Goal: Task Accomplishment & Management: Manage account settings

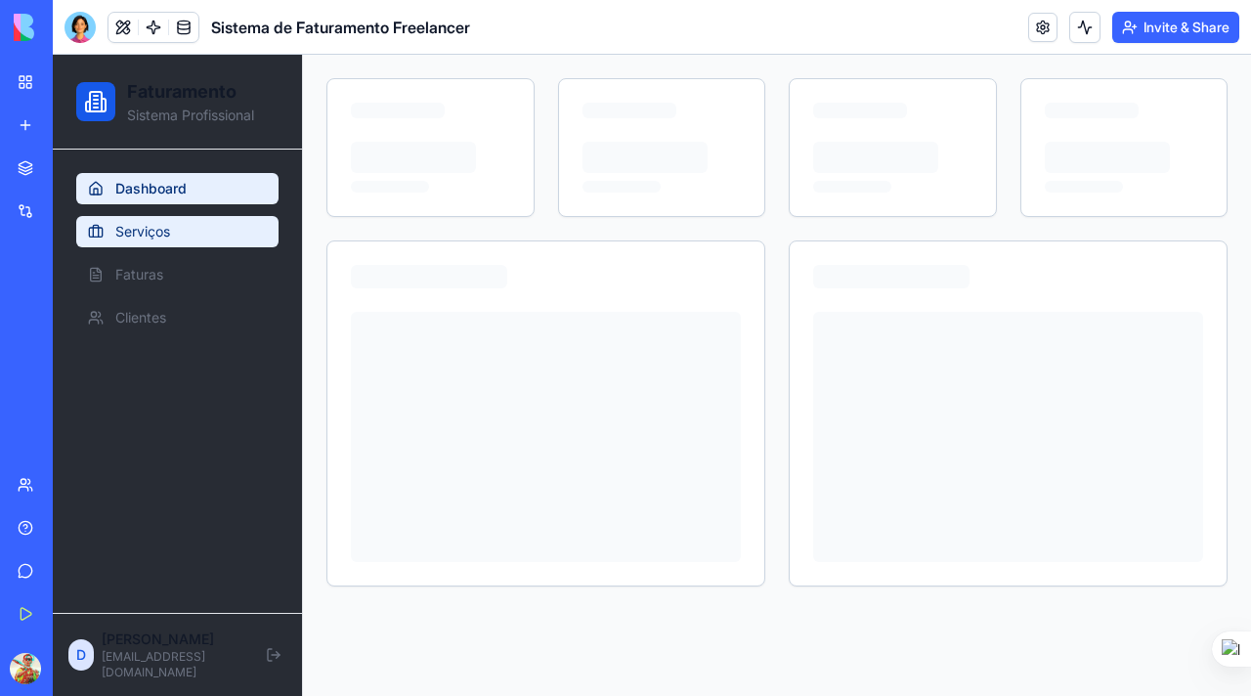
click at [140, 231] on span "Serviços" at bounding box center [142, 232] width 55 height 20
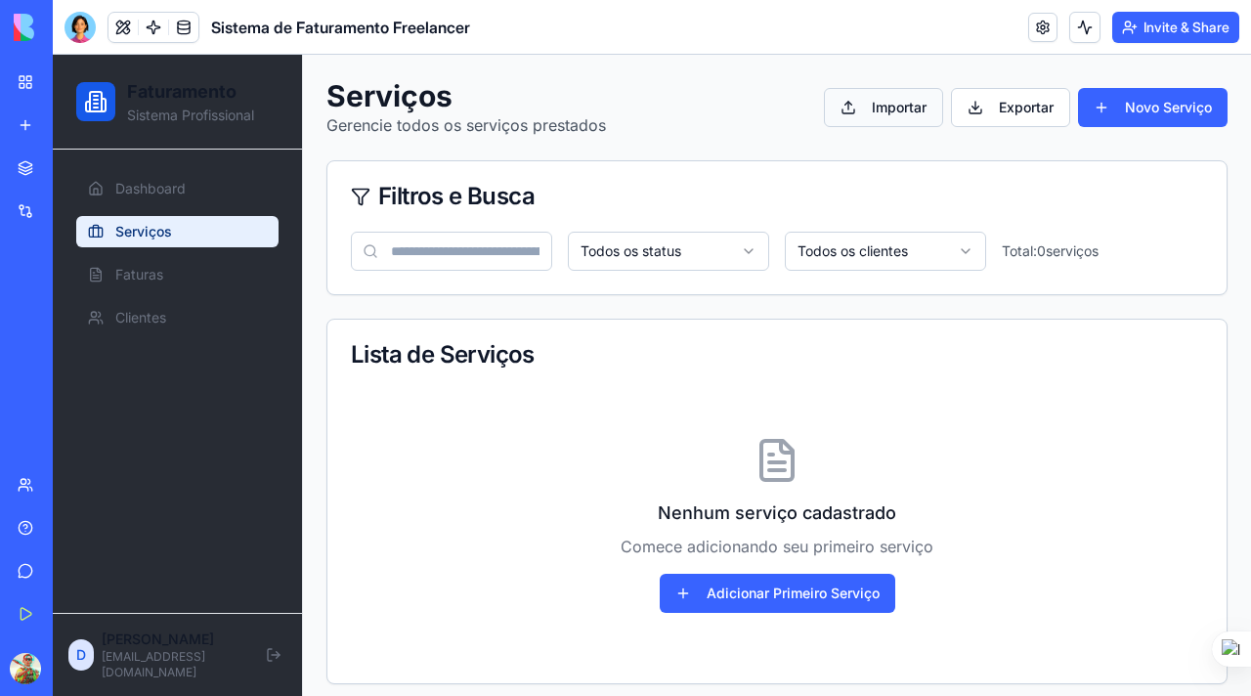
click at [851, 107] on button "Importar" at bounding box center [883, 107] width 119 height 39
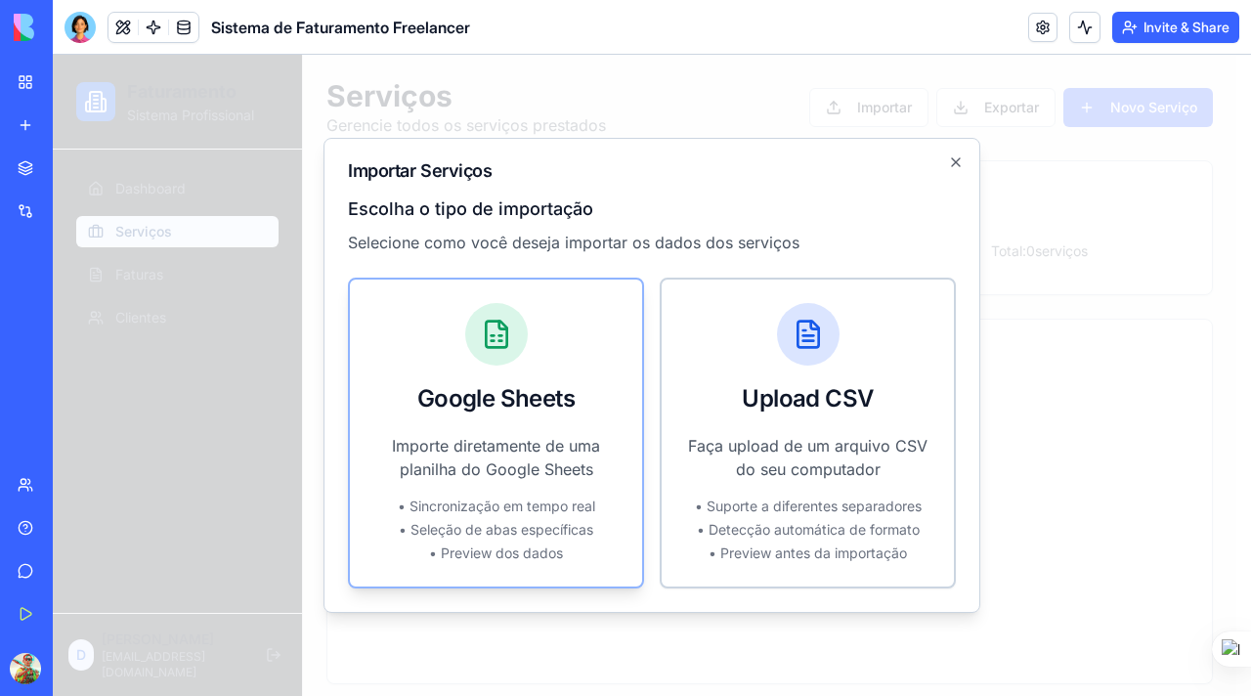
click at [519, 446] on p "Importe diretamente de uma planilha do Google Sheets" at bounding box center [495, 457] width 245 height 47
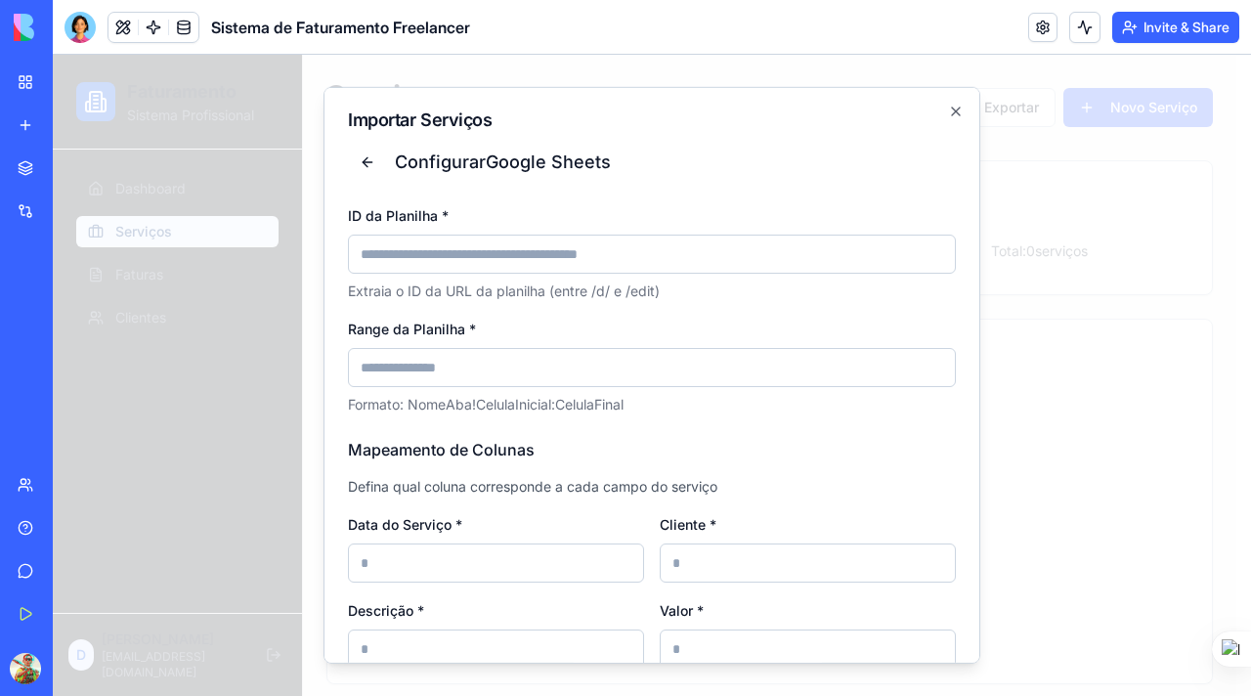
click at [409, 248] on input "ID da Planilha *" at bounding box center [652, 254] width 608 height 39
paste input "**********"
type input "**********"
click at [431, 367] on input "Range da Planilha *" at bounding box center [652, 367] width 608 height 39
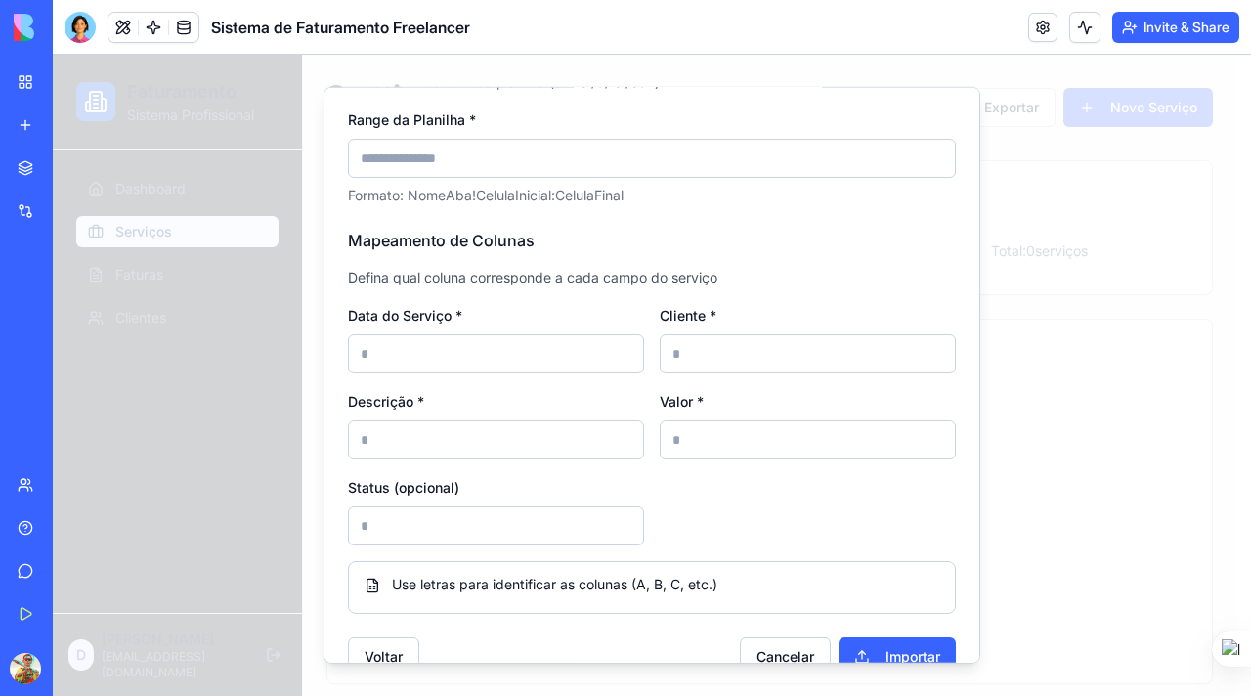
scroll to position [245, 0]
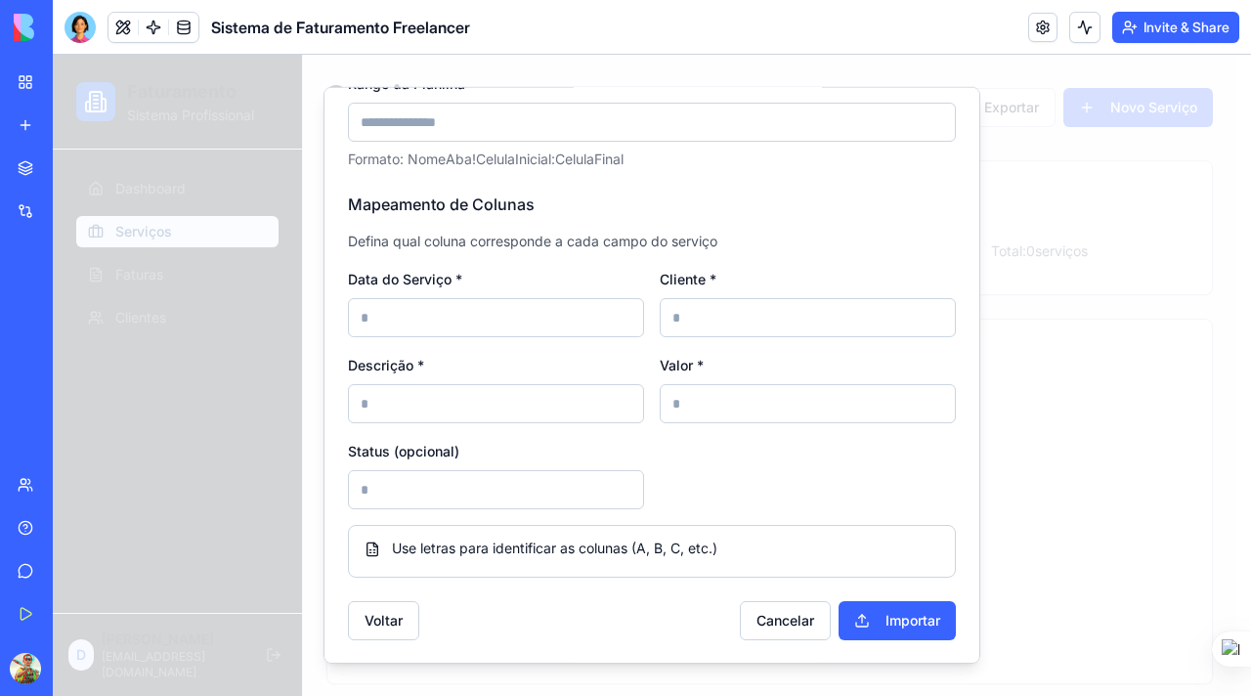
click at [414, 317] on input at bounding box center [496, 317] width 296 height 39
type input "*"
click at [390, 401] on input at bounding box center [496, 403] width 296 height 39
type input "*"
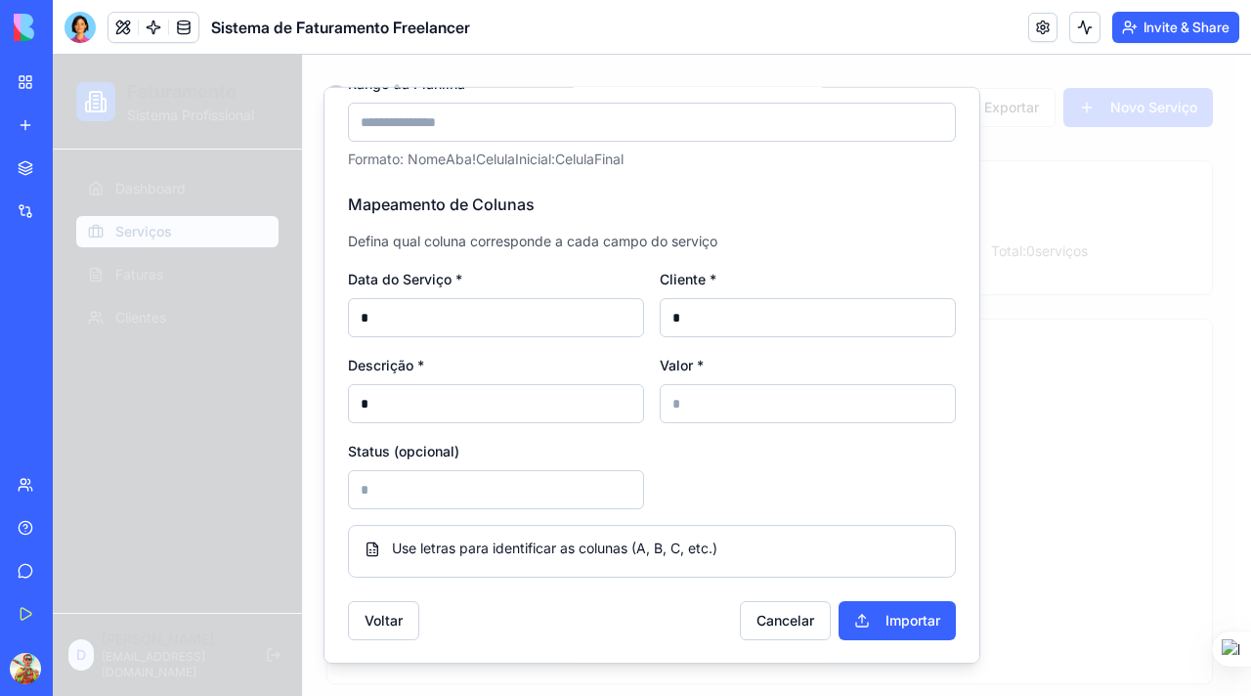
click at [707, 411] on input at bounding box center [808, 403] width 296 height 39
type input "*"
click at [394, 408] on input "*" at bounding box center [496, 403] width 296 height 39
type input "*"
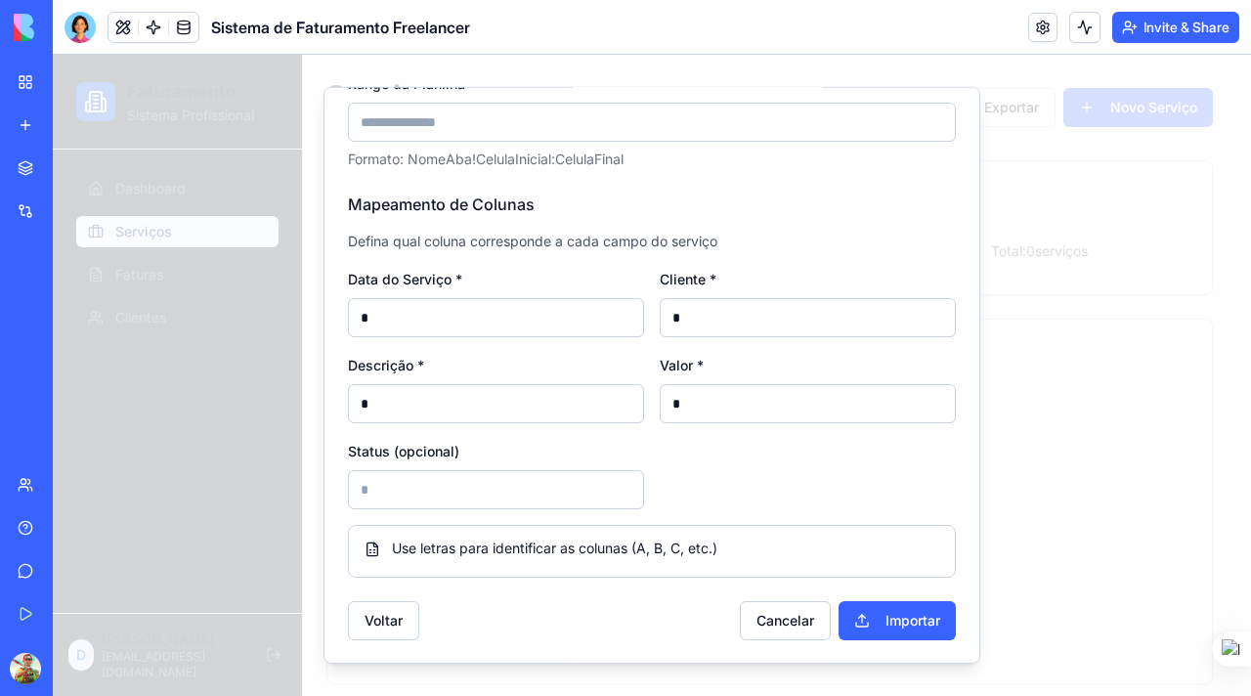
click at [392, 490] on input at bounding box center [496, 489] width 296 height 39
type input "*"
click at [865, 618] on button "Importar" at bounding box center [897, 620] width 117 height 39
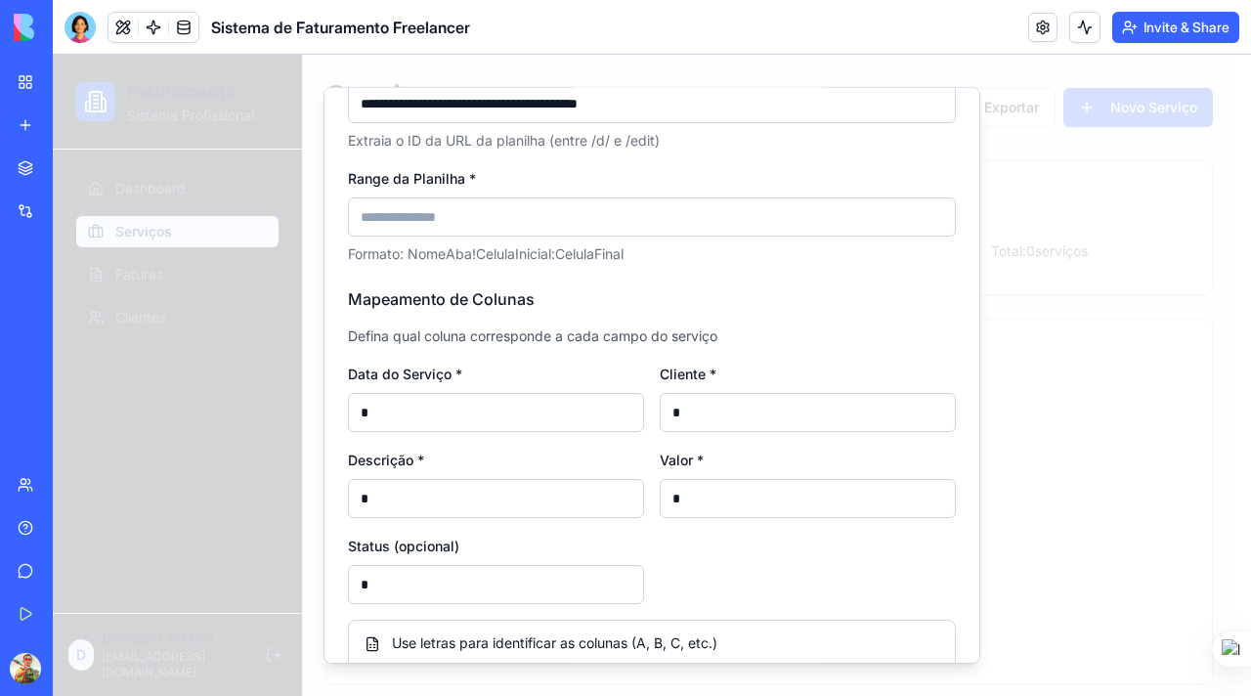
scroll to position [144, 0]
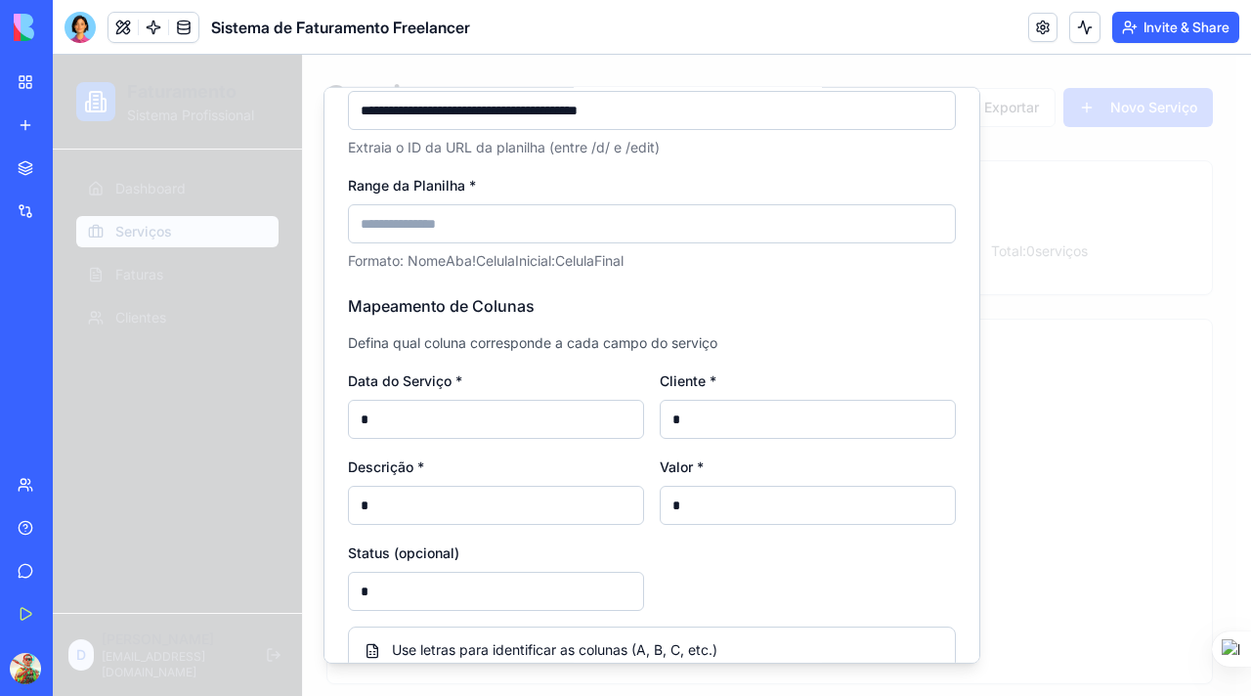
click at [376, 226] on input "Range da Planilha *" at bounding box center [652, 223] width 608 height 39
paste input "**********"
type input "**********"
paste input "**********"
click at [546, 224] on input "**********" at bounding box center [652, 223] width 608 height 39
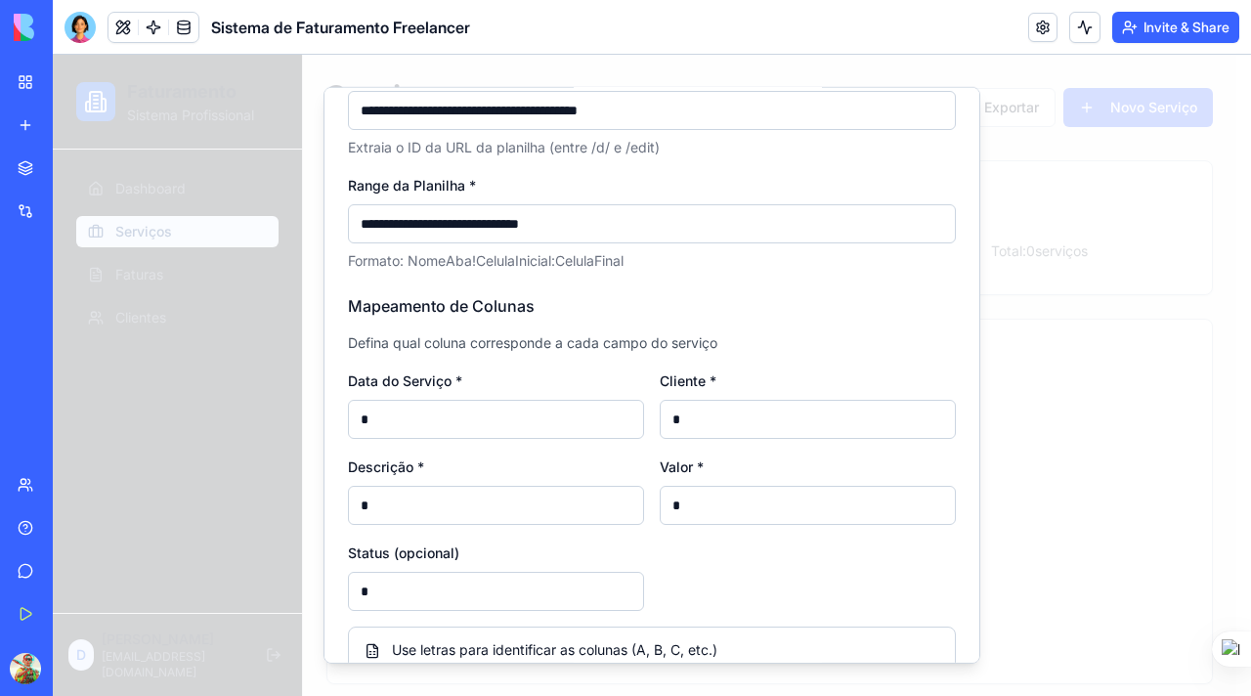
click at [618, 233] on input "**********" at bounding box center [652, 223] width 608 height 39
type input "**********"
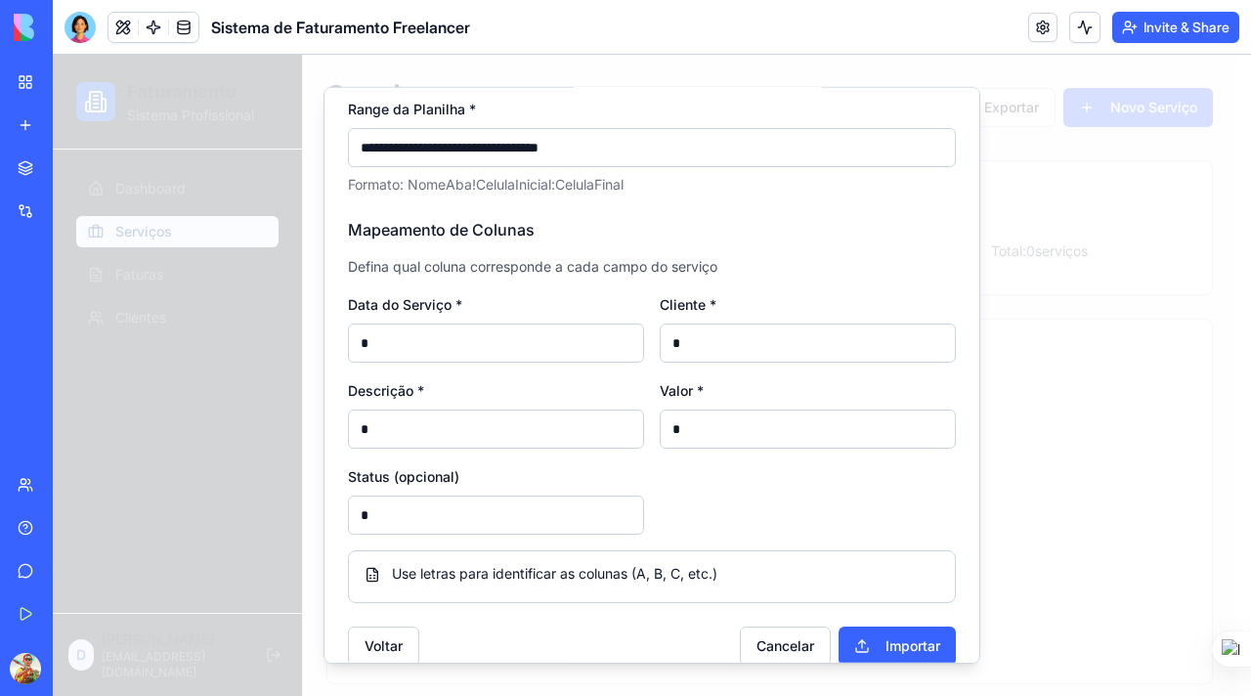
scroll to position [245, 0]
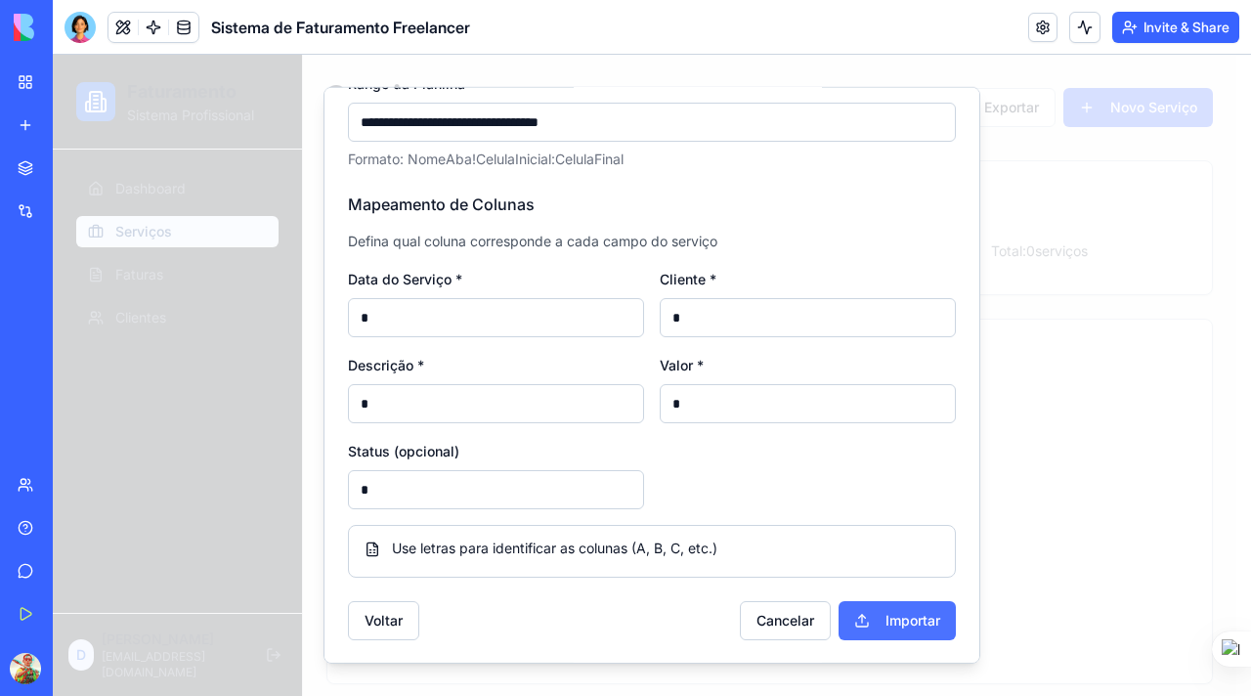
click at [877, 615] on button "Importar" at bounding box center [897, 620] width 117 height 39
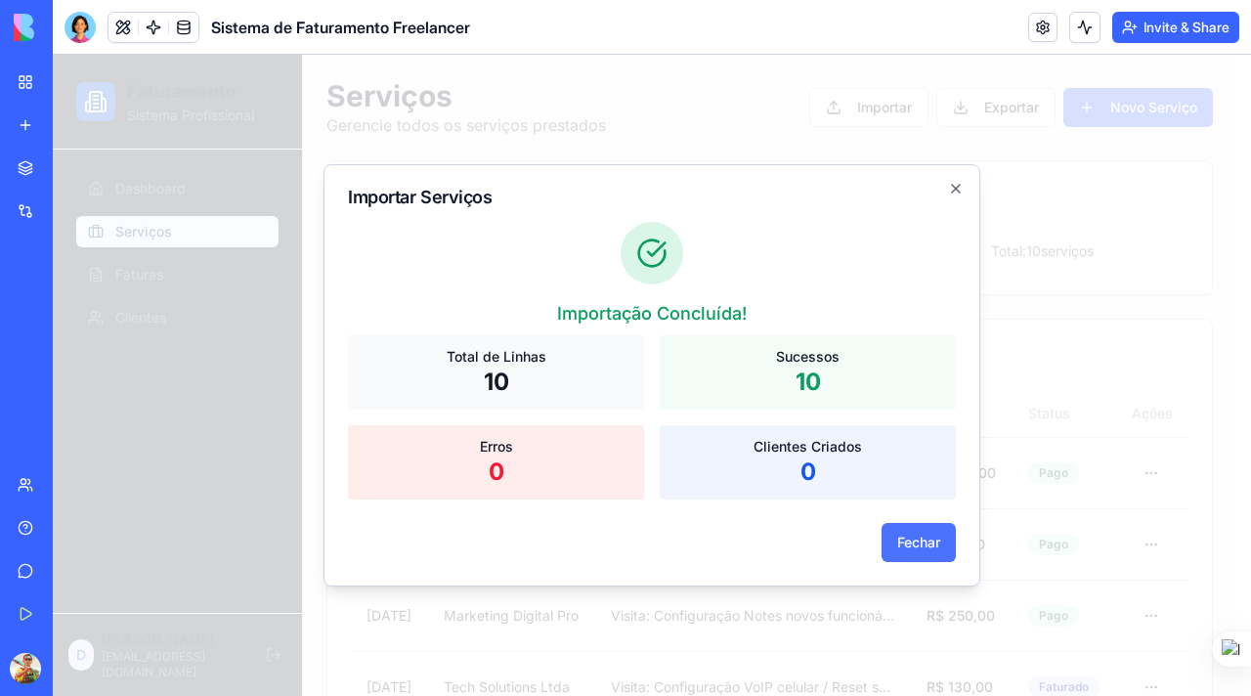
click at [907, 536] on button "Fechar" at bounding box center [919, 542] width 74 height 39
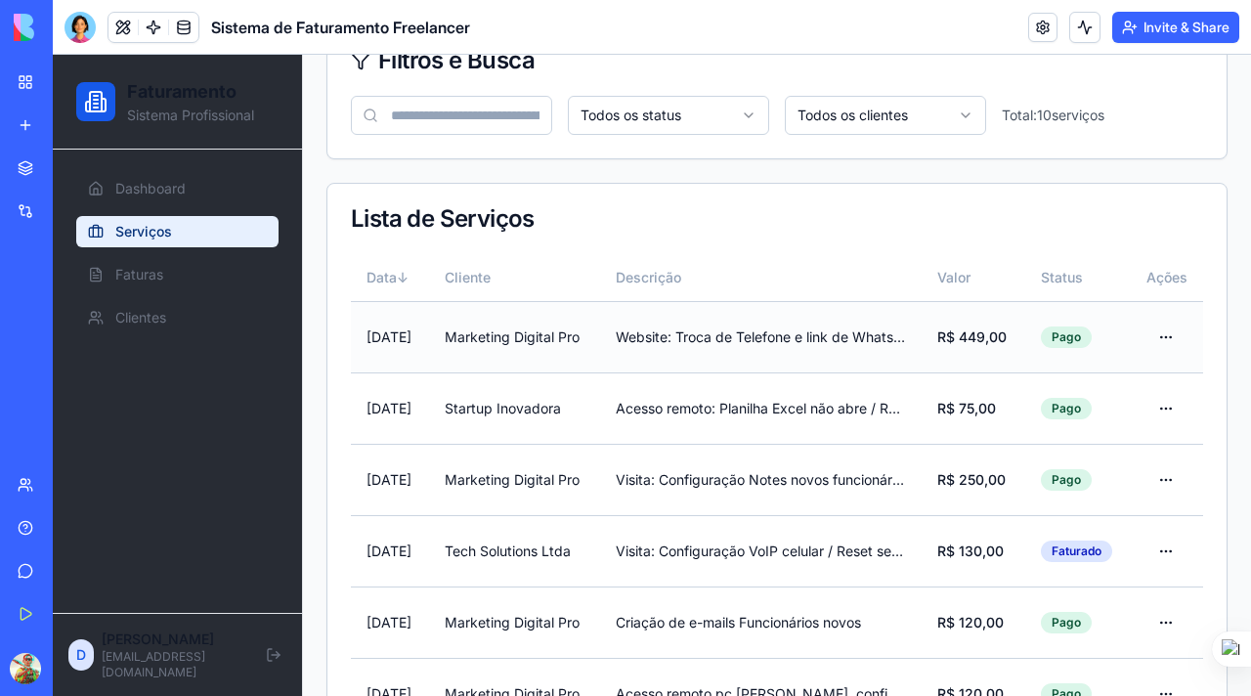
scroll to position [135, 0]
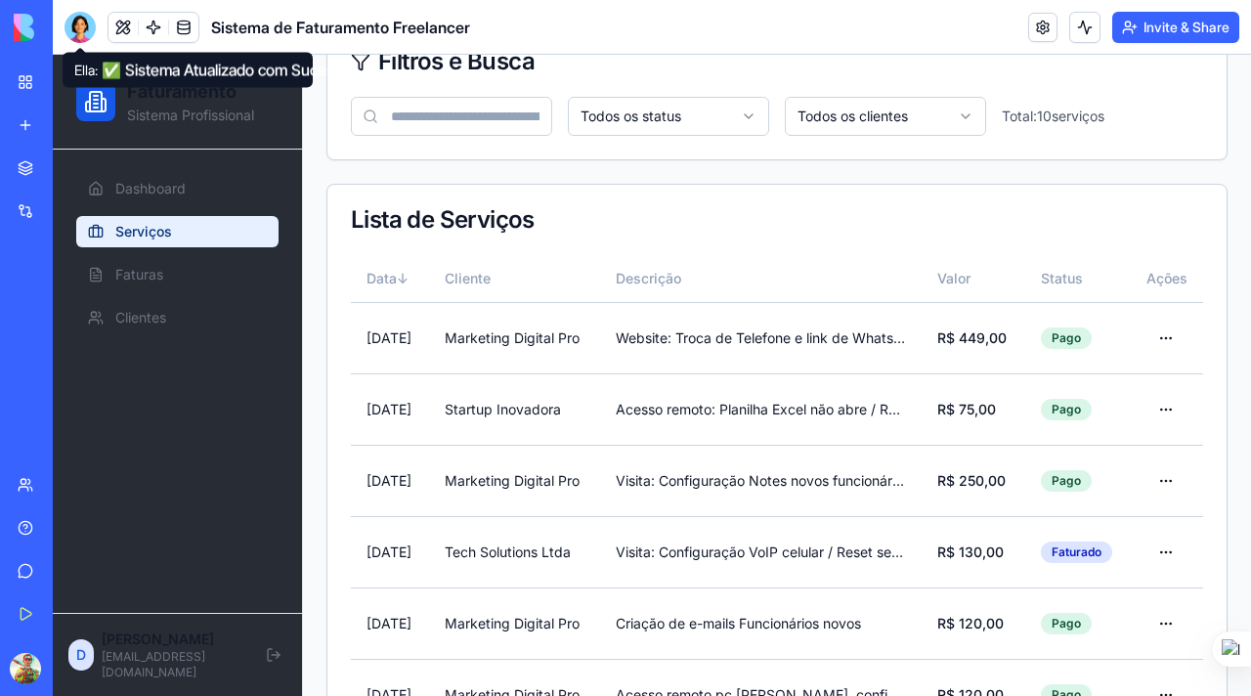
click at [74, 28] on div at bounding box center [80, 27] width 31 height 31
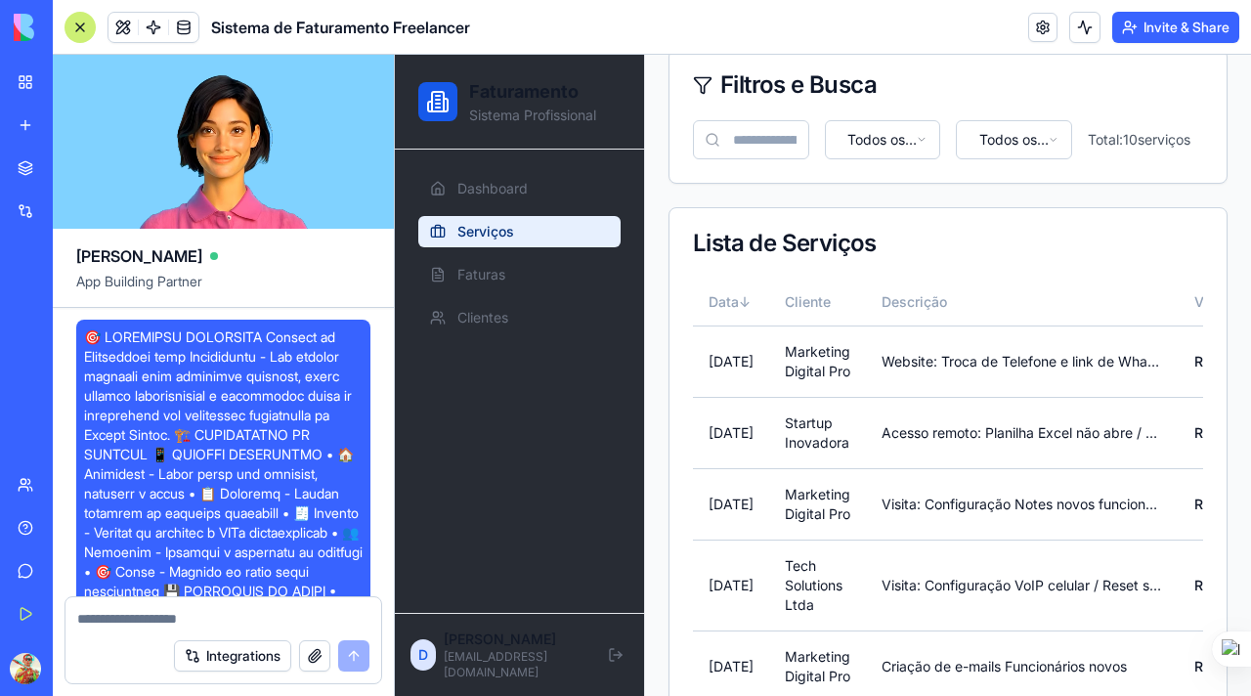
scroll to position [4512, 0]
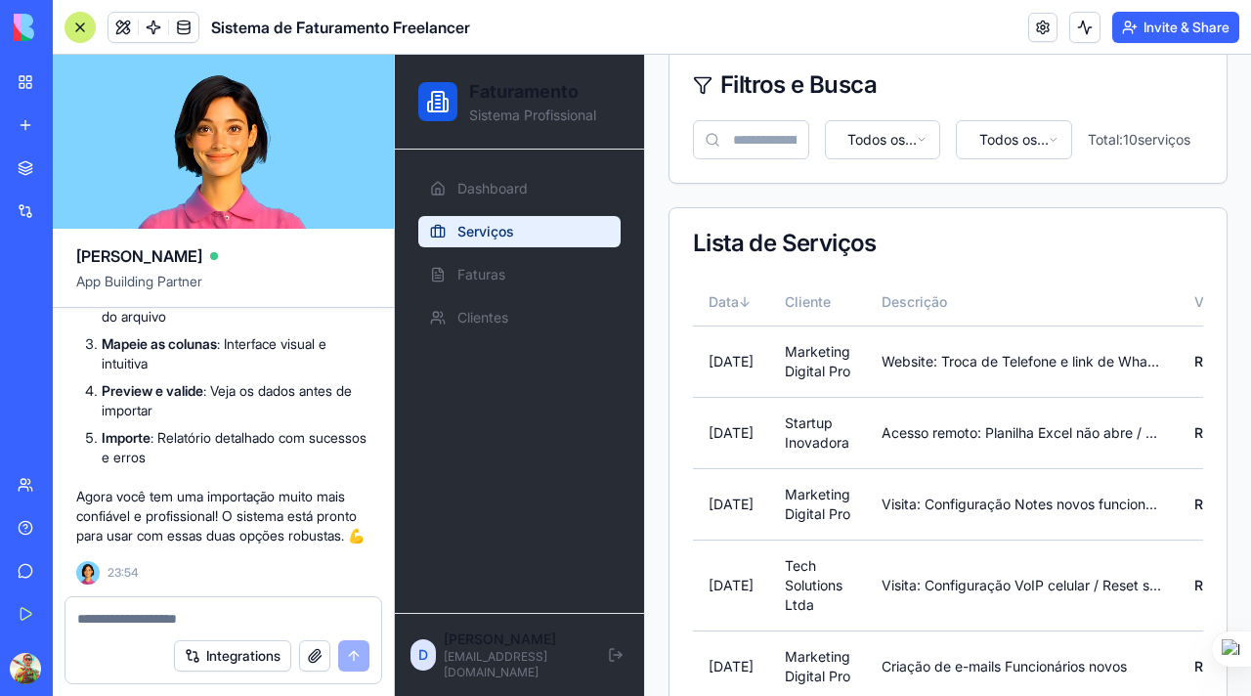
click at [840, 41] on header "Sistema de Faturamento Freelancer Invite & Share" at bounding box center [652, 27] width 1198 height 55
click at [89, 22] on div at bounding box center [80, 27] width 31 height 31
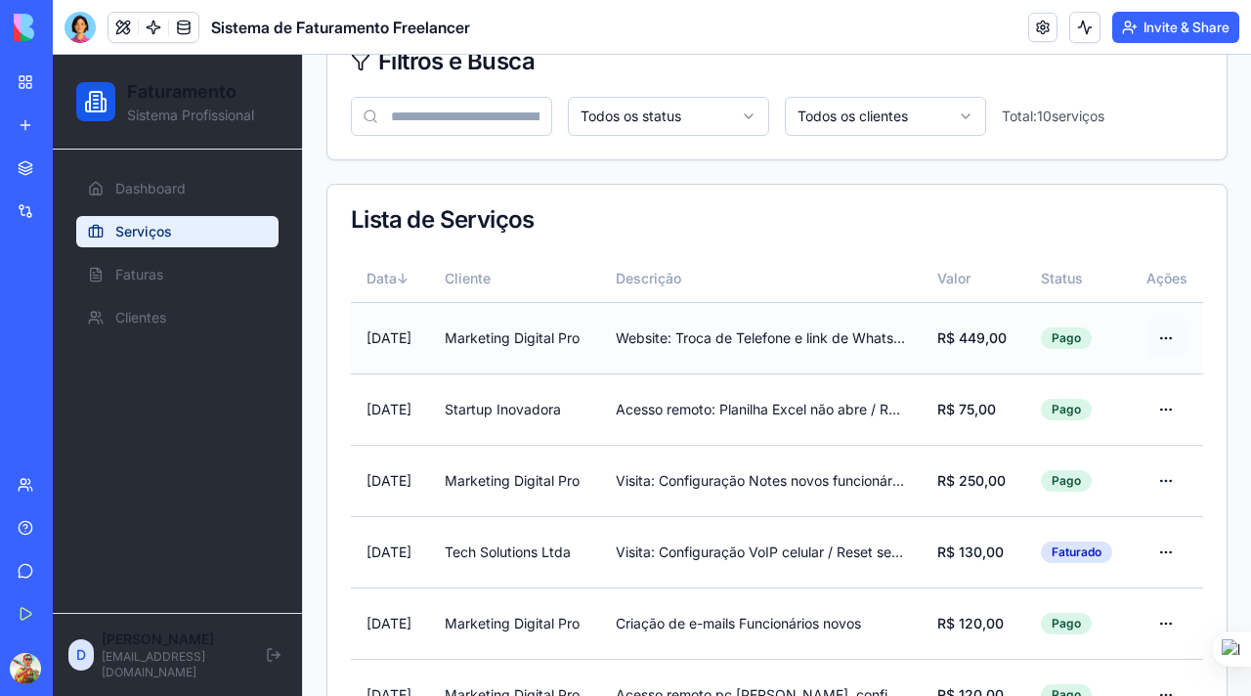
click at [1155, 338] on html "Faturamento Sistema Profissional Dashboard Serviços Faturas Clientes D Douglas …" at bounding box center [652, 491] width 1198 height 1143
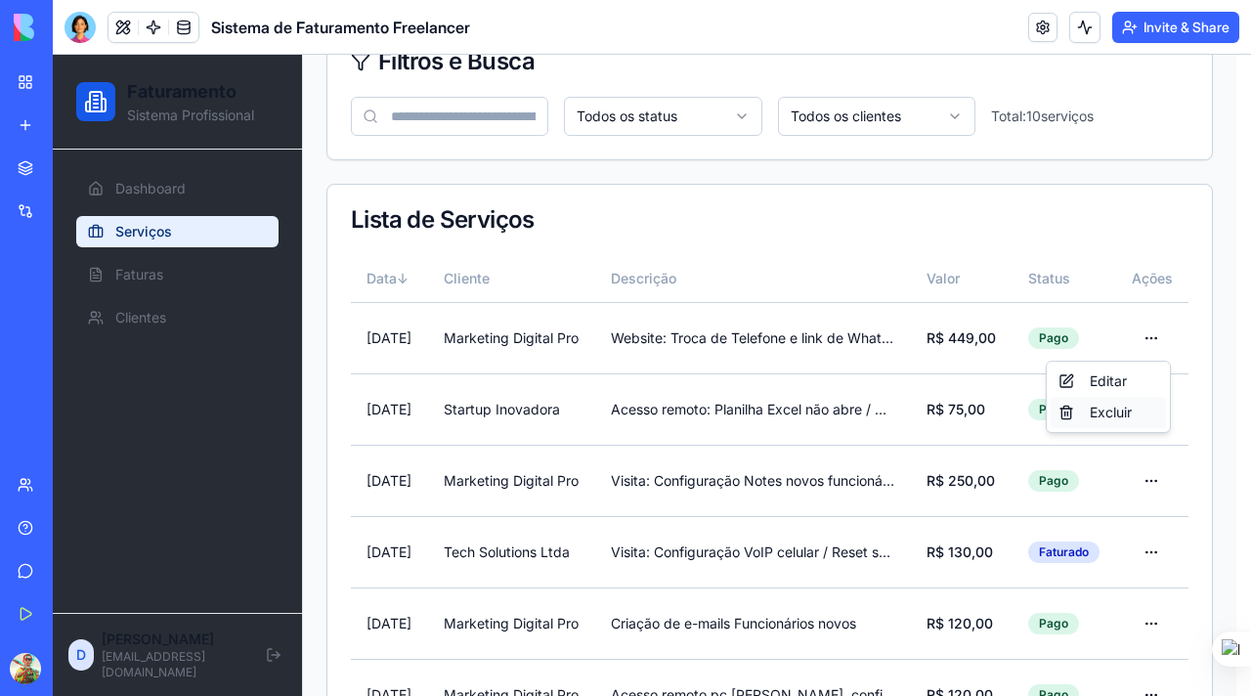
click at [1106, 409] on div "Excluir" at bounding box center [1108, 412] width 115 height 31
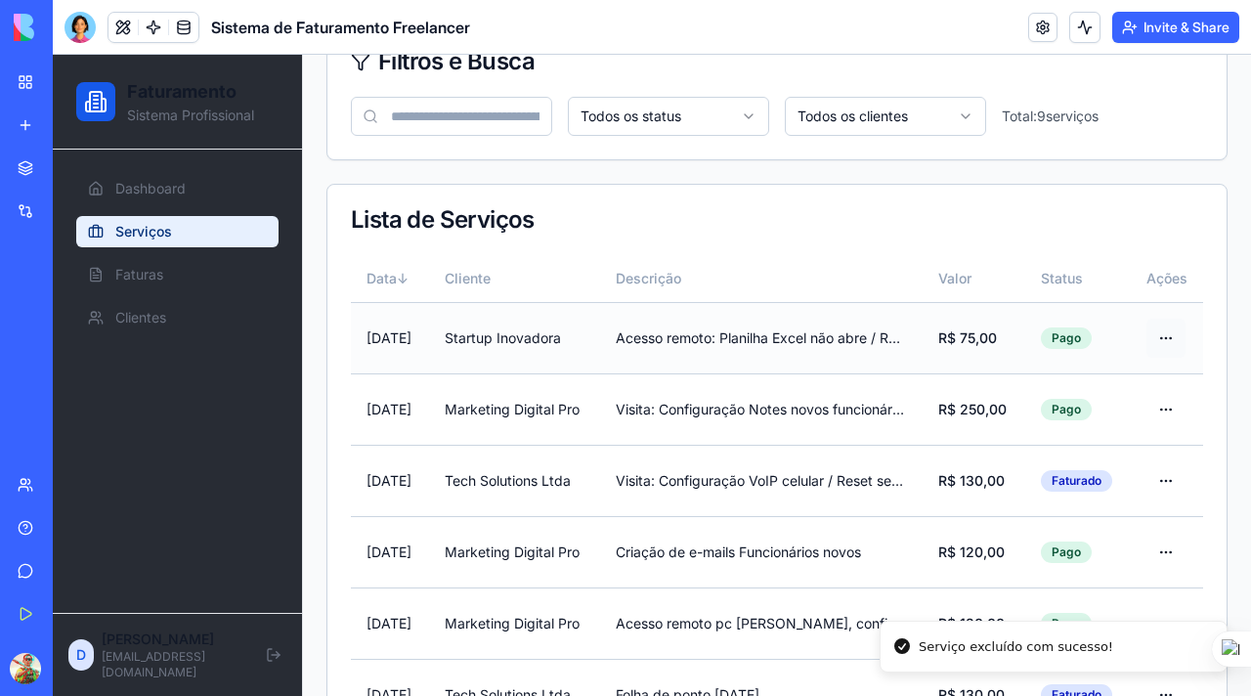
click at [1149, 332] on html "Faturamento Sistema Profissional Dashboard Serviços Faturas Clientes D Douglas …" at bounding box center [652, 456] width 1198 height 1072
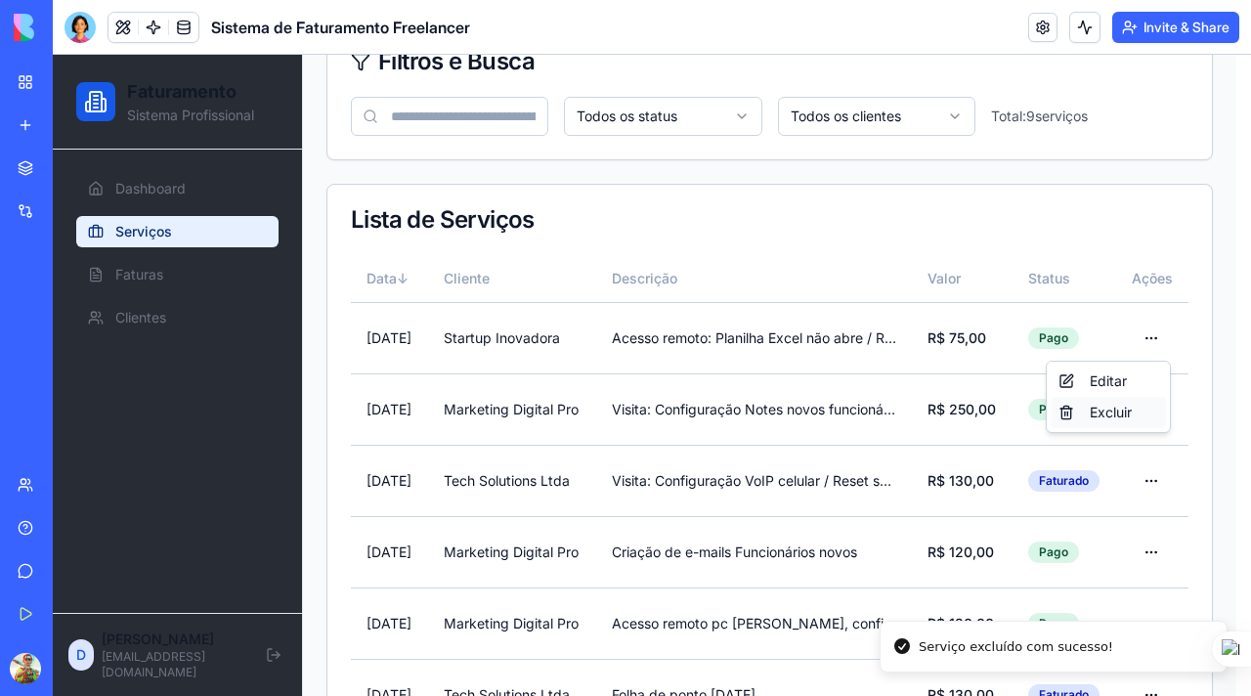
click at [1109, 415] on div "Excluir" at bounding box center [1108, 412] width 115 height 31
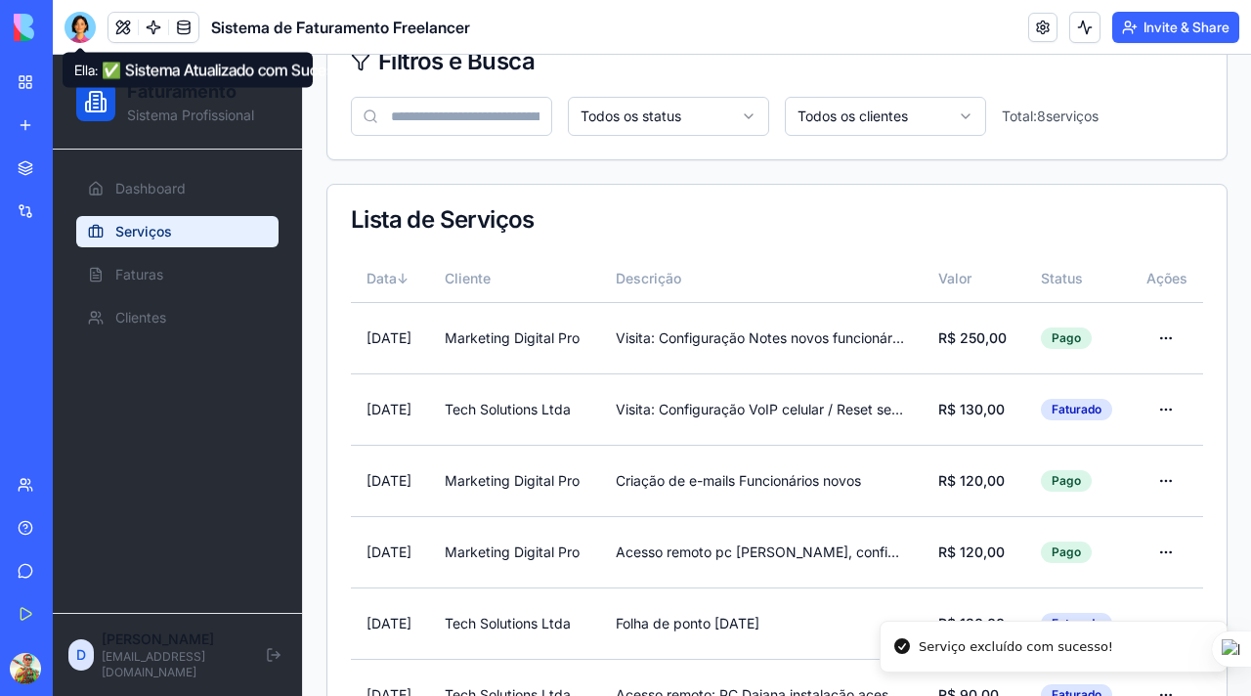
click at [78, 32] on div at bounding box center [80, 27] width 31 height 31
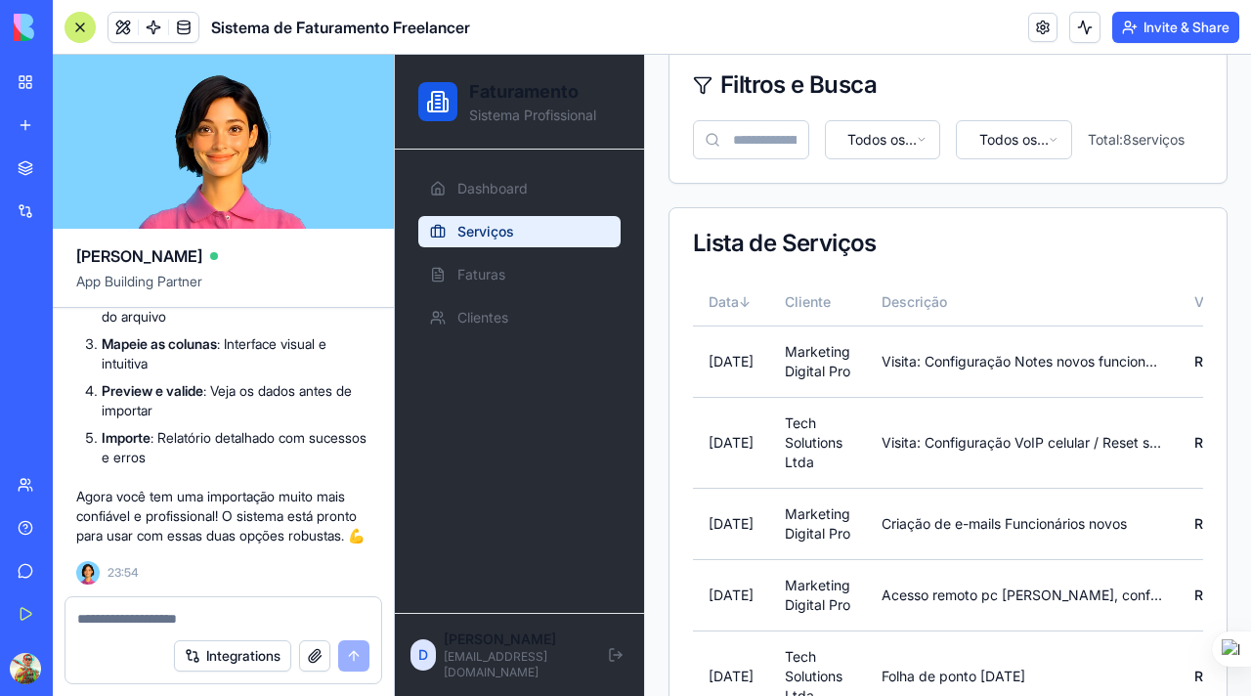
scroll to position [0, 0]
click at [145, 618] on textarea at bounding box center [223, 619] width 292 height 20
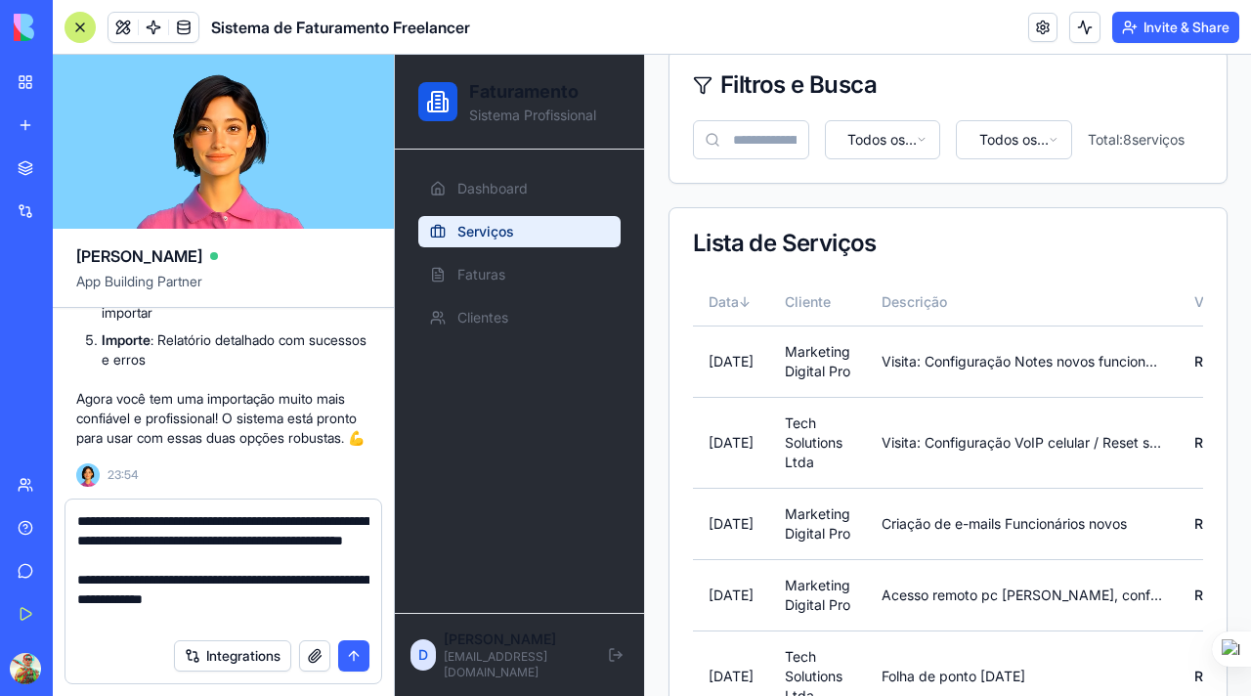
type textarea "**********"
click at [360, 658] on button "submit" at bounding box center [353, 655] width 31 height 31
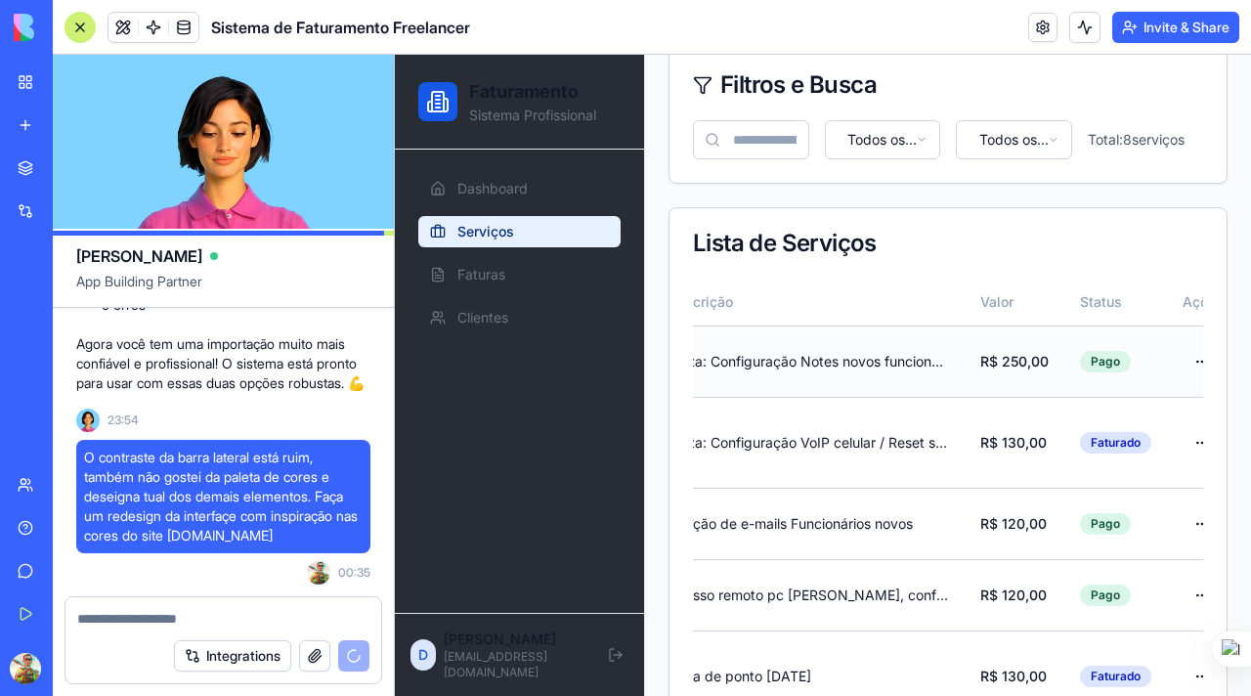
scroll to position [0, 294]
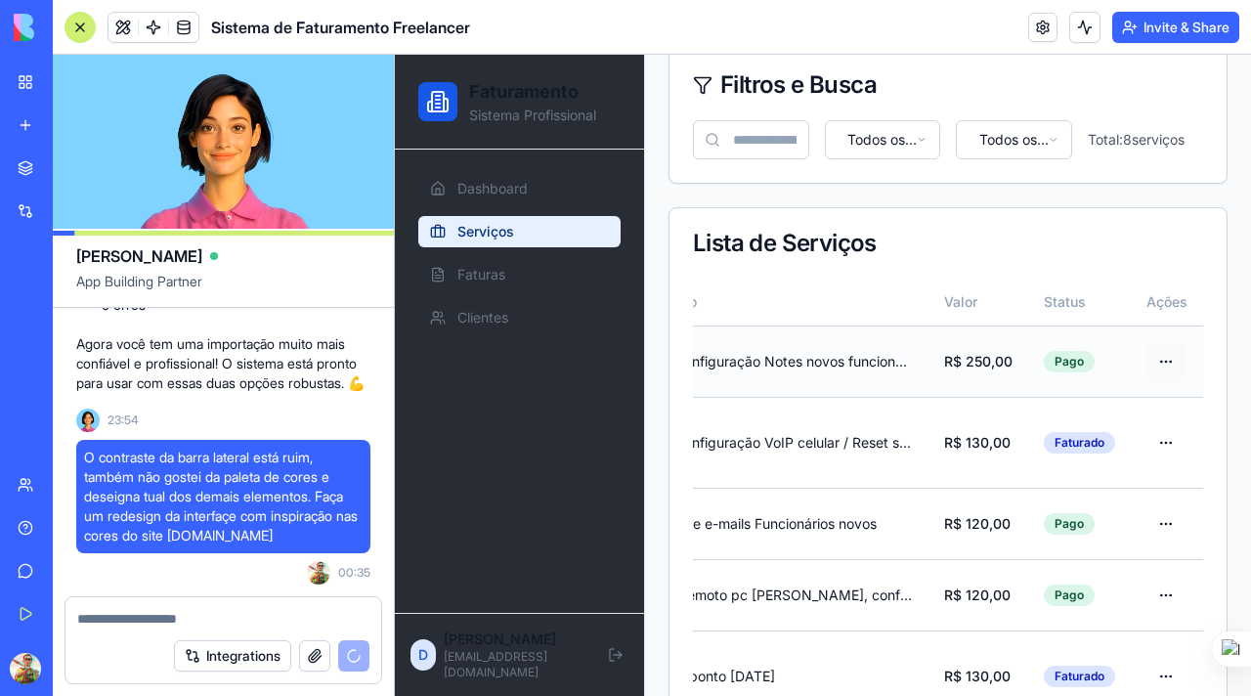
click at [1153, 368] on html "Faturamento Sistema Profissional Dashboard Serviços Faturas Clientes D Douglas …" at bounding box center [823, 471] width 856 height 1102
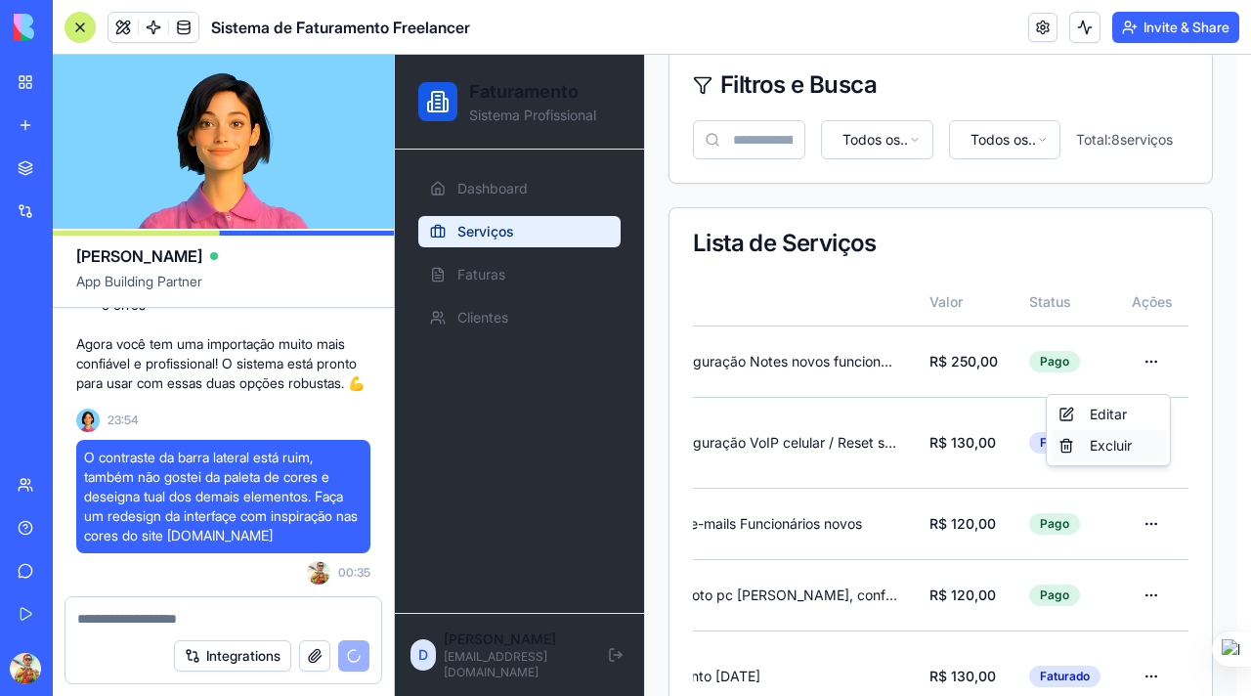
click at [1113, 446] on div "Excluir" at bounding box center [1108, 445] width 115 height 31
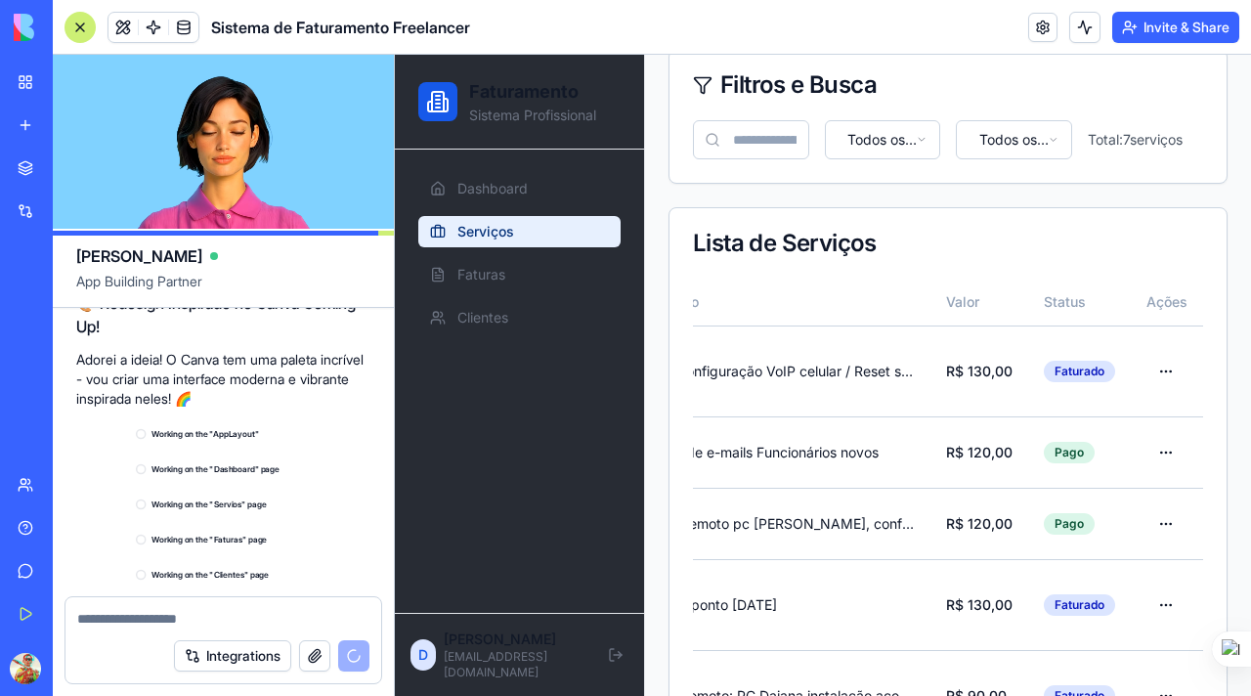
scroll to position [5013, 0]
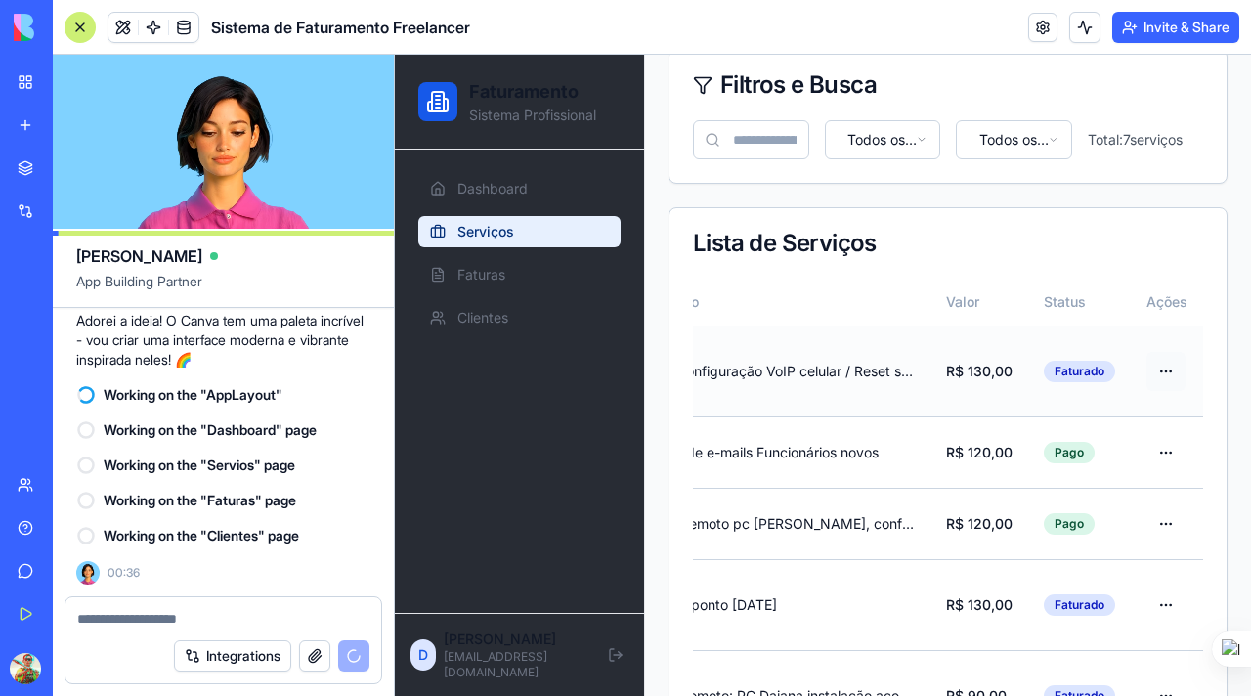
click at [1165, 370] on html "Faturamento Sistema Profissional Dashboard Serviços Faturas Clientes D Douglas …" at bounding box center [823, 435] width 856 height 1031
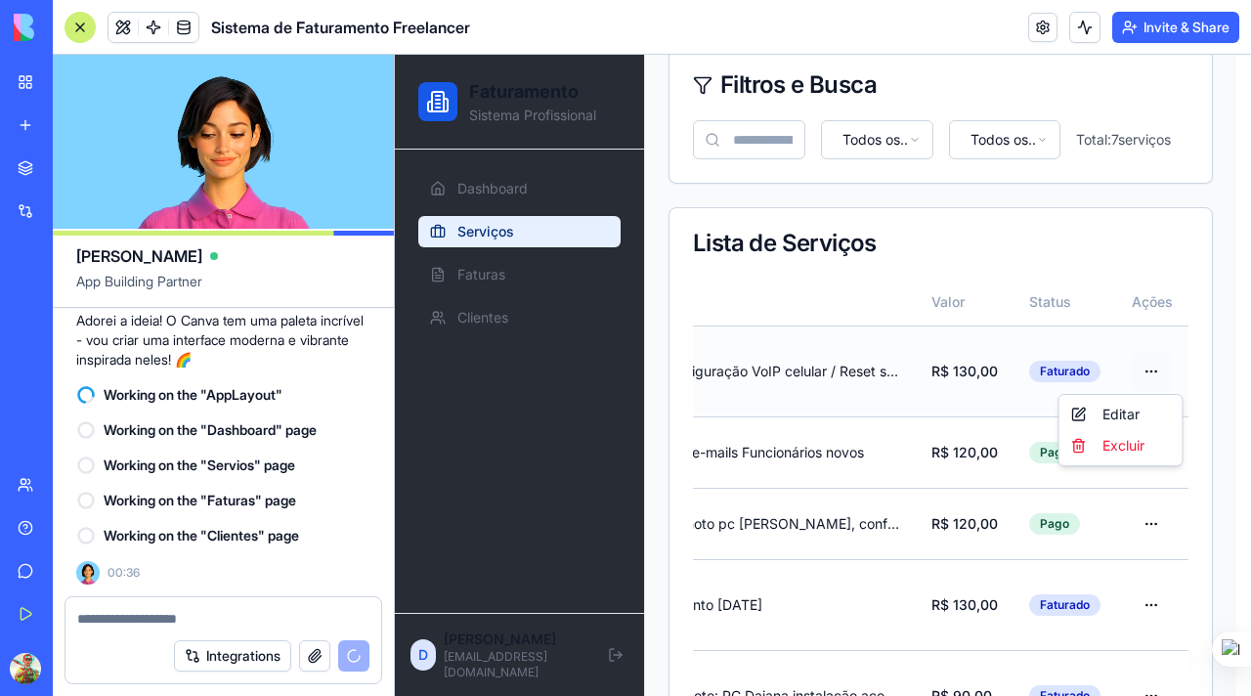
click at [1165, 370] on html "Faturamento Sistema Profissional Dashboard Serviços Faturas Clientes D Douglas …" at bounding box center [823, 435] width 856 height 1031
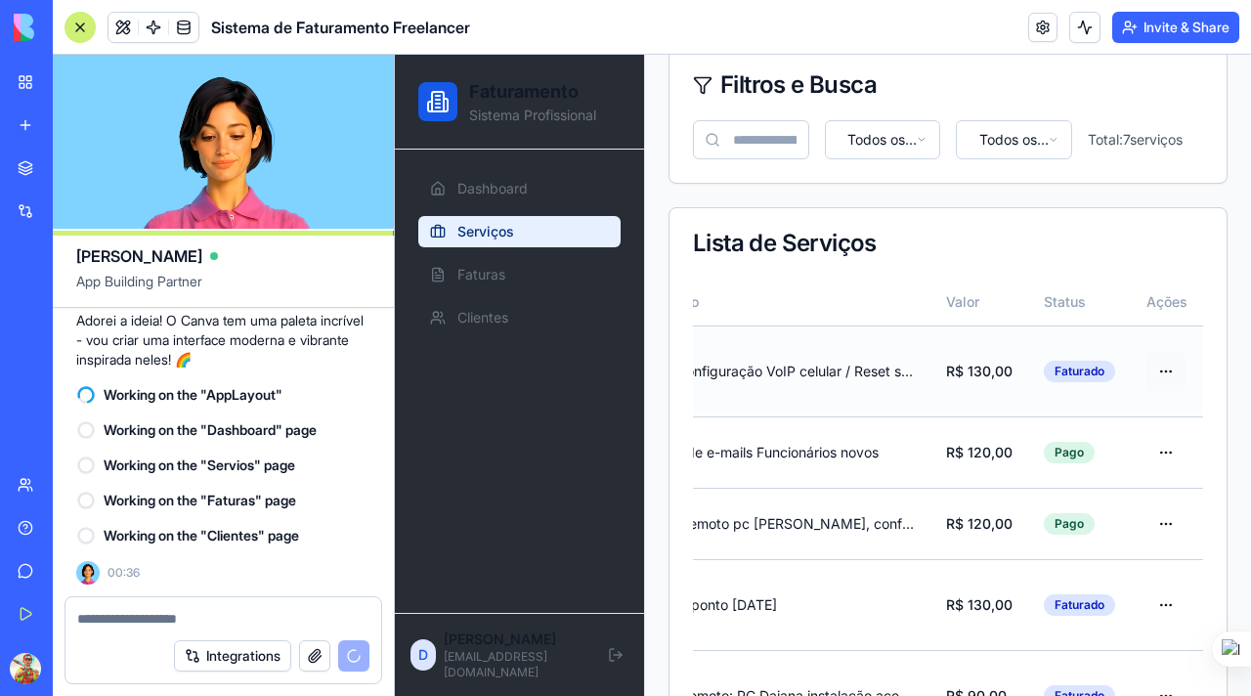
scroll to position [0, 277]
click at [1169, 460] on html "Faturamento Sistema Profissional Dashboard Serviços Faturas Clientes D Douglas …" at bounding box center [823, 435] width 856 height 1031
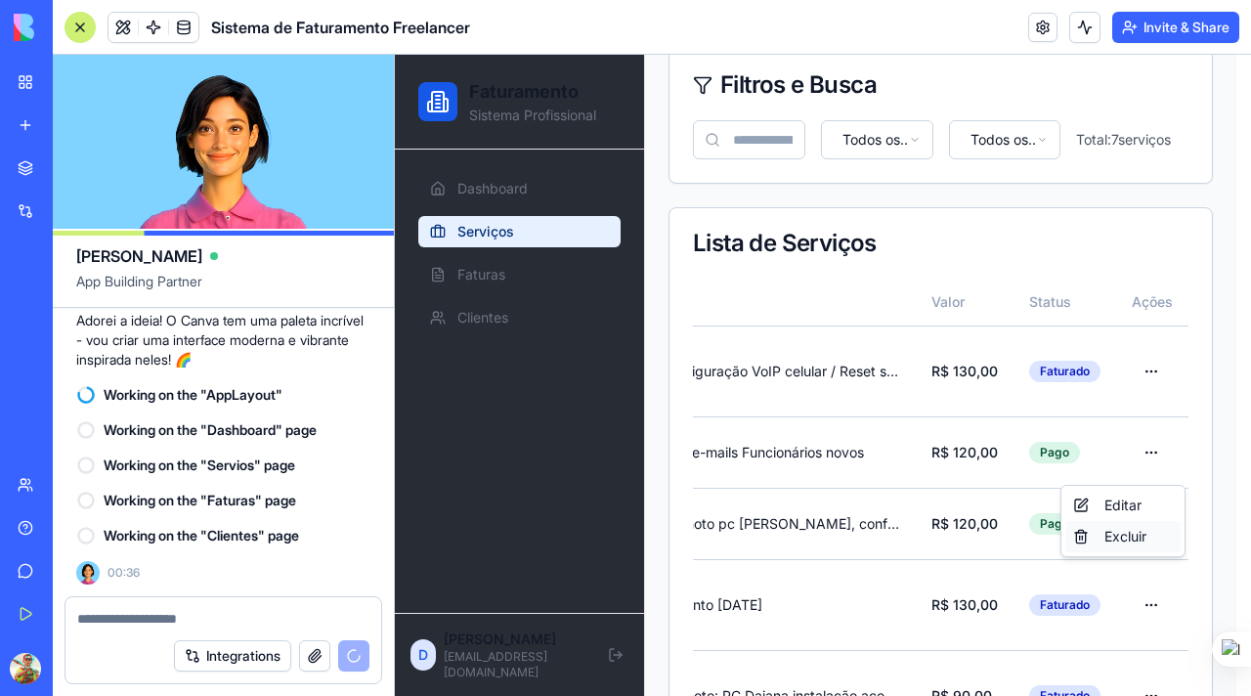
click at [1135, 539] on div "Excluir" at bounding box center [1122, 536] width 115 height 31
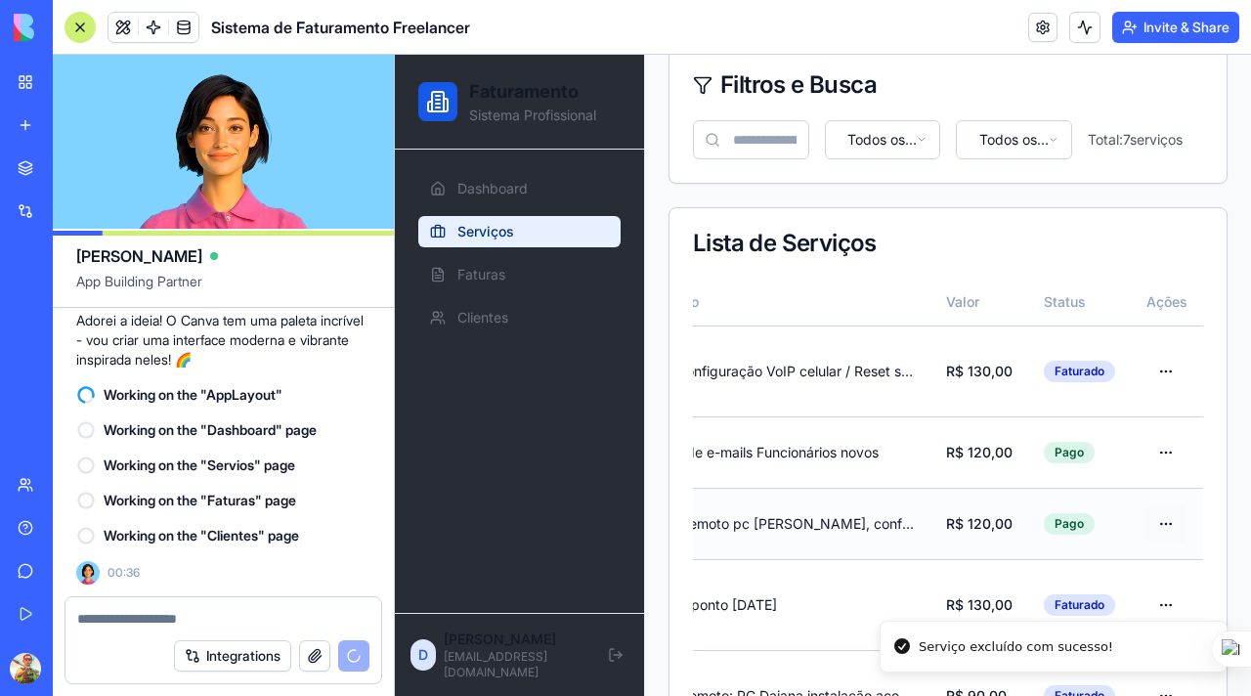
click at [1166, 554] on html "Faturamento Sistema Profissional Dashboard Serviços Faturas Clientes D Douglas …" at bounding box center [823, 435] width 856 height 1031
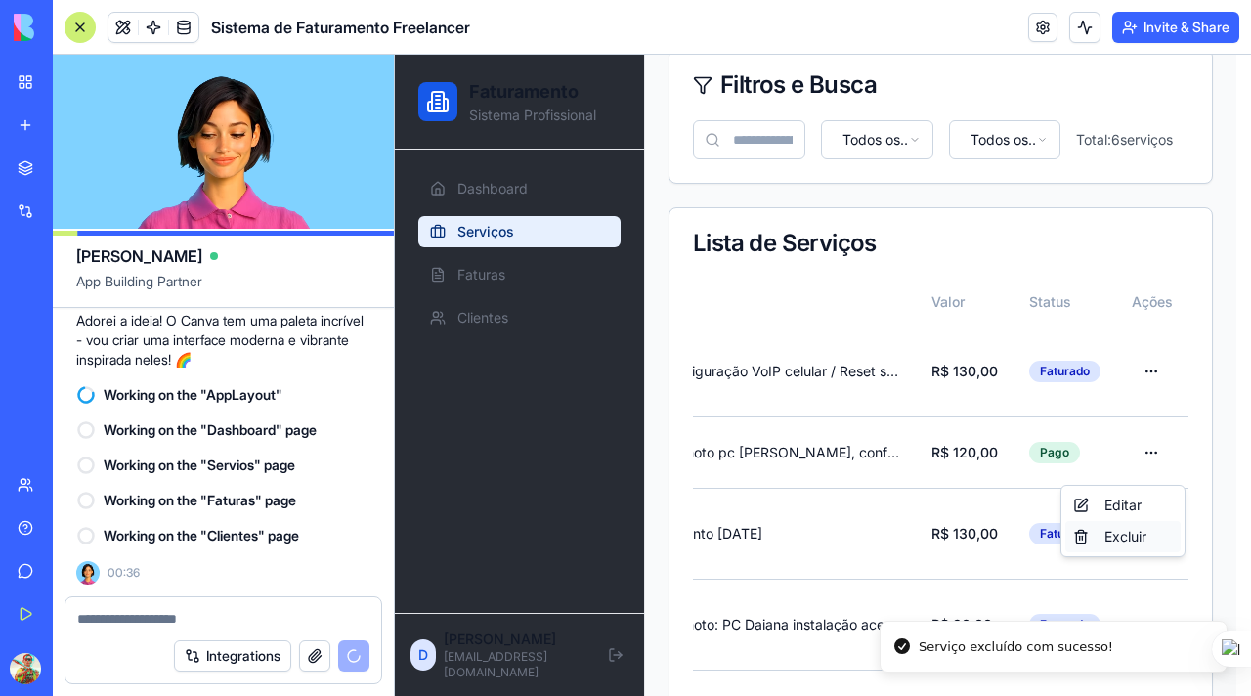
click at [1137, 539] on div "Excluir" at bounding box center [1122, 536] width 115 height 31
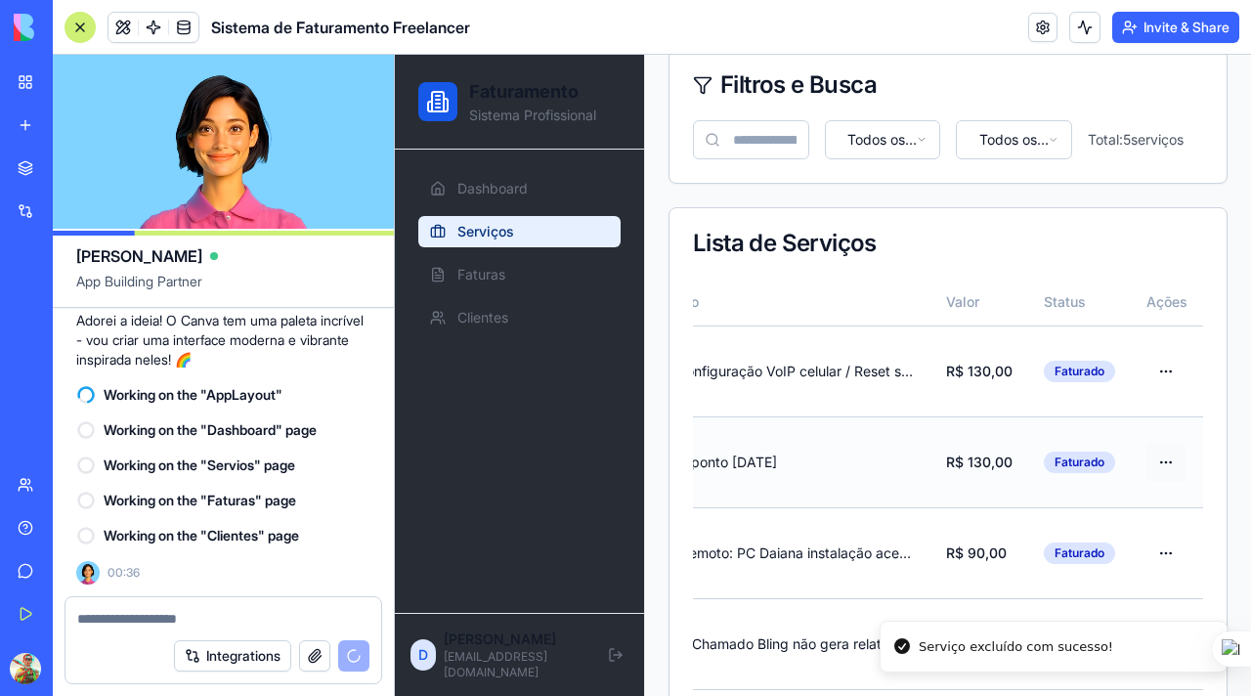
click at [1165, 456] on html "Faturamento Sistema Profissional Dashboard Serviços Faturas Clientes D Douglas …" at bounding box center [823, 364] width 856 height 888
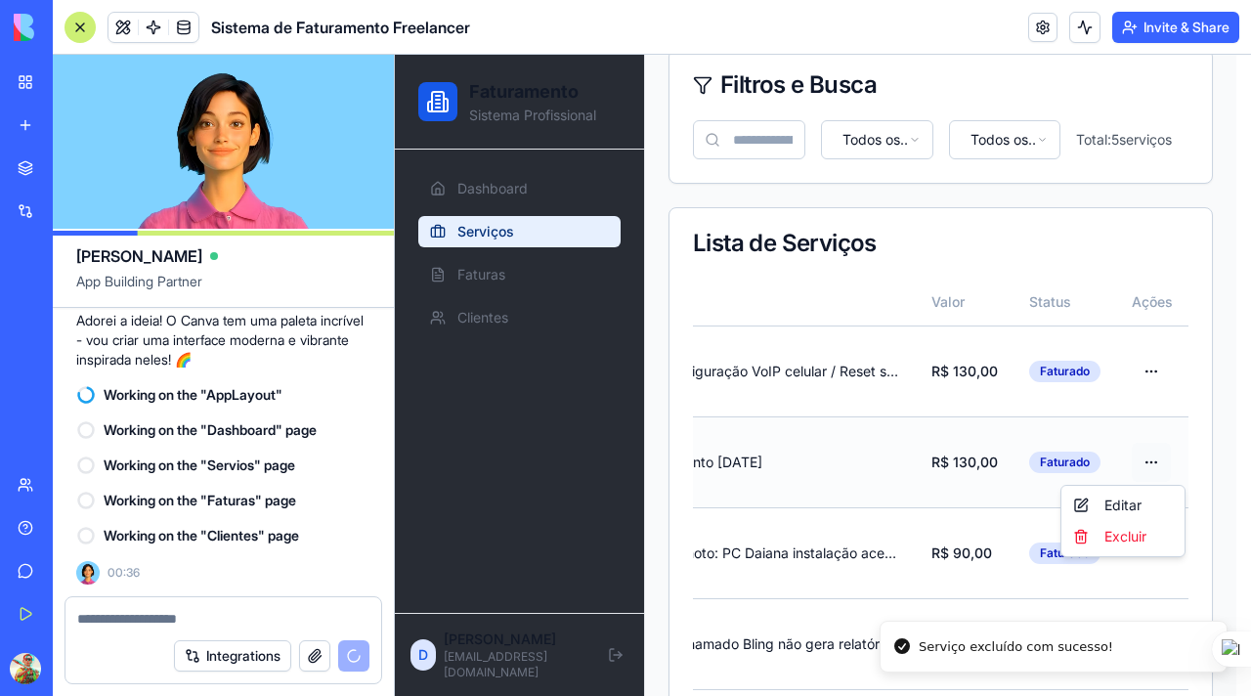
click at [1165, 456] on html "Faturamento Sistema Profissional Dashboard Serviços Faturas Clientes D Douglas …" at bounding box center [823, 364] width 856 height 888
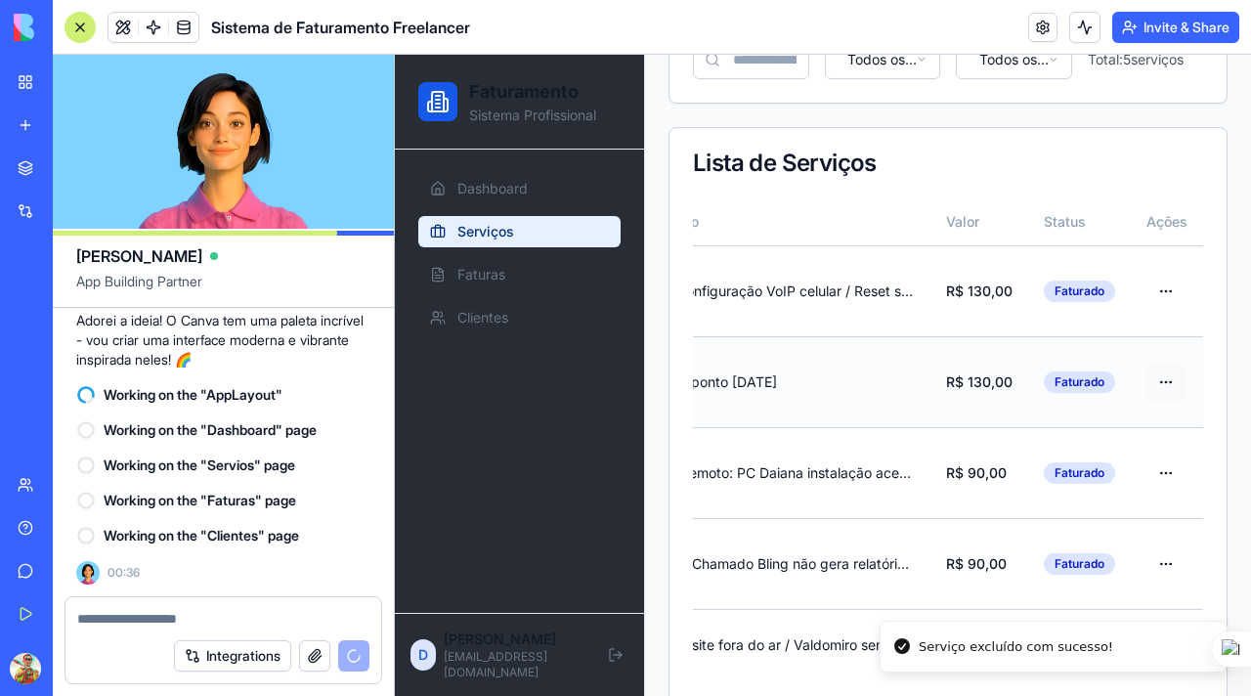
scroll to position [280, 0]
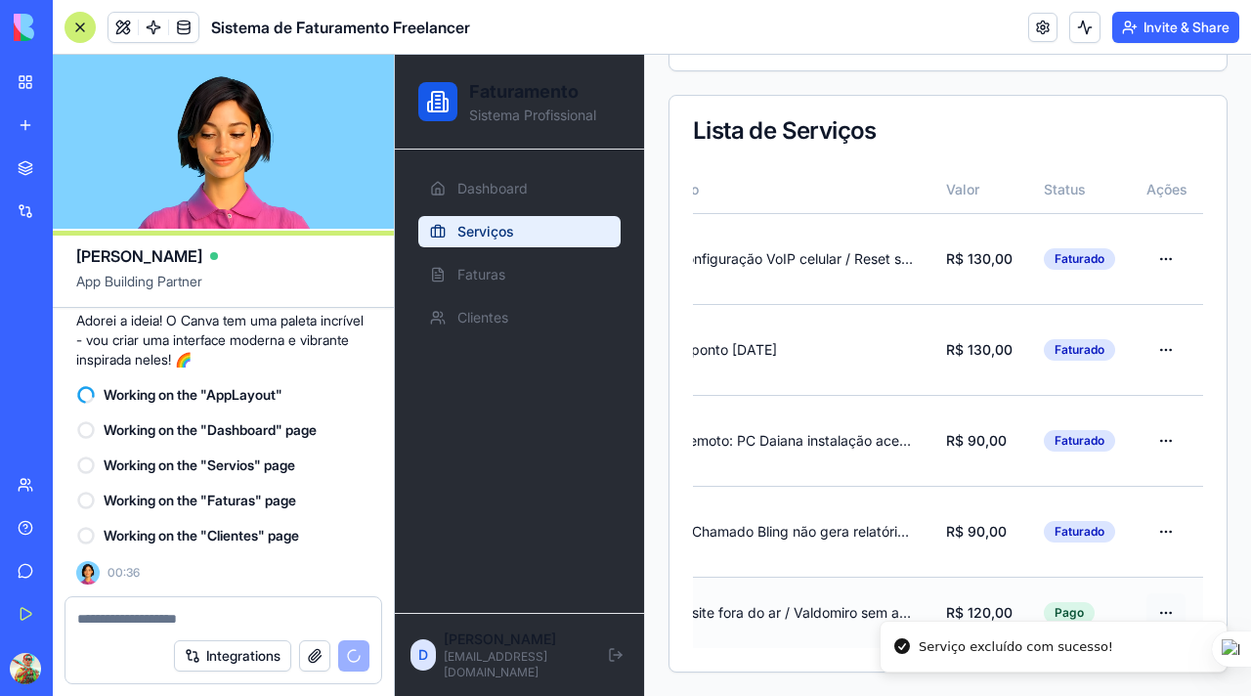
click at [1166, 586] on html "Faturamento Sistema Profissional Dashboard Serviços Faturas Clientes D Douglas …" at bounding box center [823, 251] width 856 height 888
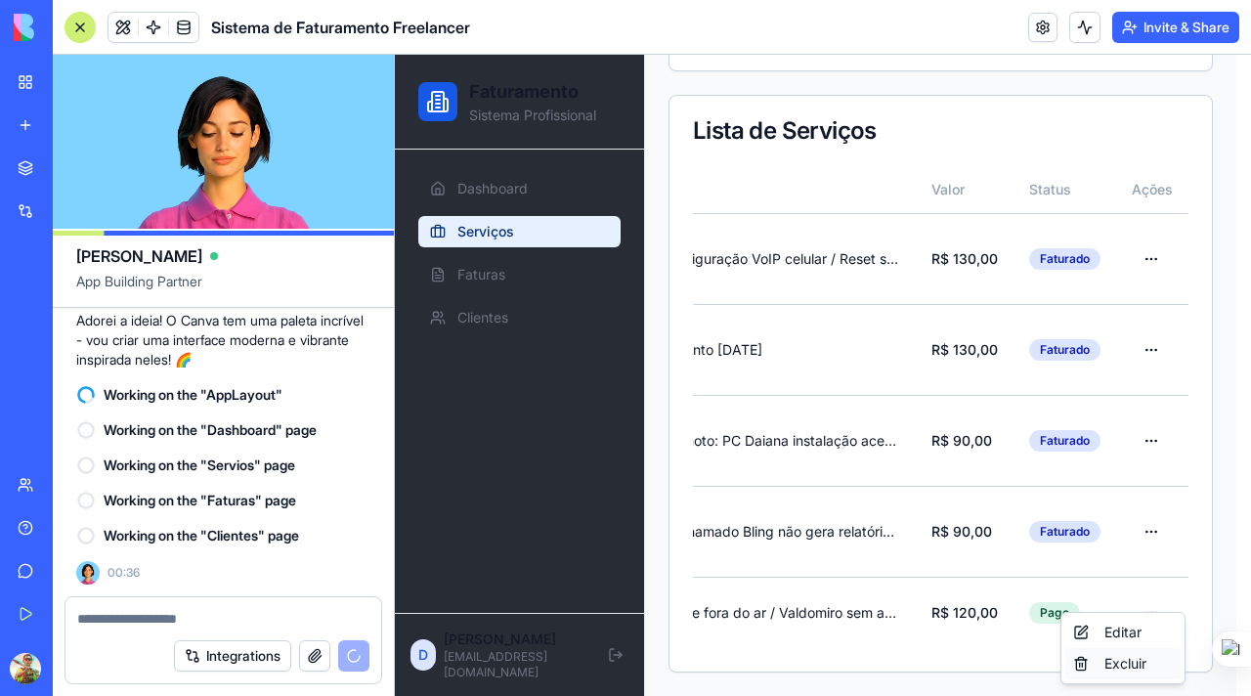
click at [1133, 665] on div "Excluir" at bounding box center [1122, 663] width 115 height 31
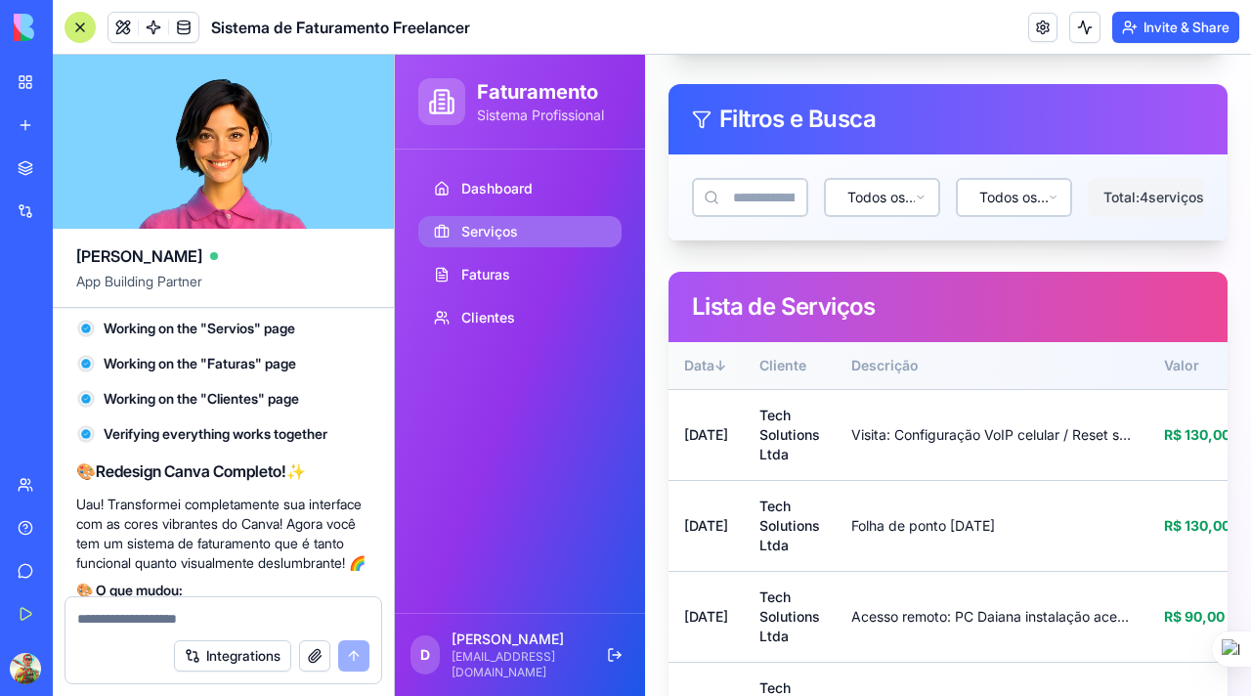
scroll to position [6056, 0]
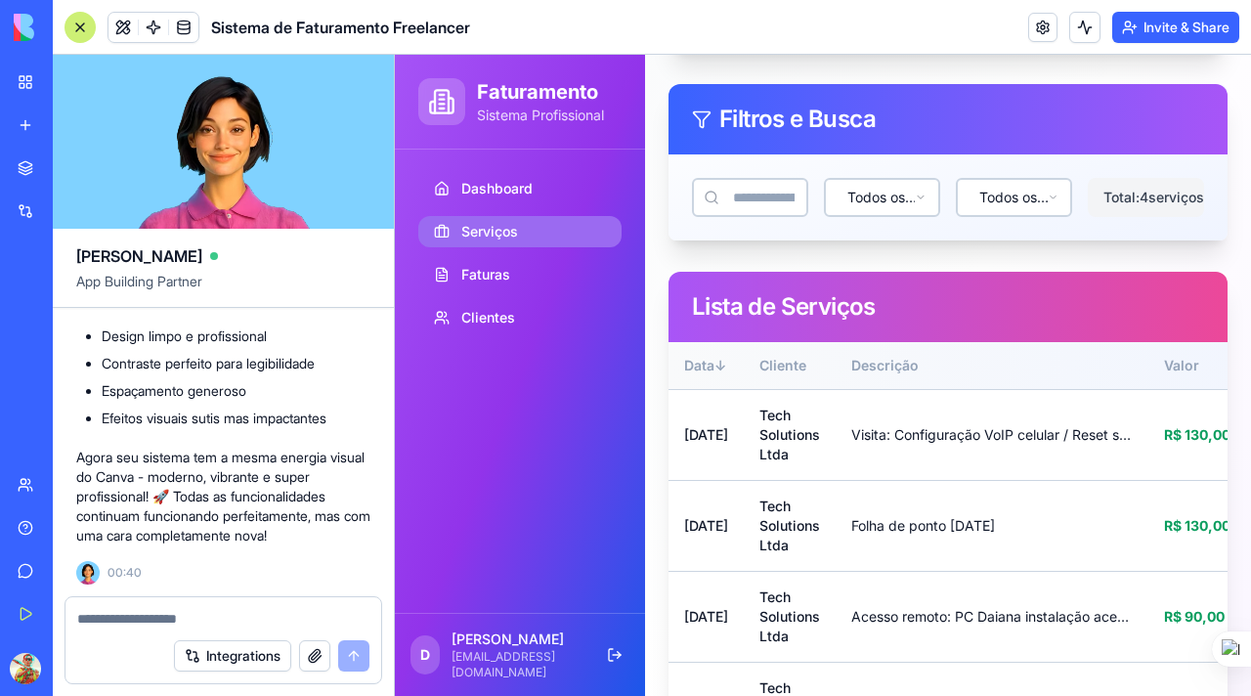
click at [76, 26] on div at bounding box center [80, 27] width 31 height 31
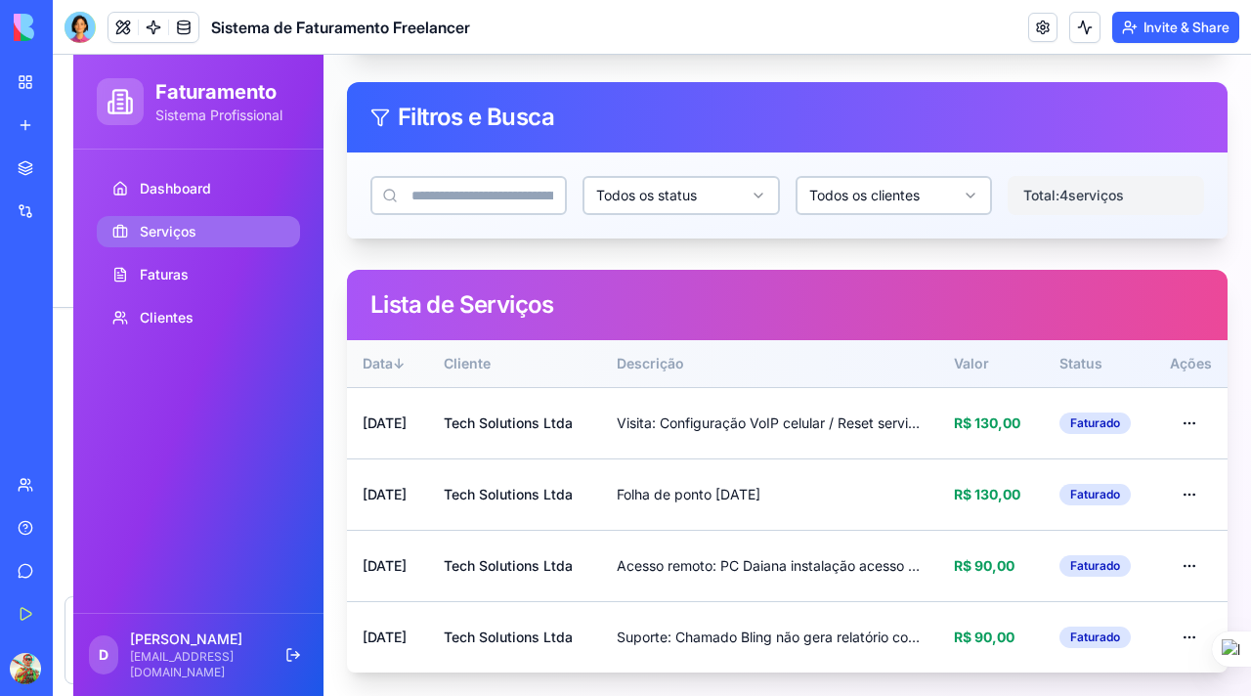
scroll to position [163, 0]
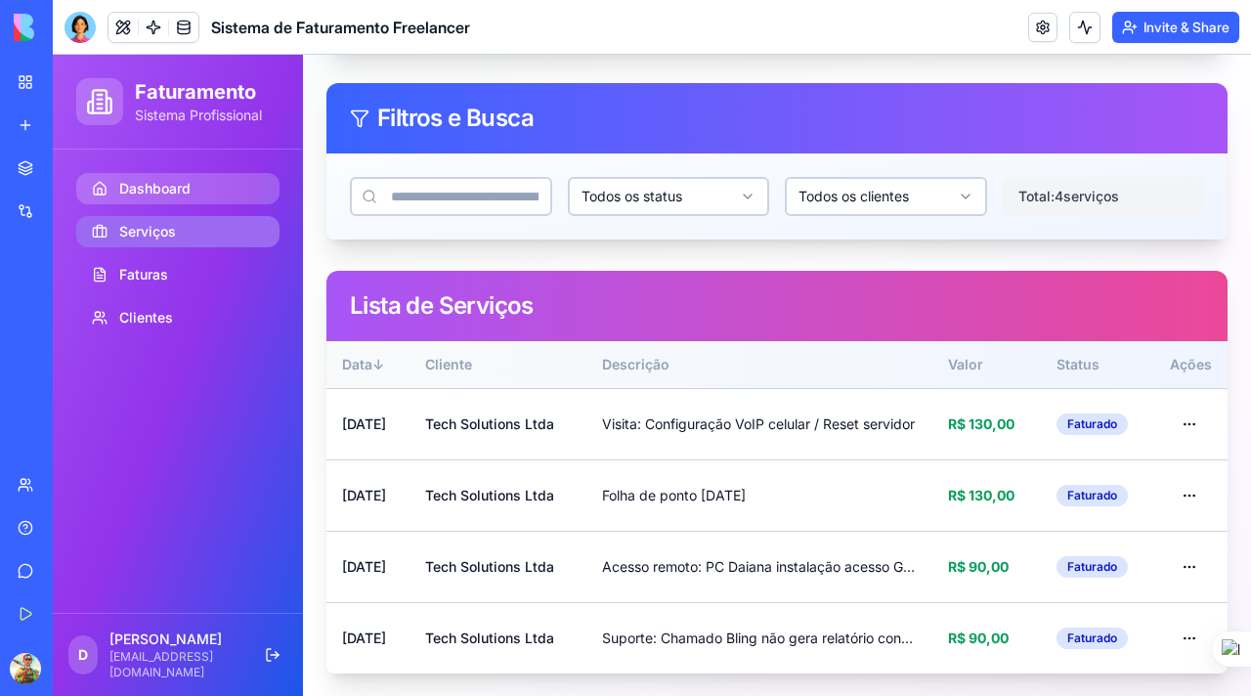
click at [167, 186] on span "Dashboard" at bounding box center [154, 189] width 71 height 20
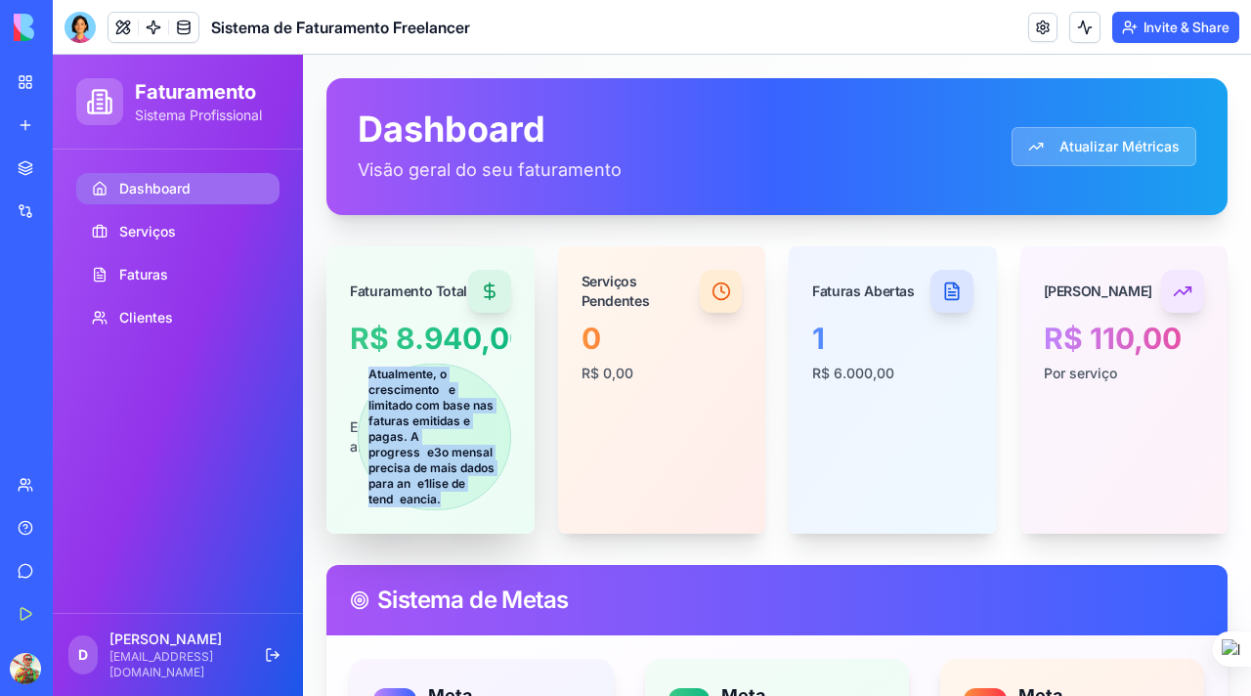
drag, startPoint x: 370, startPoint y: 372, endPoint x: 443, endPoint y: 502, distance: 148.7
click at [443, 502] on div "Atualmente, o crescimento  e limitado com base nas faturas emitidas e pagas. A …" at bounding box center [434, 437] width 152 height 147
click at [458, 432] on div "Atualmente, o crescimento  e limitado com base nas faturas emitidas e pagas. A …" at bounding box center [434, 437] width 152 height 147
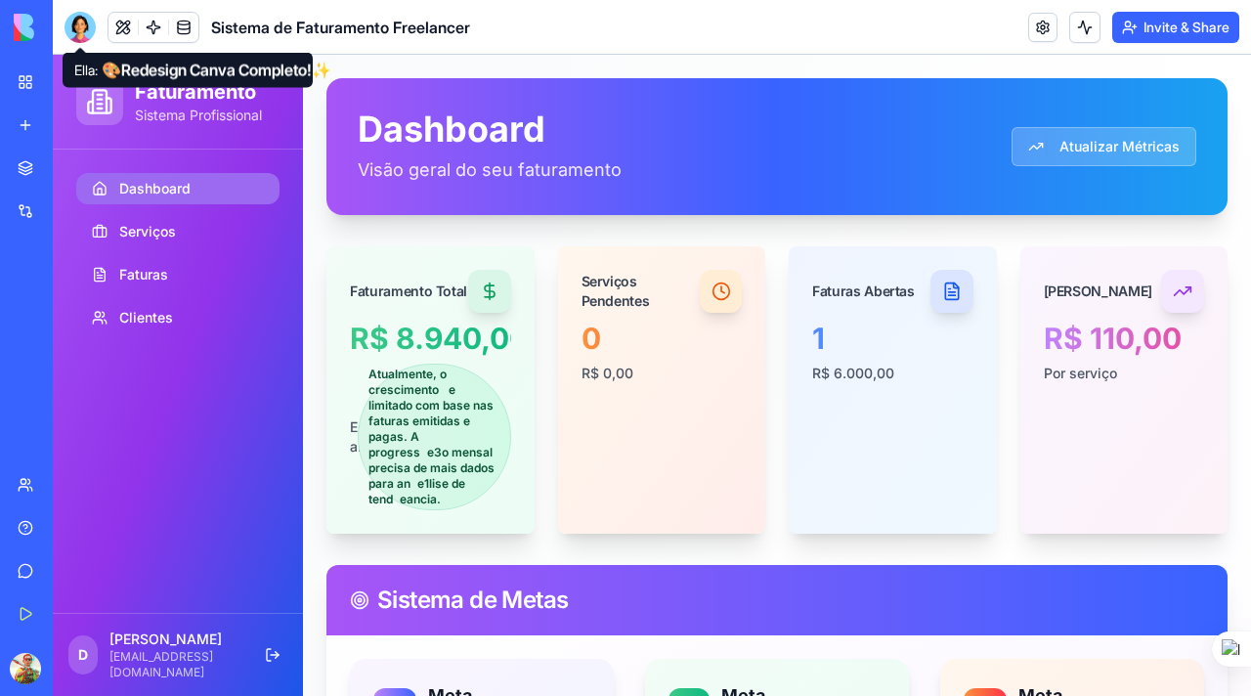
click at [77, 20] on div at bounding box center [80, 27] width 31 height 31
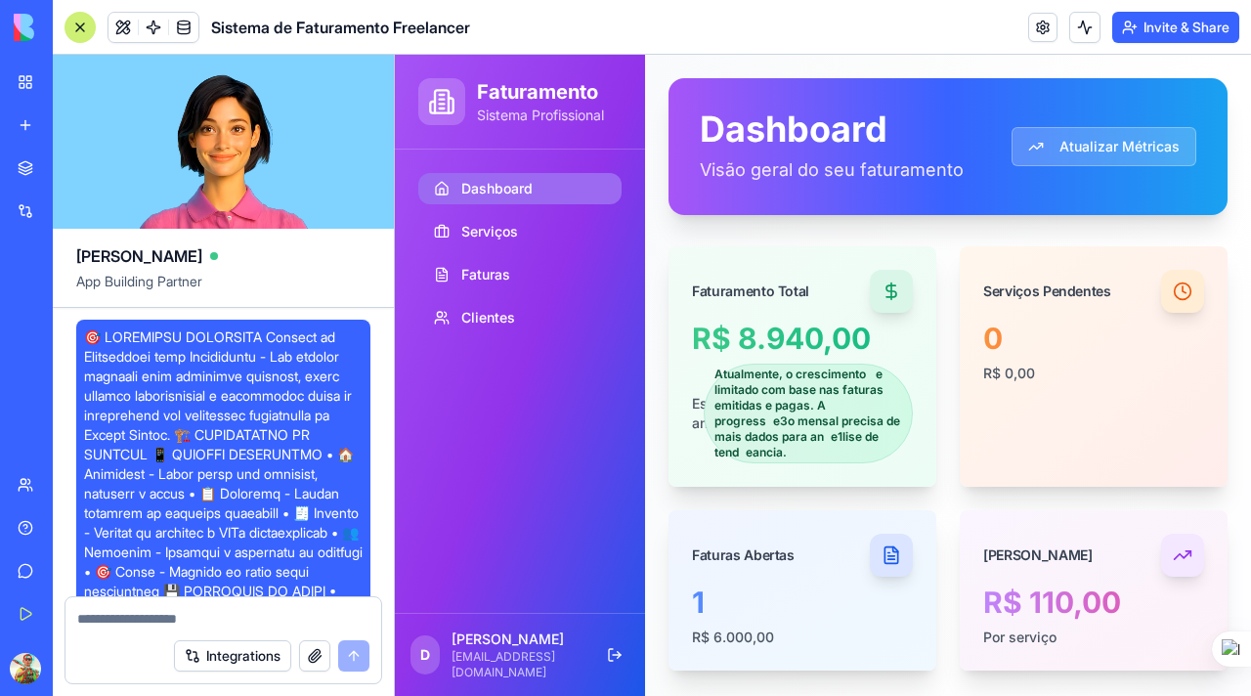
scroll to position [6056, 0]
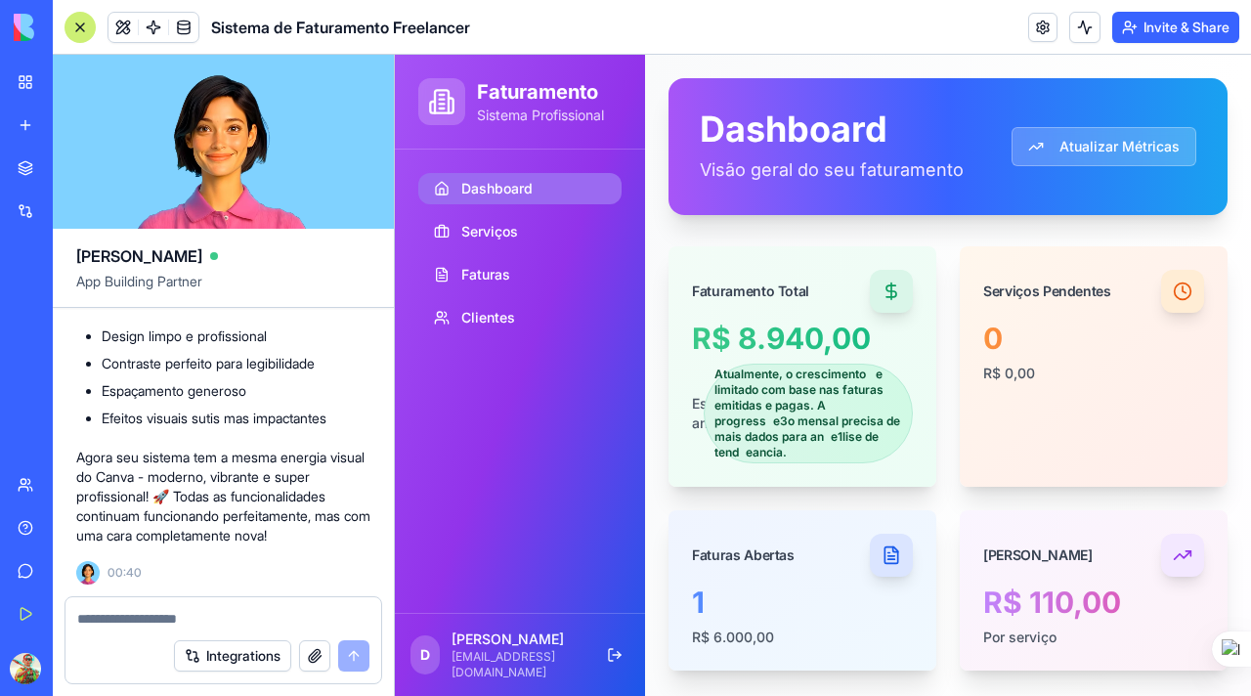
click at [83, 23] on div at bounding box center [80, 27] width 31 height 31
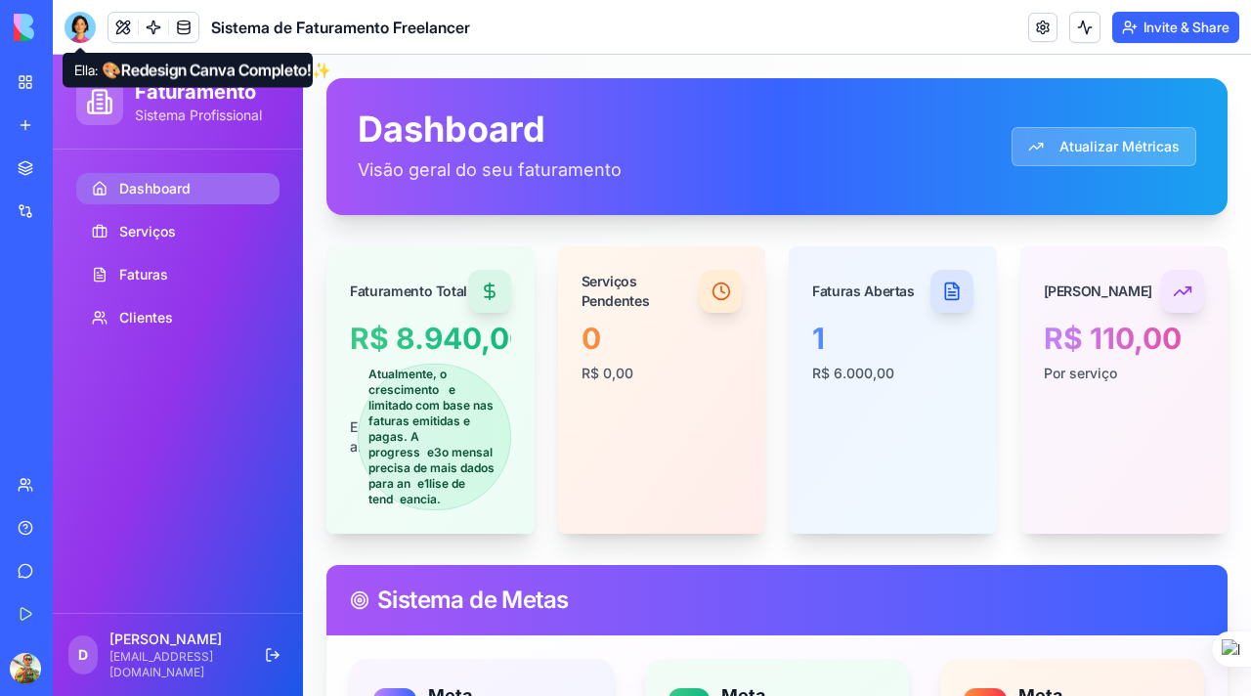
click at [80, 32] on div at bounding box center [80, 27] width 31 height 31
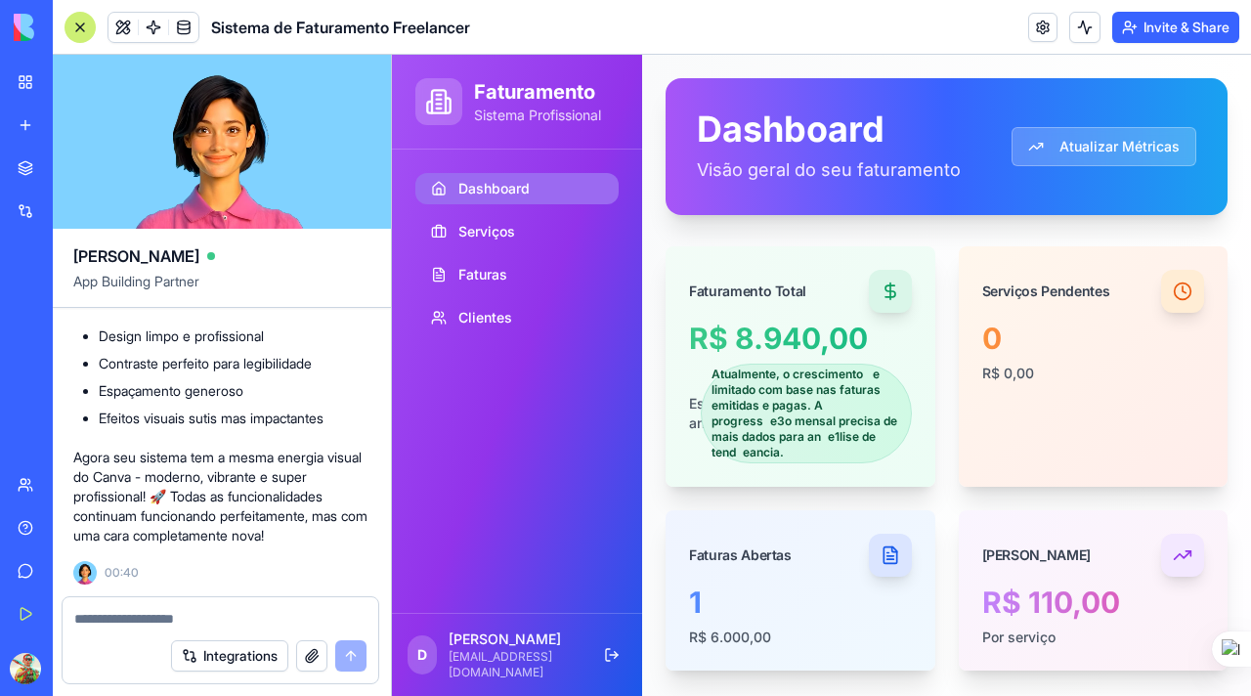
scroll to position [0, 0]
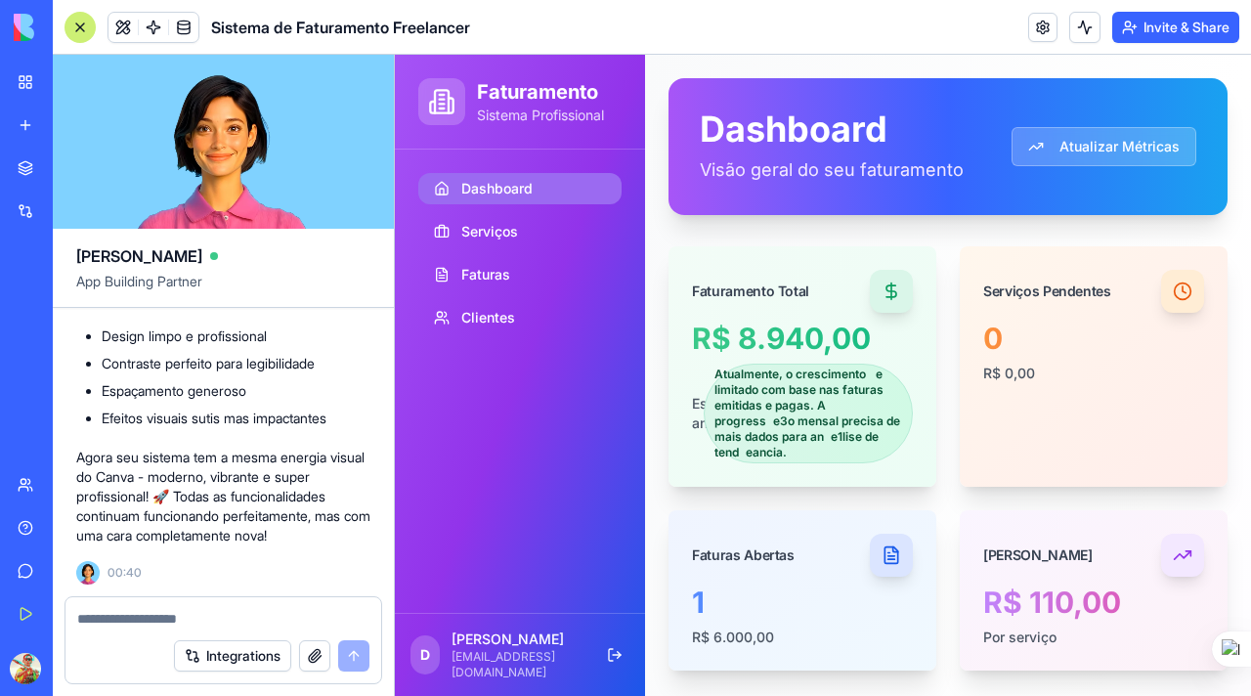
click at [248, 617] on textarea at bounding box center [223, 619] width 292 height 20
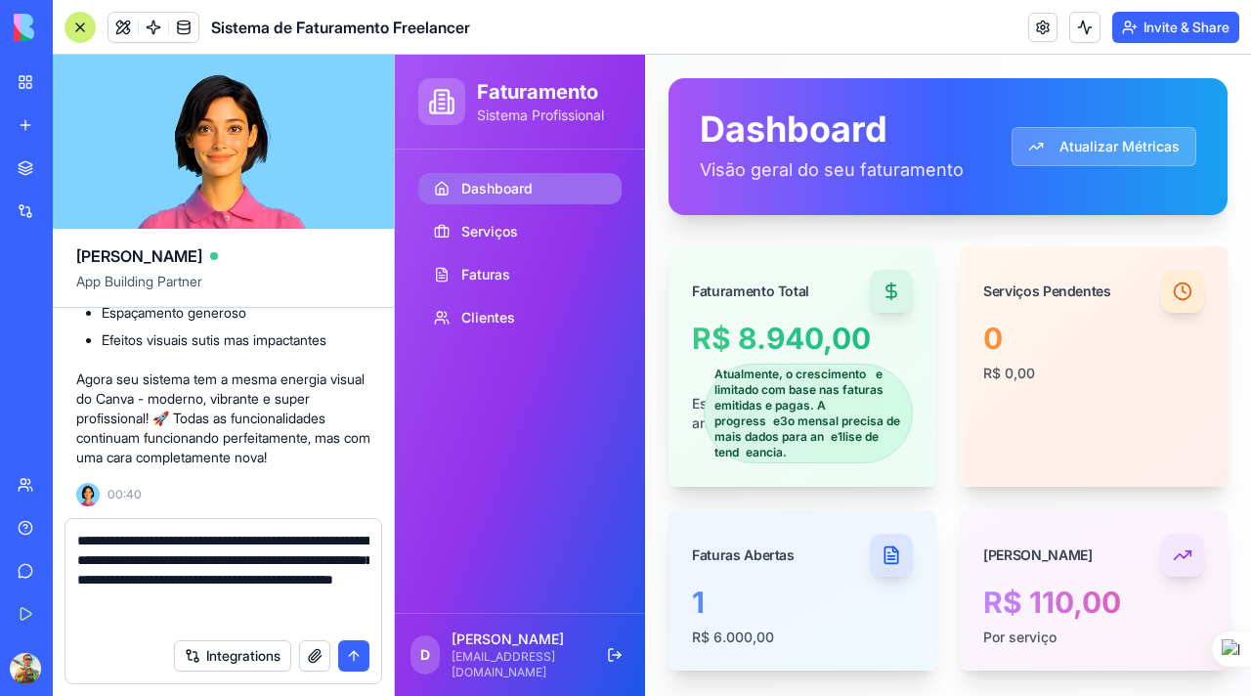
type textarea "**********"
click at [311, 648] on button "button" at bounding box center [314, 655] width 31 height 31
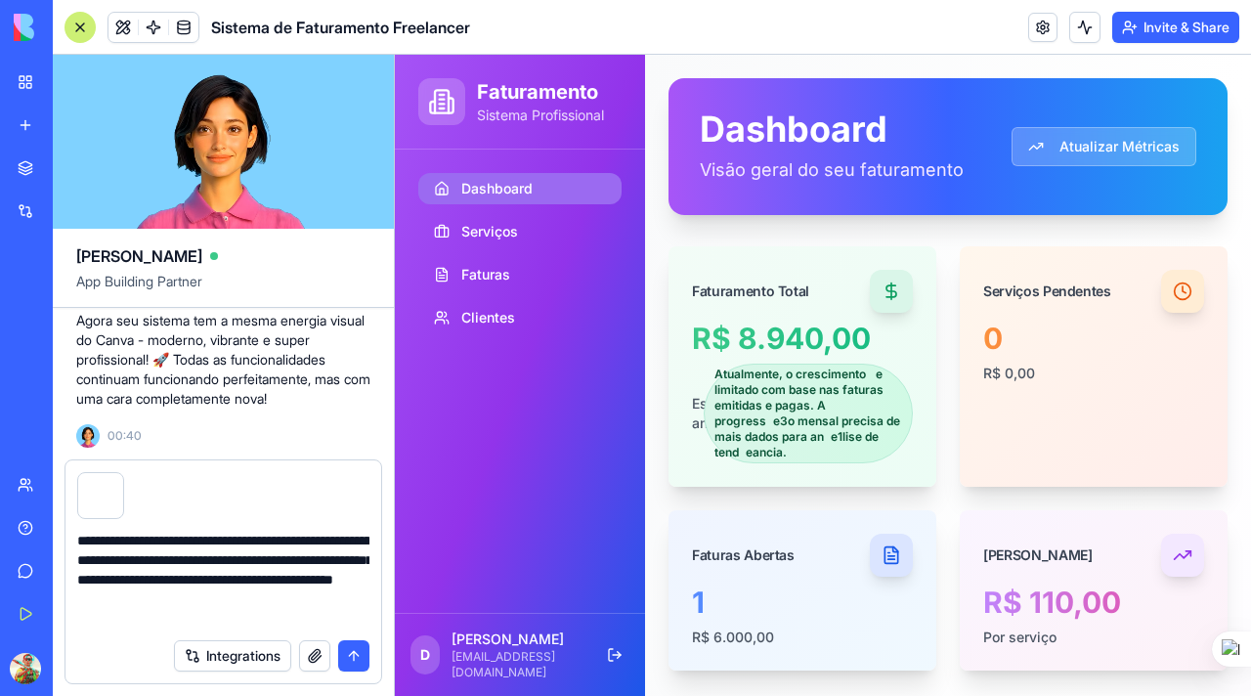
click at [360, 652] on button "submit" at bounding box center [353, 655] width 31 height 31
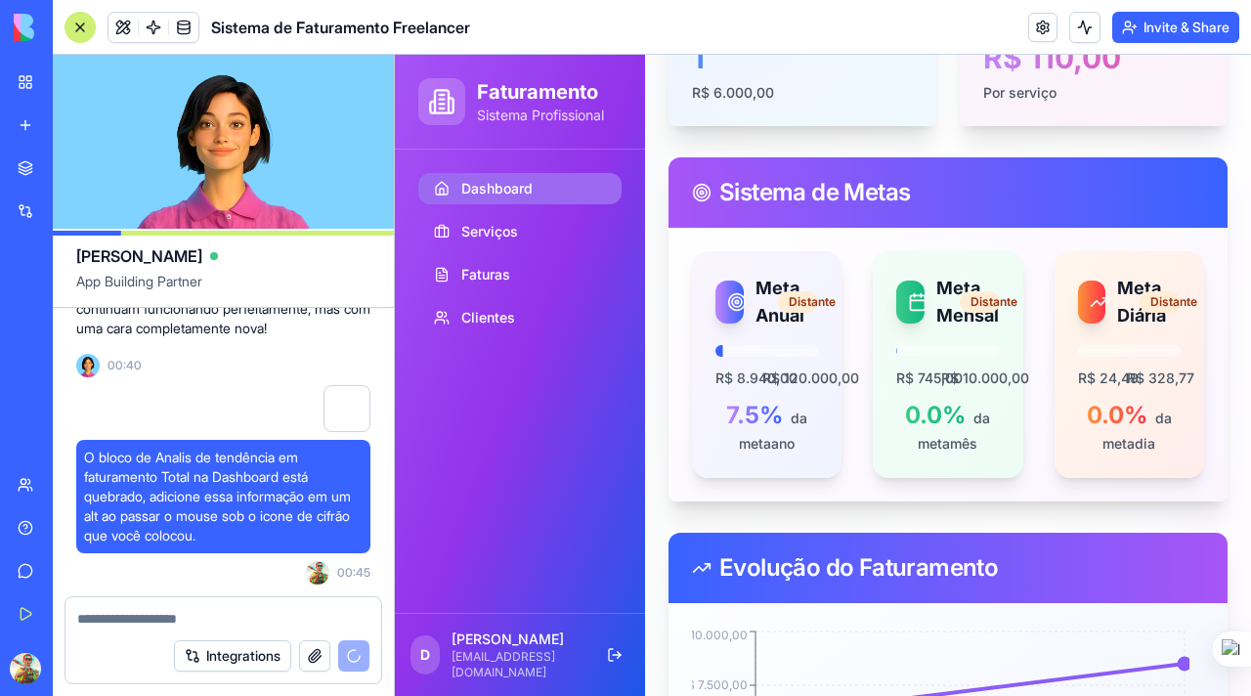
scroll to position [546, 0]
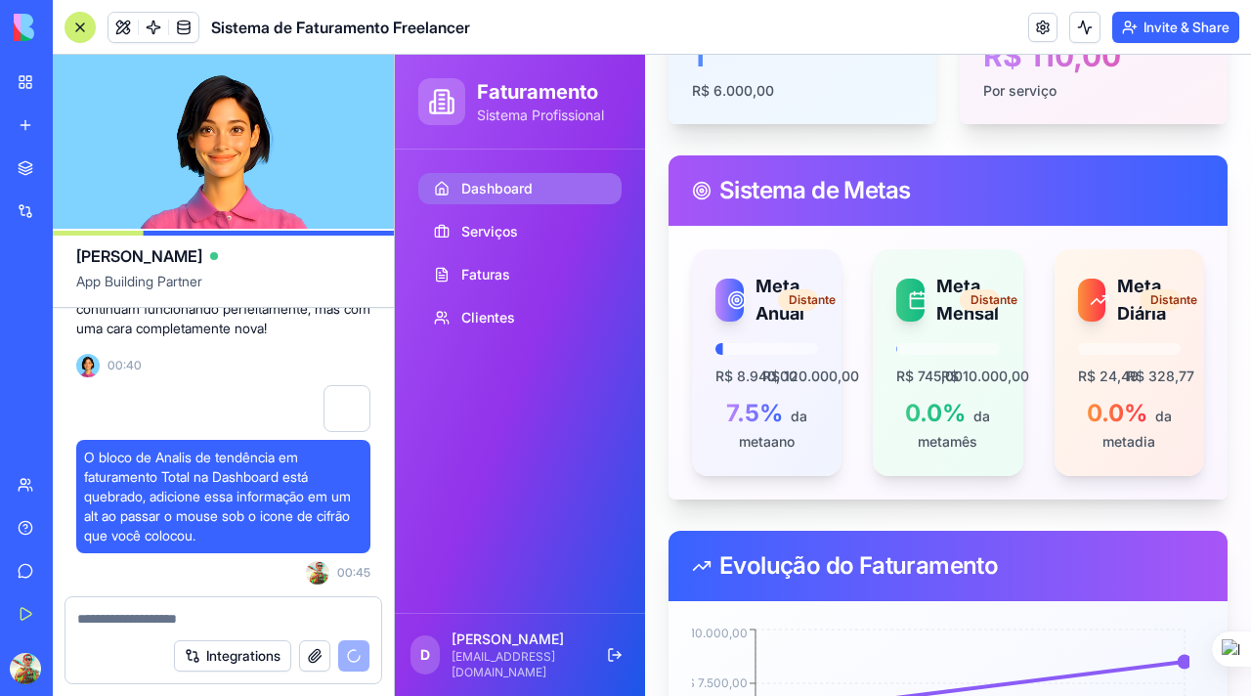
click at [81, 30] on div at bounding box center [80, 27] width 31 height 31
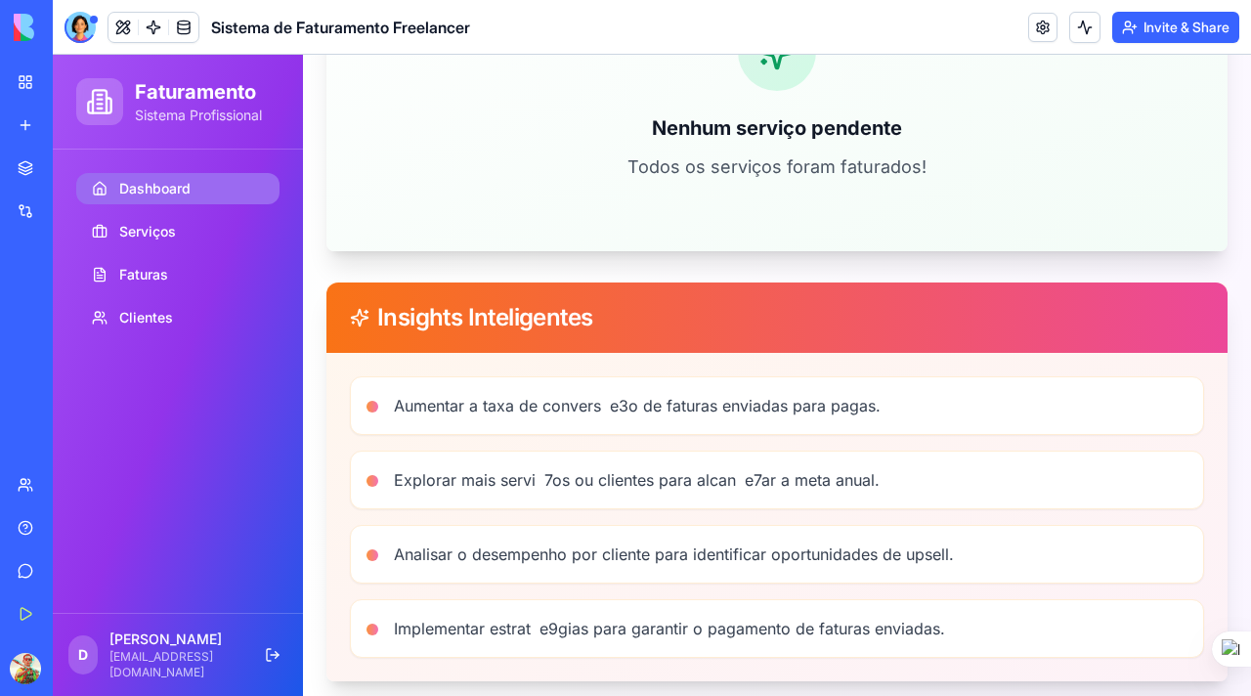
scroll to position [1472, 0]
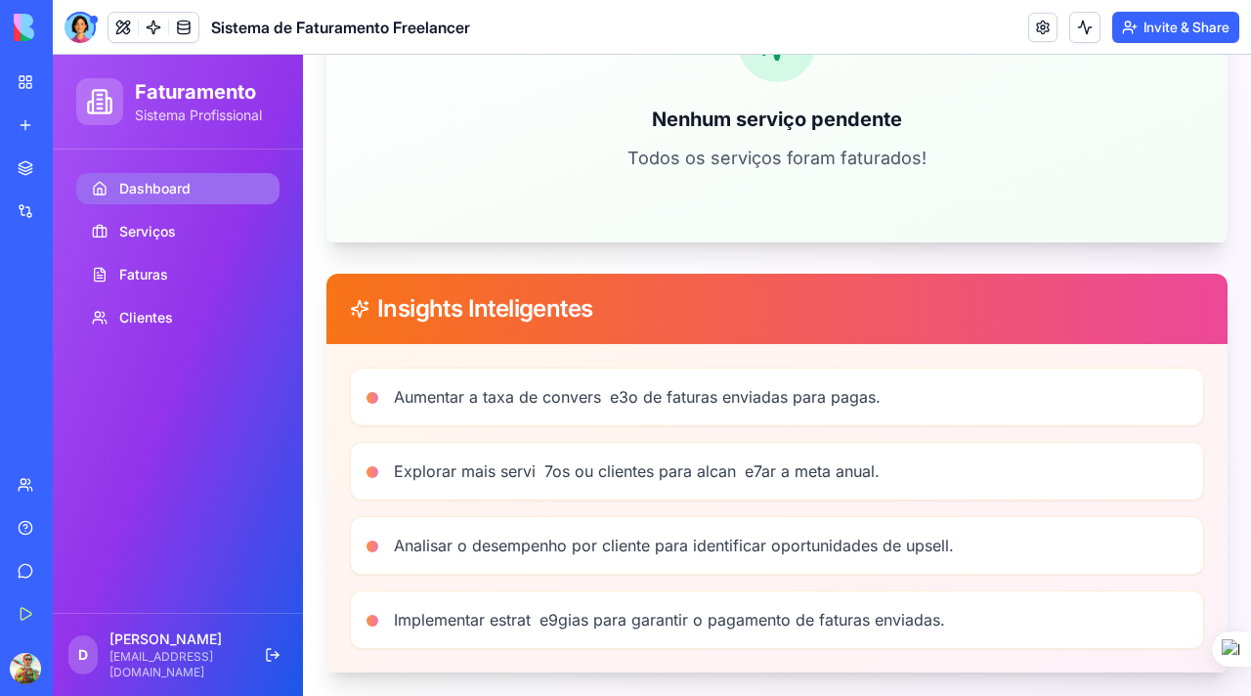
click at [121, 97] on div at bounding box center [99, 101] width 47 height 47
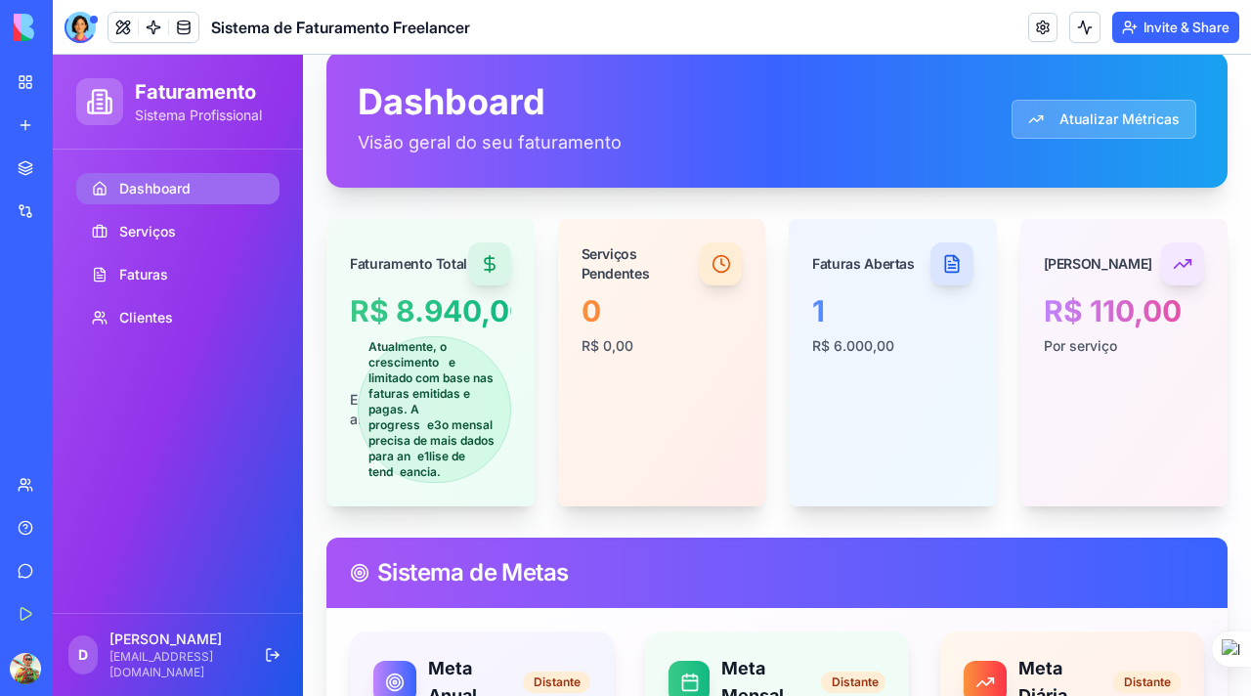
scroll to position [0, 0]
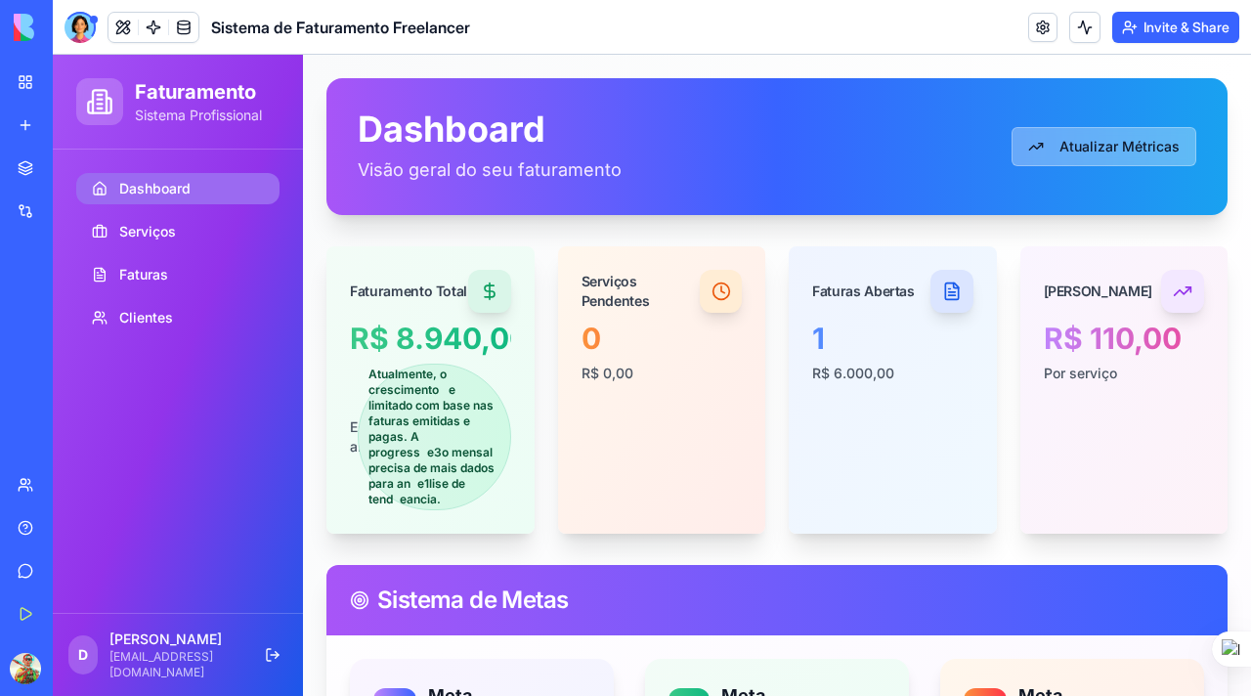
click at [1052, 145] on button "Atualizar Métricas" at bounding box center [1103, 146] width 185 height 39
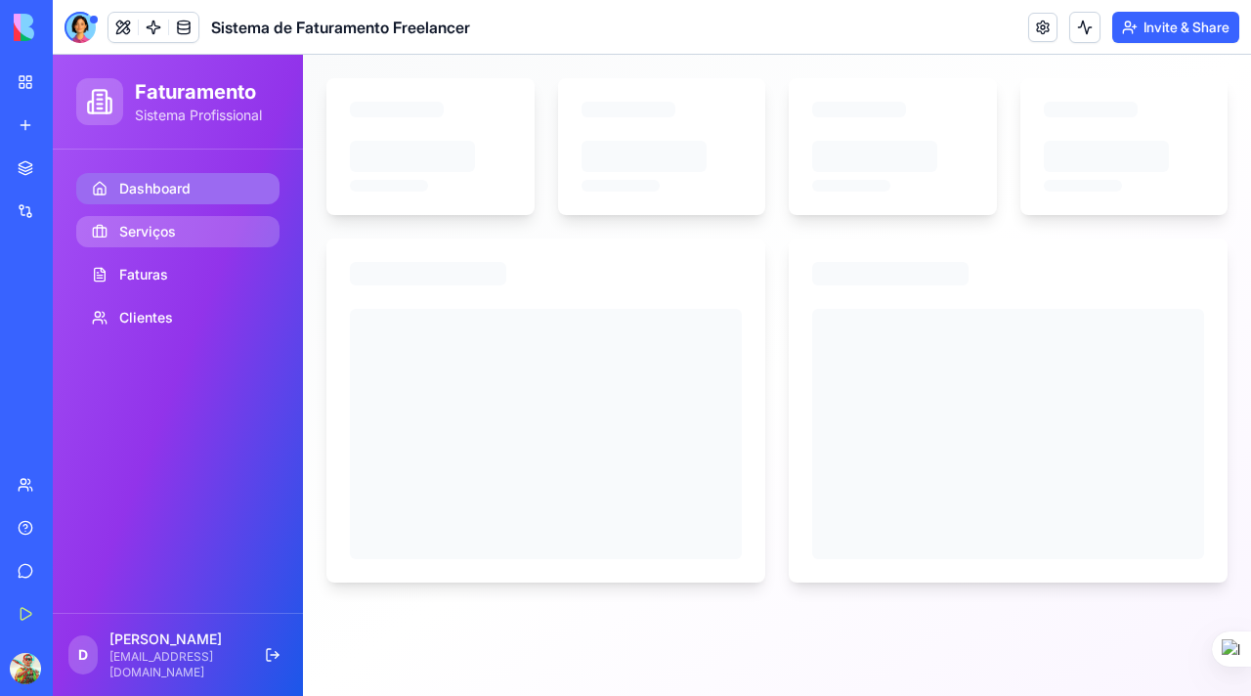
click at [156, 225] on span "Serviços" at bounding box center [147, 232] width 57 height 20
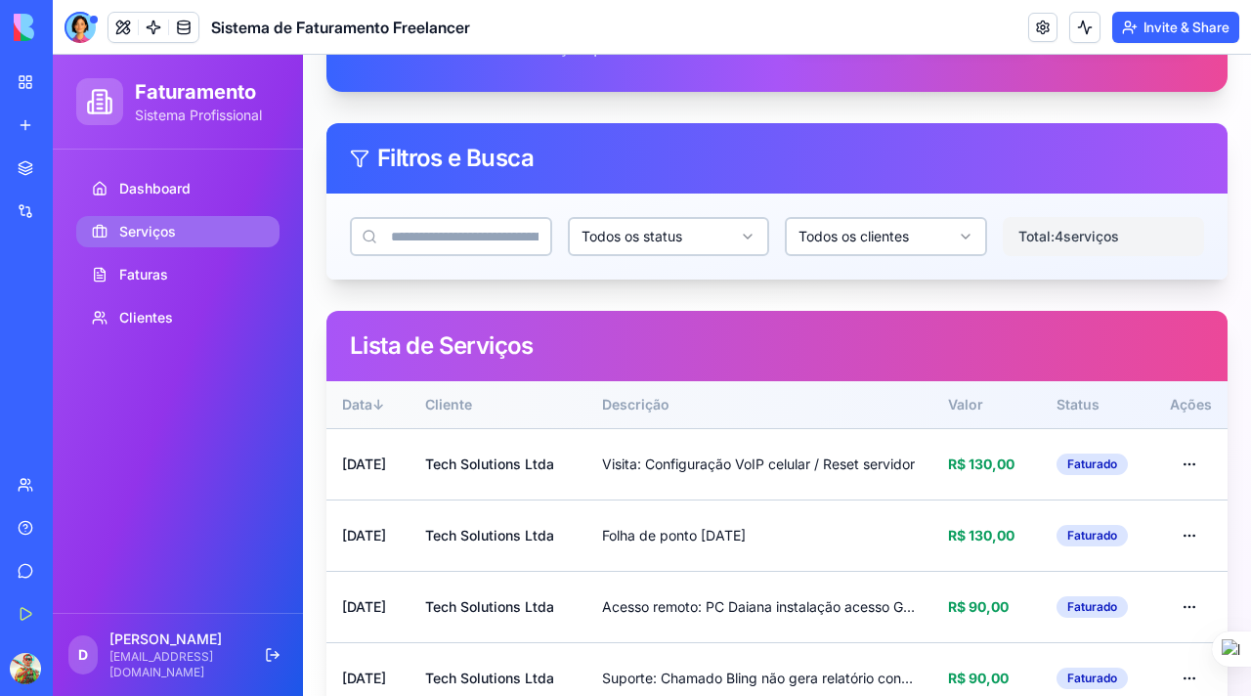
scroll to position [163, 0]
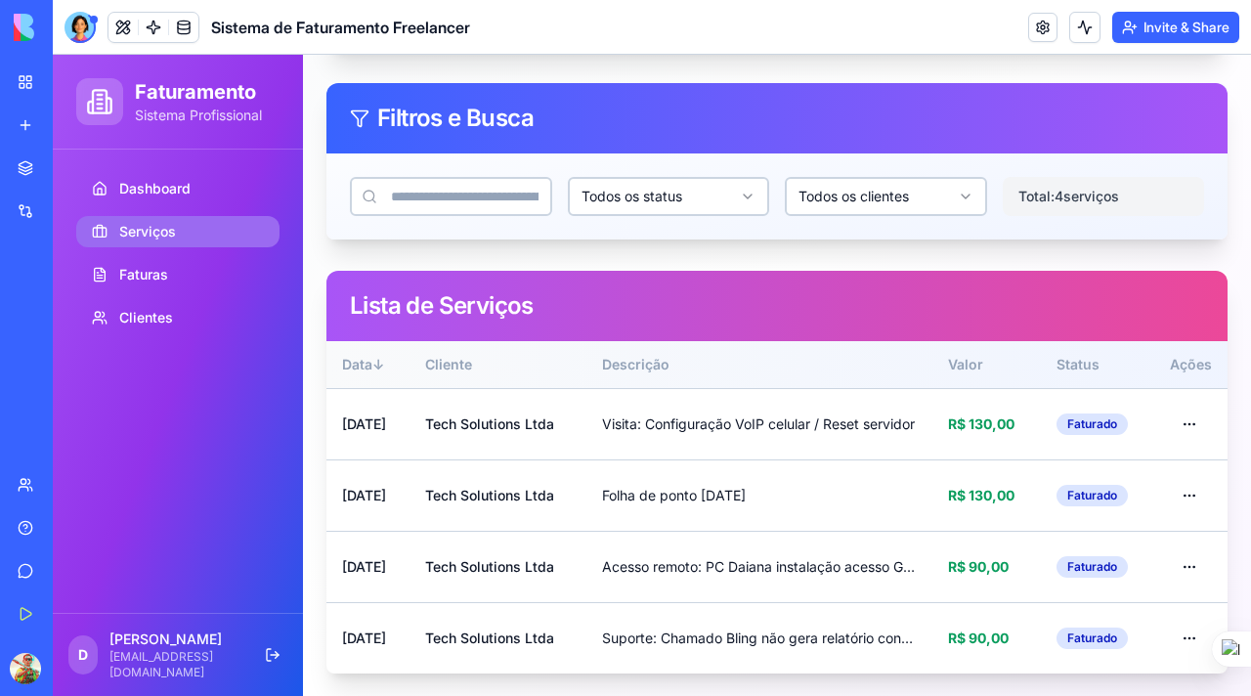
click at [887, 189] on html "Faturamento Sistema Profissional Dashboard Serviços Faturas Clientes D Douglas …" at bounding box center [652, 294] width 1198 height 805
click at [947, 204] on html "Faturamento Sistema Profissional Dashboard Serviços Faturas Clientes D Douglas …" at bounding box center [652, 294] width 1198 height 805
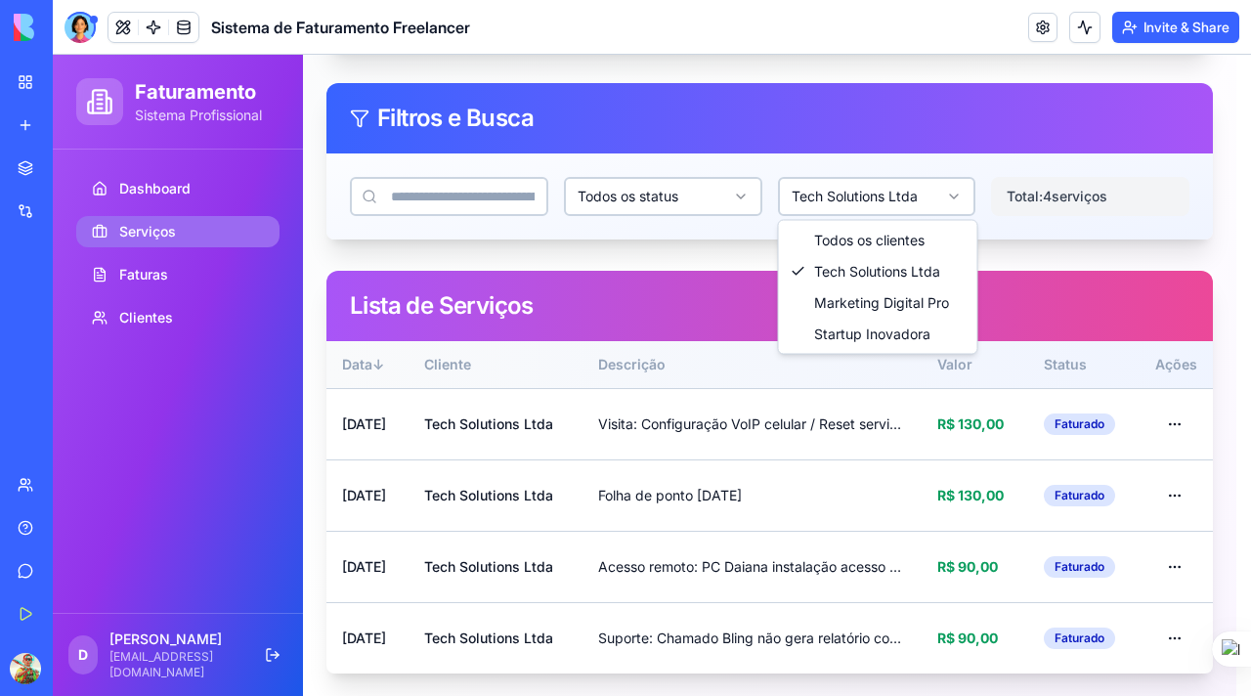
scroll to position [129, 0]
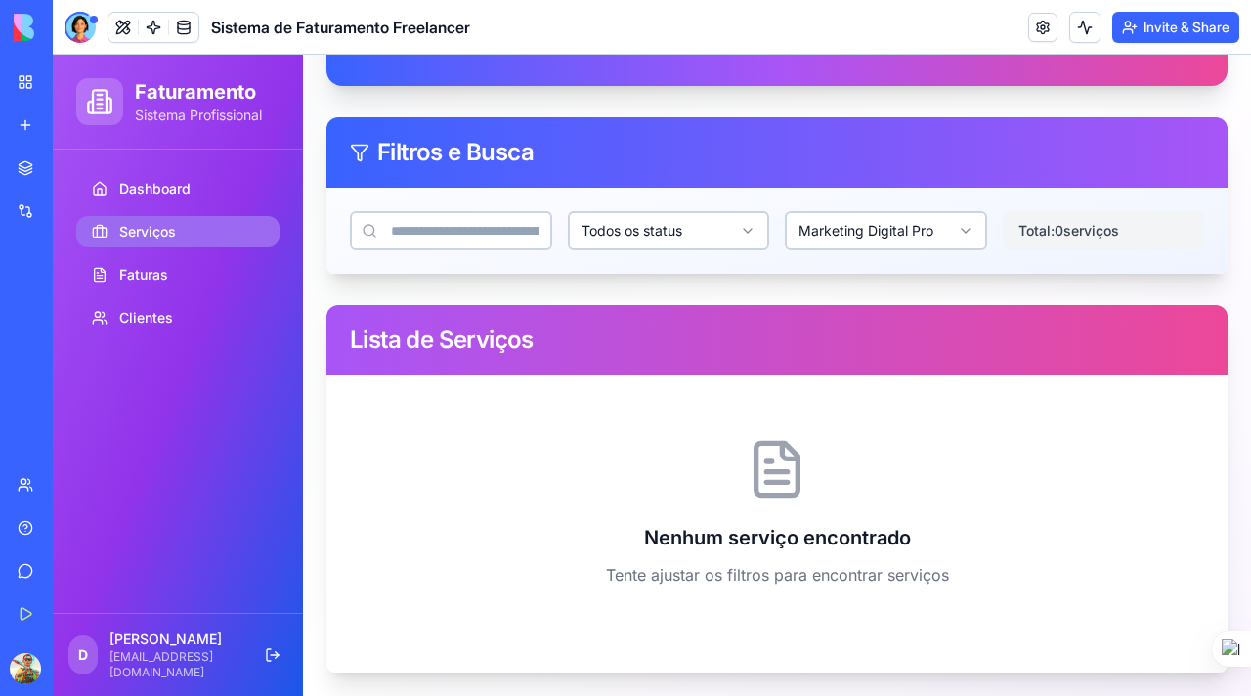
click at [892, 231] on html "Faturamento Sistema Profissional Dashboard Serviços Faturas Clientes D Douglas …" at bounding box center [652, 311] width 1198 height 770
click at [880, 237] on html "Faturamento Sistema Profissional Dashboard Serviços Faturas Clientes D Douglas …" at bounding box center [652, 311] width 1198 height 770
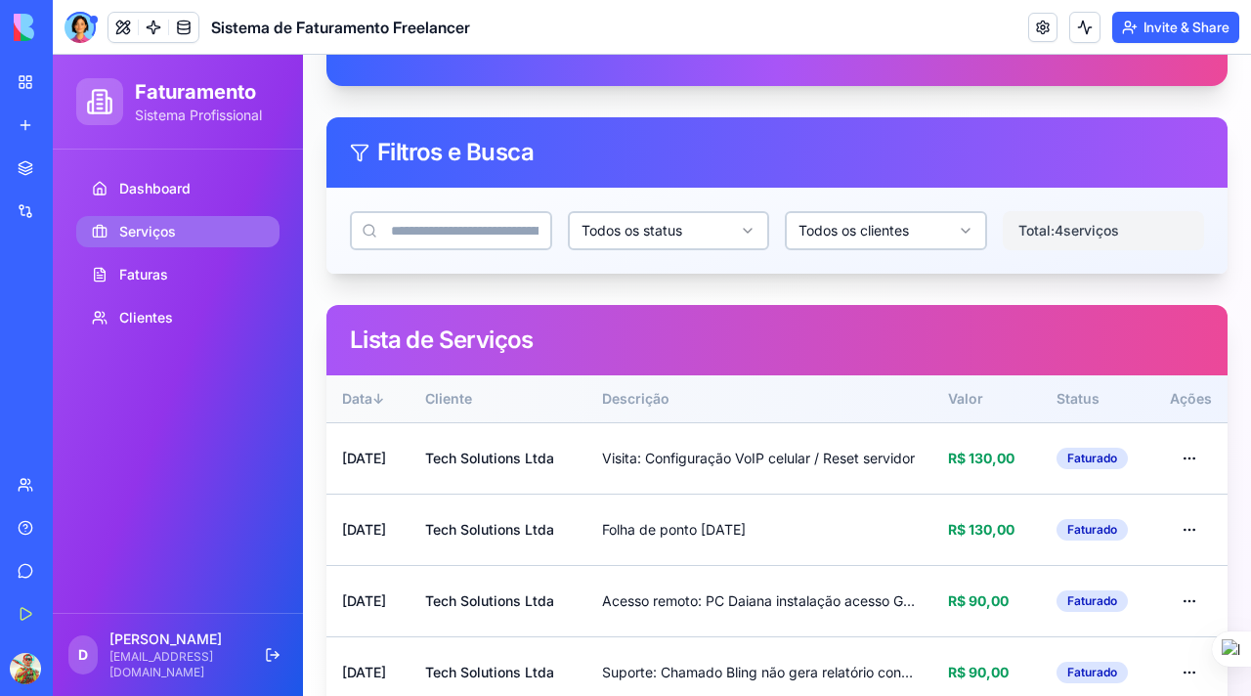
click at [719, 230] on html "Faturamento Sistema Profissional Dashboard Serviços Faturas Clientes D Douglas …" at bounding box center [652, 328] width 1198 height 805
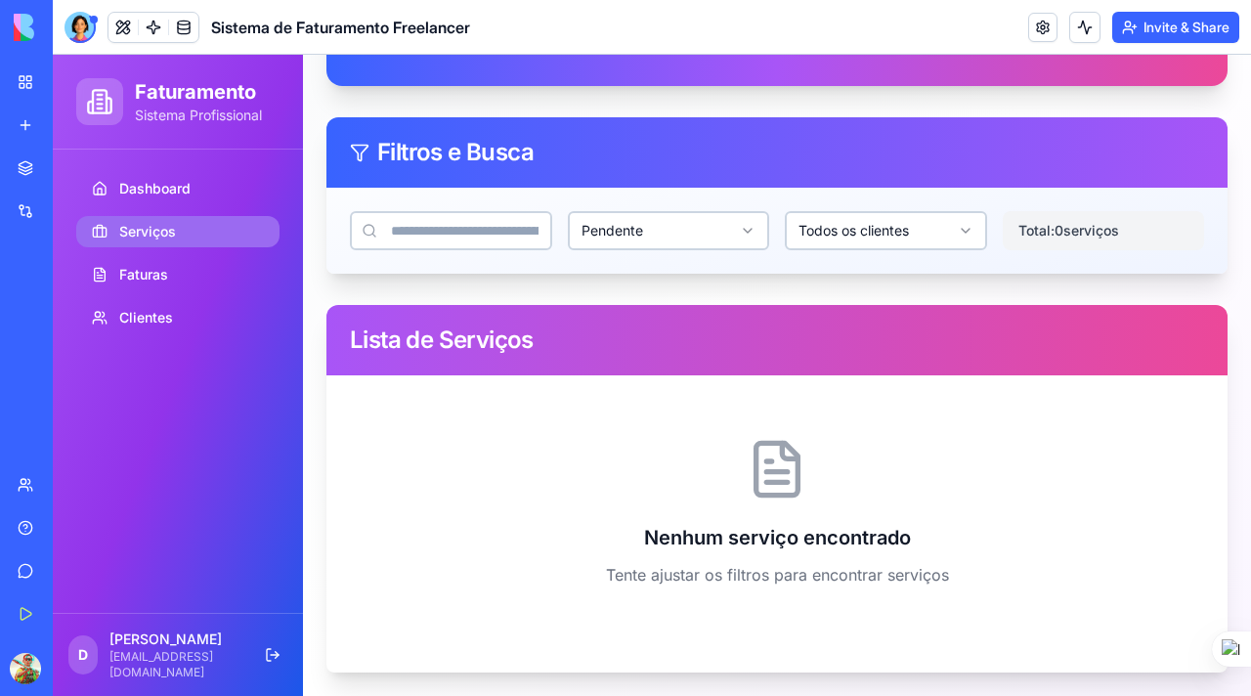
click at [691, 237] on html "Faturamento Sistema Profissional Dashboard Serviços Faturas Clientes D Douglas …" at bounding box center [652, 311] width 1198 height 770
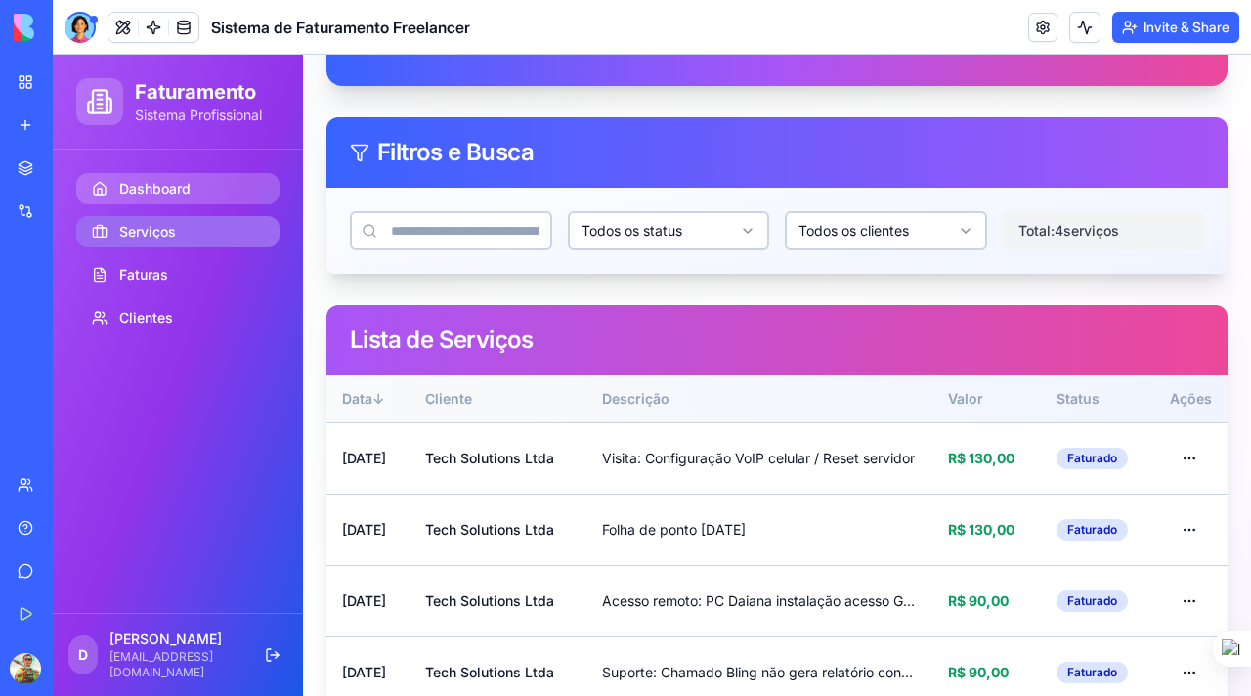
click at [173, 193] on span "Dashboard" at bounding box center [154, 189] width 71 height 20
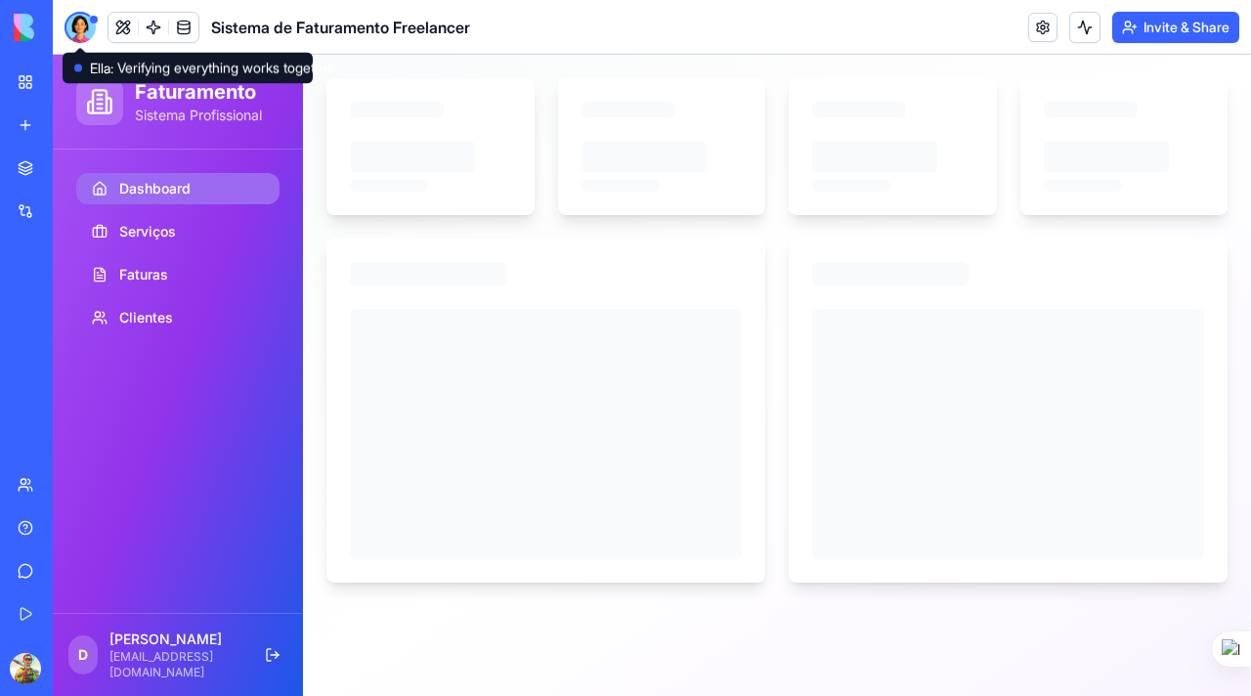
click at [79, 25] on div at bounding box center [80, 27] width 31 height 31
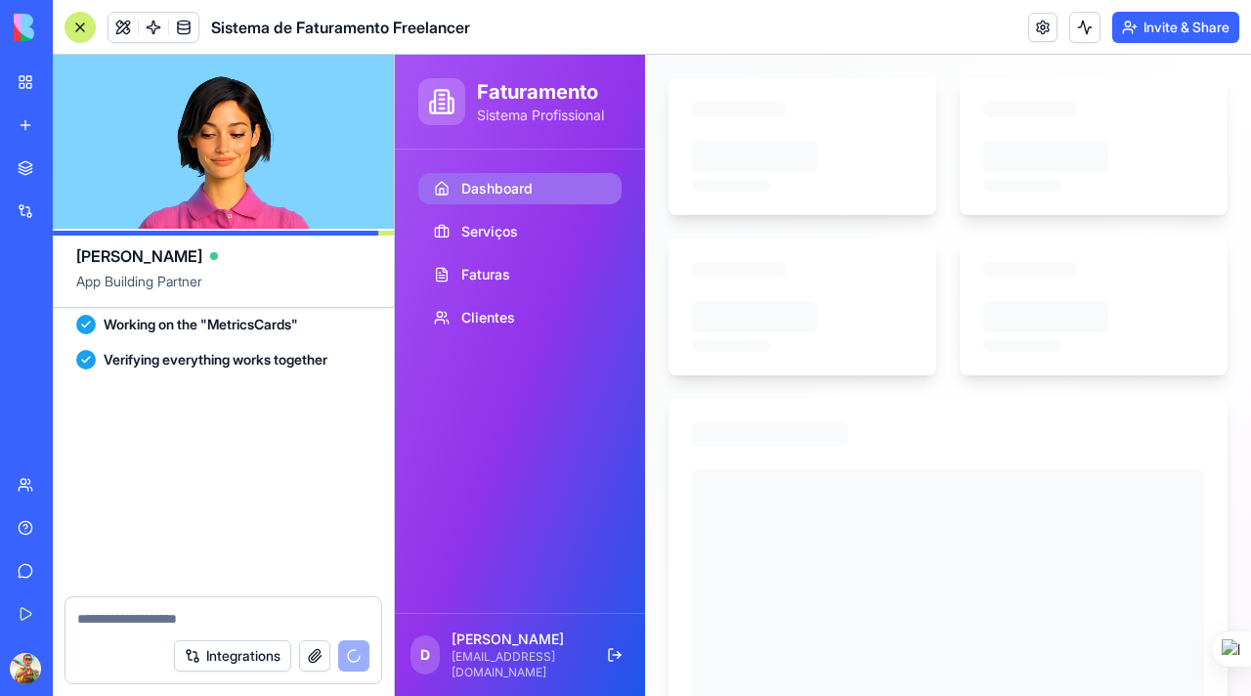
scroll to position [7366, 0]
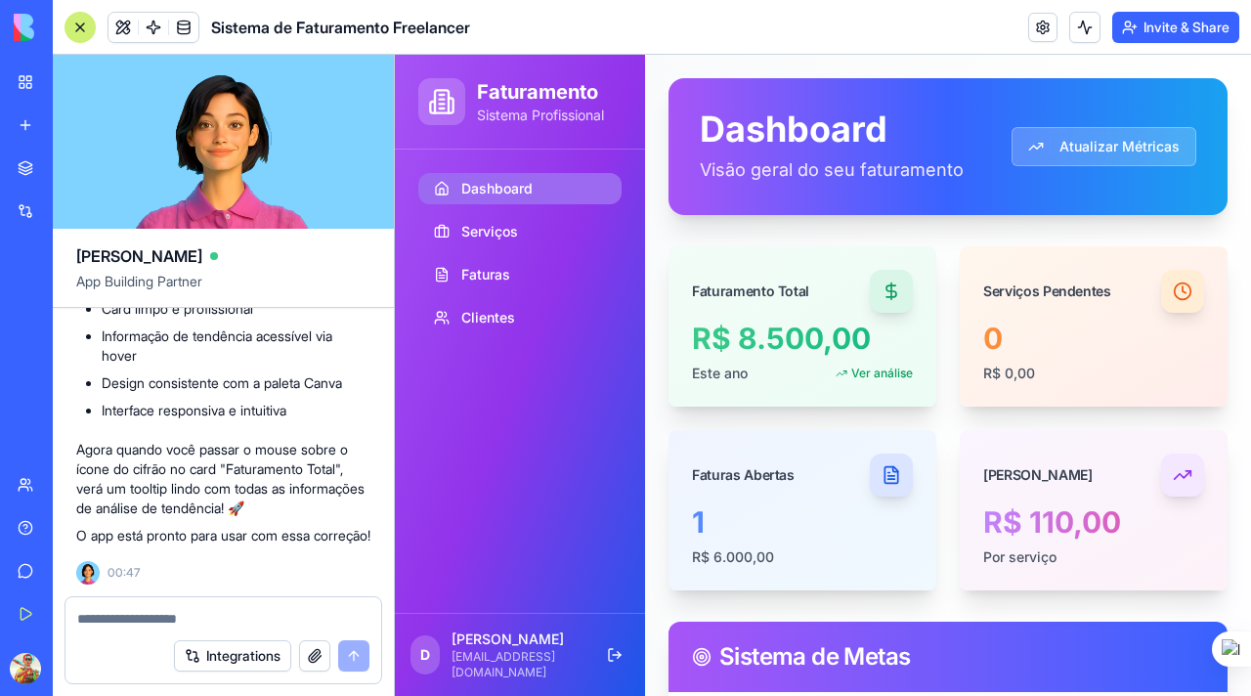
click at [84, 30] on div at bounding box center [80, 27] width 31 height 31
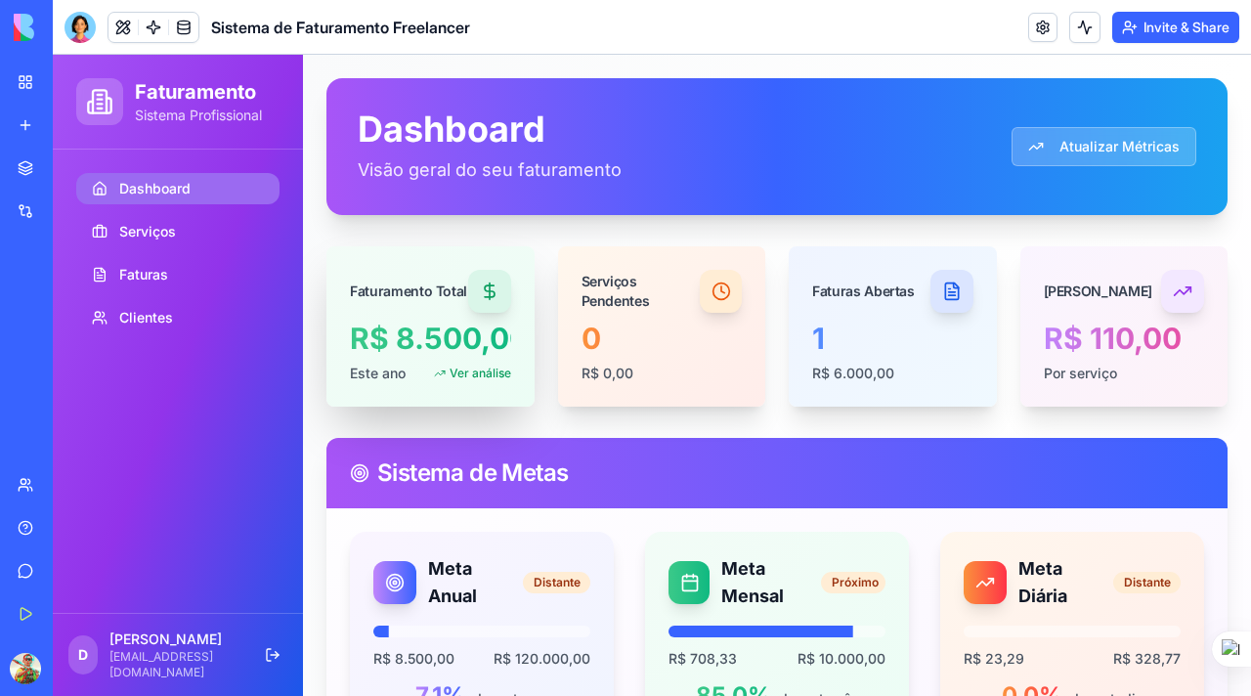
click at [481, 370] on span "Ver análise" at bounding box center [481, 374] width 62 height 16
click at [487, 303] on div at bounding box center [489, 291] width 43 height 43
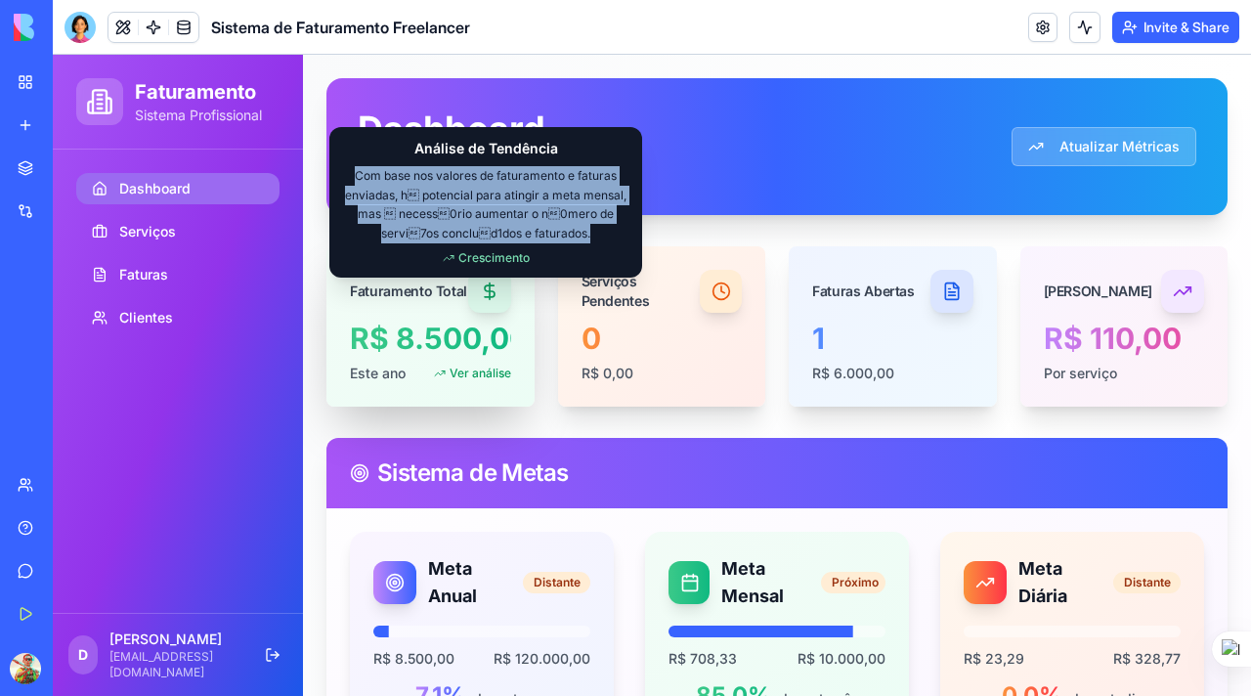
drag, startPoint x: 583, startPoint y: 233, endPoint x: 357, endPoint y: 174, distance: 234.2
click at [357, 174] on p "Com base nos valores de faturamento e faturas enviadas, h potencial para ating…" at bounding box center [485, 204] width 281 height 76
copy p "Com base nos valores de faturamento e faturas enviadas, h potencial para ating…"
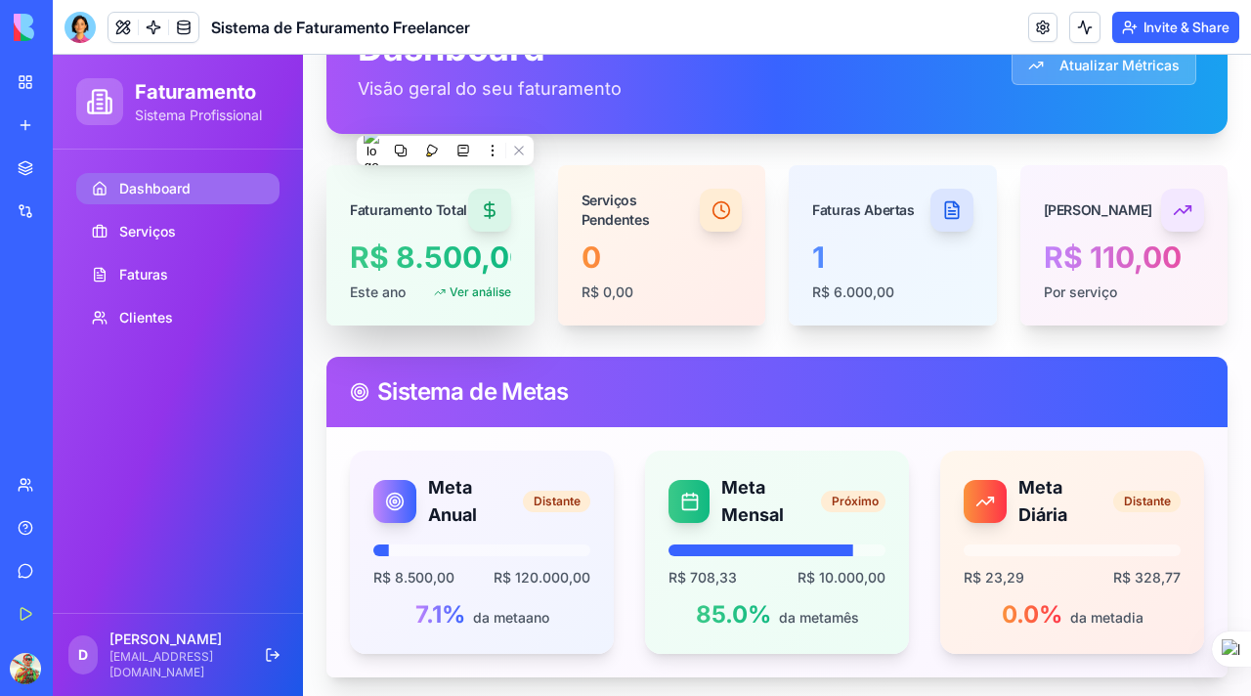
scroll to position [0, 0]
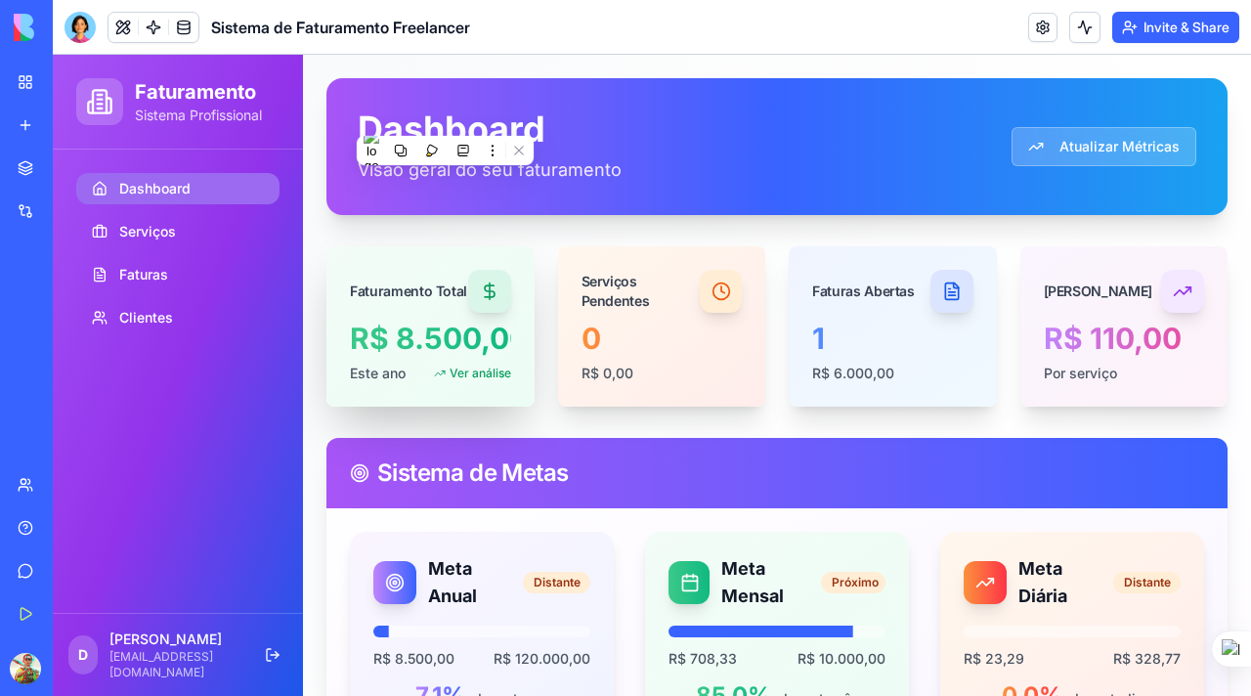
click at [541, 268] on div "Faturamento Total R$ 8.500,00 Este ano Ver análise Serviços Pendentes 0 R$ 0,00…" at bounding box center [776, 326] width 901 height 160
click at [80, 25] on div at bounding box center [80, 27] width 31 height 31
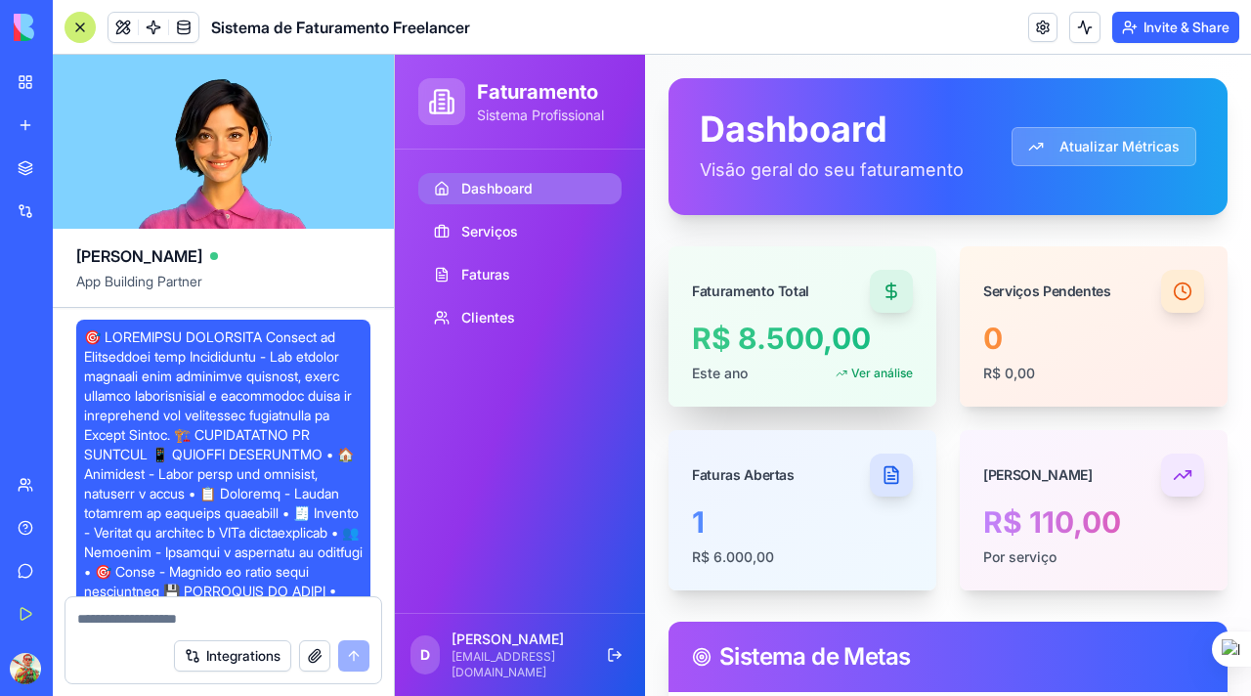
scroll to position [7366, 0]
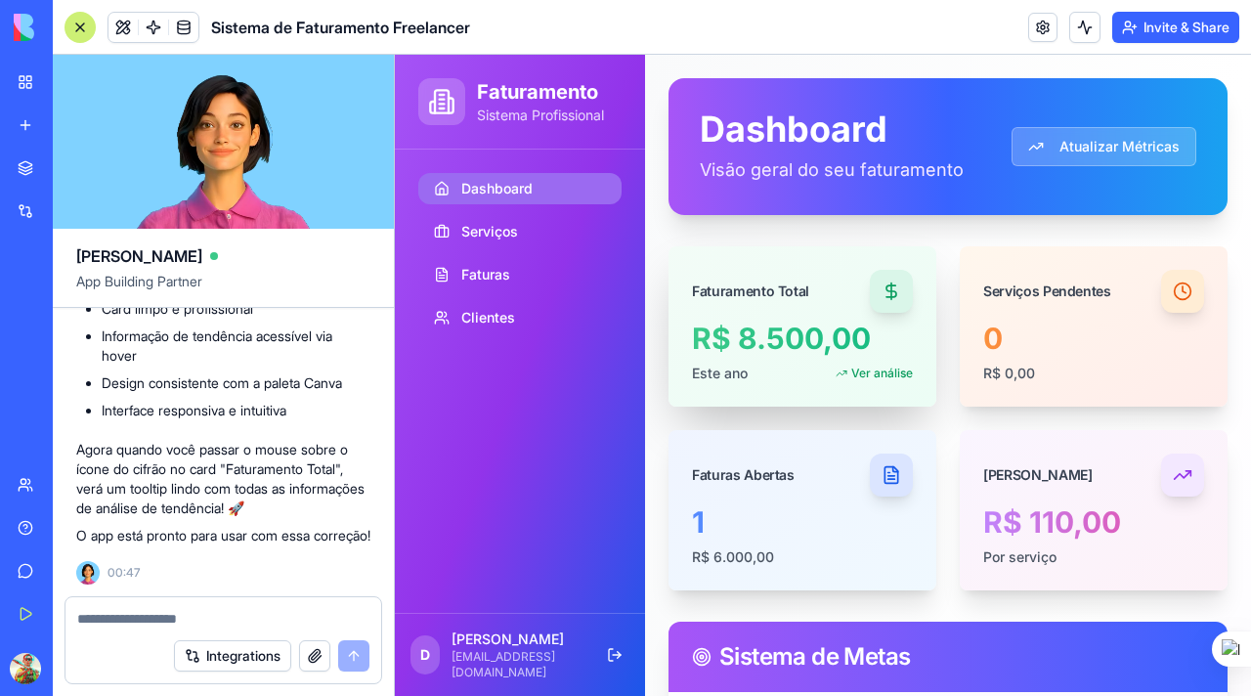
click at [167, 624] on textarea at bounding box center [223, 619] width 292 height 20
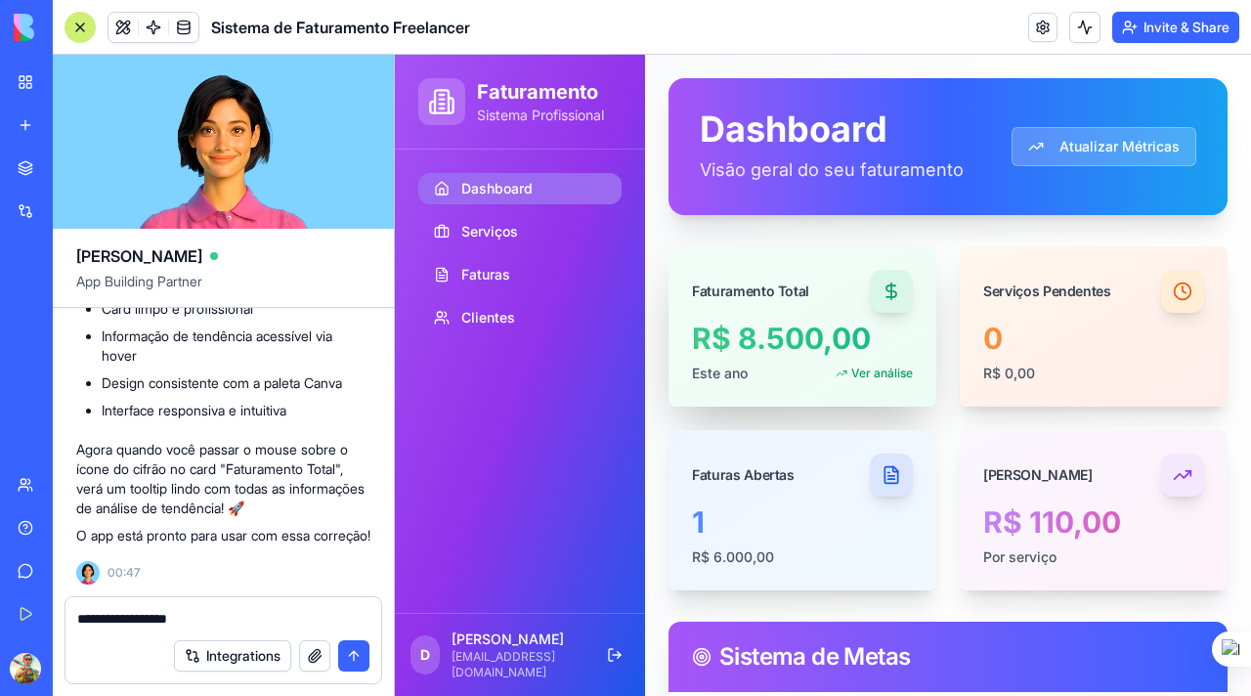
type textarea "**********"
click at [75, 33] on div at bounding box center [80, 27] width 31 height 31
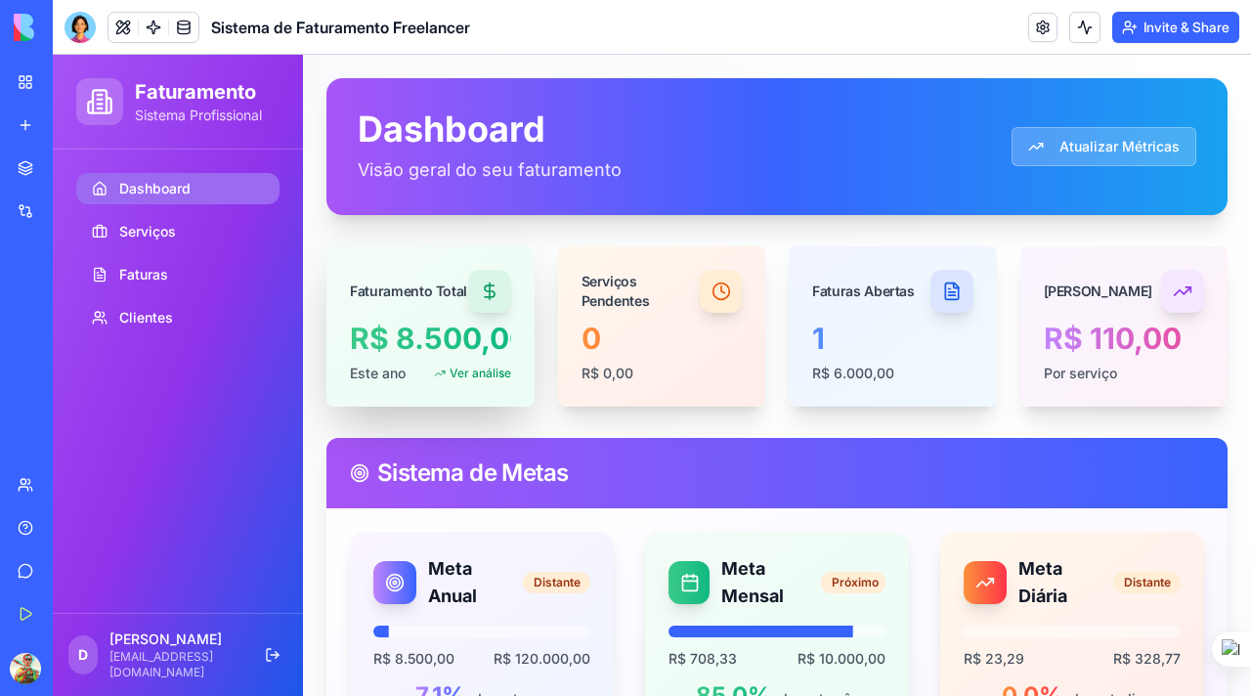
click at [498, 346] on div "R$ 8.500,00" at bounding box center [430, 338] width 161 height 35
click at [495, 341] on div "R$ 8.500,00" at bounding box center [430, 338] width 161 height 35
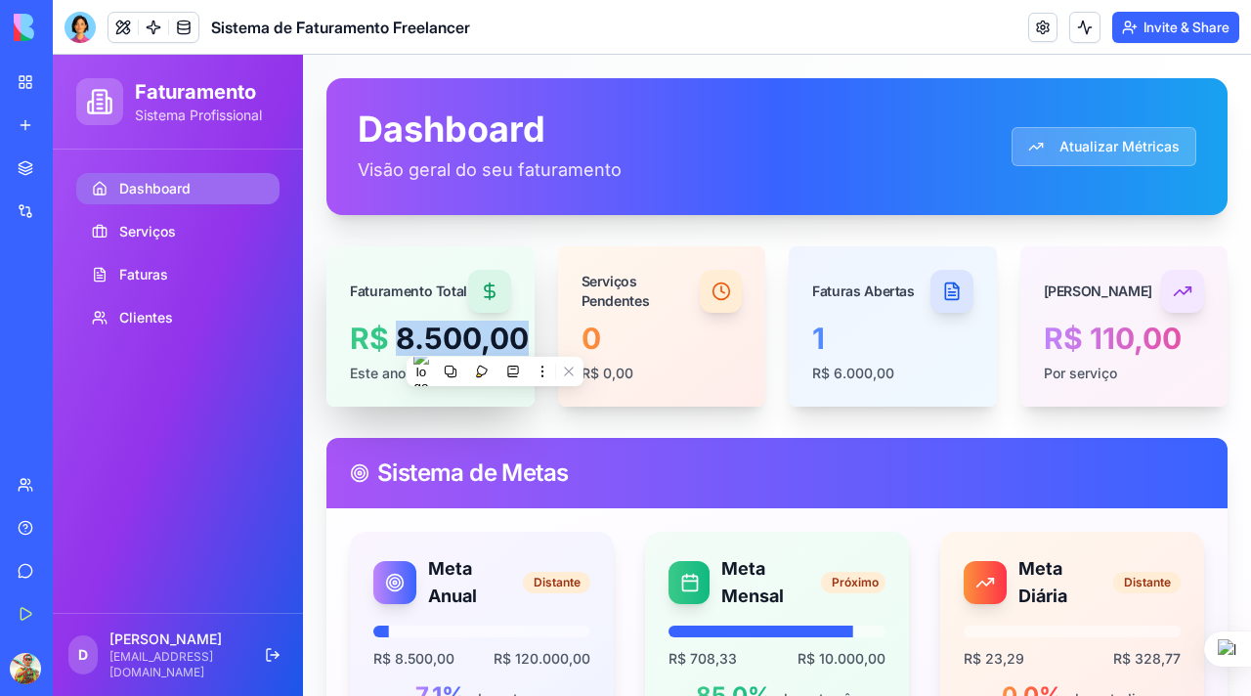
click at [495, 341] on div "R$ 8.500,00" at bounding box center [430, 338] width 161 height 35
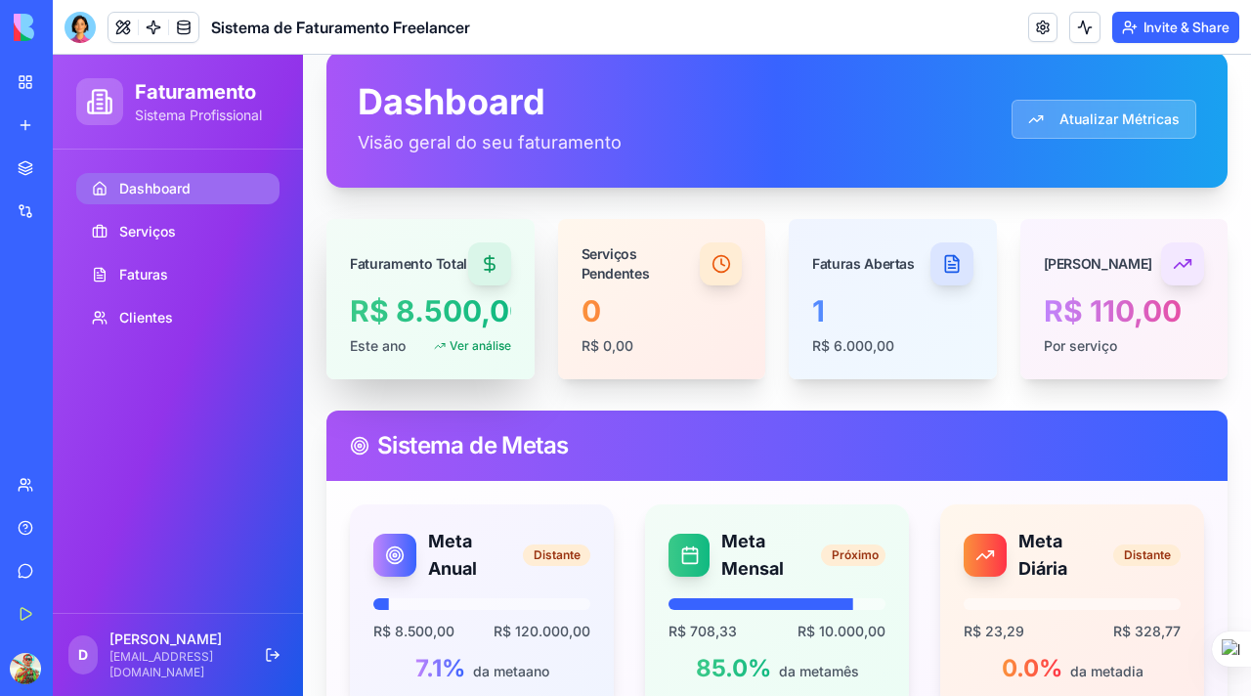
scroll to position [0, 0]
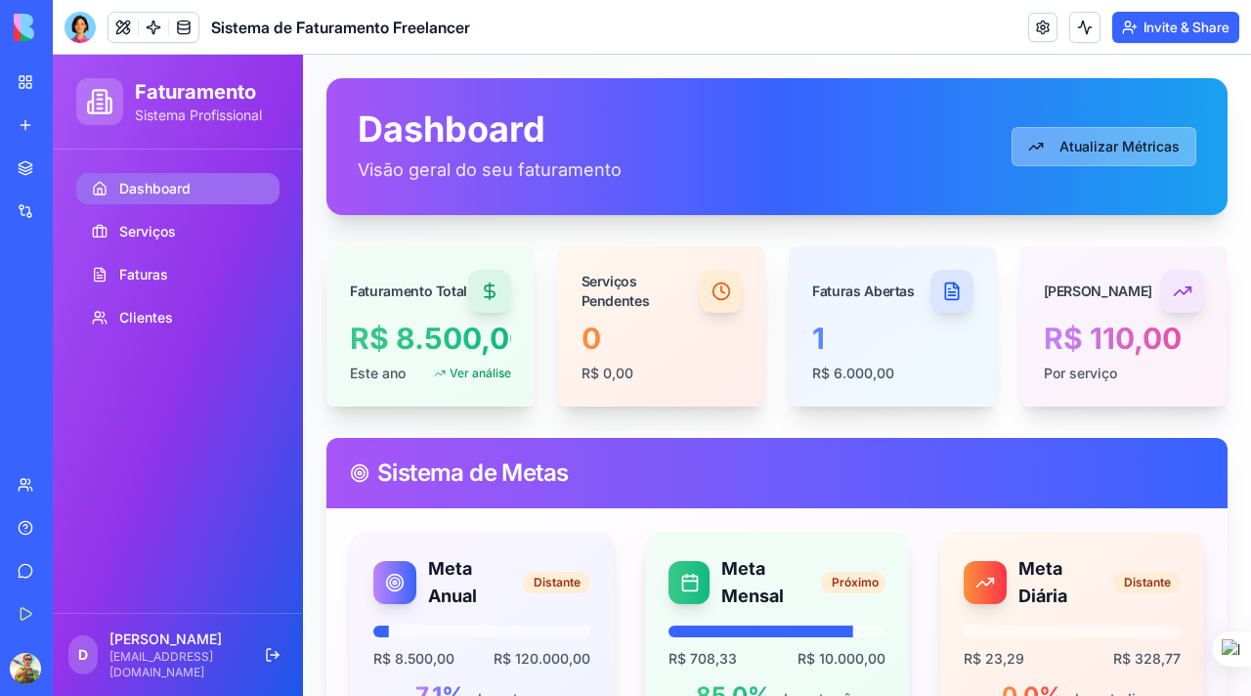
click at [1052, 147] on button "Atualizar Métricas" at bounding box center [1103, 146] width 185 height 39
click at [1114, 144] on button "Atualizar Métricas" at bounding box center [1103, 146] width 185 height 39
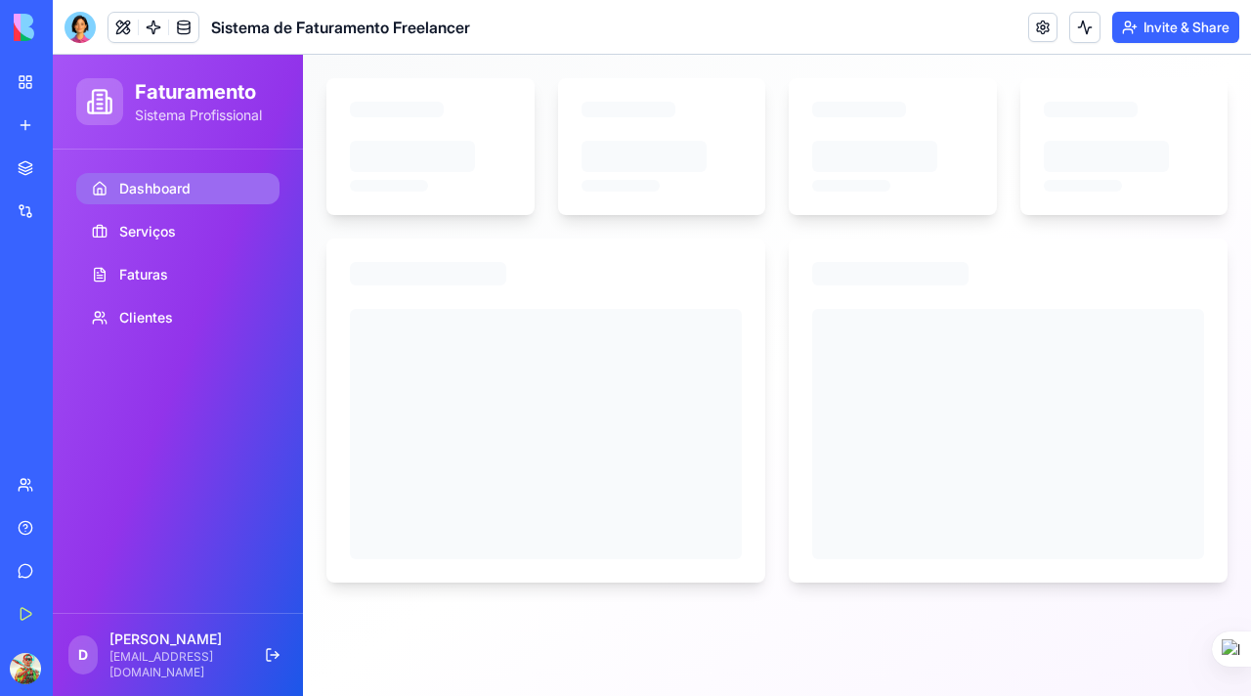
click at [180, 189] on span "Dashboard" at bounding box center [154, 189] width 71 height 20
click at [151, 231] on span "Serviços" at bounding box center [147, 232] width 57 height 20
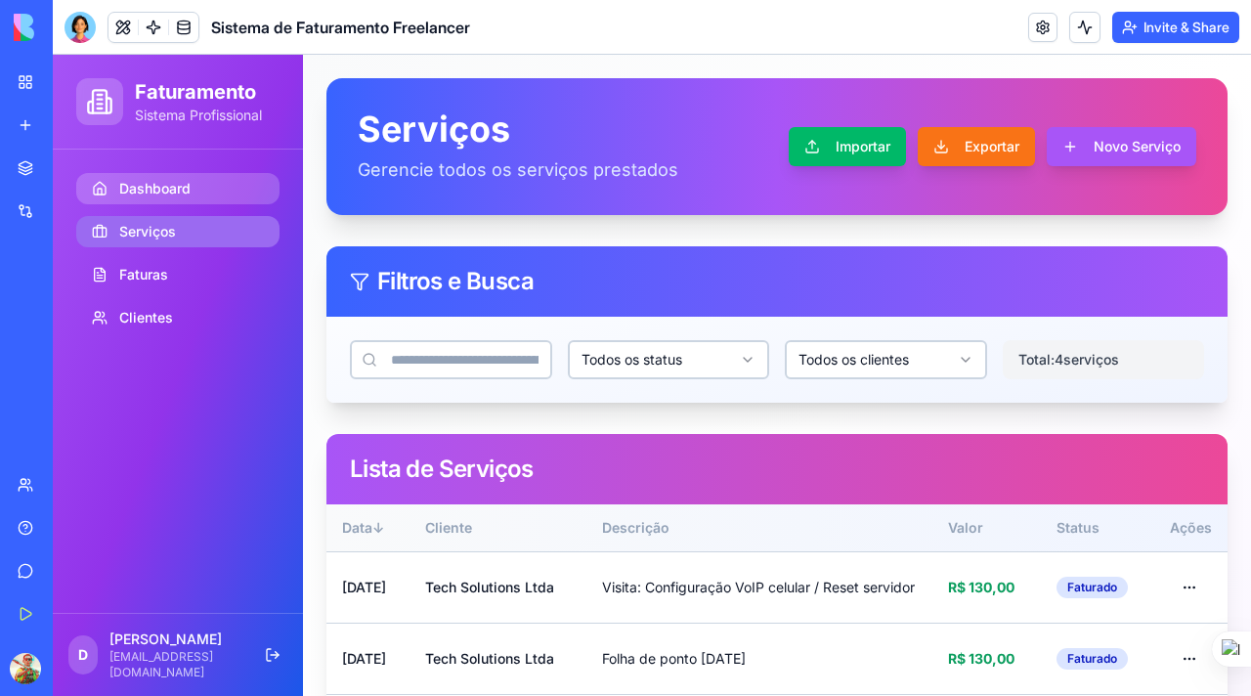
click at [152, 189] on span "Dashboard" at bounding box center [154, 189] width 71 height 20
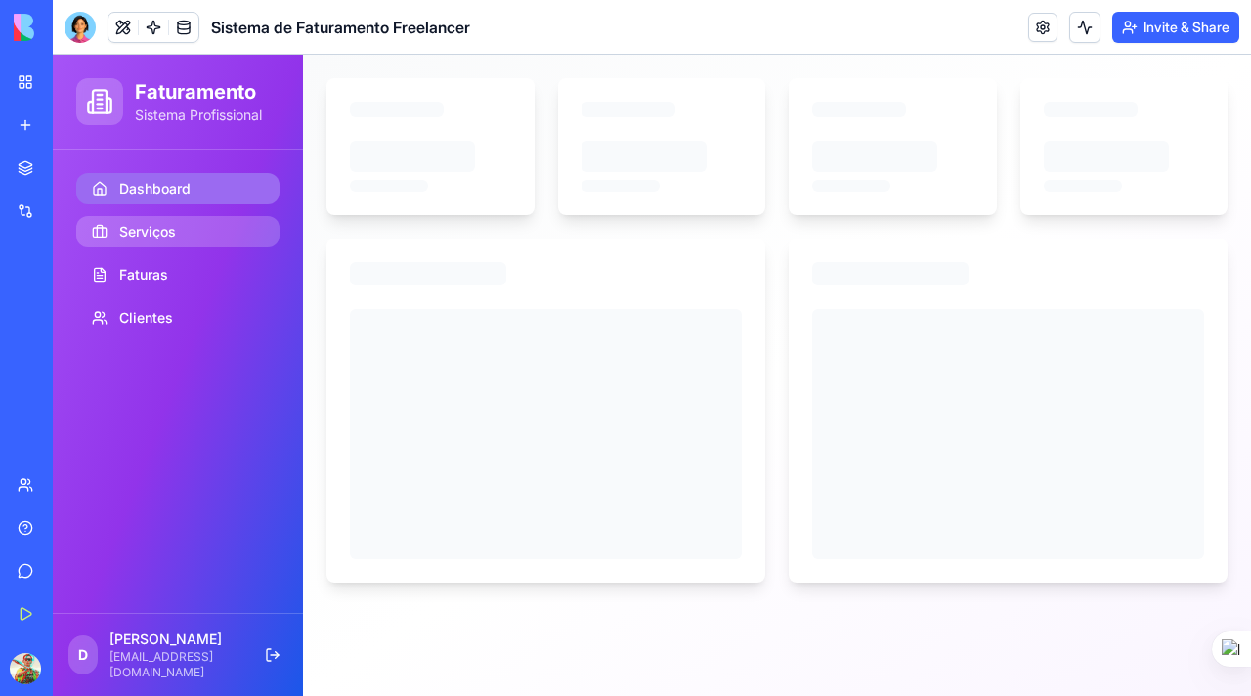
click at [154, 236] on span "Serviços" at bounding box center [147, 232] width 57 height 20
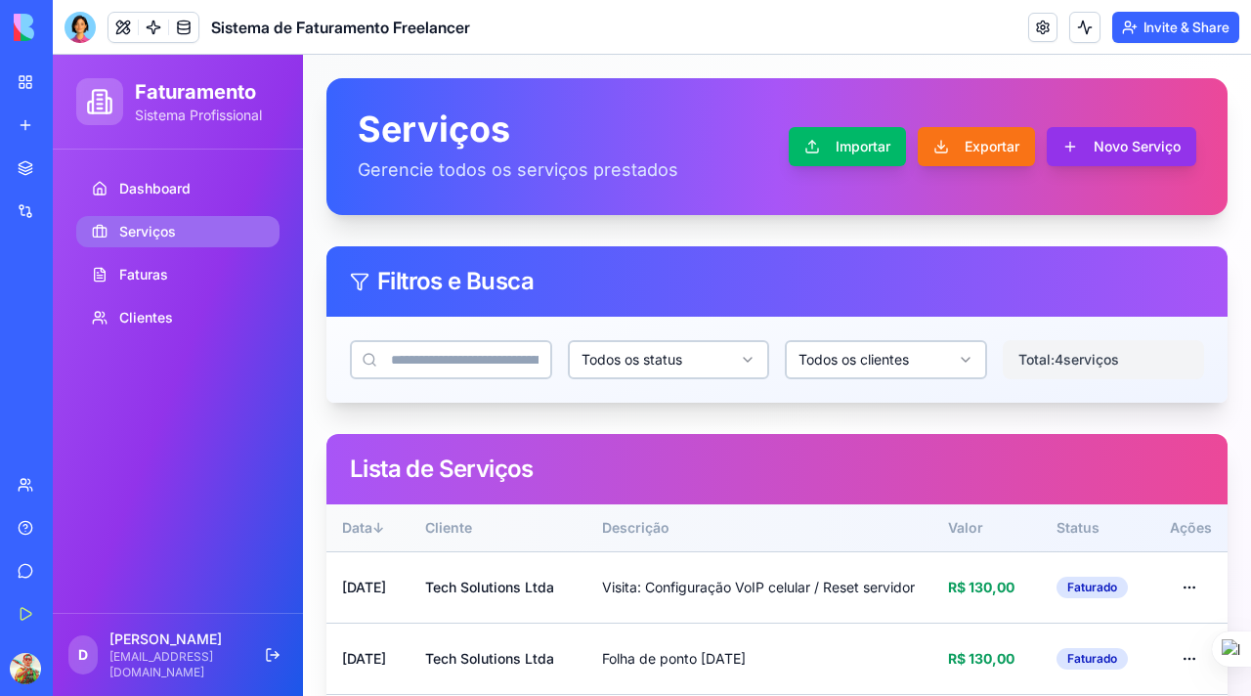
click at [1074, 144] on button "Novo Serviço" at bounding box center [1122, 146] width 150 height 39
click at [1080, 144] on button "Novo Serviço" at bounding box center [1122, 146] width 150 height 39
click at [1070, 148] on button "Novo Serviço" at bounding box center [1122, 146] width 150 height 39
click at [1108, 135] on button "Novo Serviço" at bounding box center [1122, 146] width 150 height 39
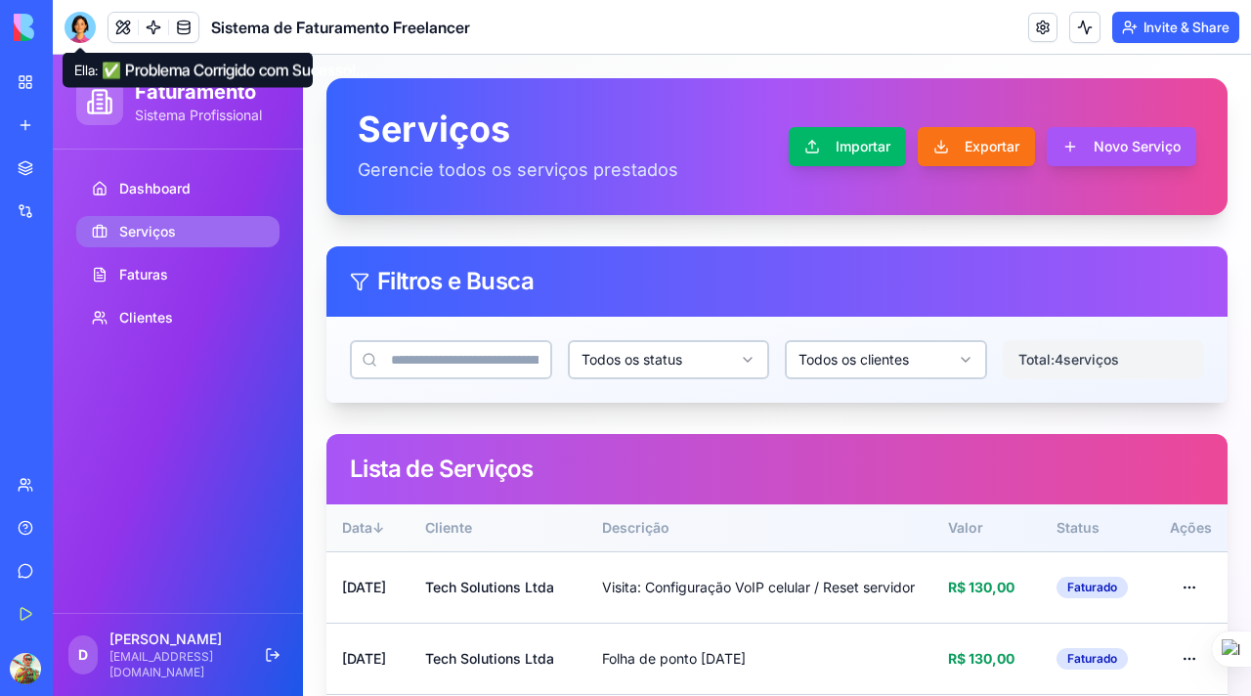
click at [74, 34] on div at bounding box center [80, 27] width 31 height 31
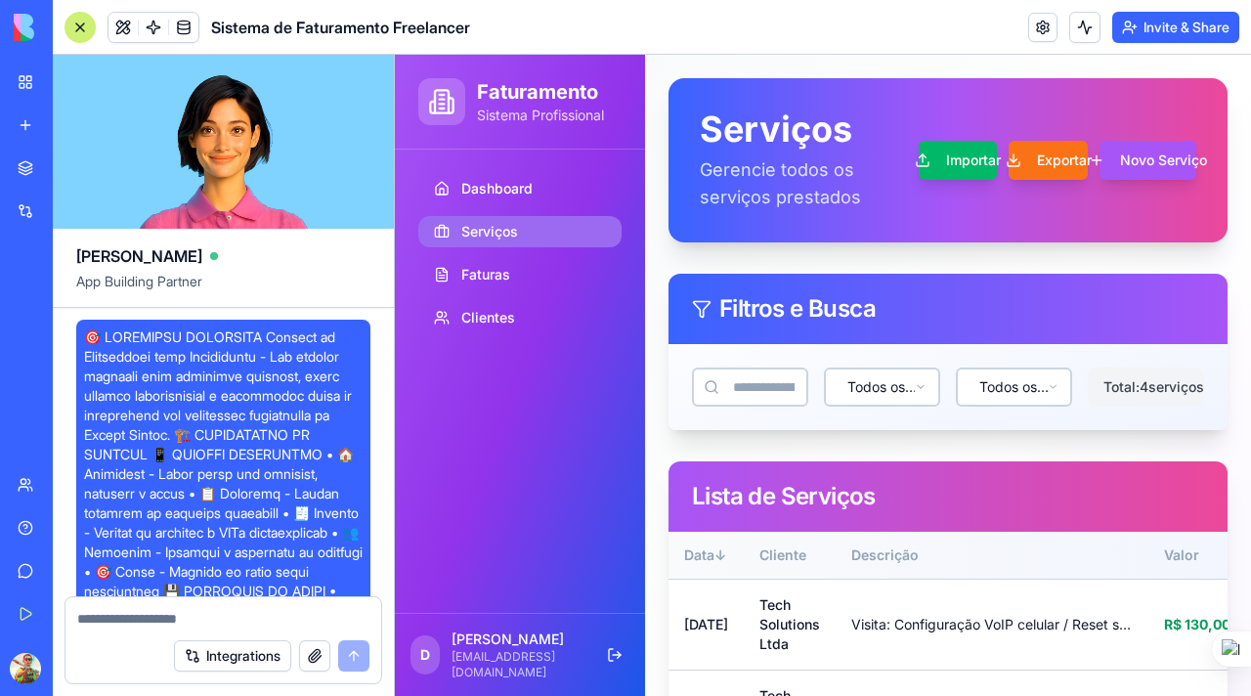
scroll to position [7366, 0]
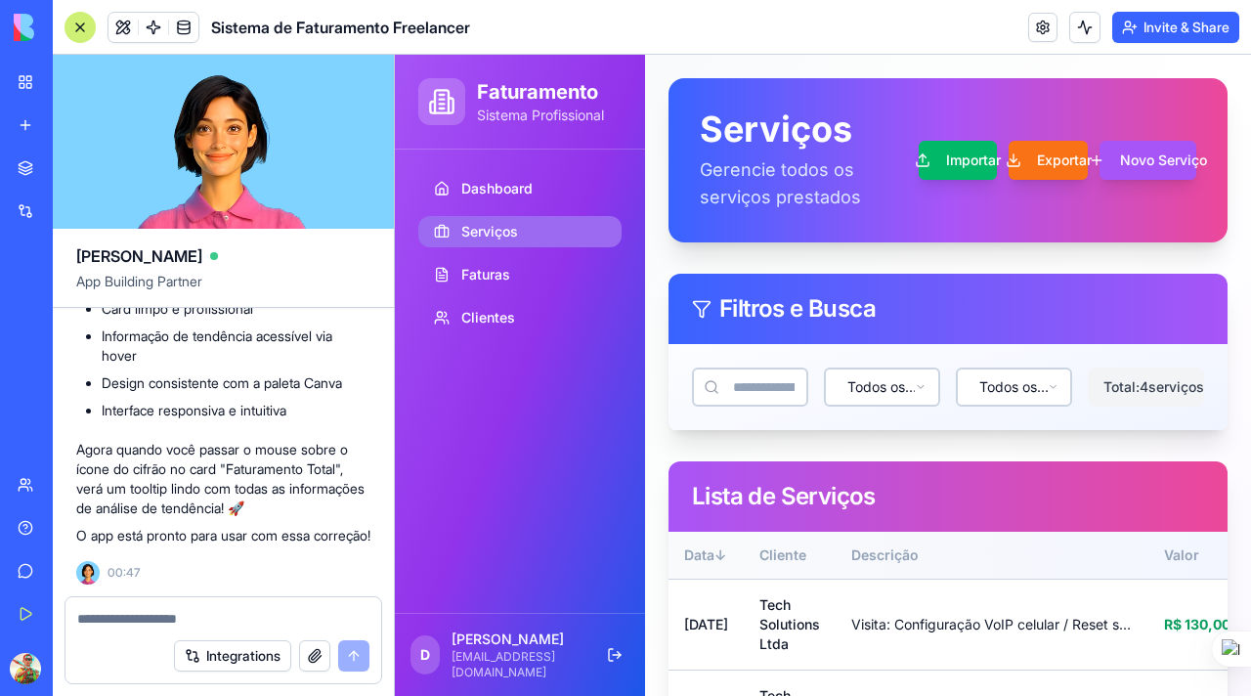
click at [202, 615] on textarea at bounding box center [223, 619] width 292 height 20
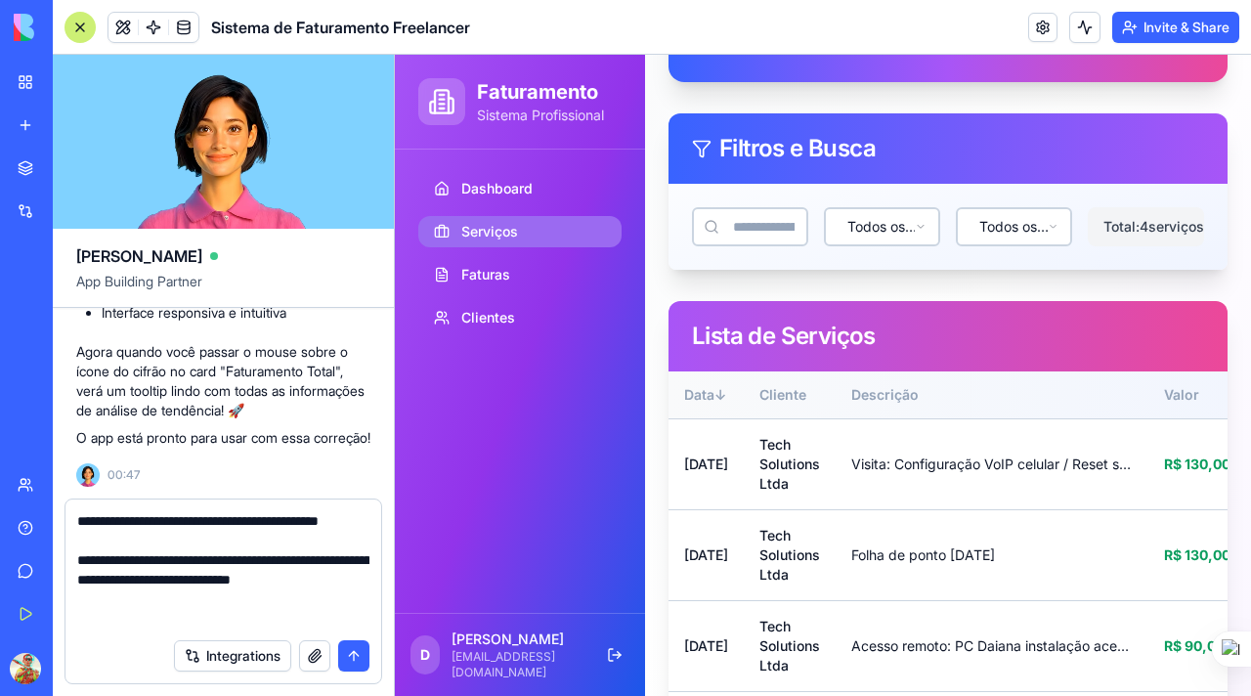
scroll to position [299, 0]
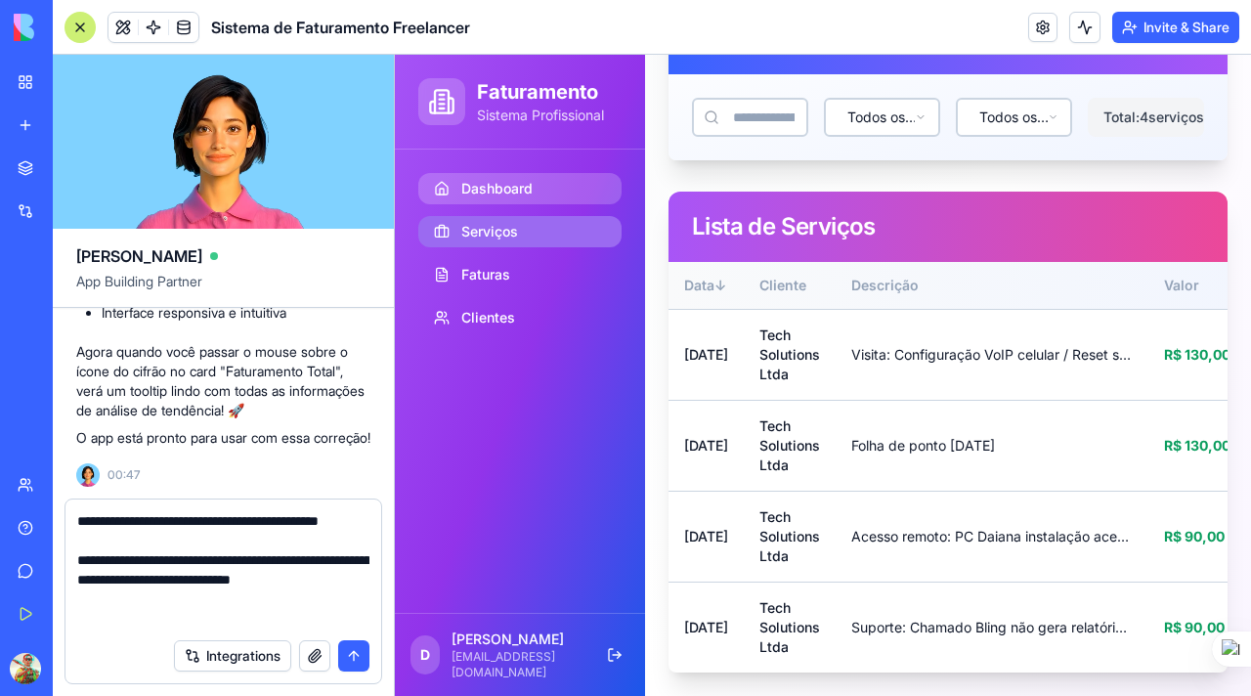
click at [493, 187] on span "Dashboard" at bounding box center [496, 189] width 71 height 20
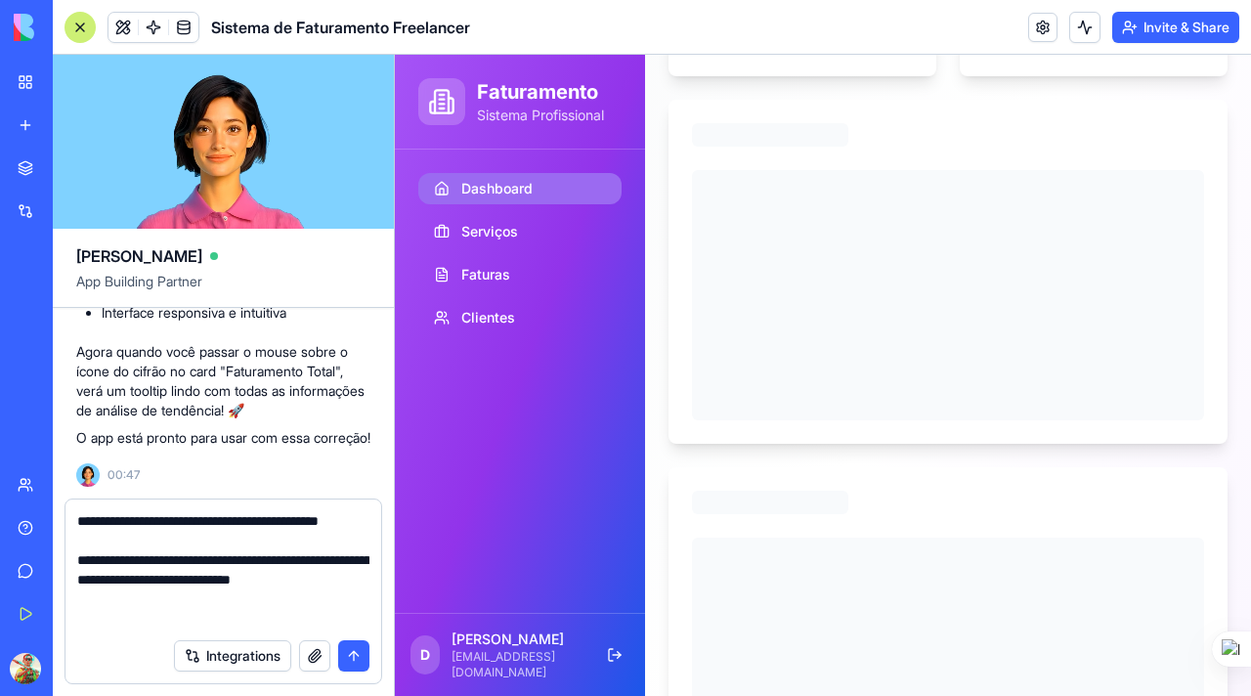
scroll to position [0, 0]
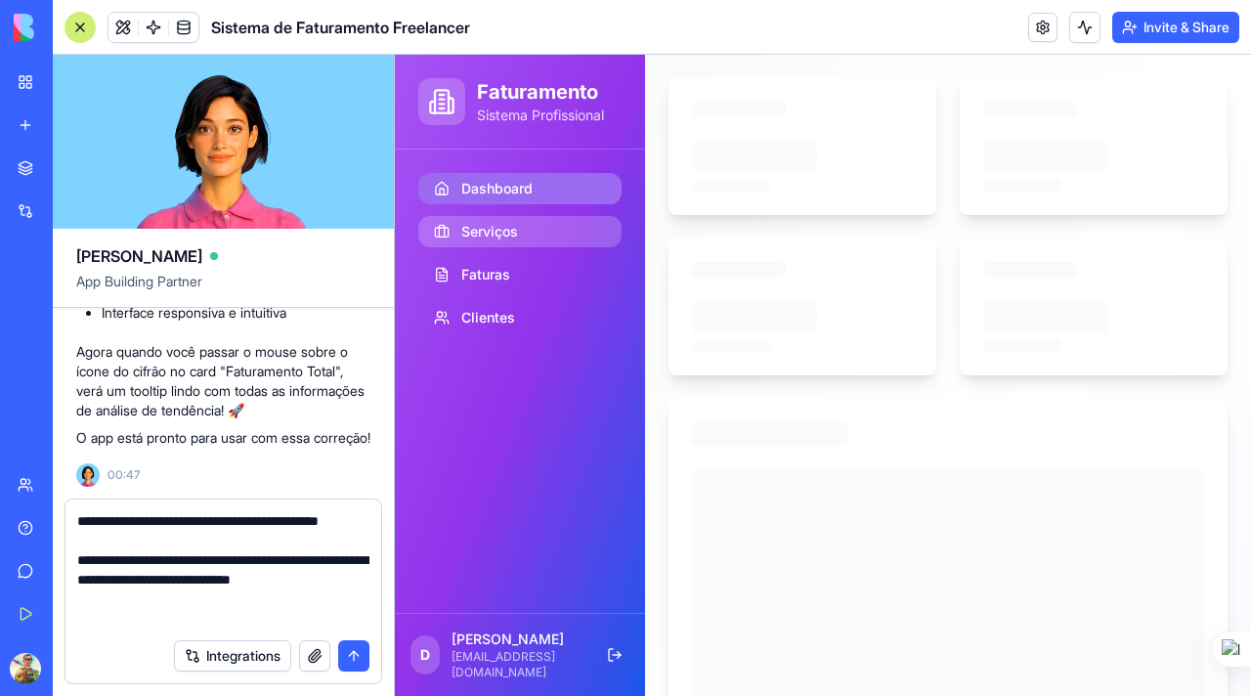
click at [480, 238] on span "Serviços" at bounding box center [489, 232] width 57 height 20
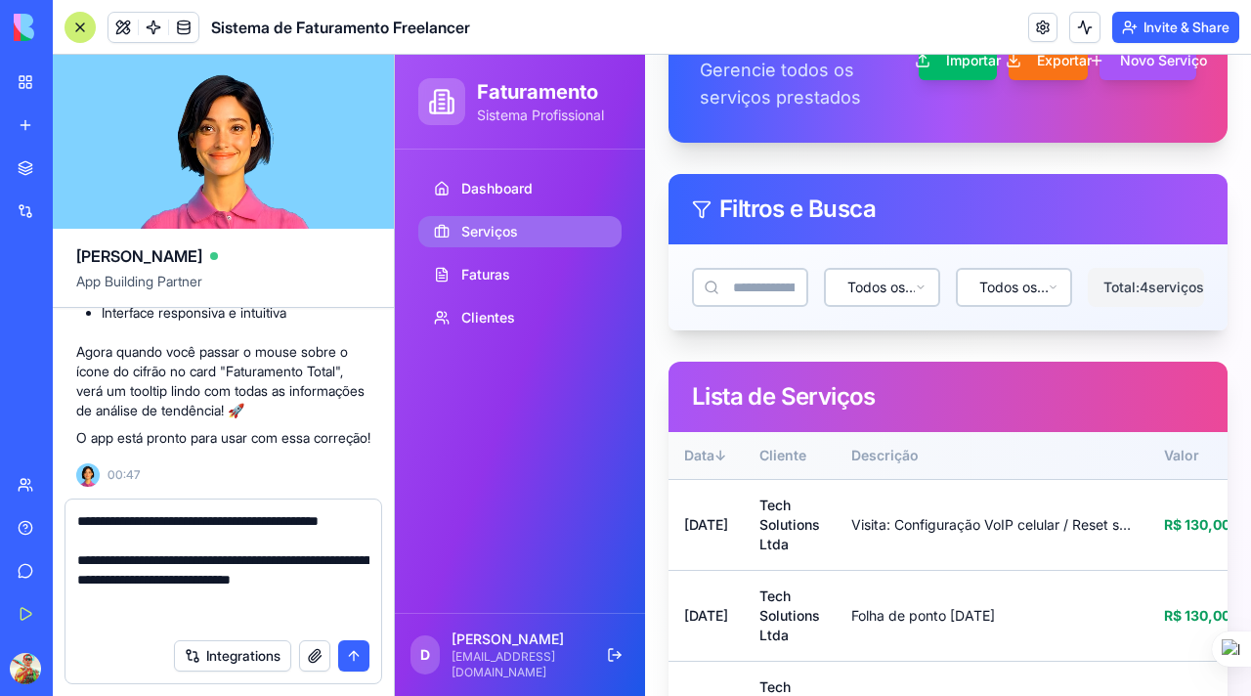
scroll to position [299, 0]
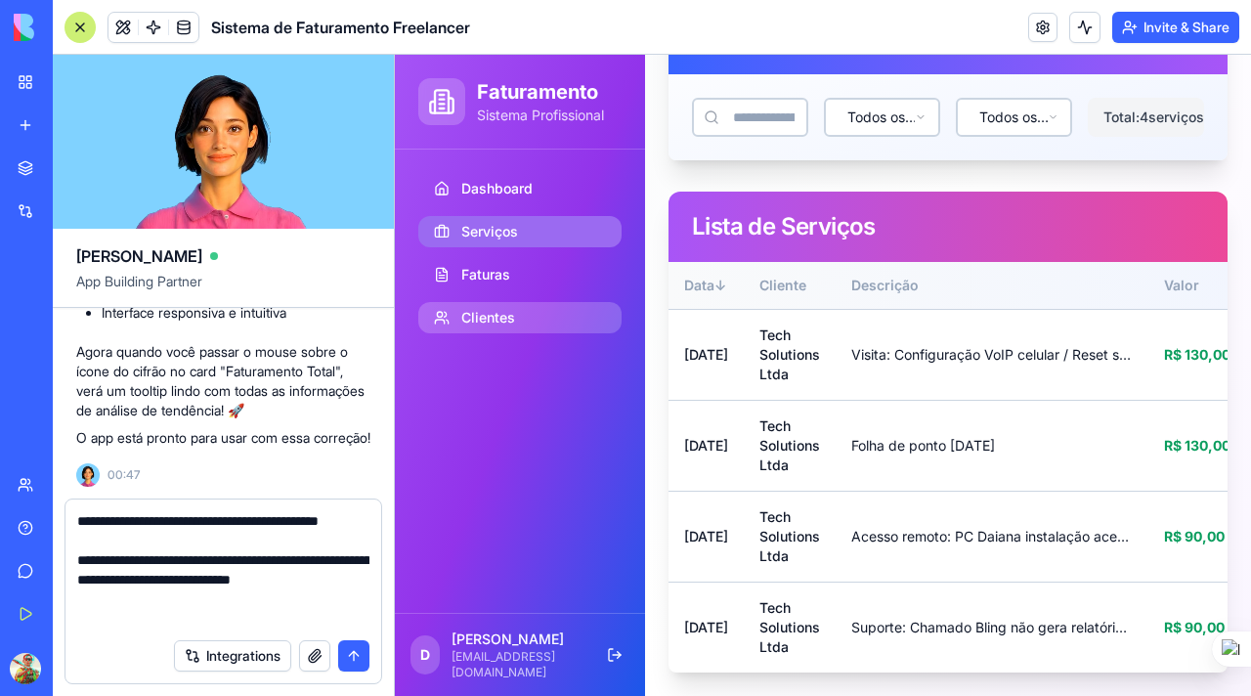
click at [511, 313] on span "Clientes" at bounding box center [488, 318] width 54 height 20
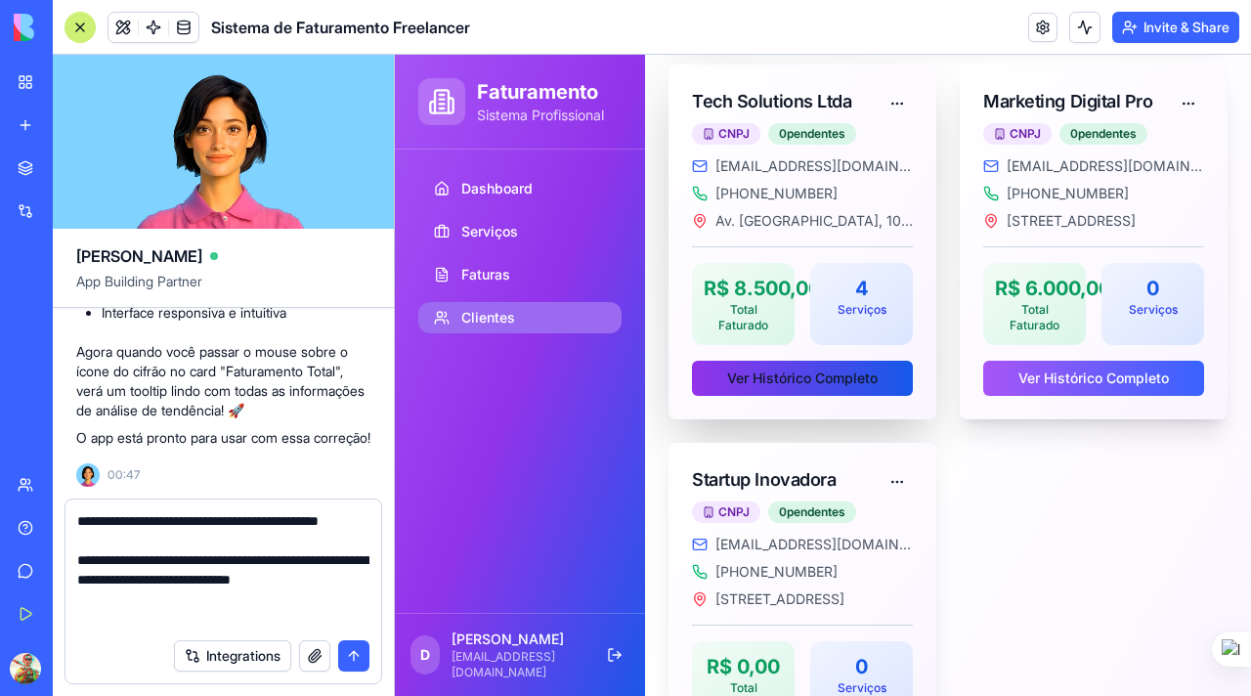
click at [737, 385] on button "Ver Histórico Completo" at bounding box center [802, 378] width 221 height 35
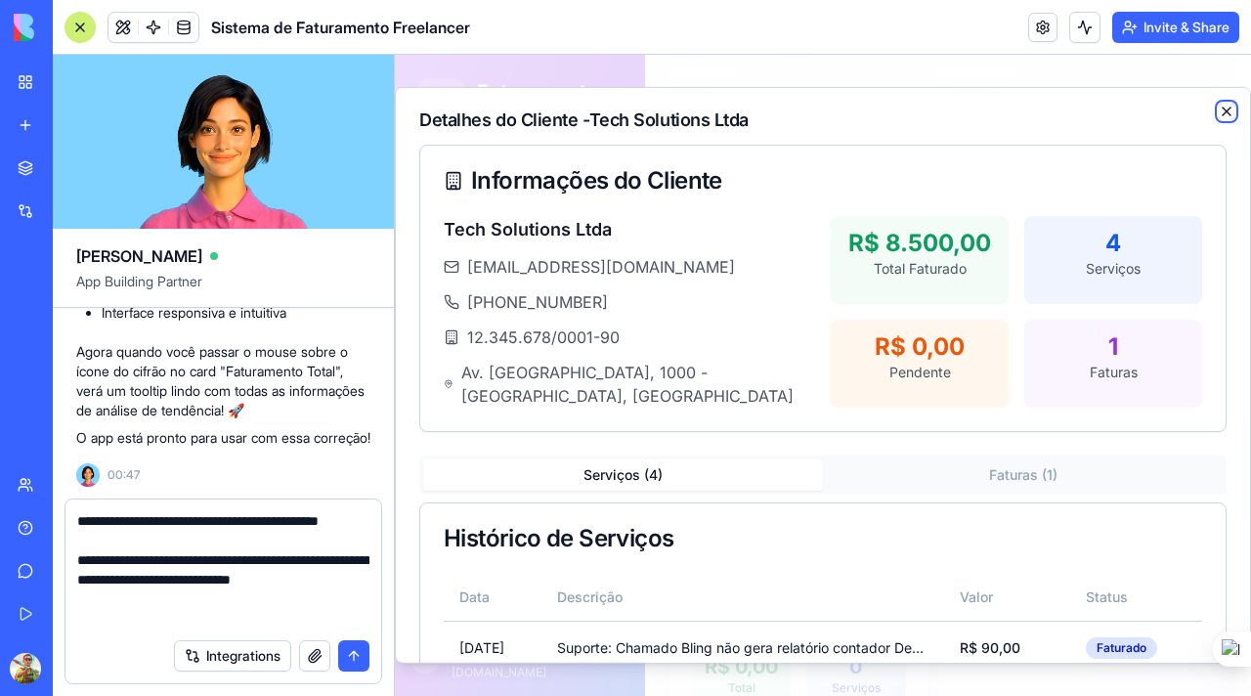
click at [1219, 106] on icon "button" at bounding box center [1227, 112] width 16 height 16
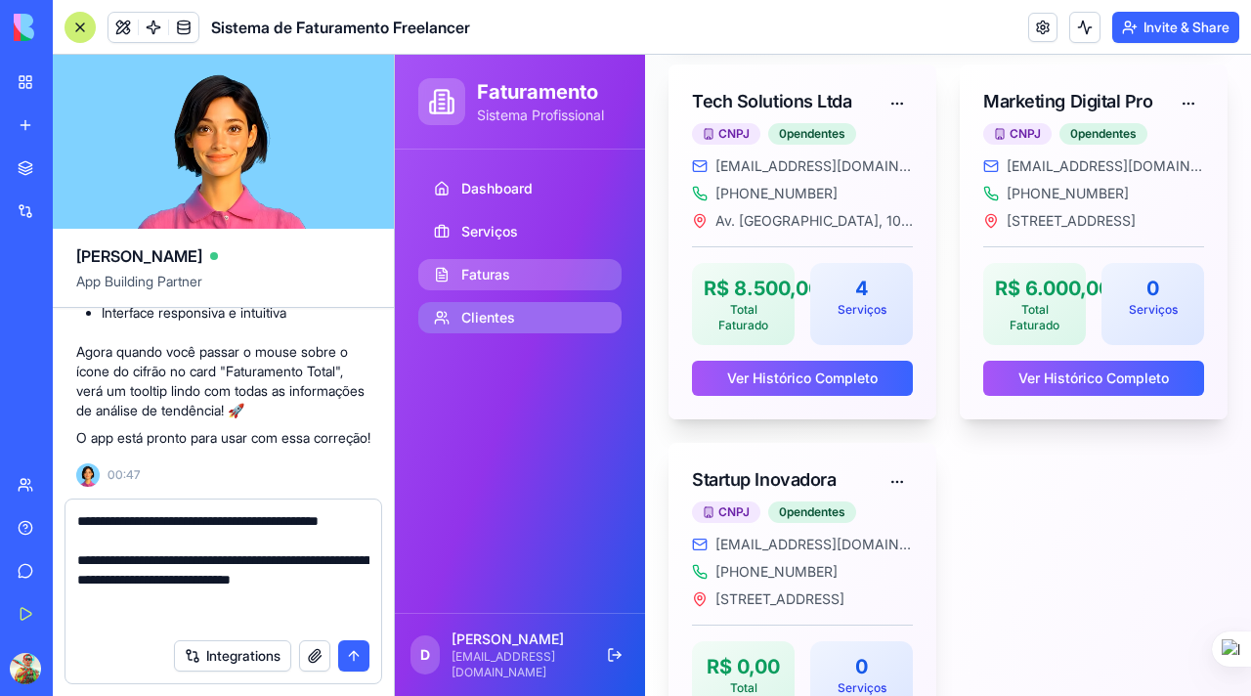
click at [493, 275] on span "Faturas" at bounding box center [485, 275] width 49 height 20
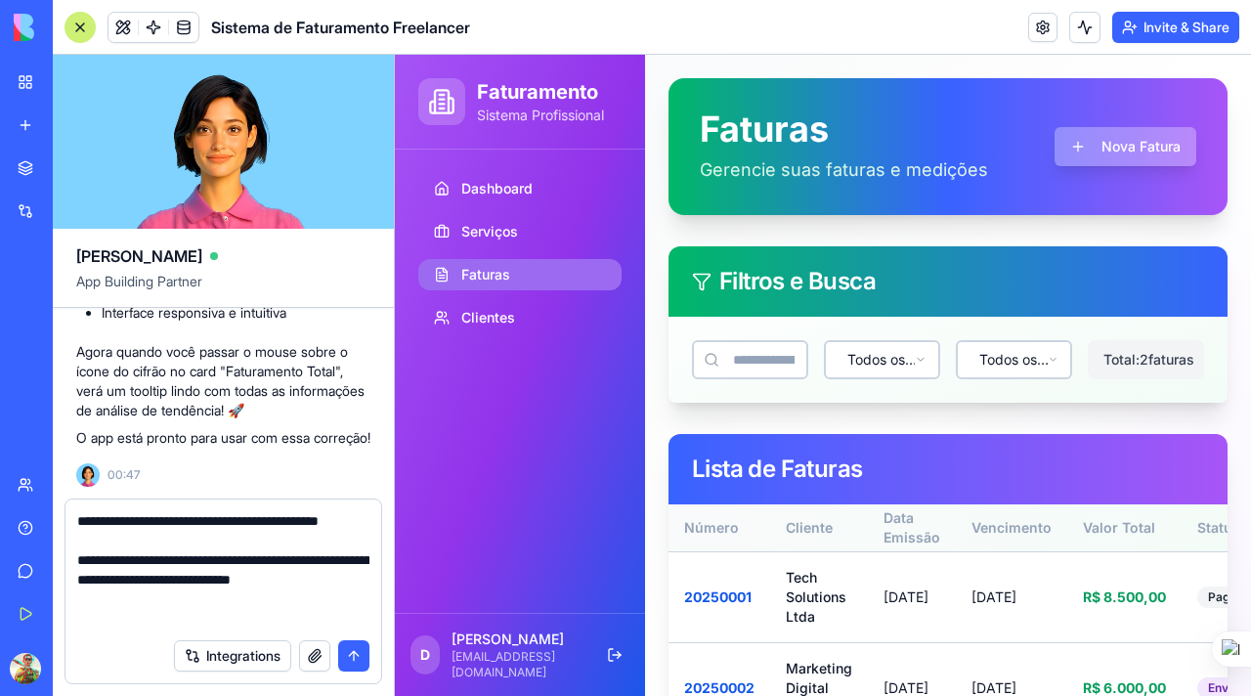
click at [1101, 151] on button "Nova Fatura" at bounding box center [1125, 146] width 142 height 39
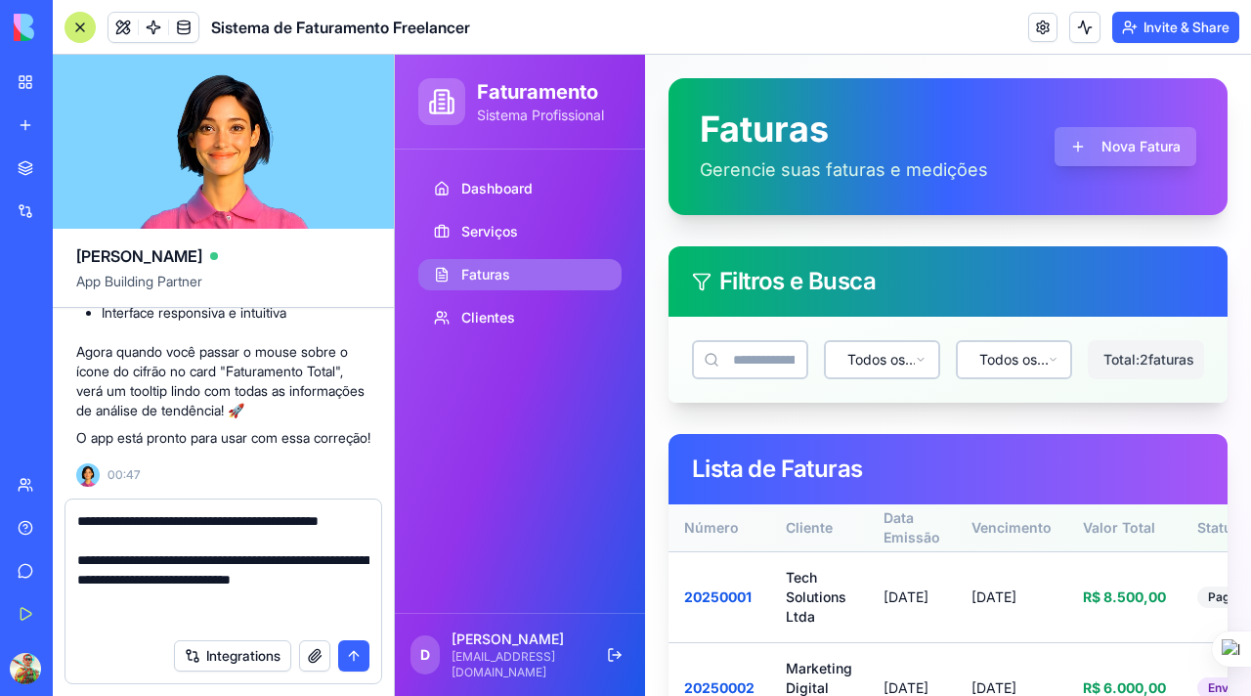
click at [227, 526] on textarea "**********" at bounding box center [223, 569] width 292 height 117
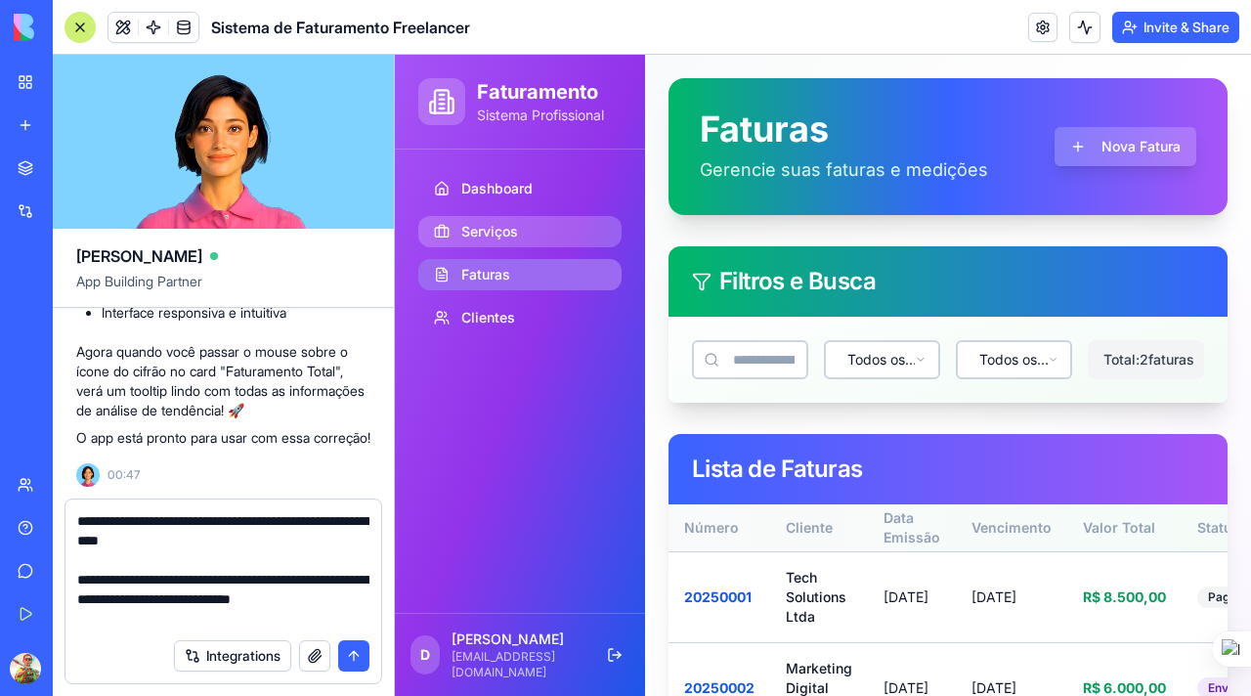
click at [504, 230] on span "Serviços" at bounding box center [489, 232] width 57 height 20
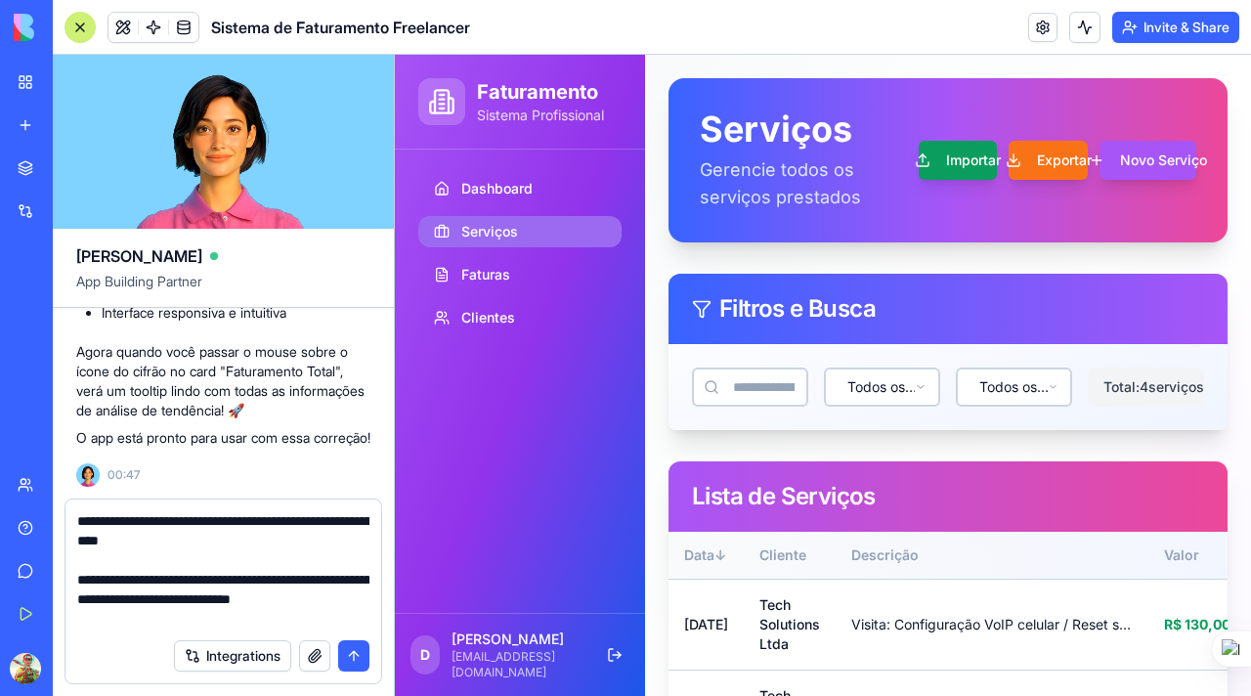
click at [962, 162] on button "Importar" at bounding box center [958, 160] width 79 height 39
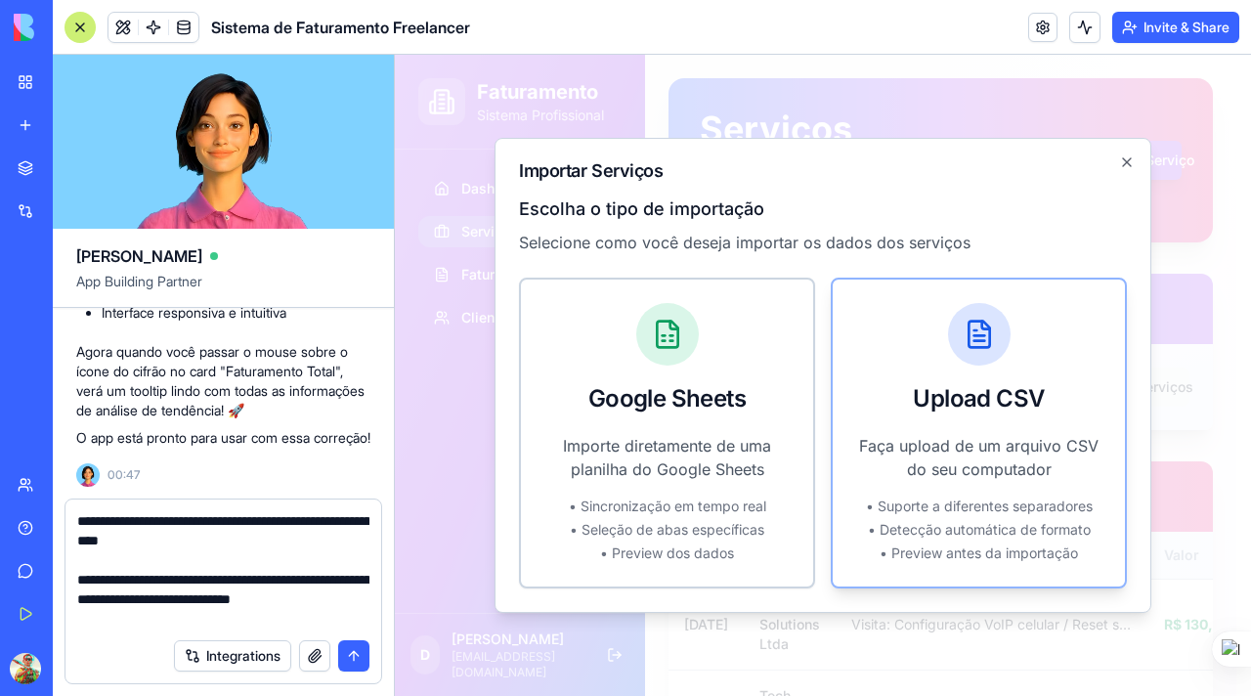
click at [963, 422] on div "Upload CSV" at bounding box center [979, 357] width 292 height 154
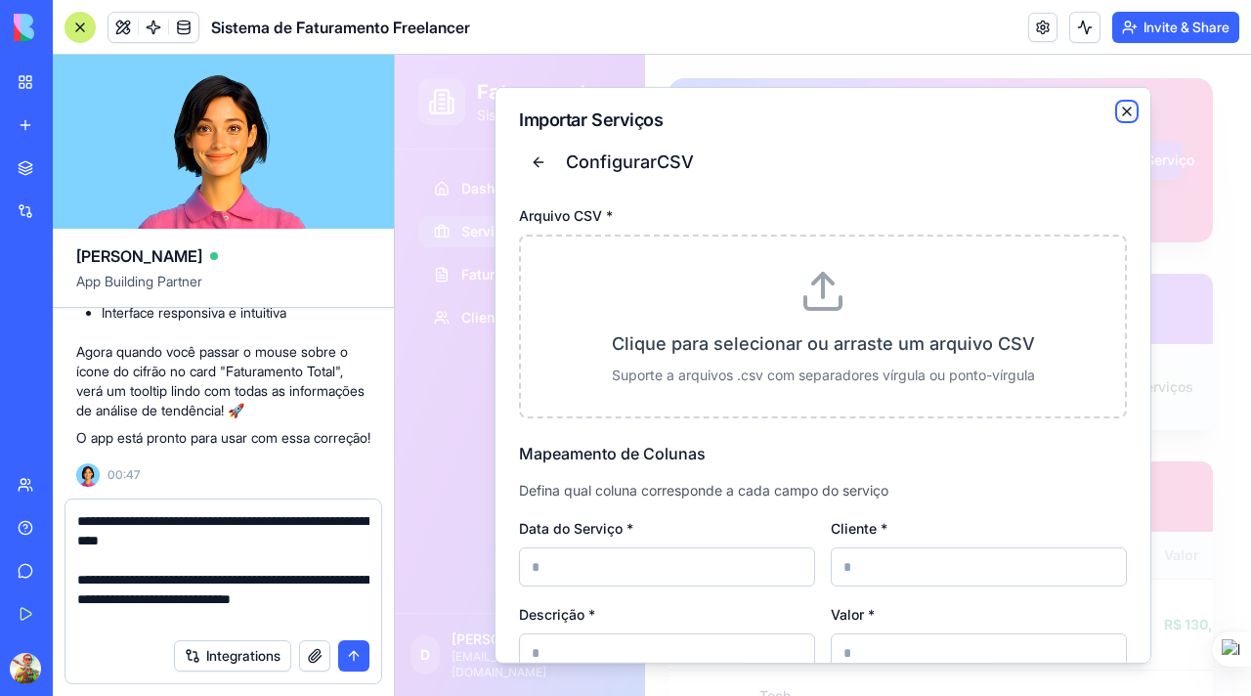
click at [1123, 109] on icon "button" at bounding box center [1127, 112] width 8 height 8
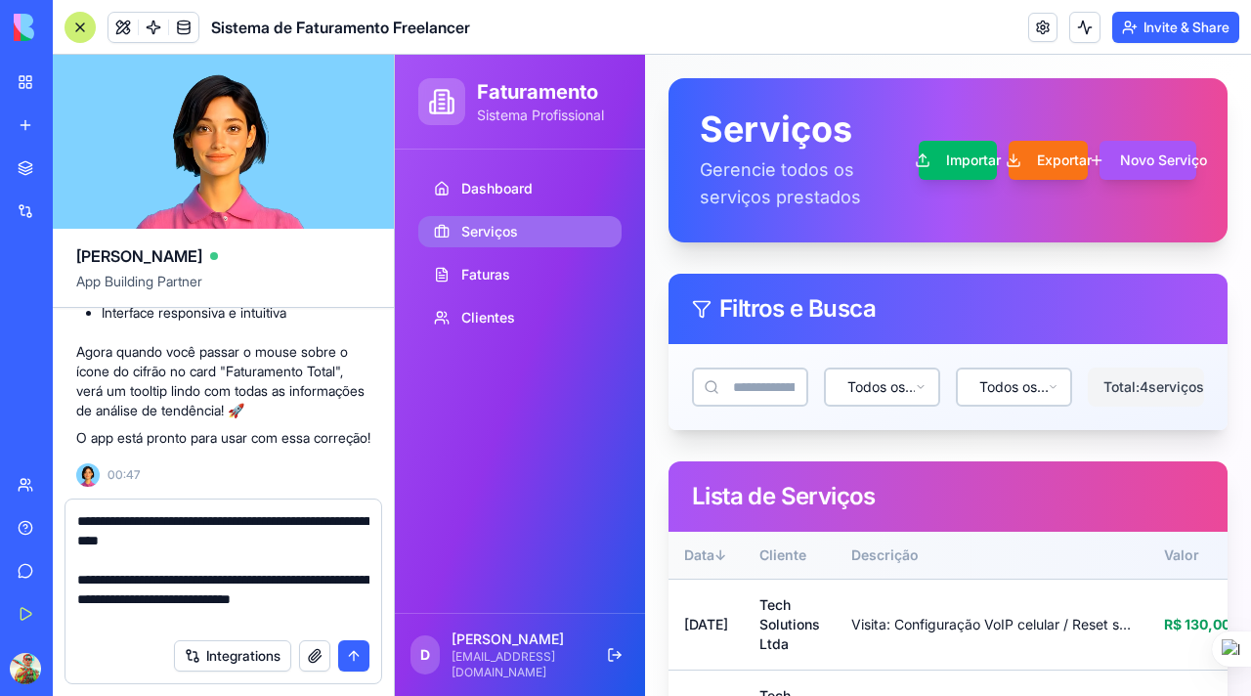
click at [194, 622] on textarea "**********" at bounding box center [223, 569] width 292 height 117
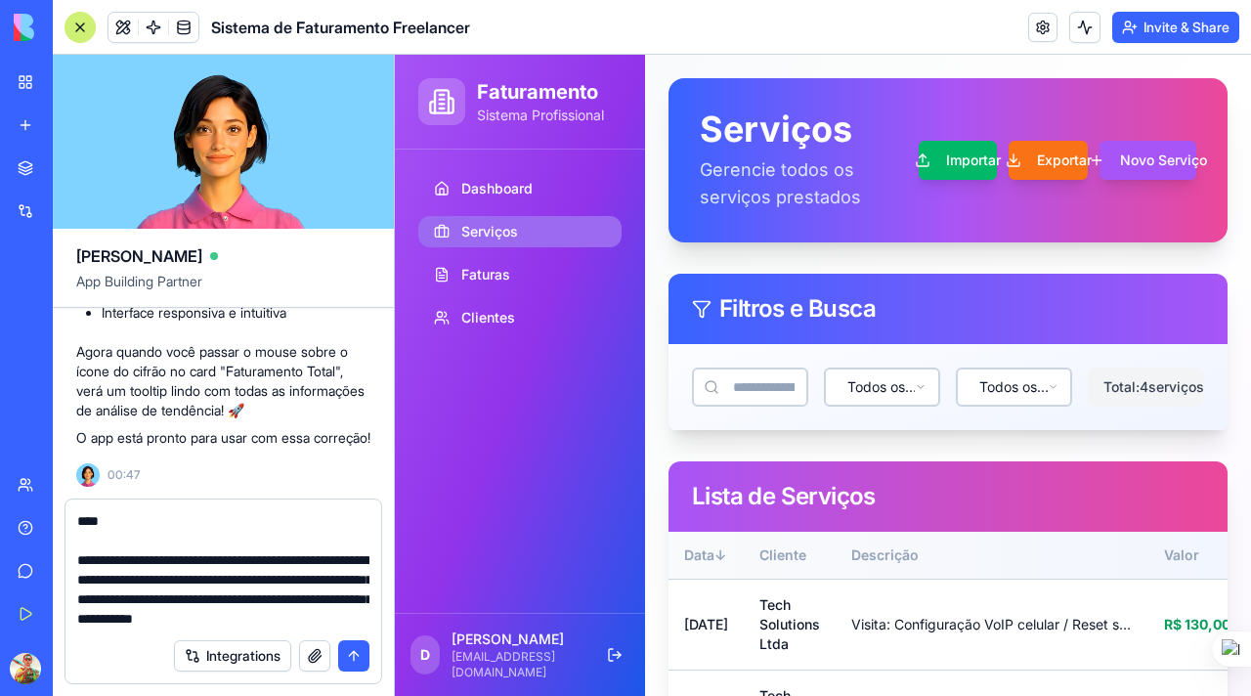
type textarea "**********"
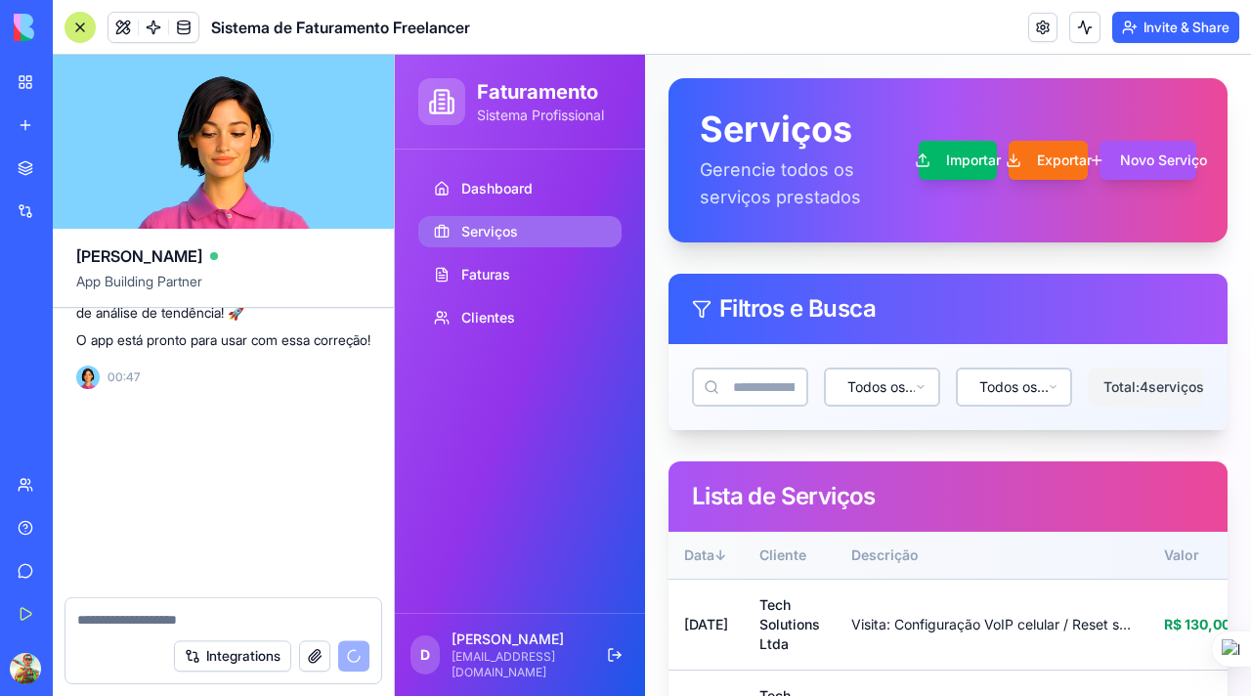
scroll to position [0, 0]
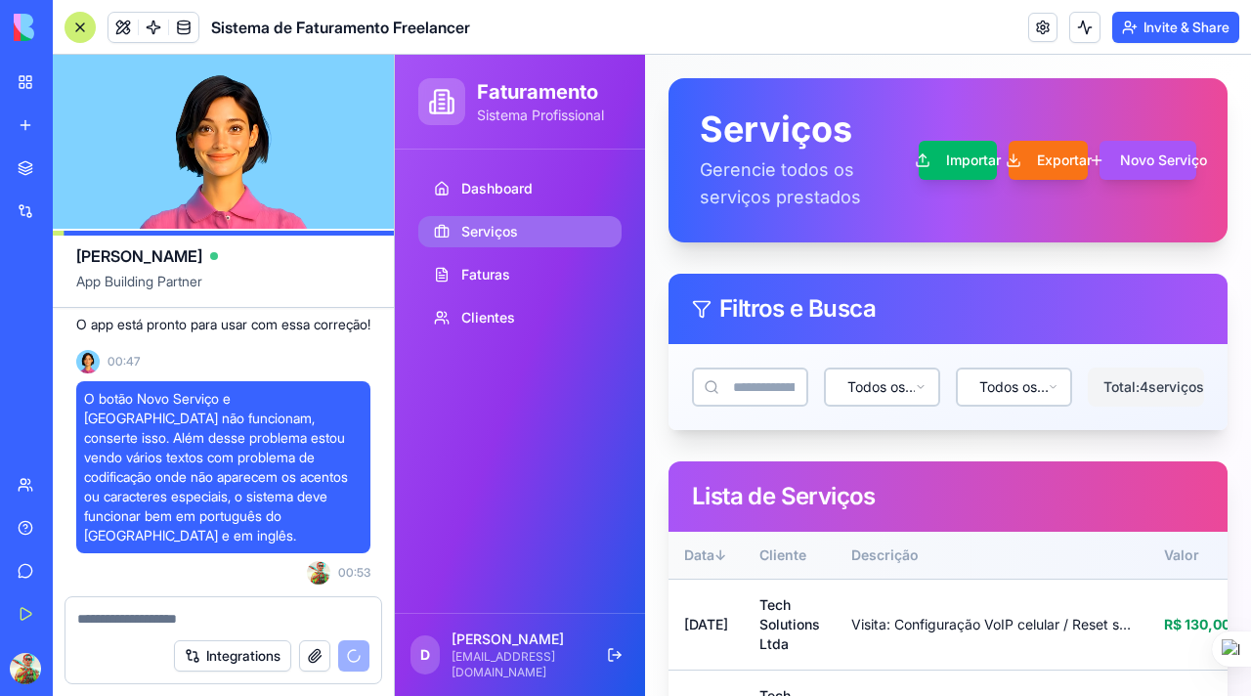
click at [83, 32] on div at bounding box center [80, 27] width 31 height 31
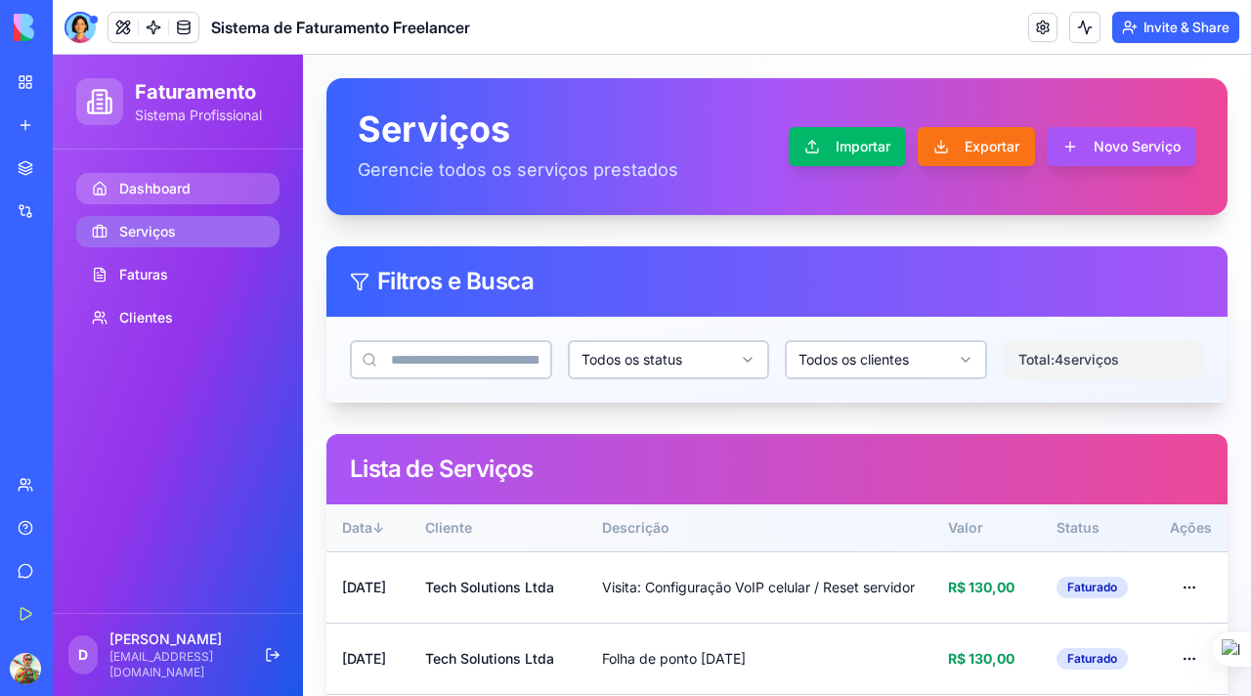
click at [151, 185] on span "Dashboard" at bounding box center [154, 189] width 71 height 20
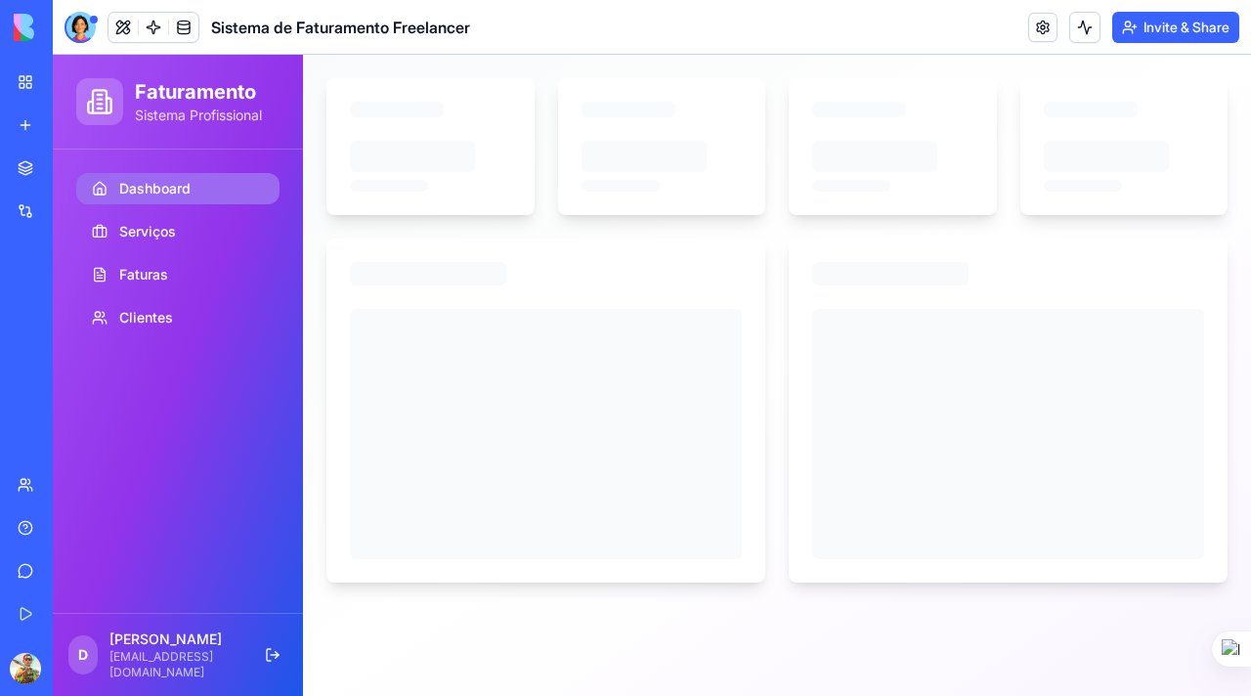
click at [181, 98] on h1 "Faturamento" at bounding box center [198, 91] width 127 height 27
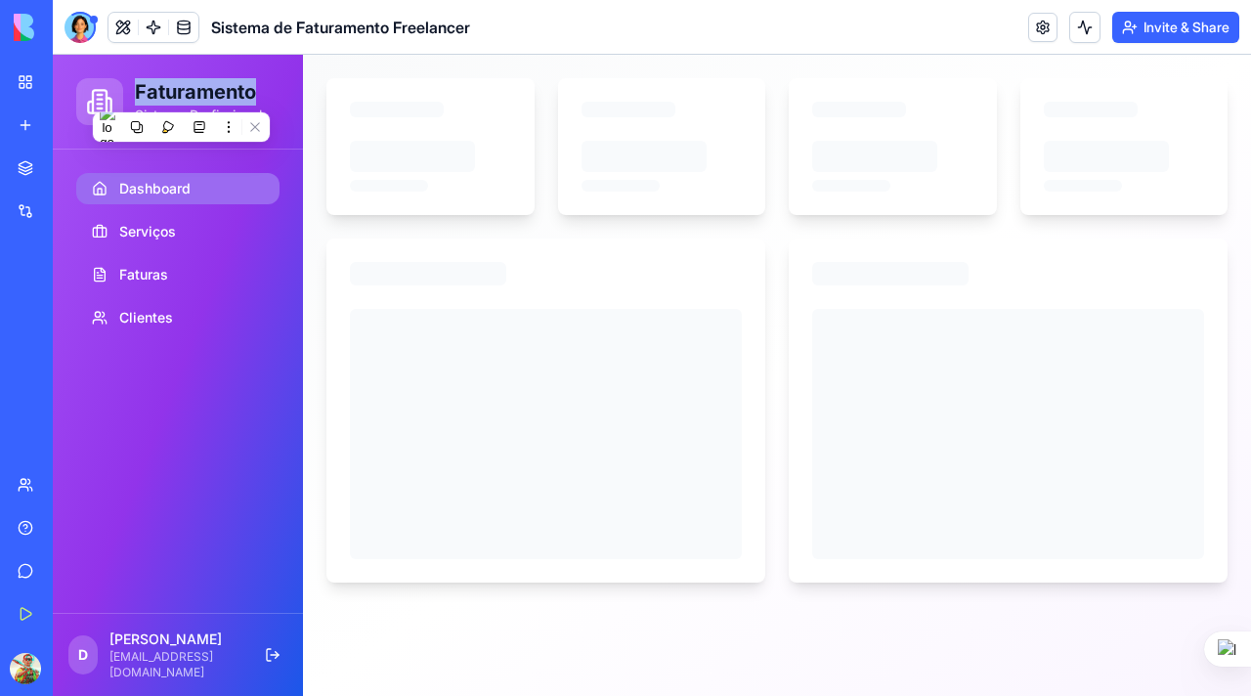
click at [181, 98] on h1 "Faturamento" at bounding box center [198, 91] width 127 height 27
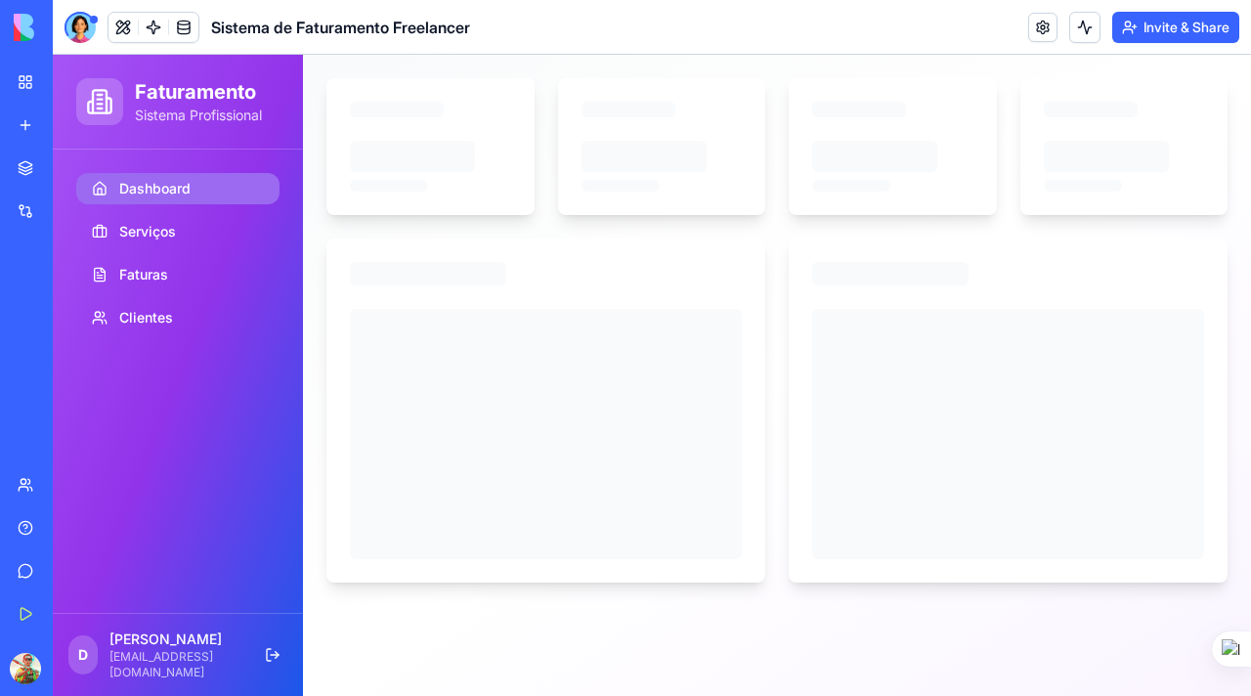
click at [181, 98] on h1 "Faturamento" at bounding box center [198, 91] width 127 height 27
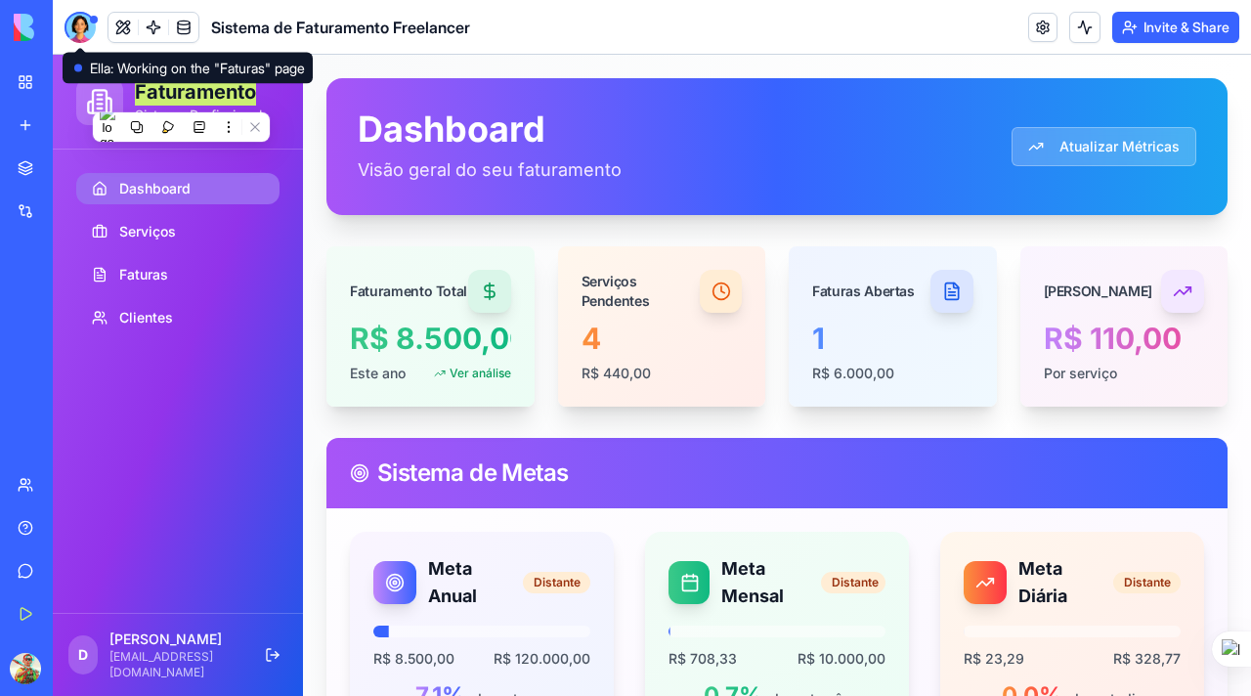
click at [80, 29] on div at bounding box center [80, 27] width 31 height 31
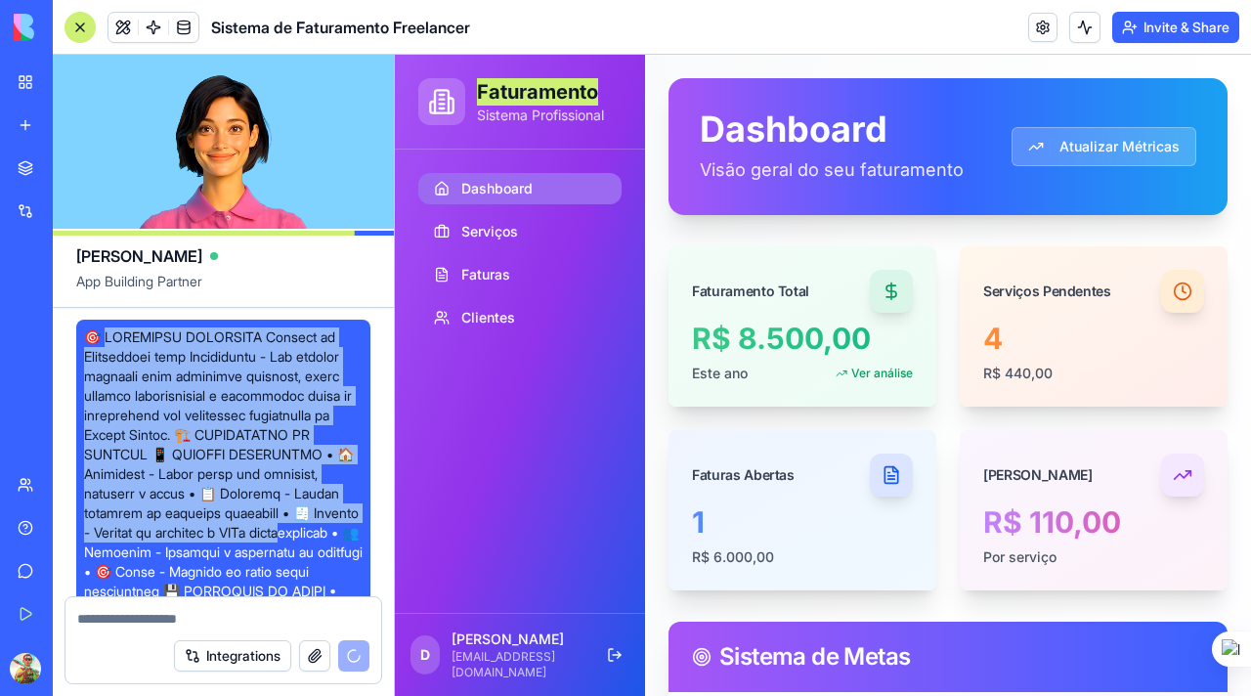
drag, startPoint x: 100, startPoint y: 334, endPoint x: 231, endPoint y: 542, distance: 245.9
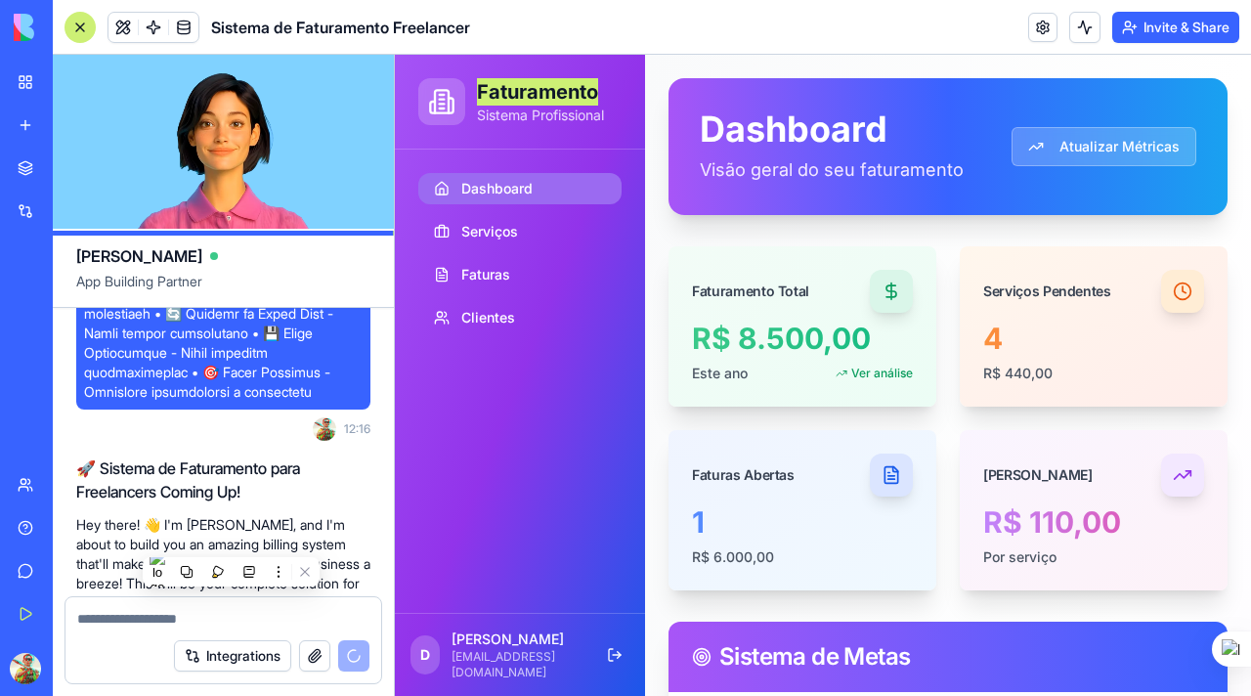
scroll to position [1614, 0]
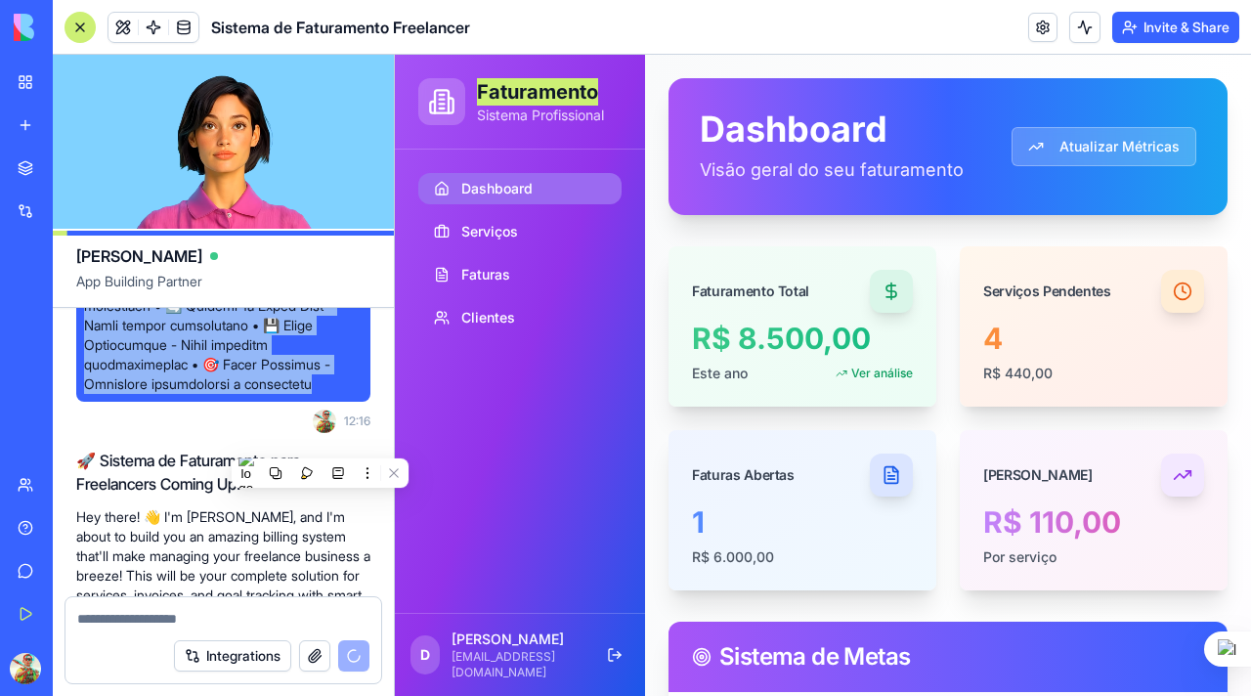
copy span "ROPÓSITO PRINCIPAL Sistema de Faturamento para Freelancers - Uma solução comple…"
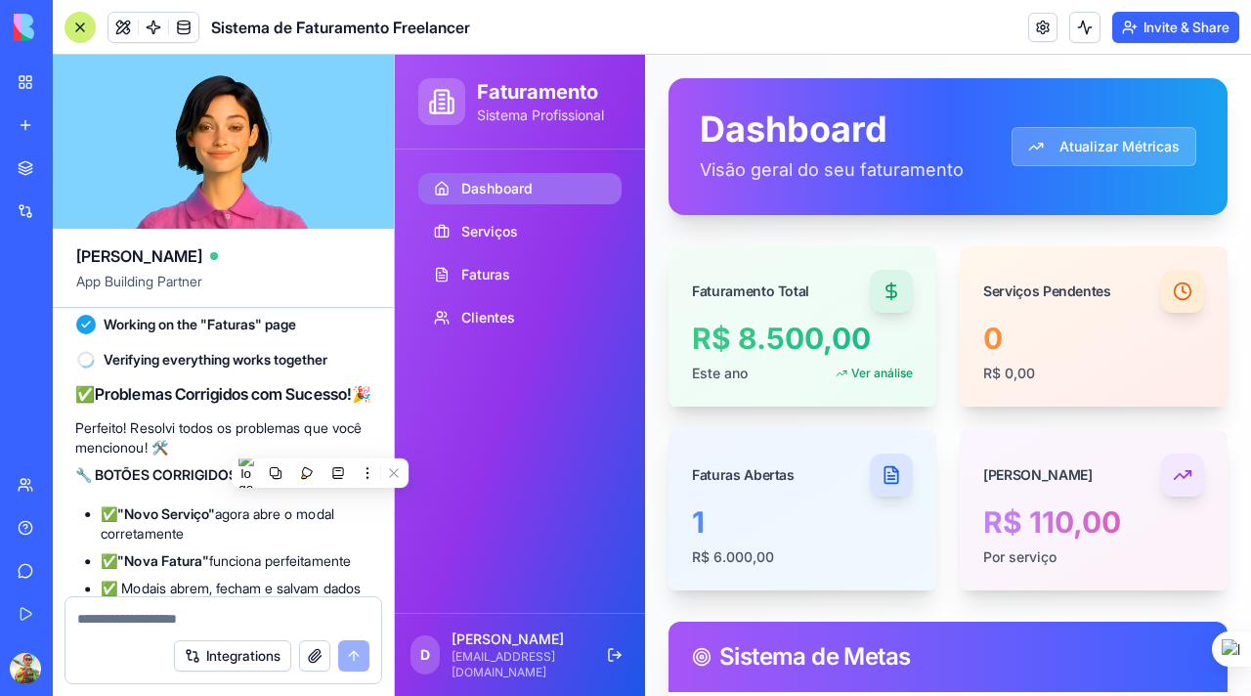
scroll to position [8847, 0]
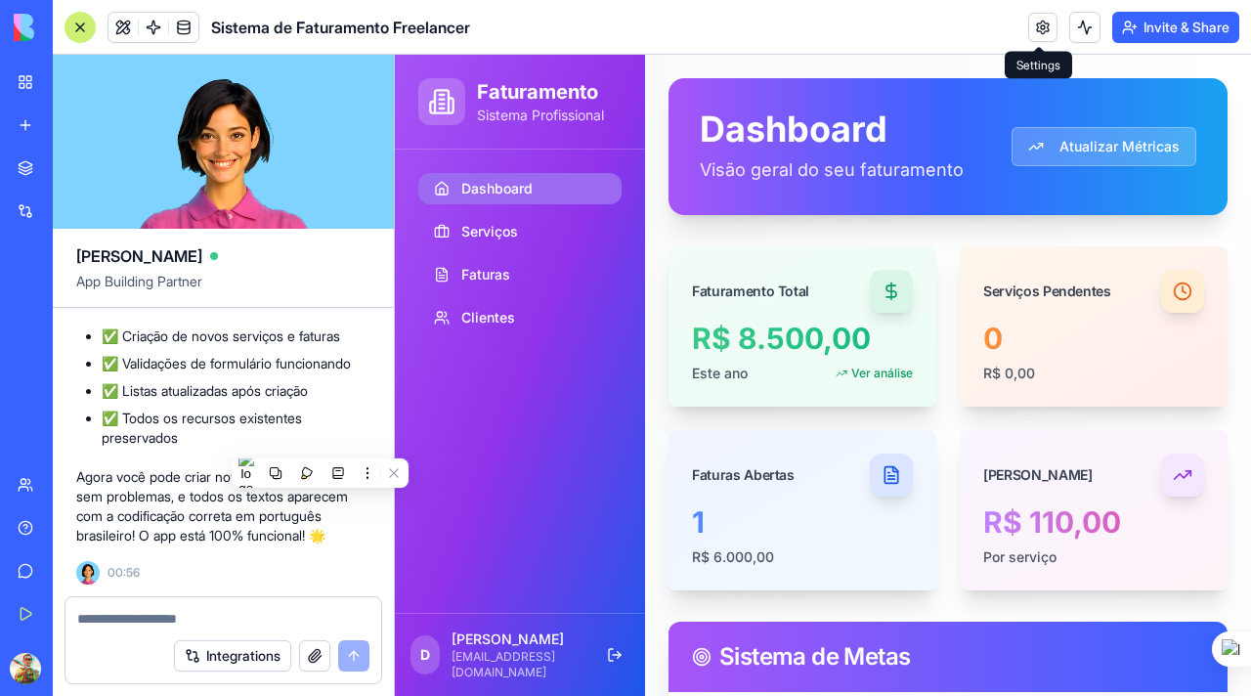
click at [1041, 21] on link at bounding box center [1042, 27] width 29 height 29
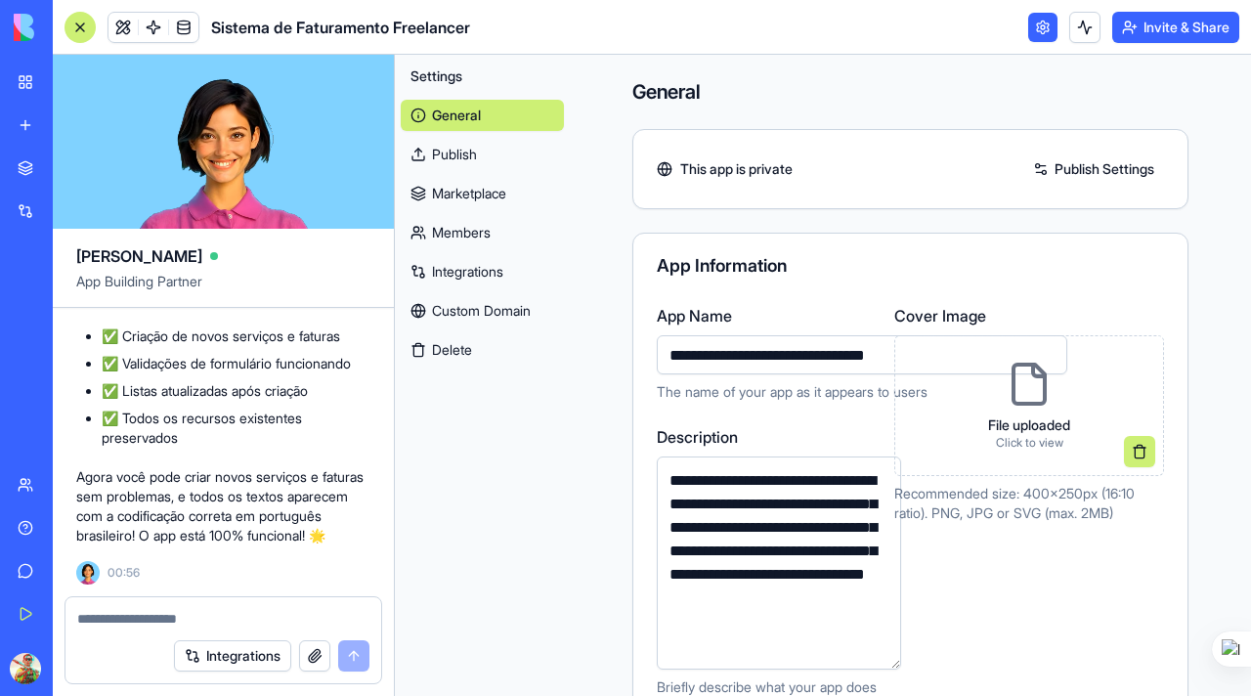
click at [711, 362] on input "**********" at bounding box center [862, 354] width 410 height 39
type input "*"
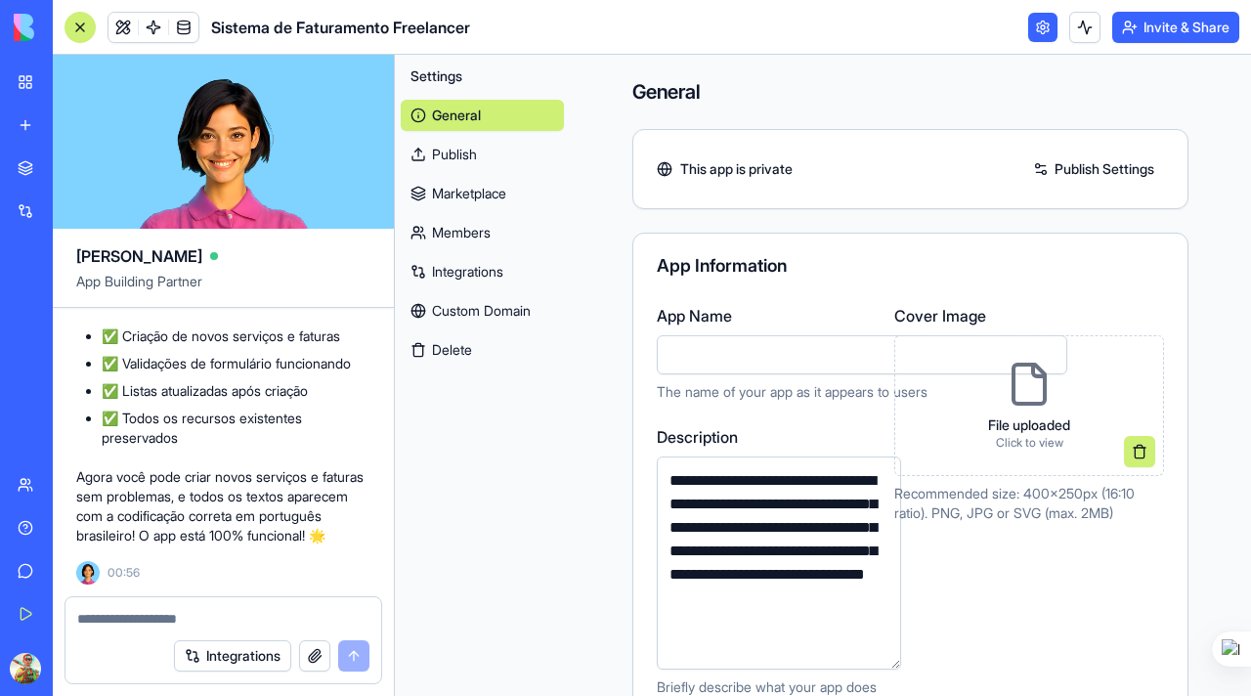
paste input "**********"
type input "**********"
click at [1000, 272] on div "App Information" at bounding box center [910, 266] width 507 height 18
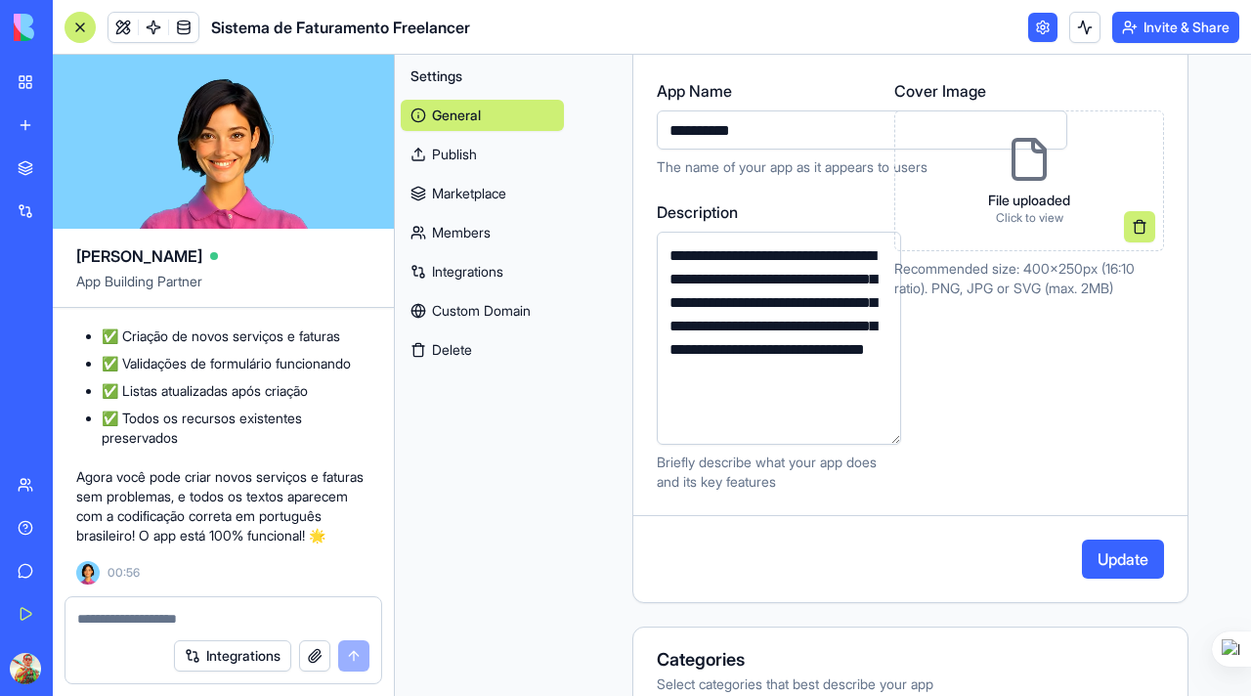
scroll to position [228, 0]
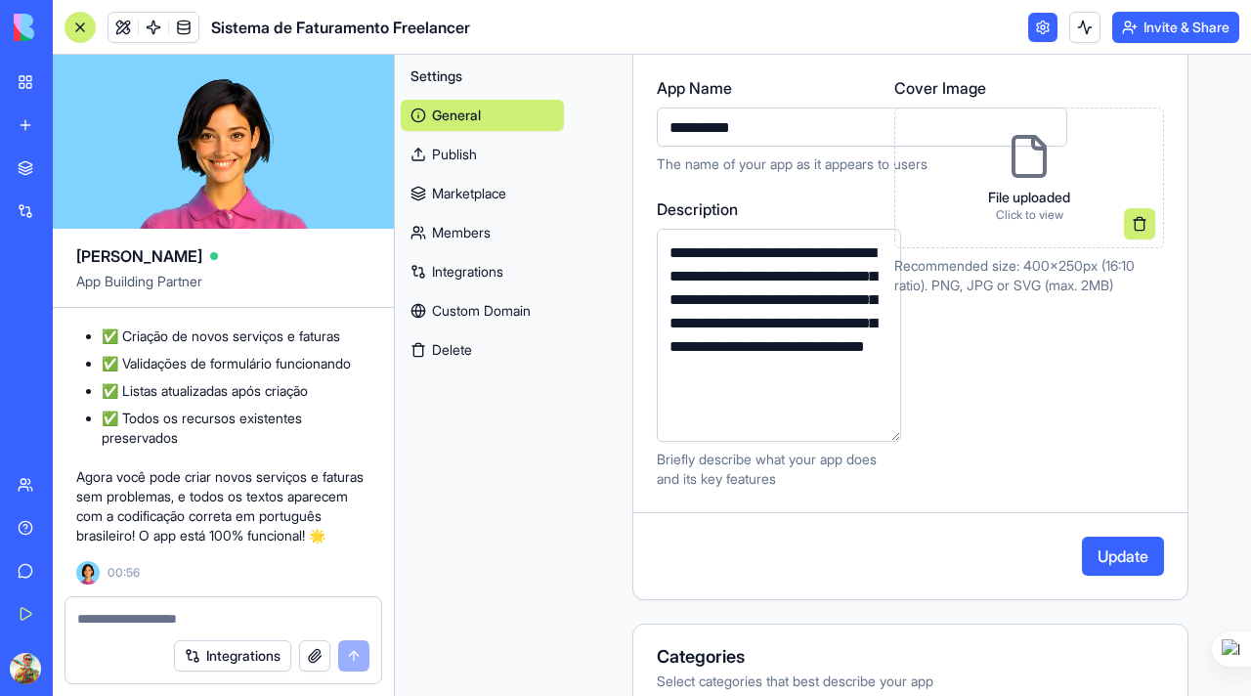
click at [1097, 556] on button "Update" at bounding box center [1123, 556] width 82 height 39
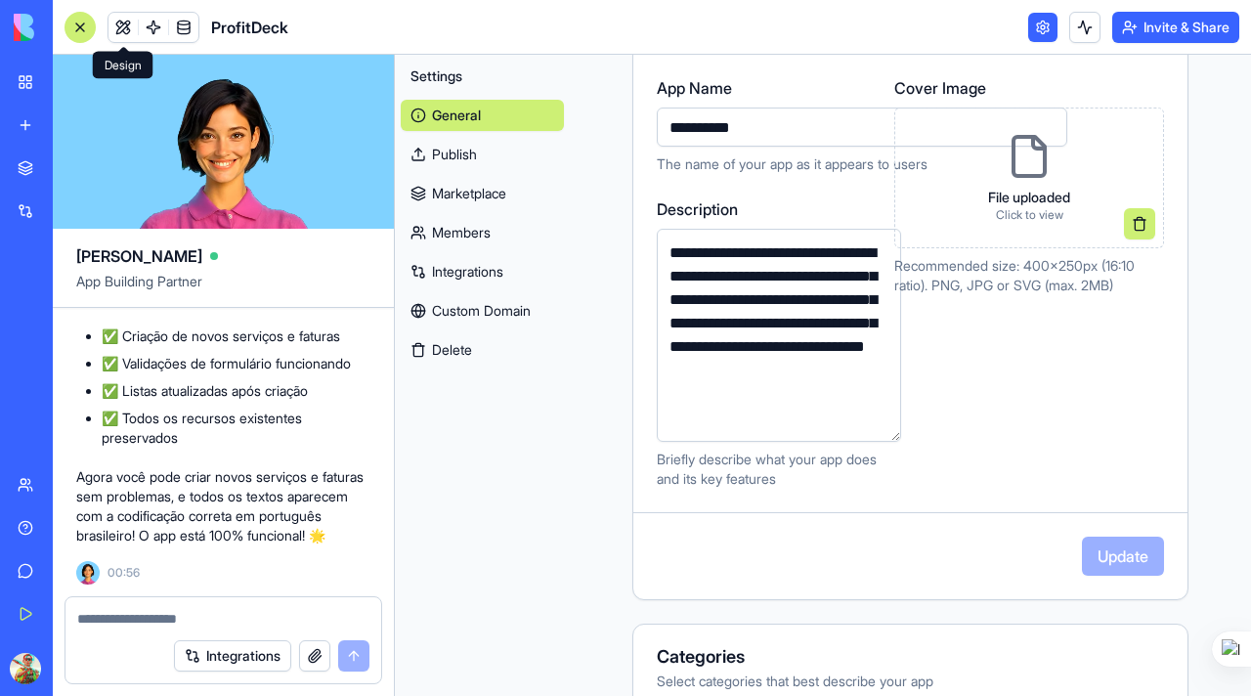
click at [120, 30] on link at bounding box center [122, 27] width 29 height 29
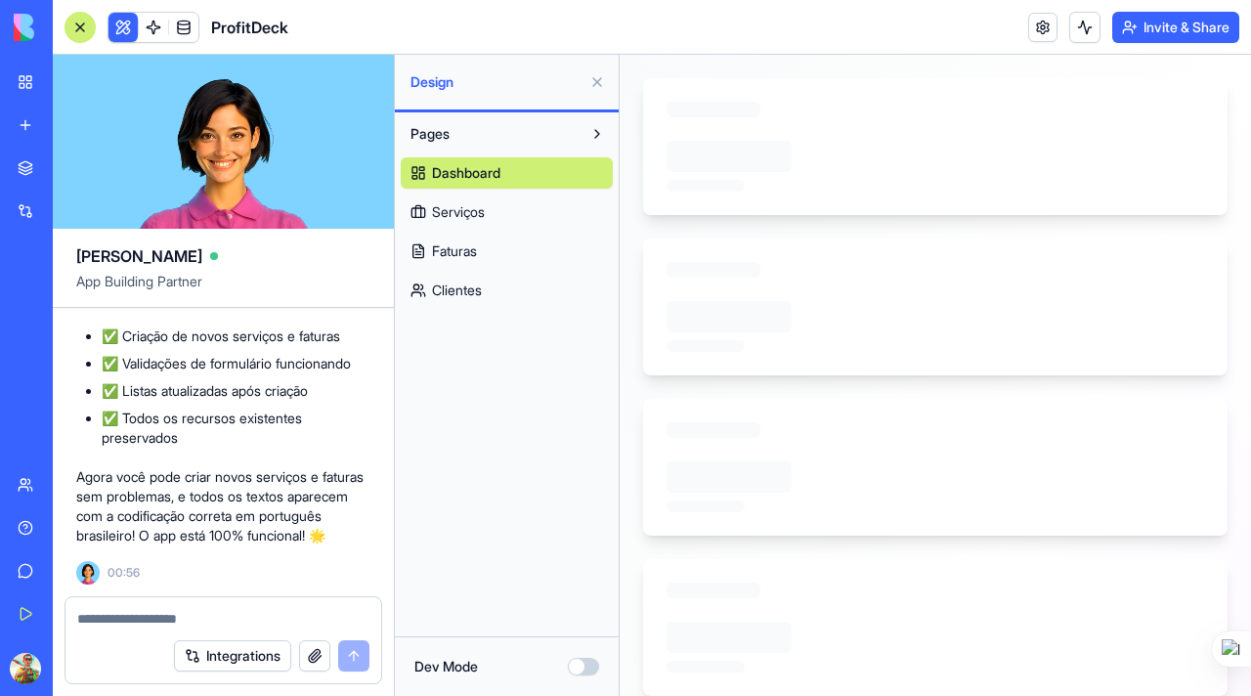
click at [485, 173] on span "Dashboard" at bounding box center [466, 173] width 68 height 20
click at [458, 214] on span "Serviços" at bounding box center [458, 212] width 53 height 20
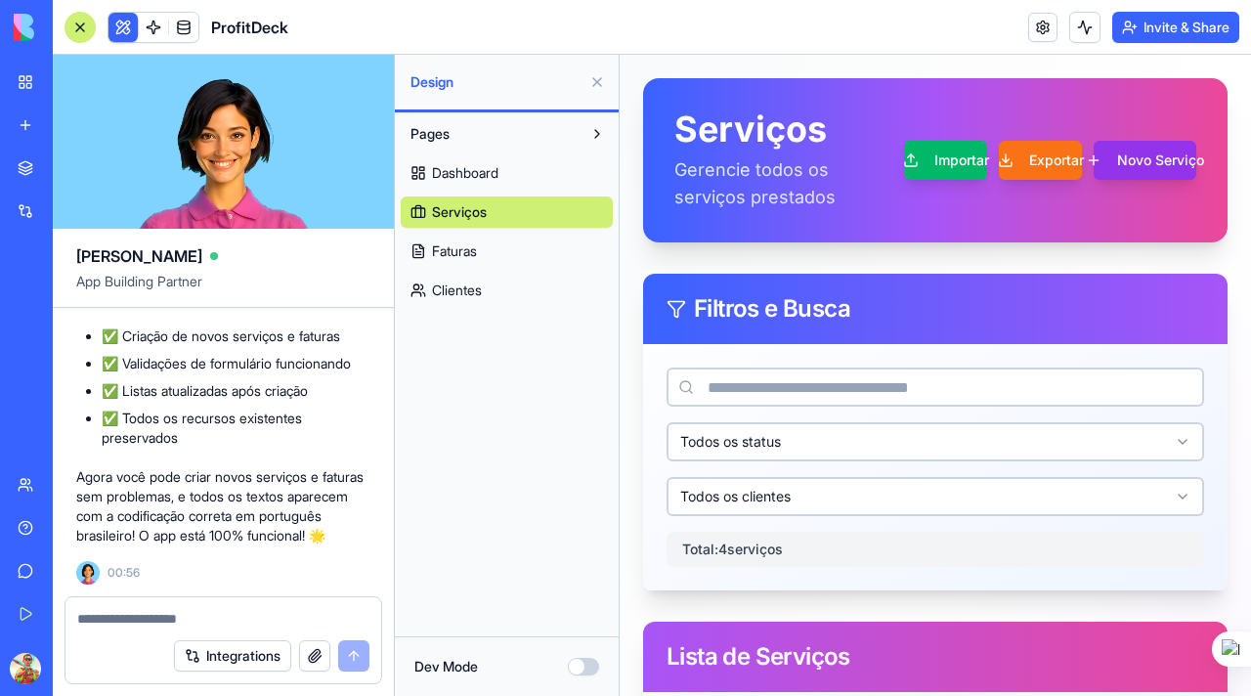
click at [1124, 157] on button "Novo Serviço" at bounding box center [1145, 160] width 103 height 39
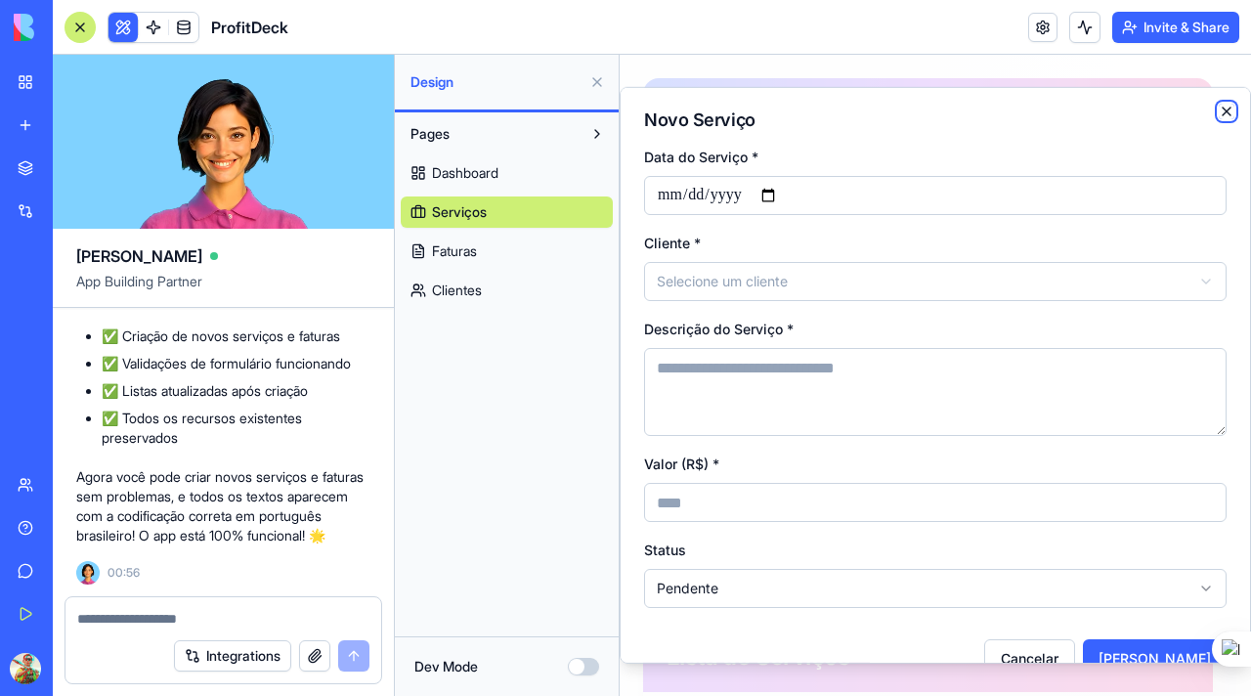
click at [1219, 107] on icon "button" at bounding box center [1227, 112] width 16 height 16
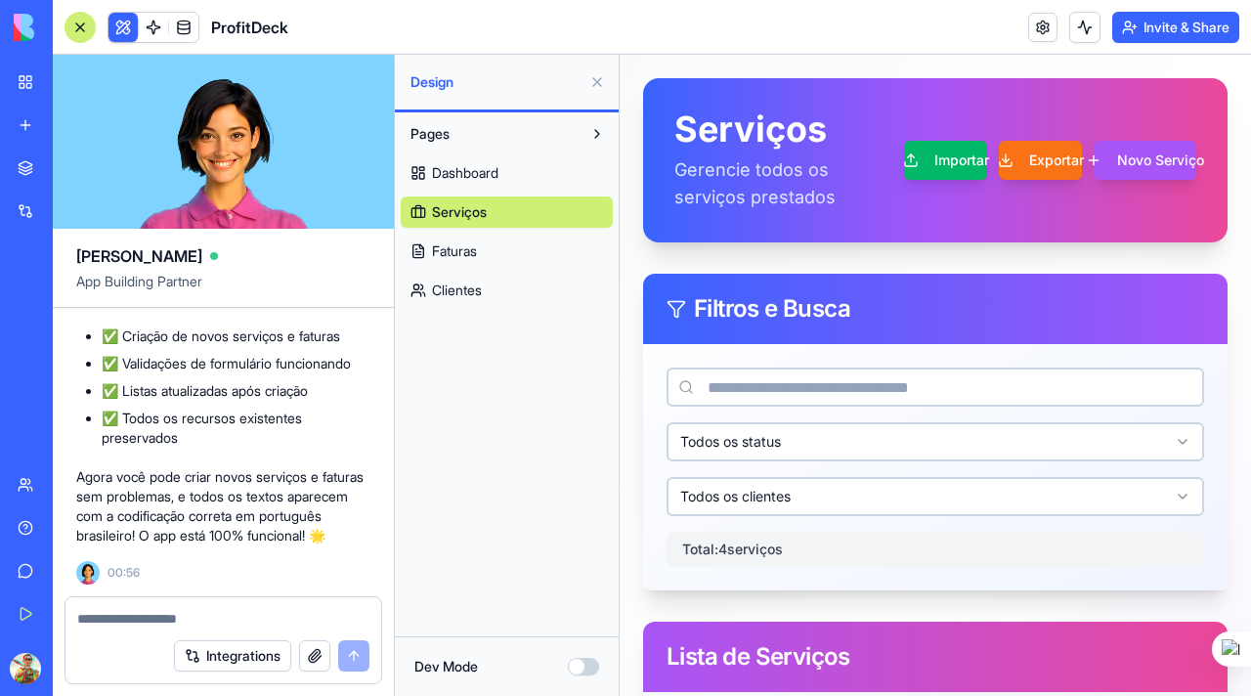
click at [599, 84] on button at bounding box center [596, 81] width 31 height 31
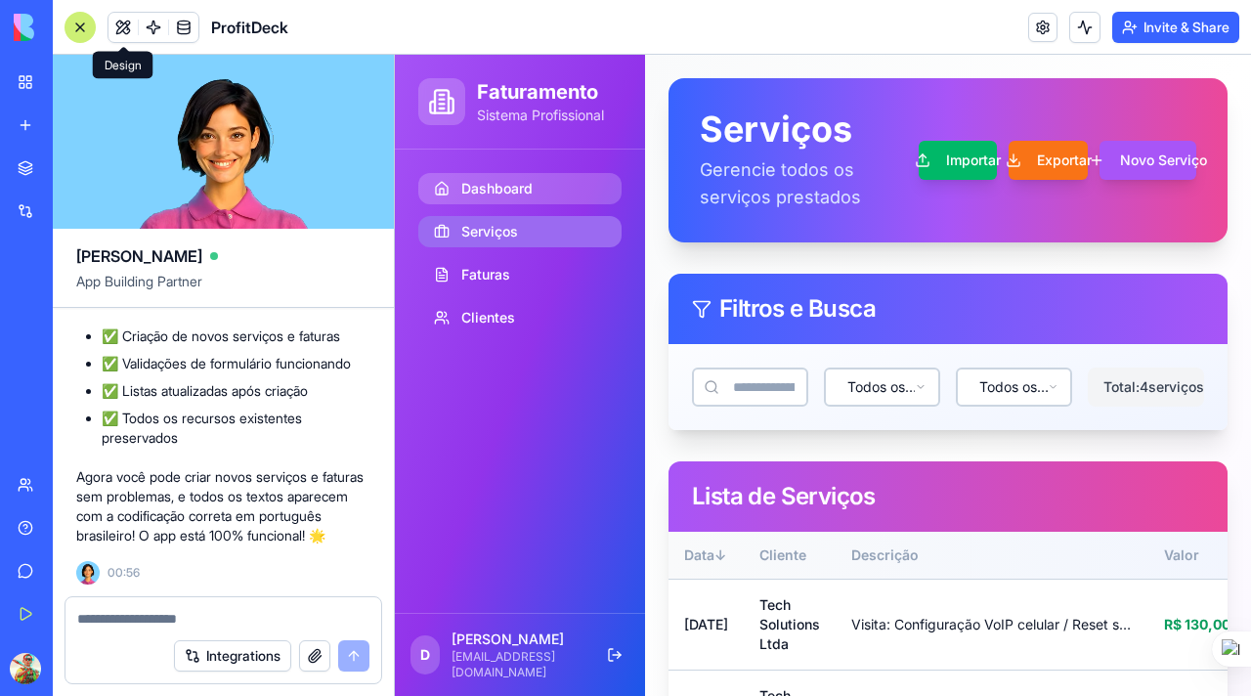
click at [484, 192] on span "Dashboard" at bounding box center [496, 189] width 71 height 20
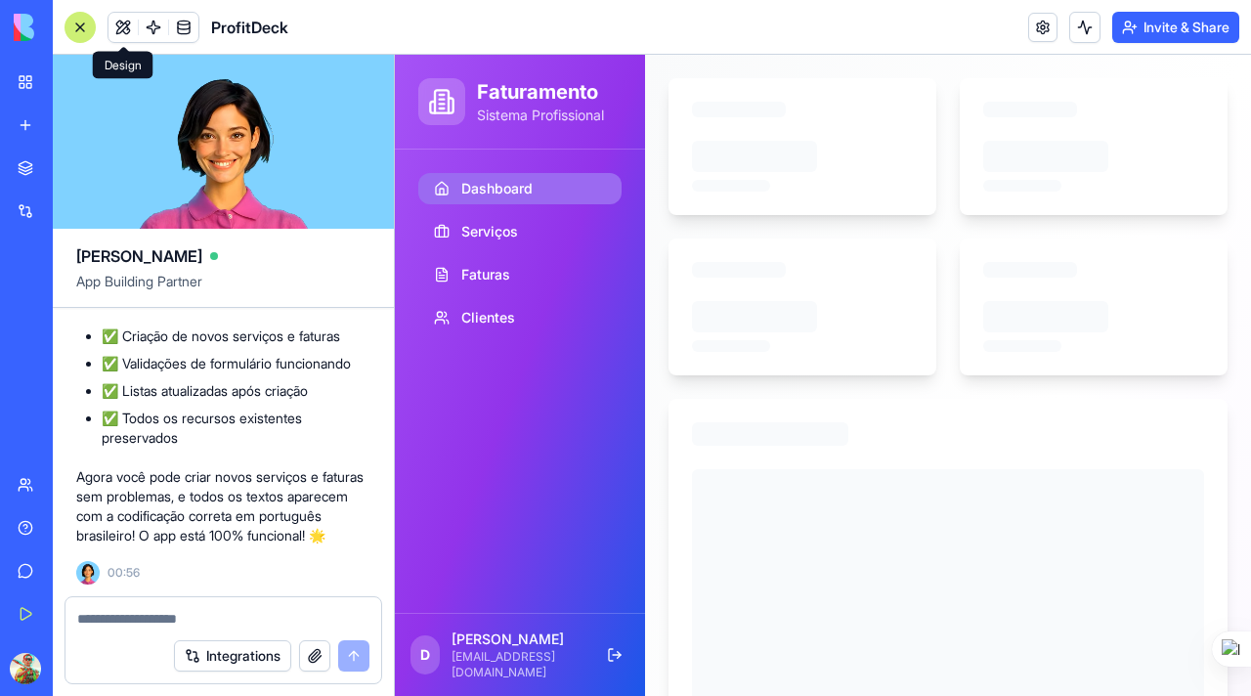
click at [484, 192] on span "Dashboard" at bounding box center [496, 189] width 71 height 20
click at [26, 81] on link "My Workspace" at bounding box center [45, 82] width 78 height 39
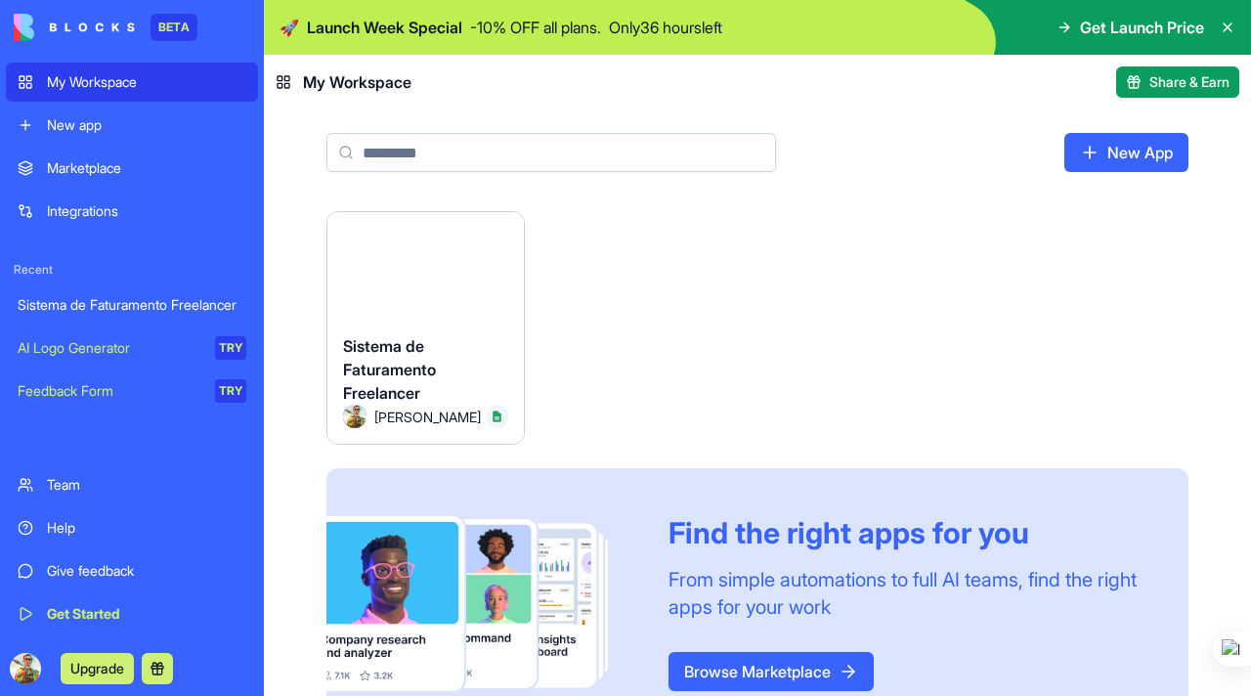
click at [500, 232] on html "BETA My Workspace New app Marketplace Integrations Recent Sistema de Faturament…" at bounding box center [625, 348] width 1251 height 696
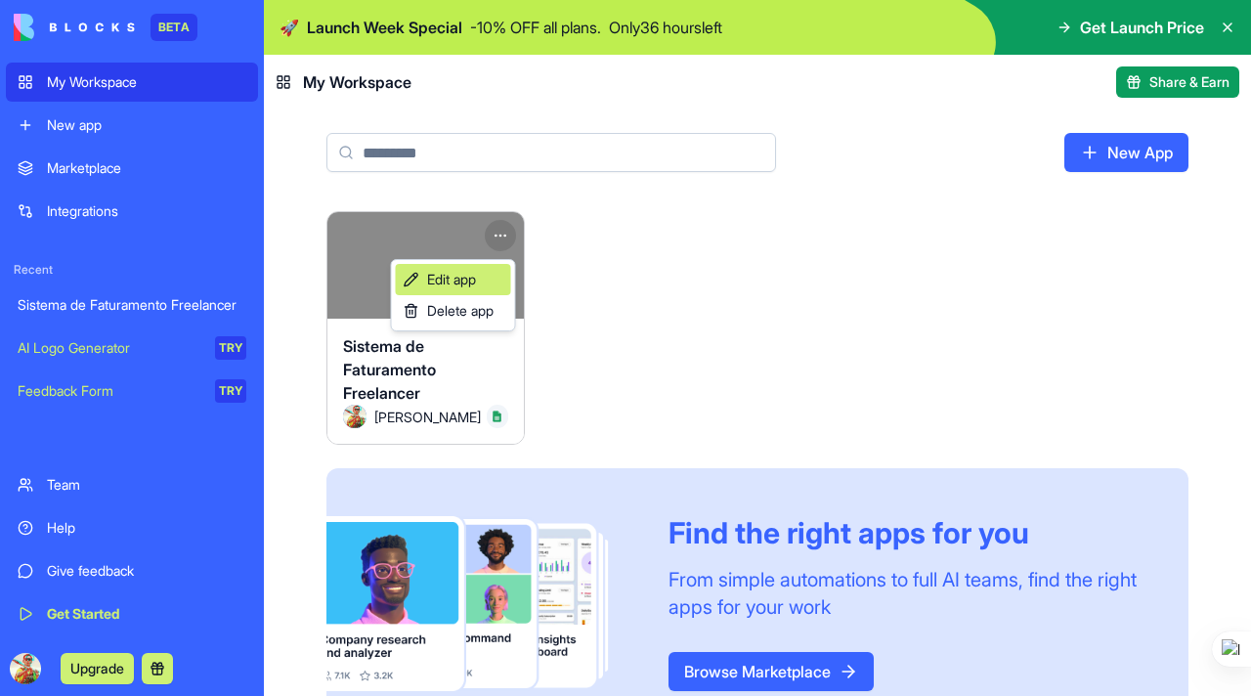
click at [467, 276] on span "Edit app" at bounding box center [451, 280] width 49 height 20
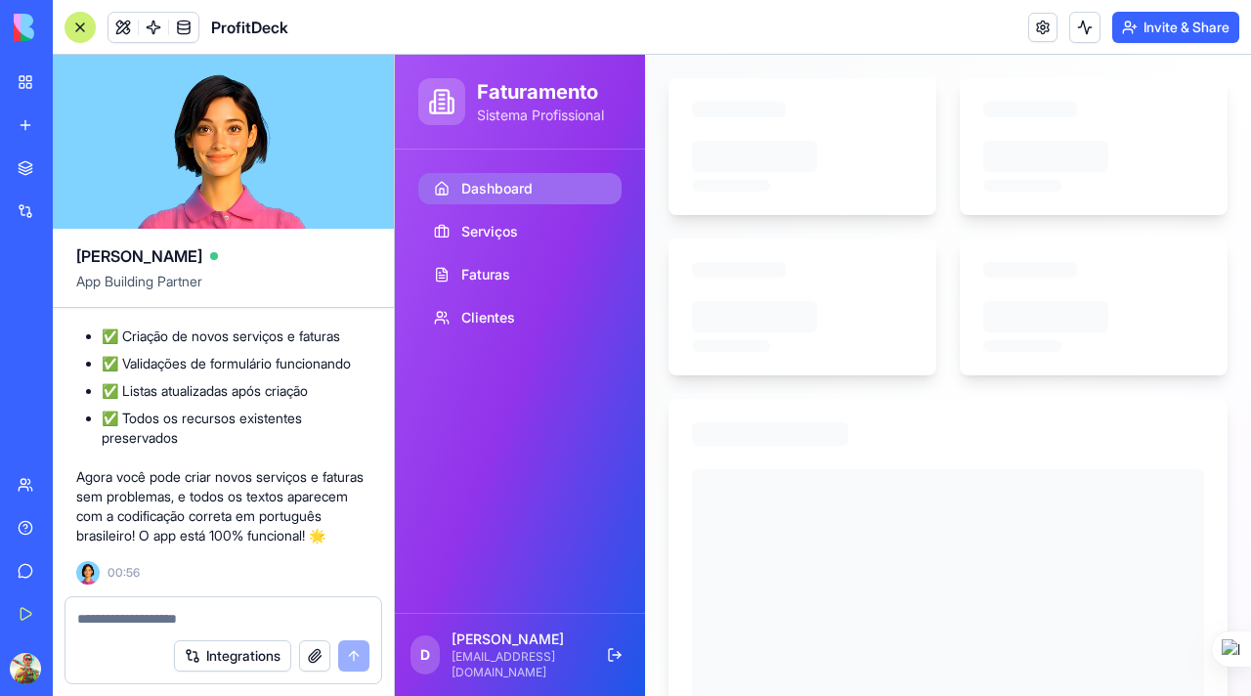
click at [498, 194] on span "Dashboard" at bounding box center [496, 189] width 71 height 20
click at [117, 21] on button at bounding box center [122, 27] width 29 height 29
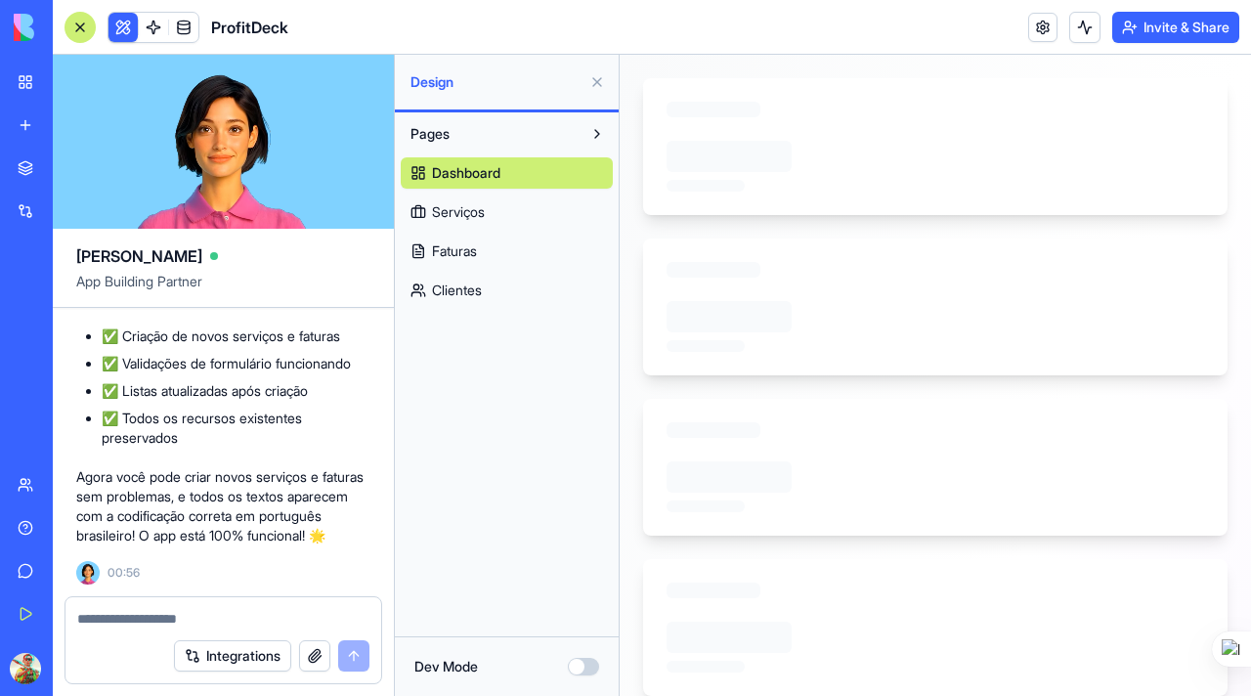
click at [467, 219] on span "Serviços" at bounding box center [458, 212] width 53 height 20
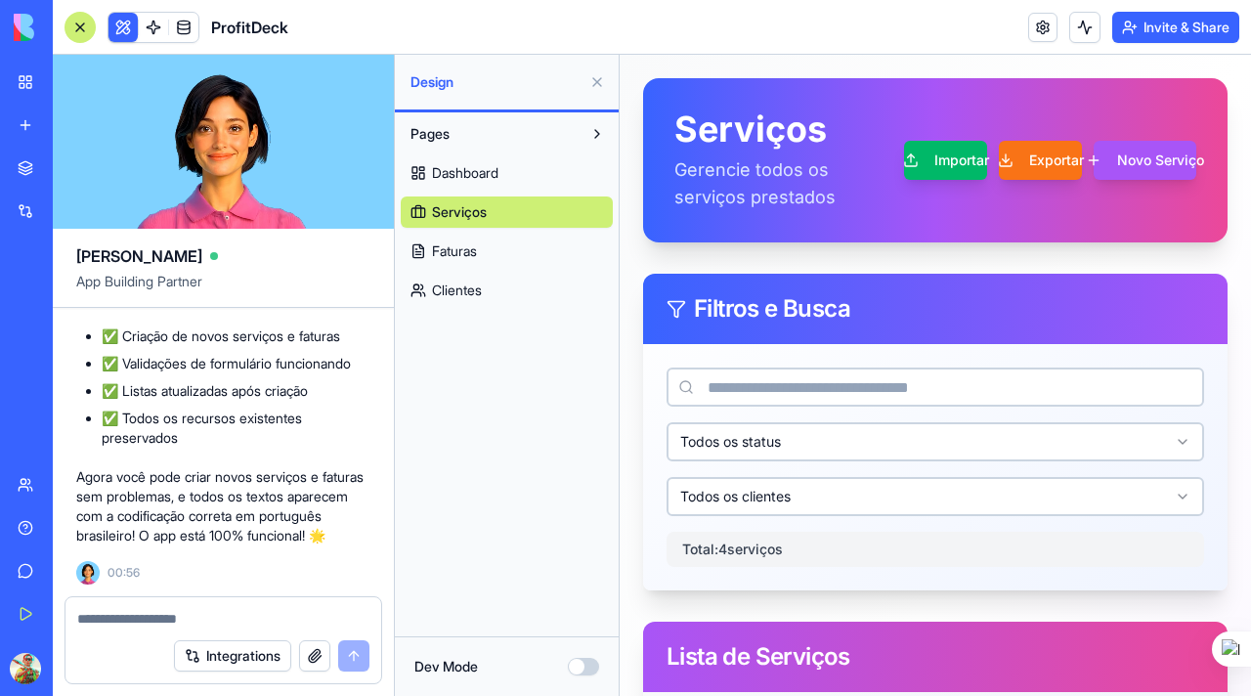
click at [586, 130] on button at bounding box center [596, 133] width 31 height 31
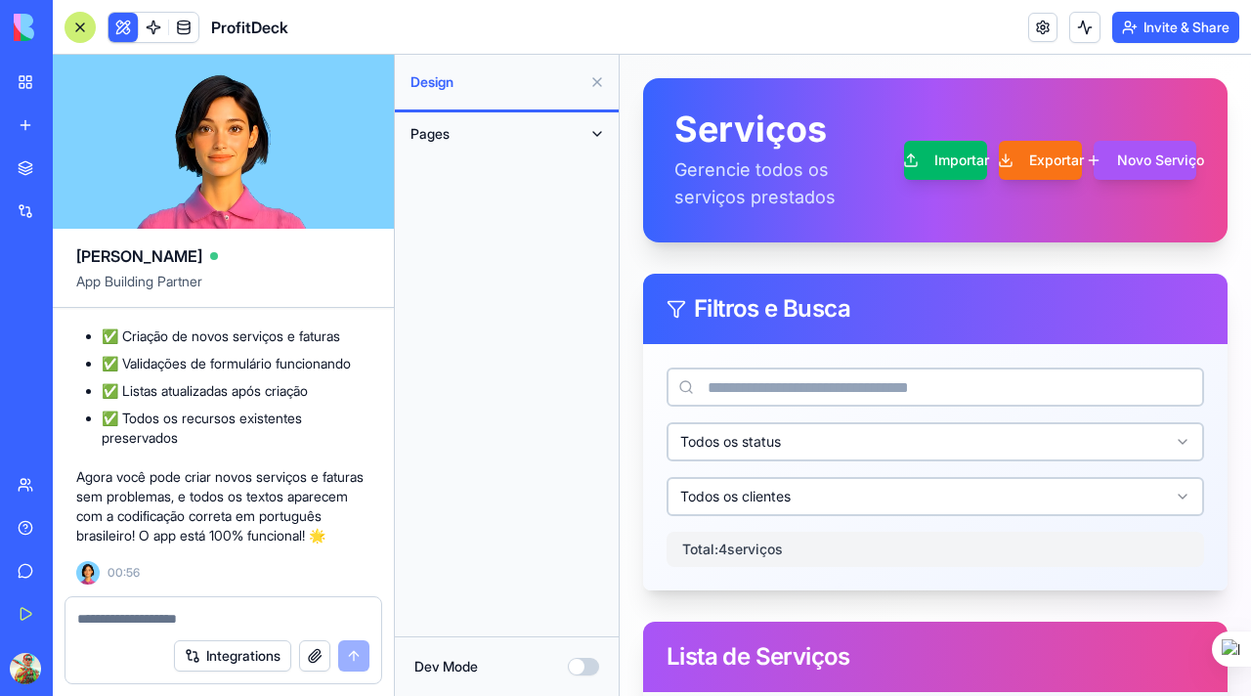
click at [586, 130] on button at bounding box center [596, 133] width 31 height 31
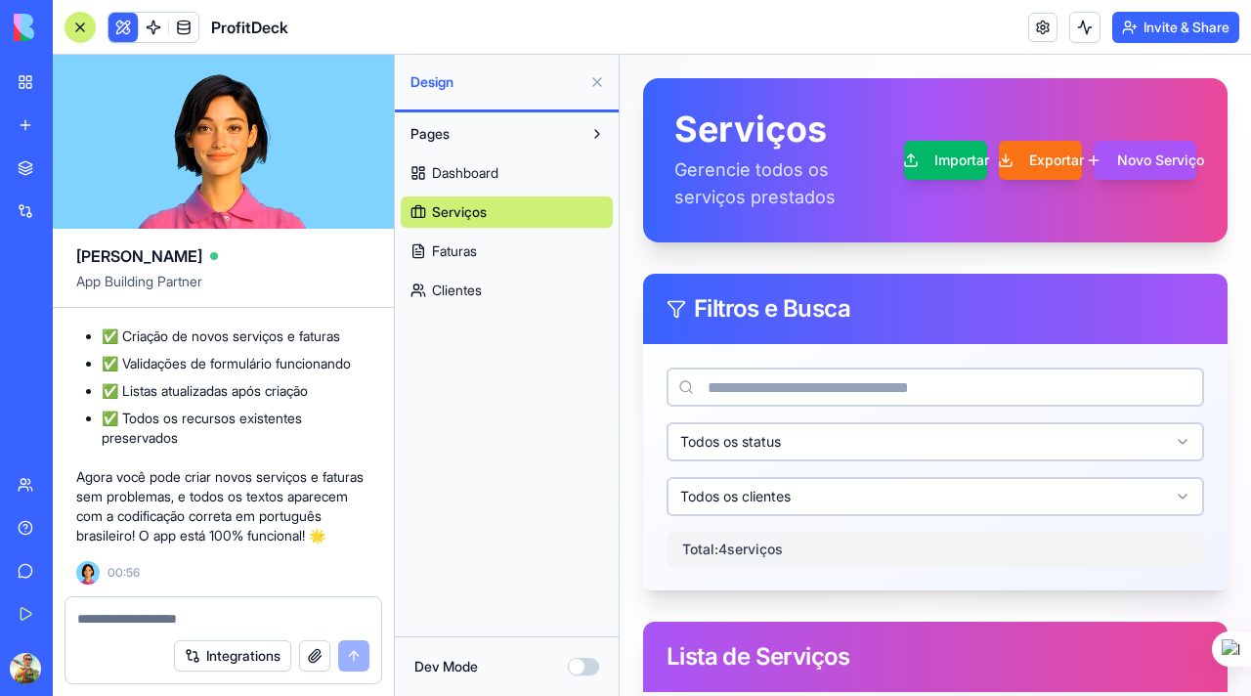
click at [498, 170] on span "Dashboard" at bounding box center [465, 173] width 66 height 20
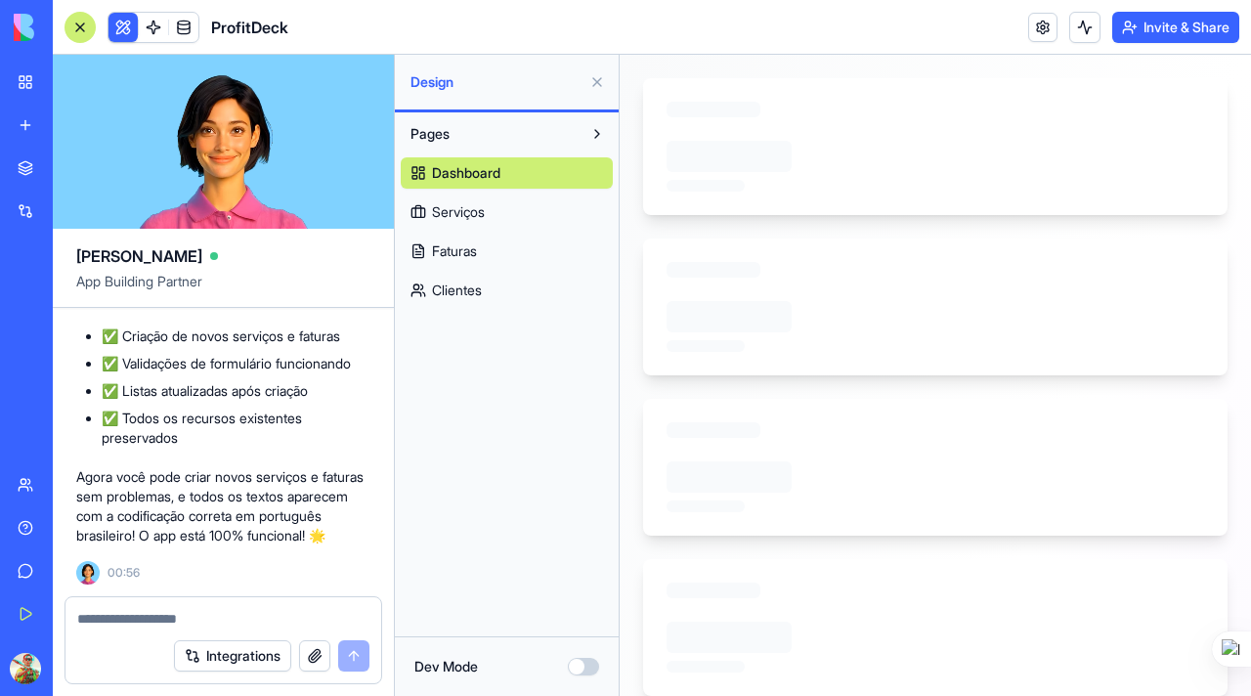
click at [498, 170] on span "Dashboard" at bounding box center [466, 173] width 68 height 20
click at [448, 250] on span "Faturas" at bounding box center [454, 251] width 45 height 20
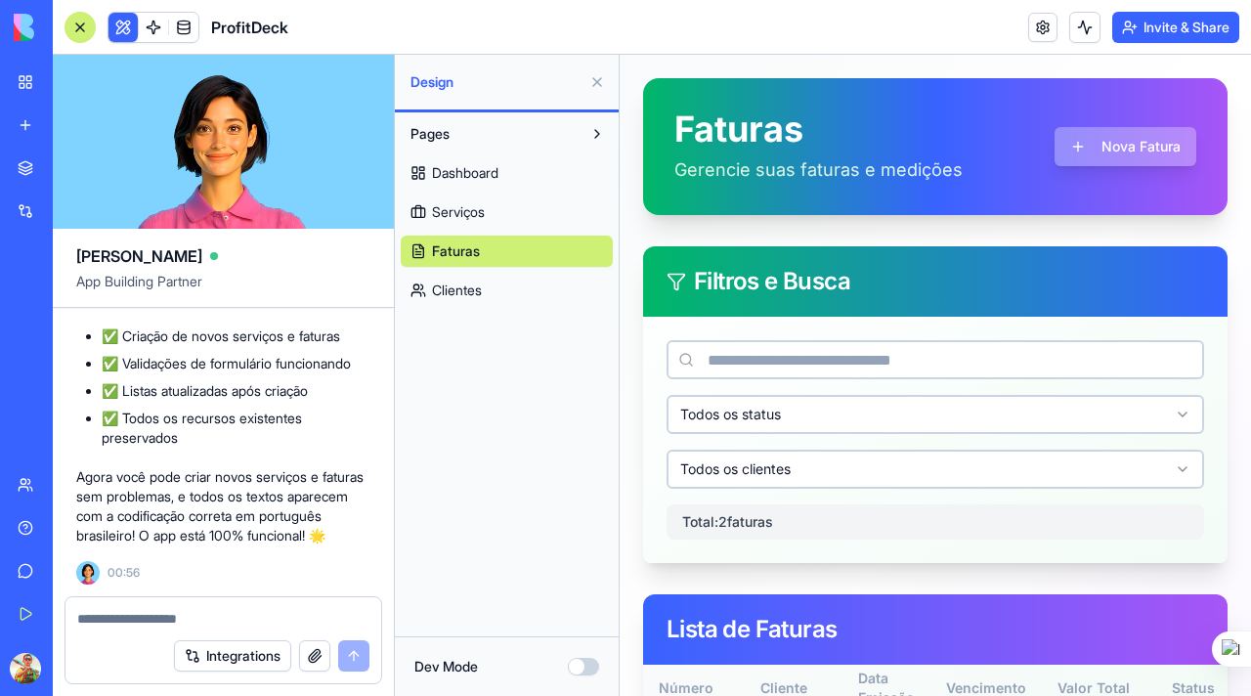
click at [1095, 149] on button "Nova Fatura" at bounding box center [1125, 146] width 142 height 39
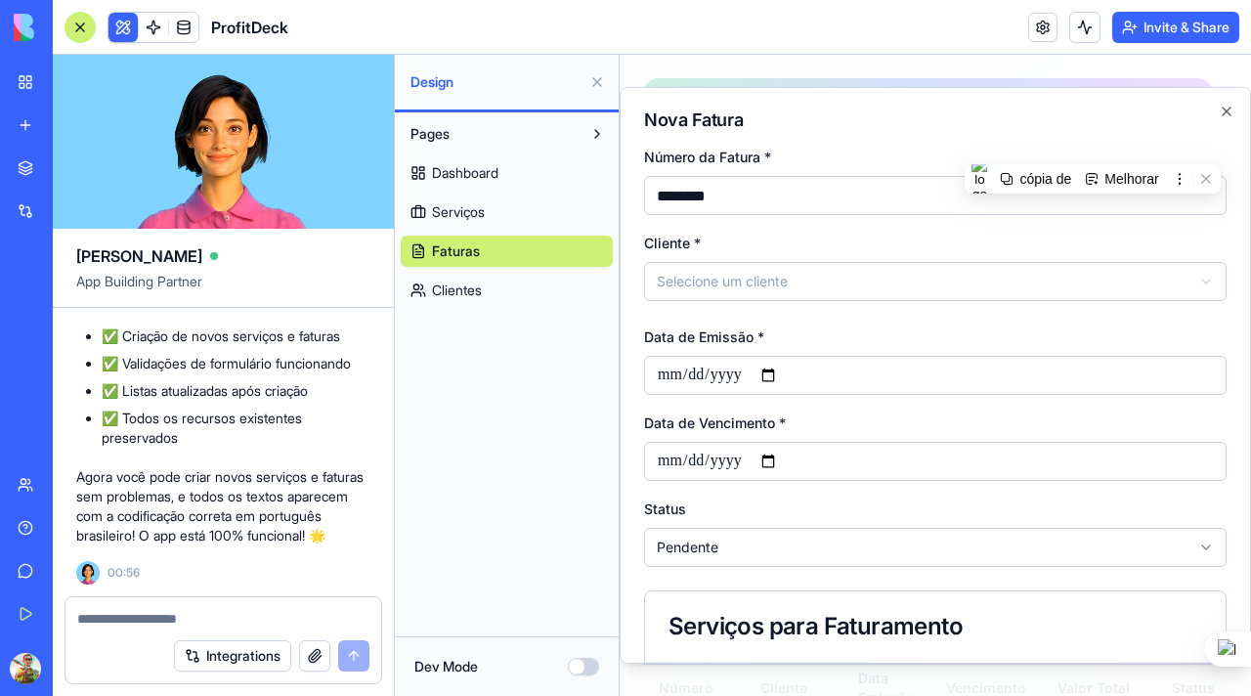
click at [839, 274] on body "**********" at bounding box center [928, 486] width 617 height 862
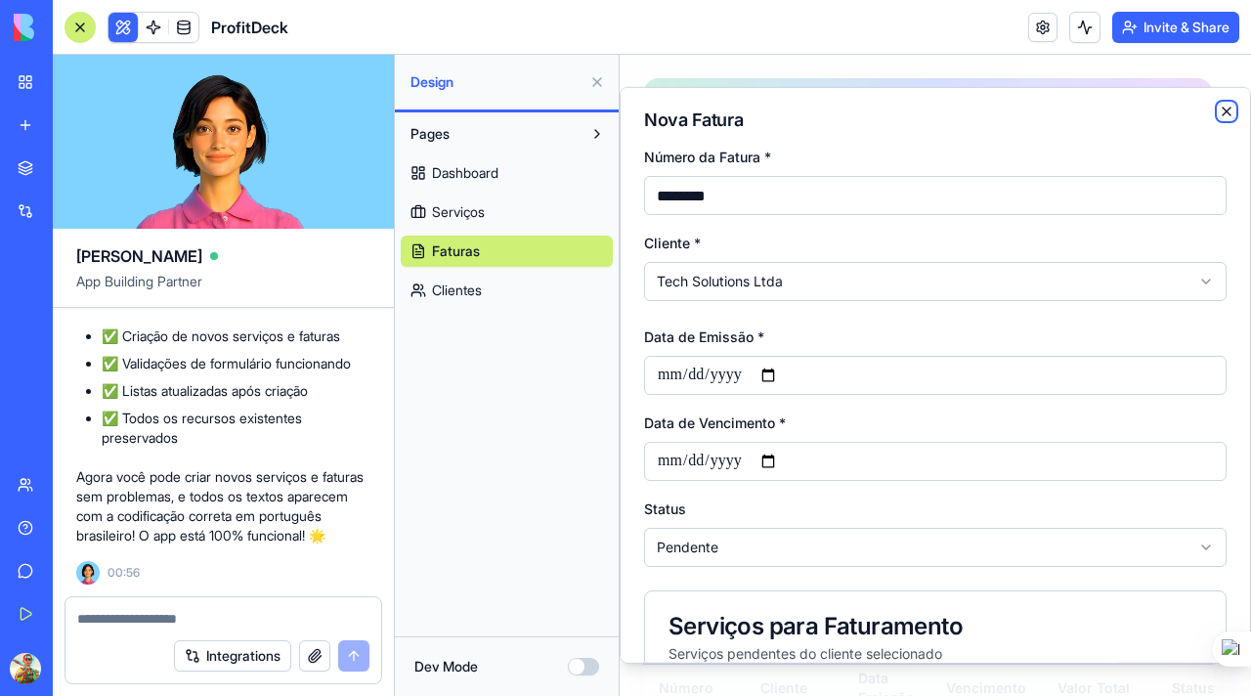
click at [1219, 113] on icon "button" at bounding box center [1227, 112] width 16 height 16
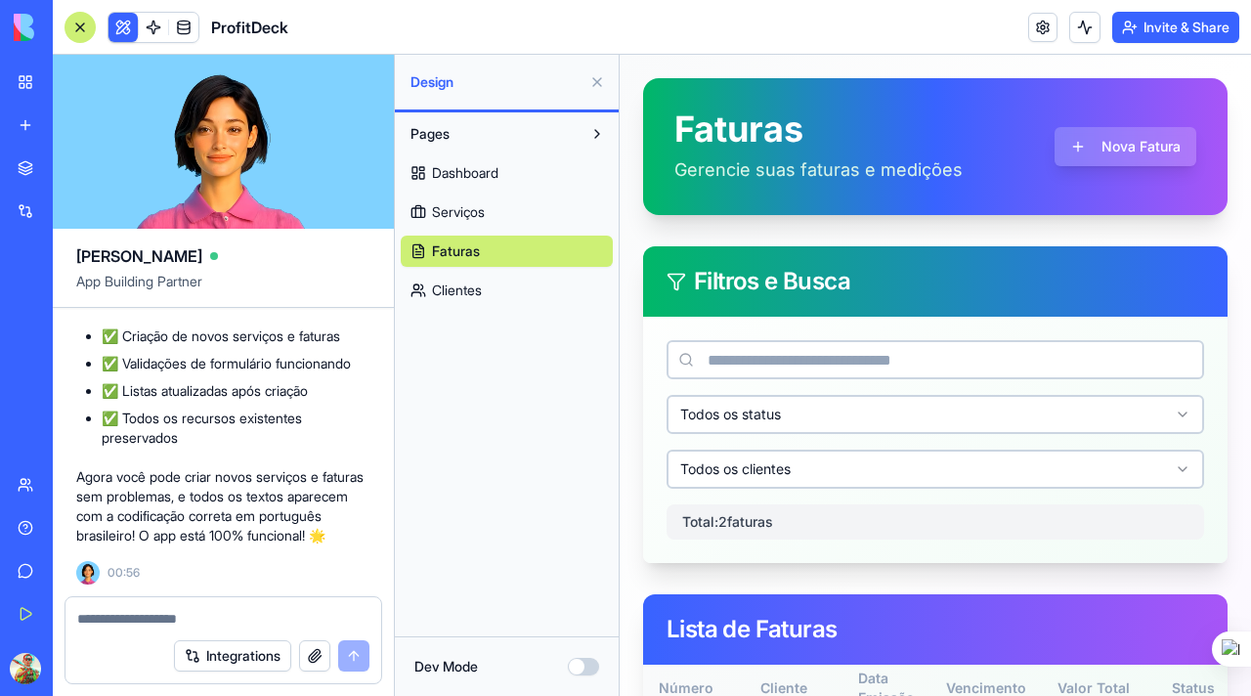
click at [457, 207] on span "Serviços" at bounding box center [458, 212] width 53 height 20
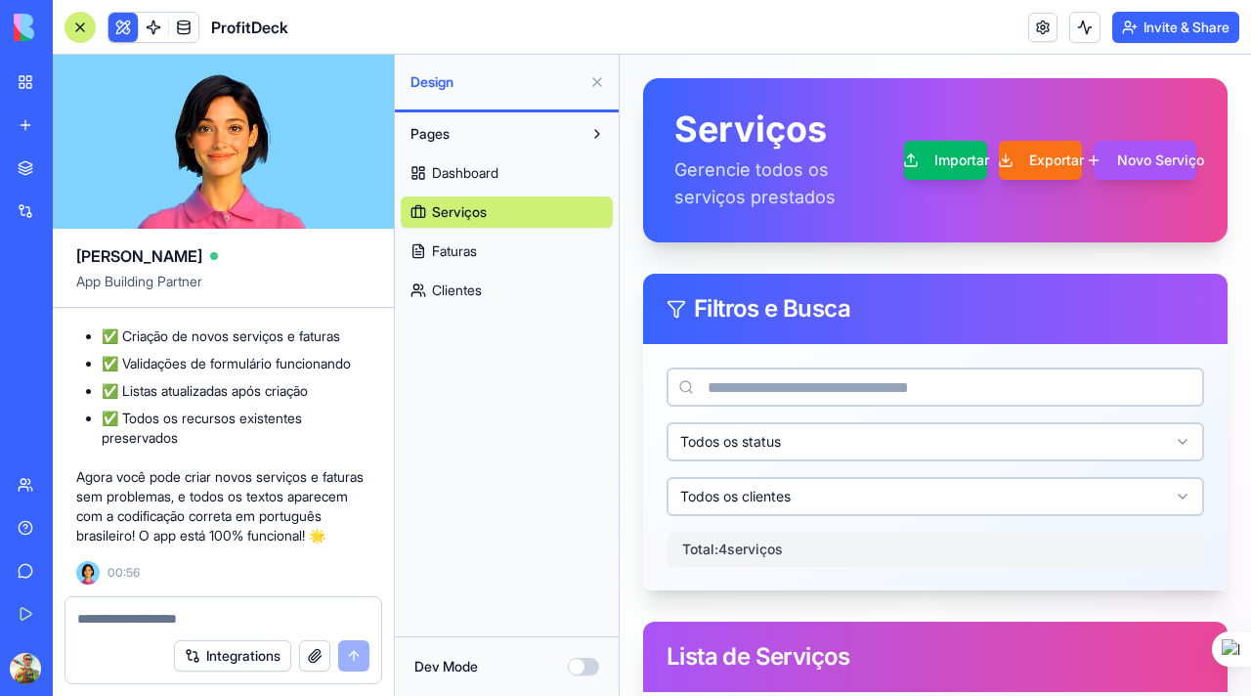
click at [471, 171] on span "Dashboard" at bounding box center [465, 173] width 66 height 20
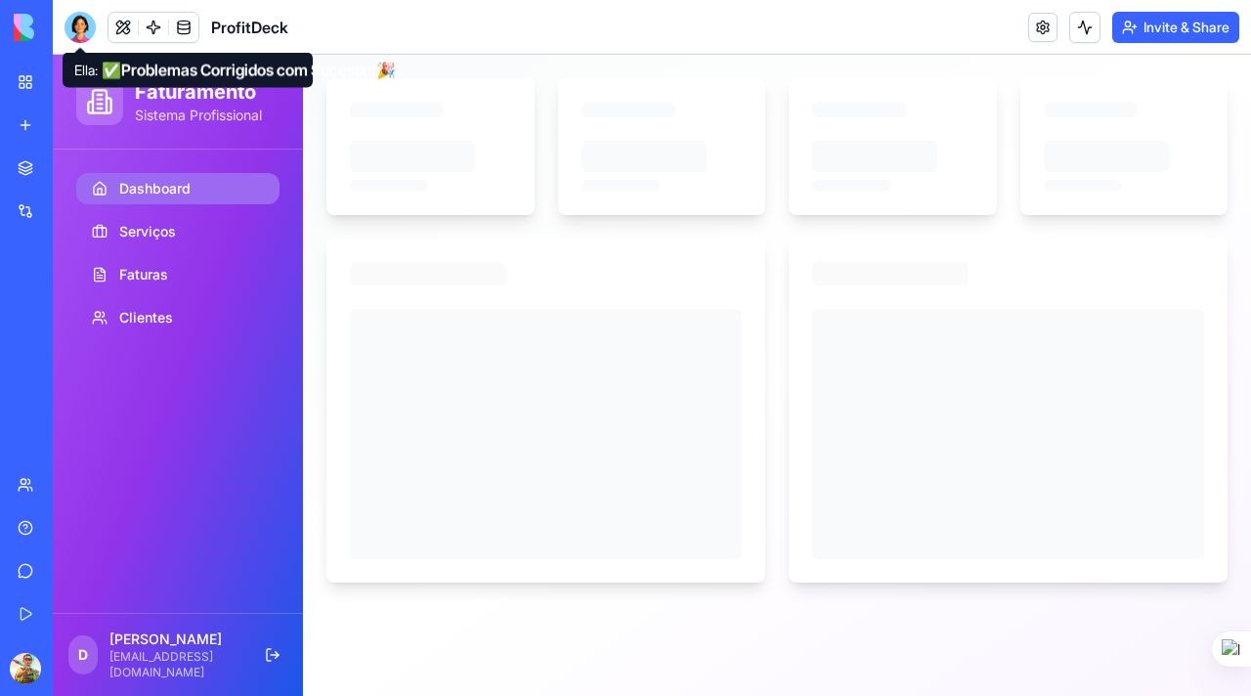
click at [83, 33] on div at bounding box center [80, 27] width 31 height 31
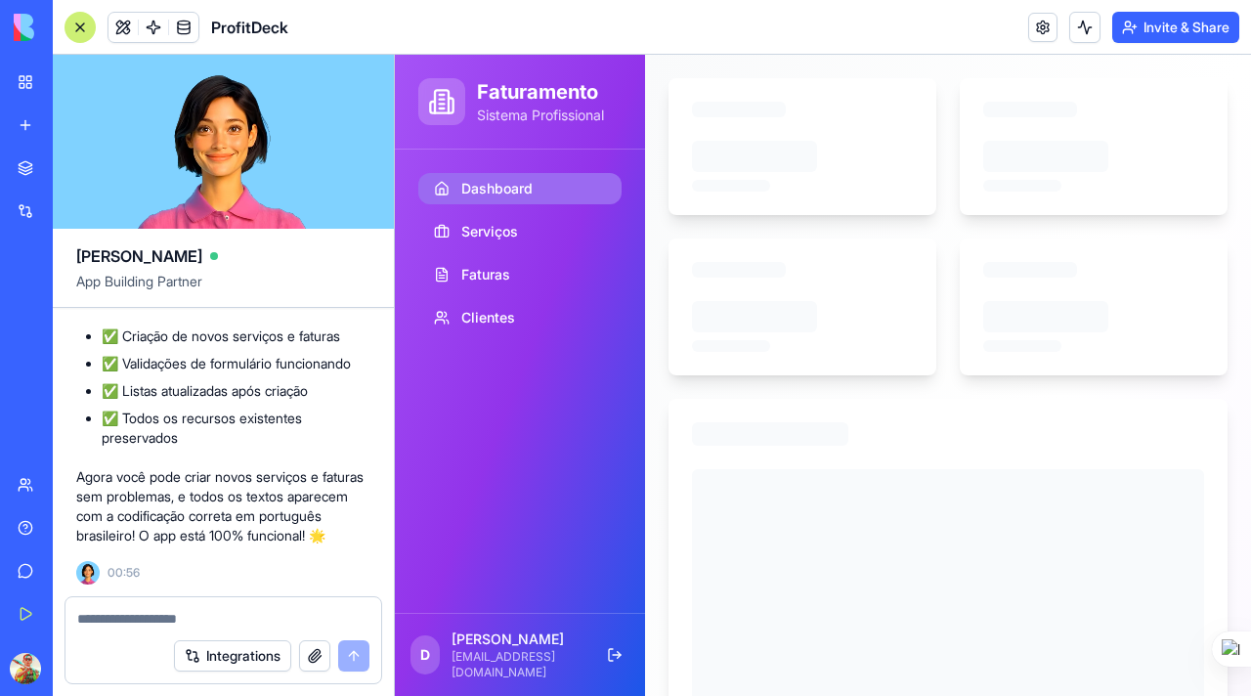
click at [172, 619] on textarea at bounding box center [223, 619] width 292 height 20
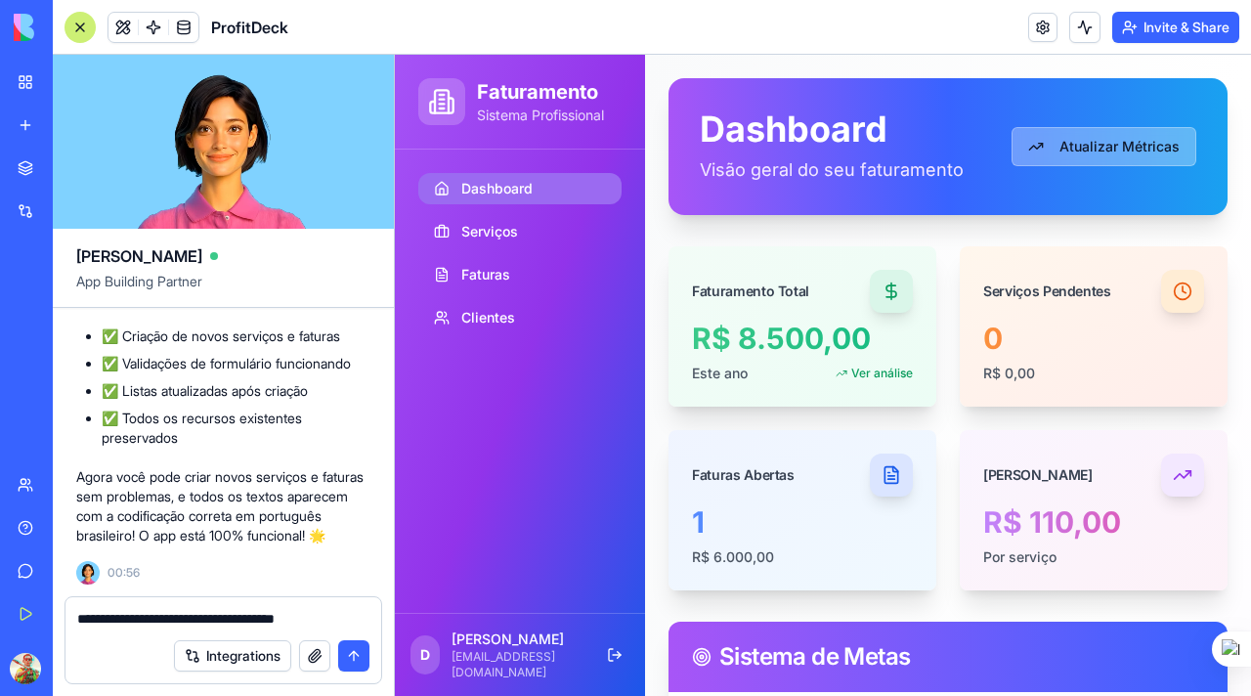
click at [1068, 148] on button "Atualizar Métricas" at bounding box center [1103, 146] width 185 height 39
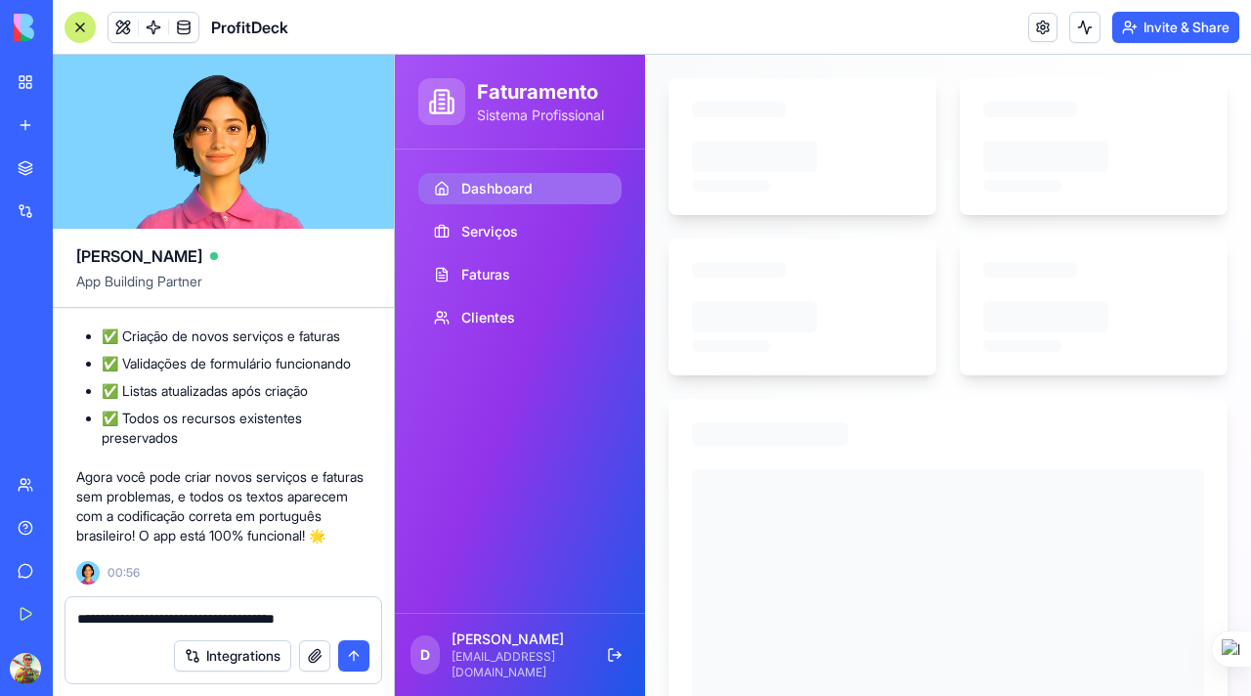
click at [217, 616] on textarea "**********" at bounding box center [223, 619] width 292 height 20
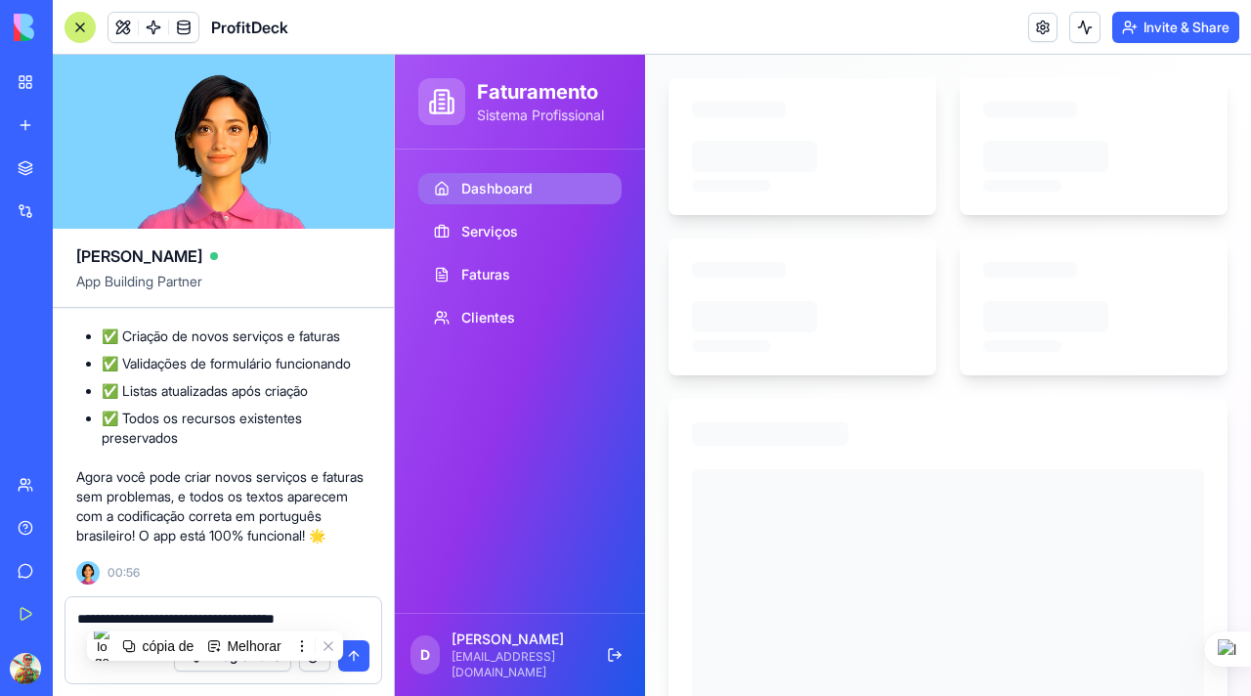
click at [217, 616] on textarea "**********" at bounding box center [223, 619] width 292 height 20
type textarea "**********"
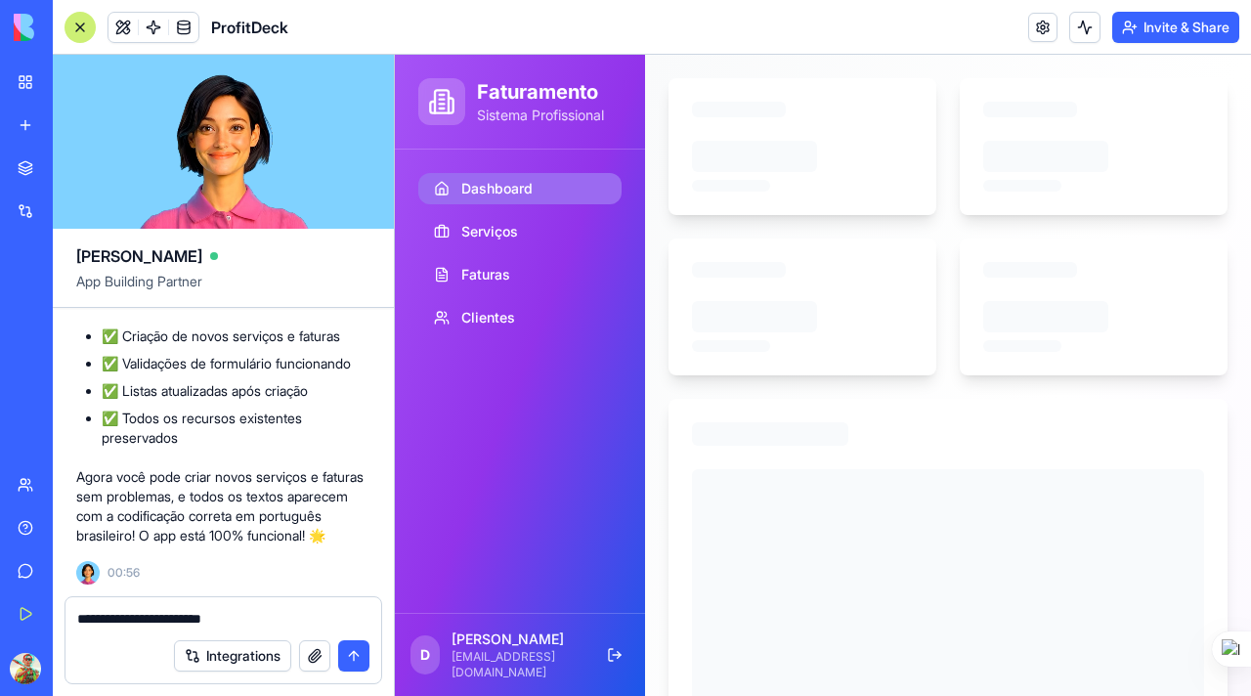
click at [154, 614] on textarea "**********" at bounding box center [223, 619] width 292 height 20
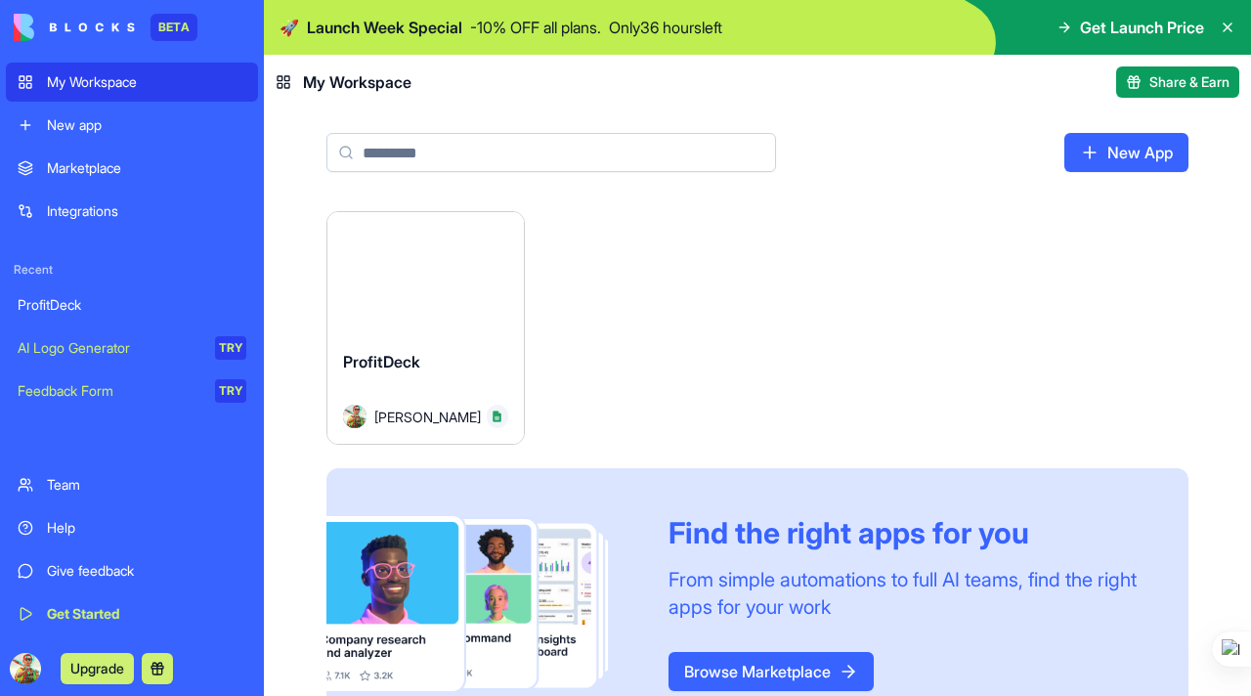
click at [382, 407] on span "[PERSON_NAME]" at bounding box center [422, 417] width 97 height 21
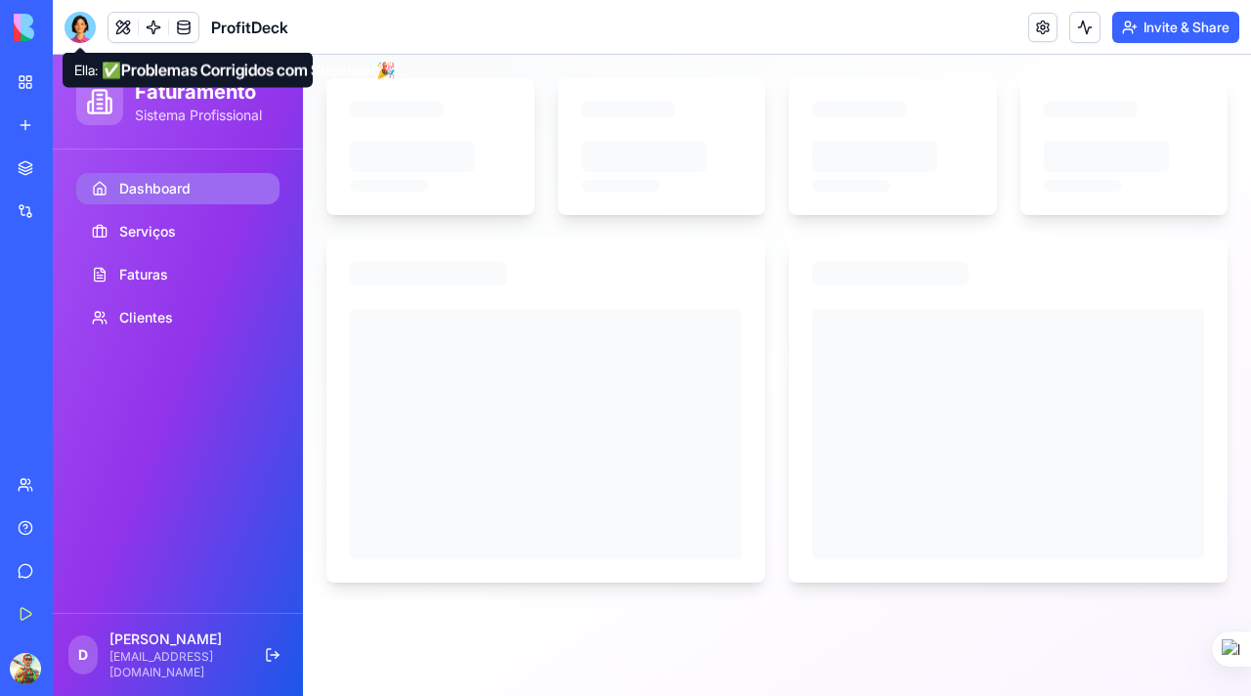
click at [85, 25] on div at bounding box center [80, 27] width 31 height 31
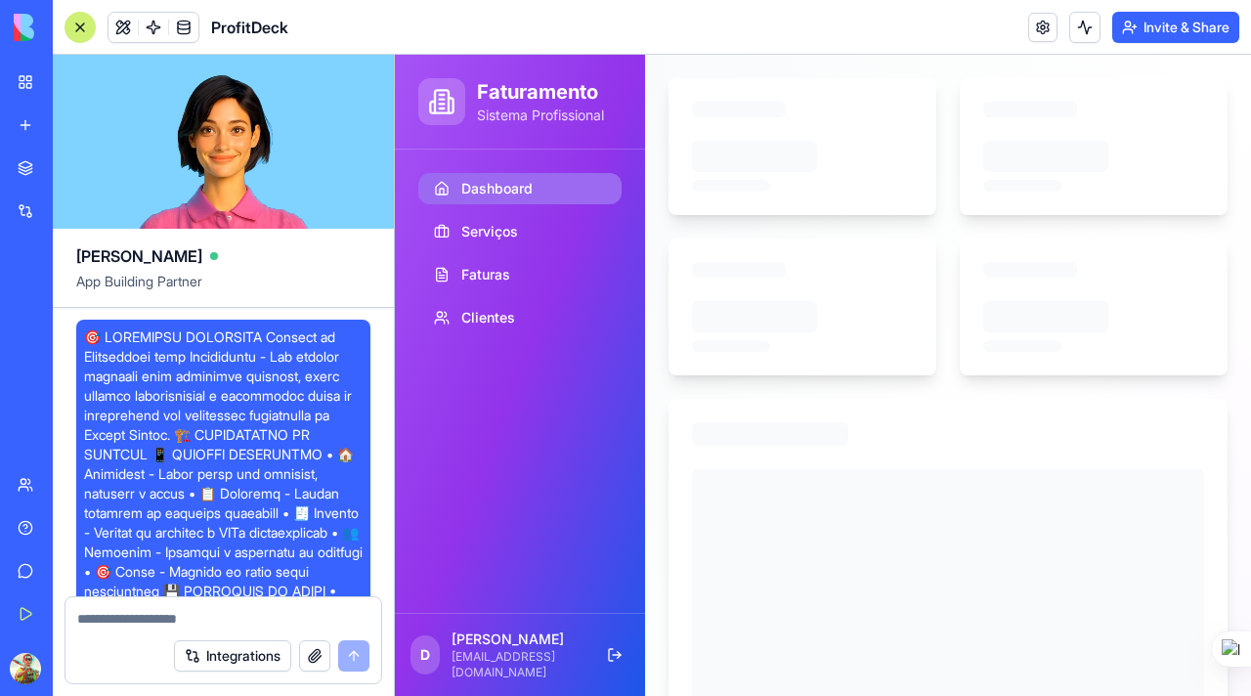
scroll to position [8847, 0]
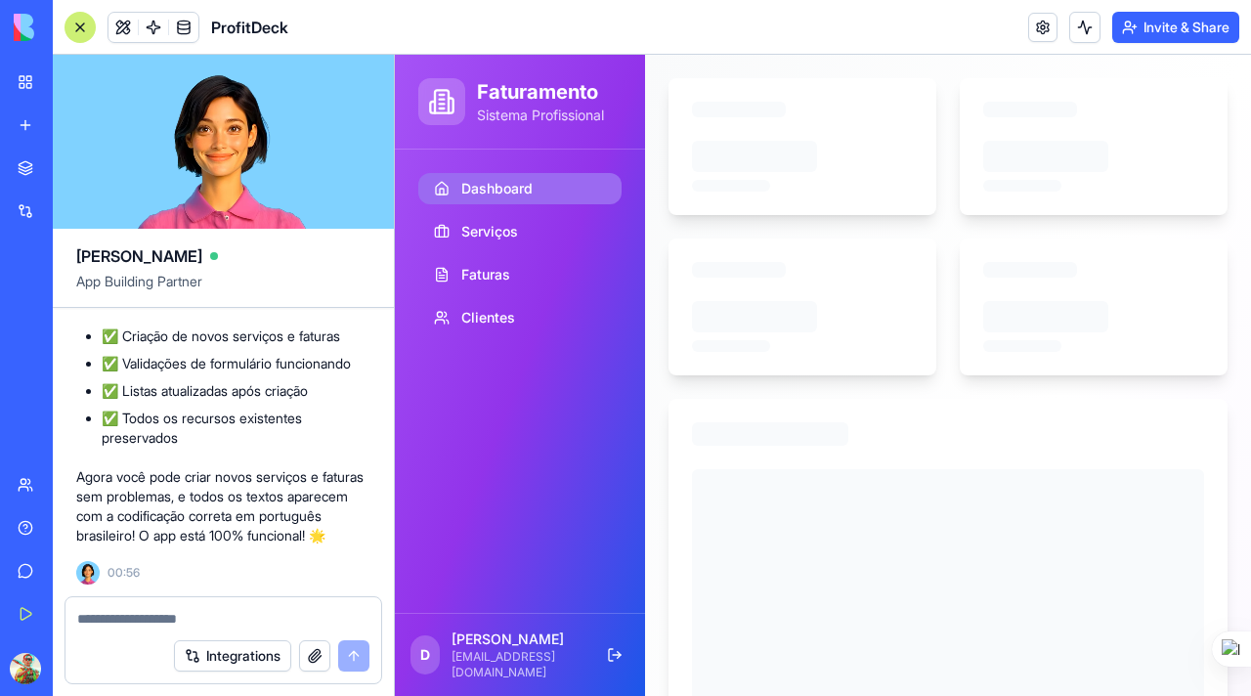
click at [129, 617] on textarea at bounding box center [223, 619] width 292 height 20
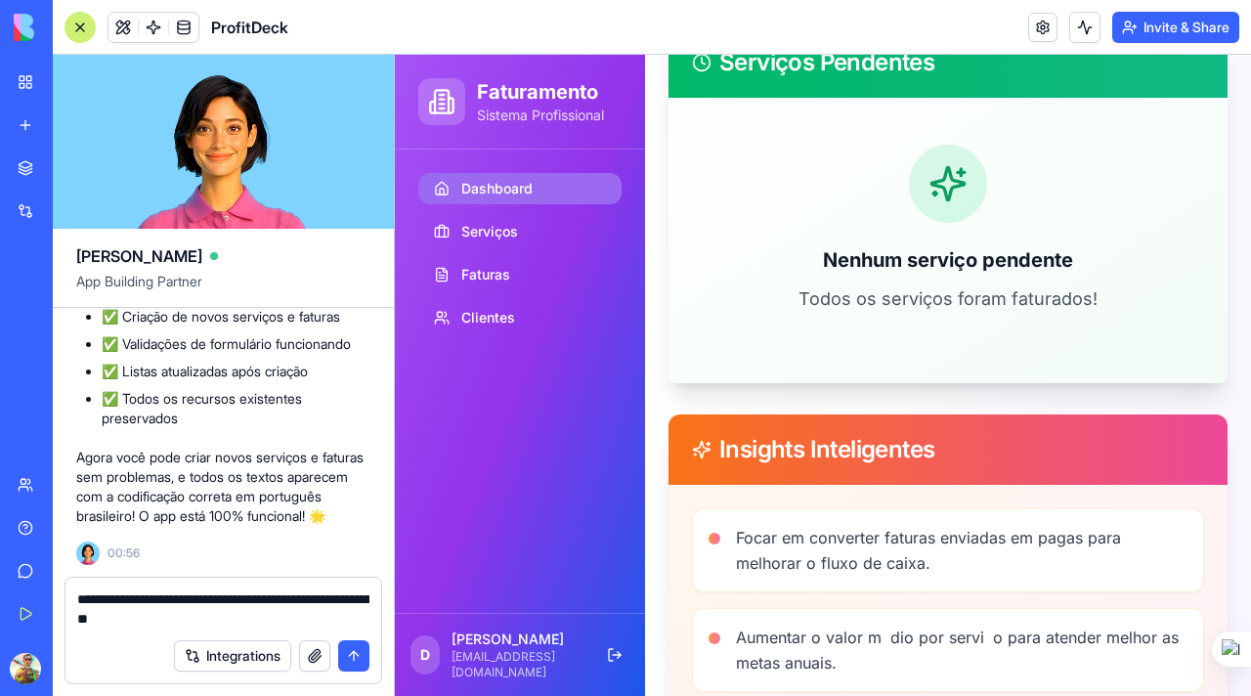
scroll to position [2021, 0]
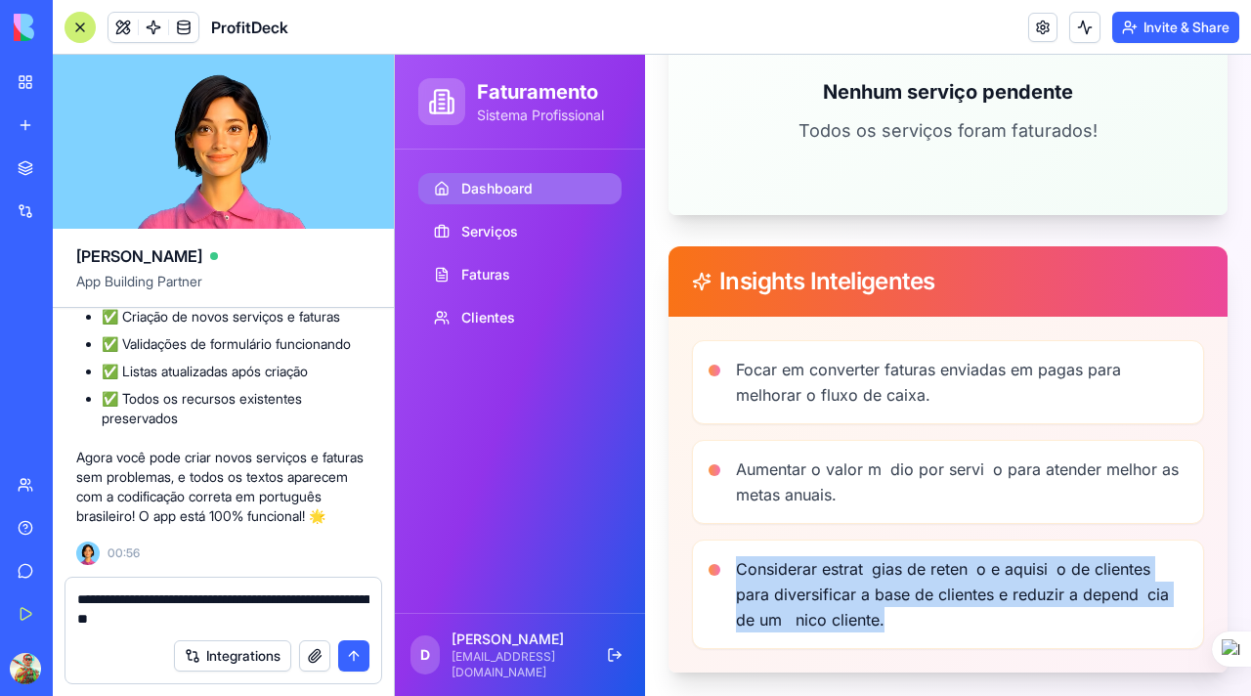
copy p "Considerar estrat gias de reten o e aquisi o de clientes para diversificar a ba…"
drag, startPoint x: 738, startPoint y: 568, endPoint x: 888, endPoint y: 621, distance: 159.5
click at [888, 621] on p "Considerar estrat gias de reten o e aquisi o de clientes para diversificar a ba…" at bounding box center [962, 594] width 452 height 76
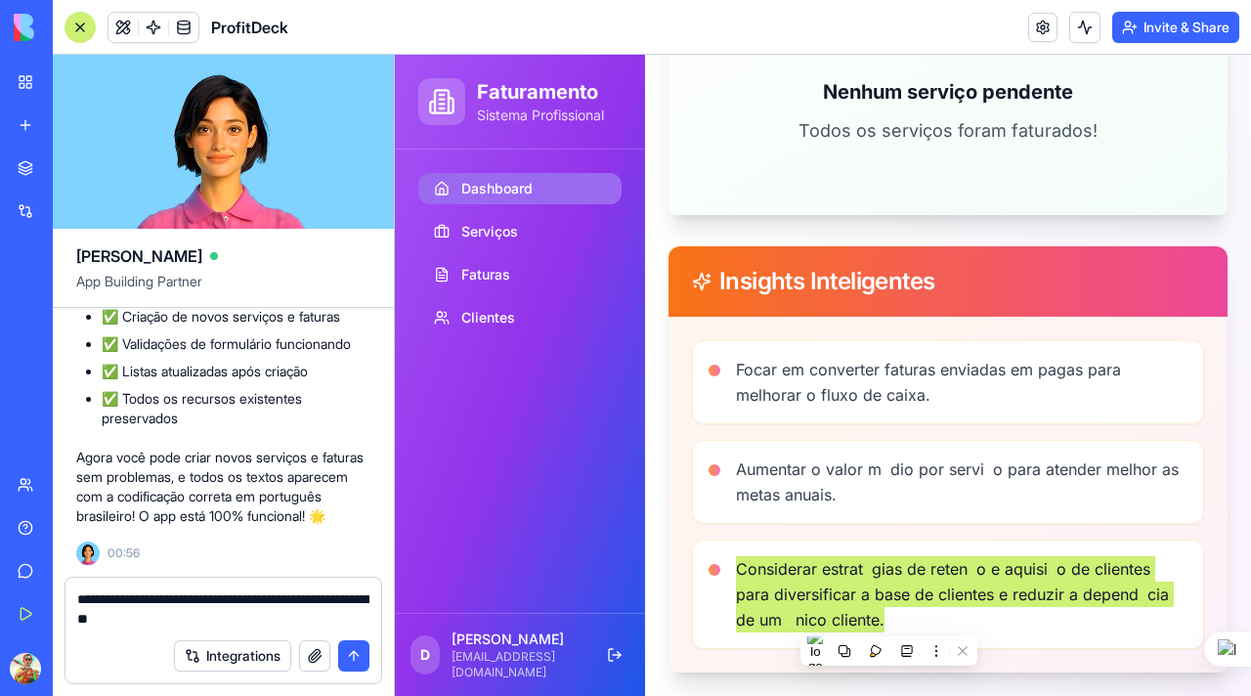
click at [227, 625] on textarea "**********" at bounding box center [223, 608] width 292 height 39
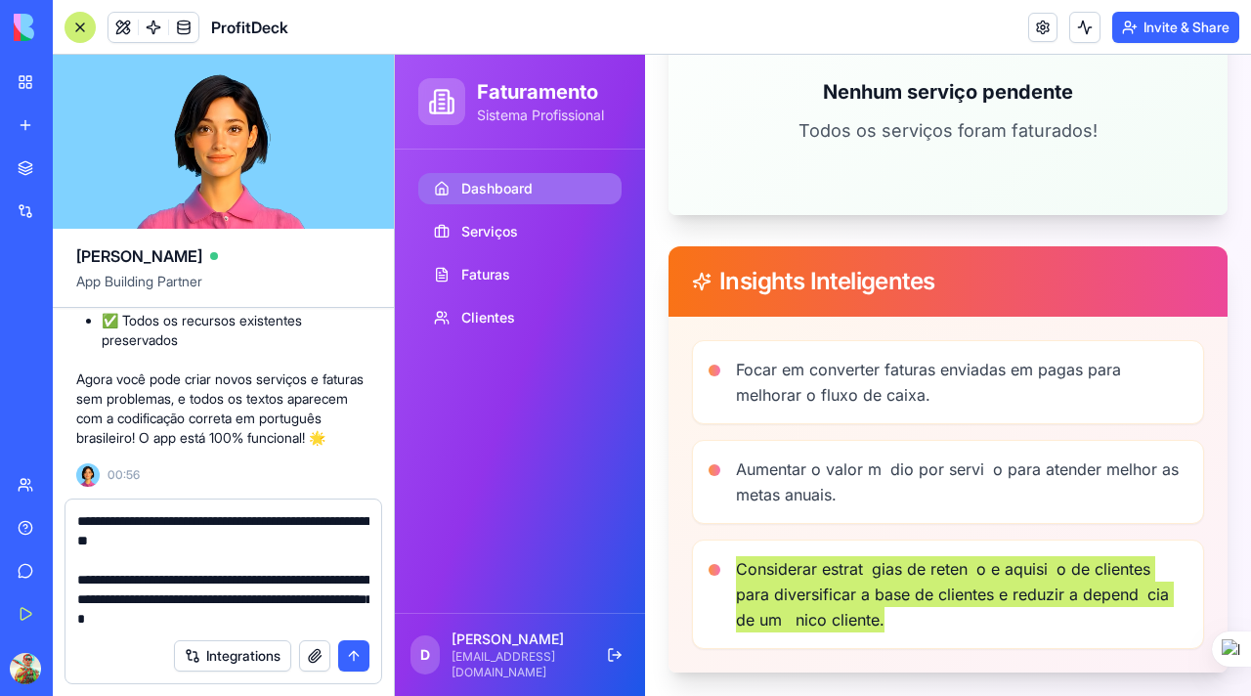
scroll to position [18, 0]
paste textarea "**********"
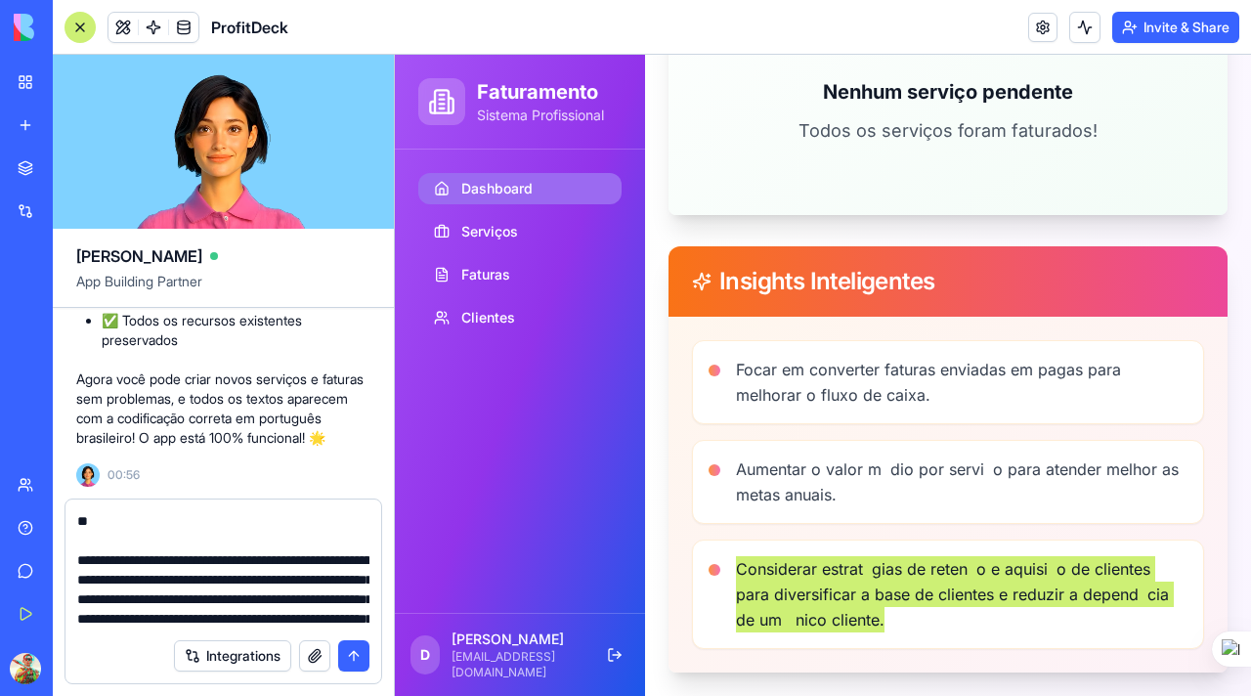
scroll to position [76, 0]
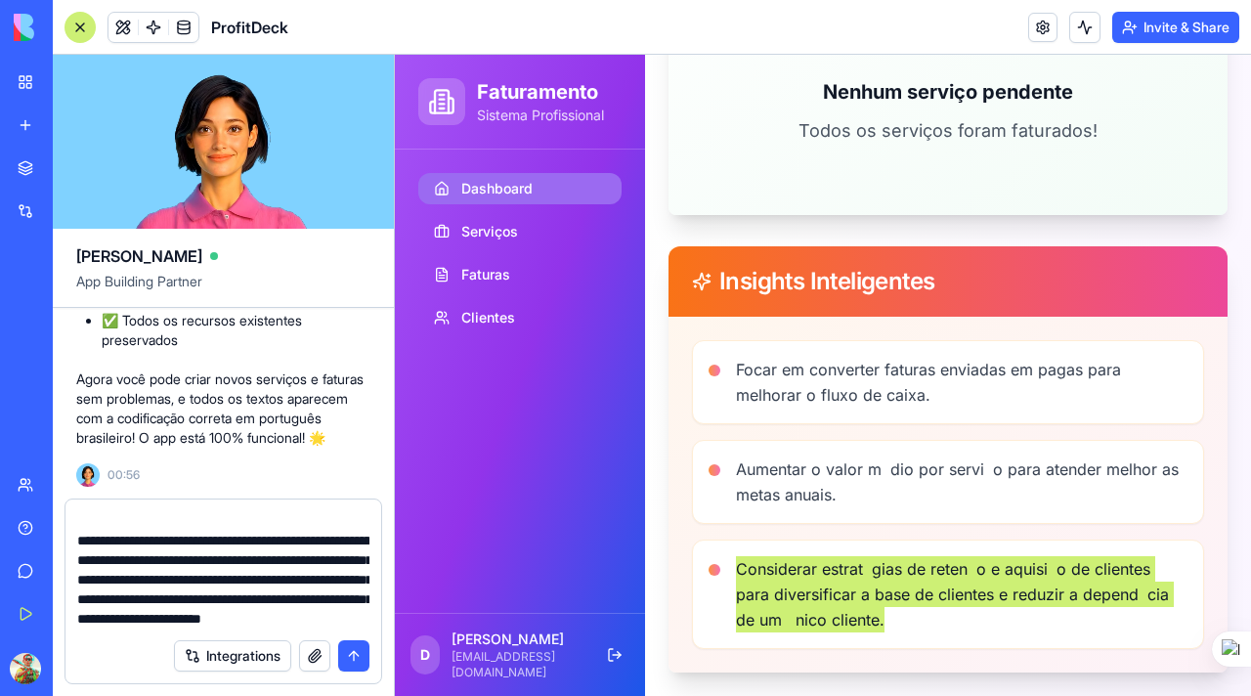
type textarea "**********"
click at [355, 662] on button "submit" at bounding box center [353, 655] width 31 height 31
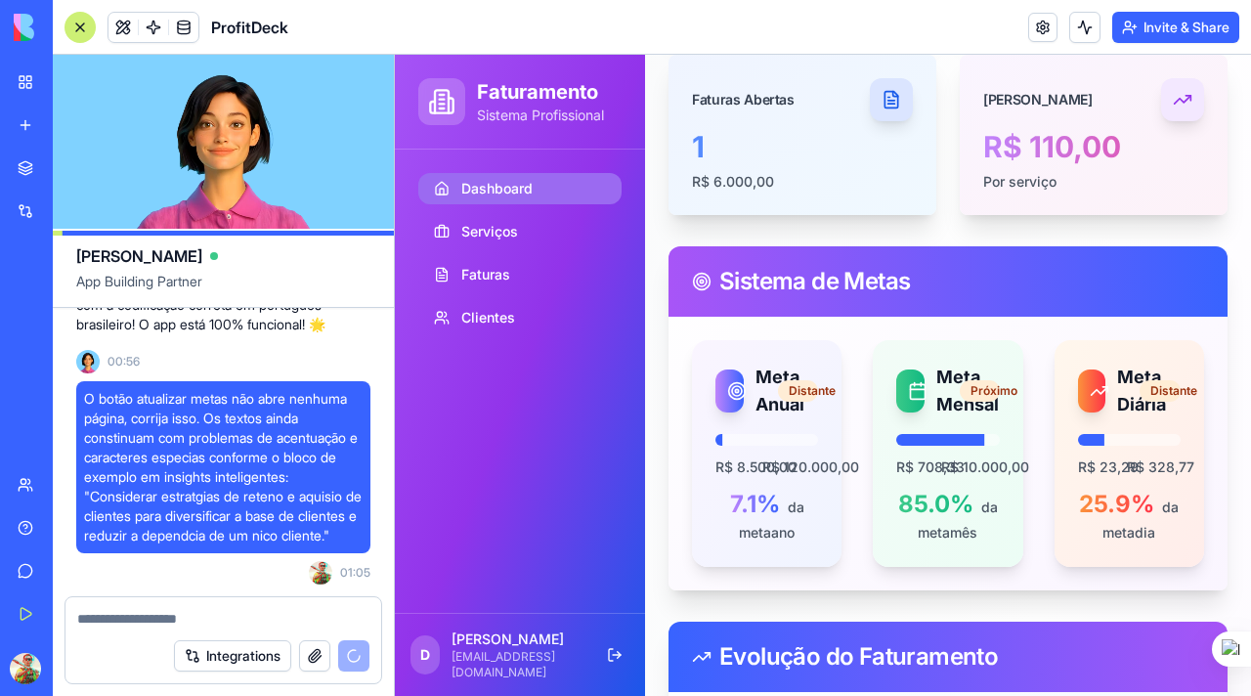
scroll to position [374, 0]
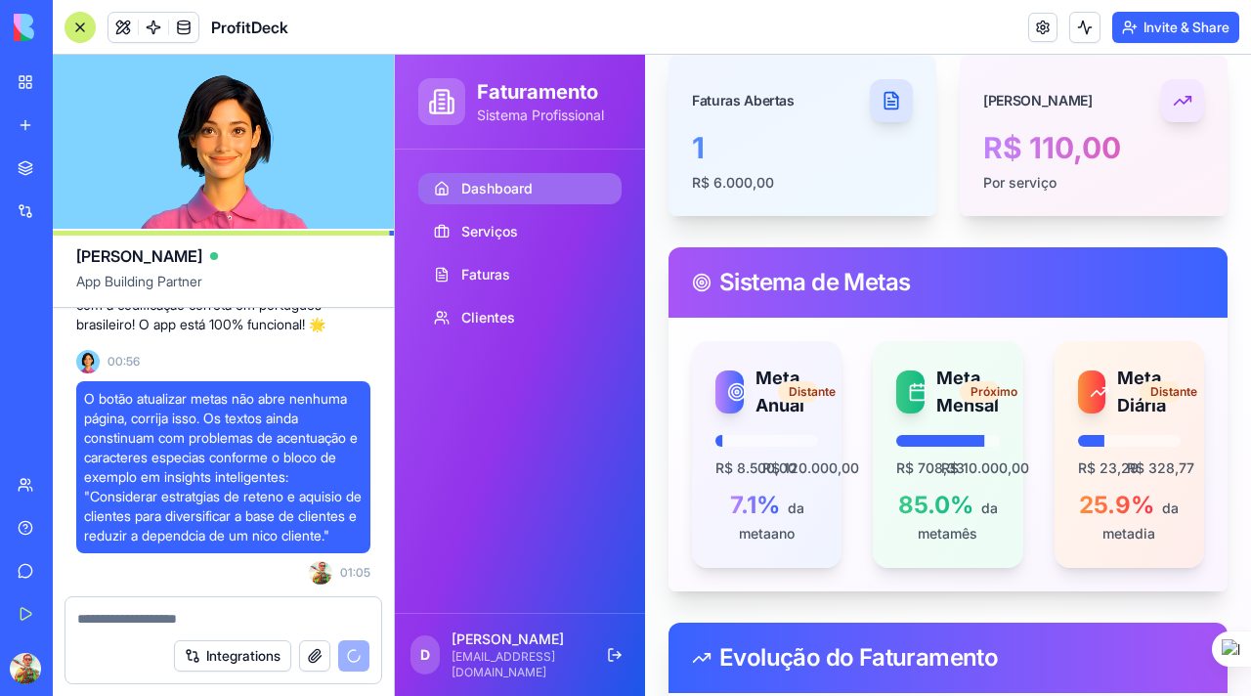
click at [80, 30] on div at bounding box center [80, 27] width 31 height 31
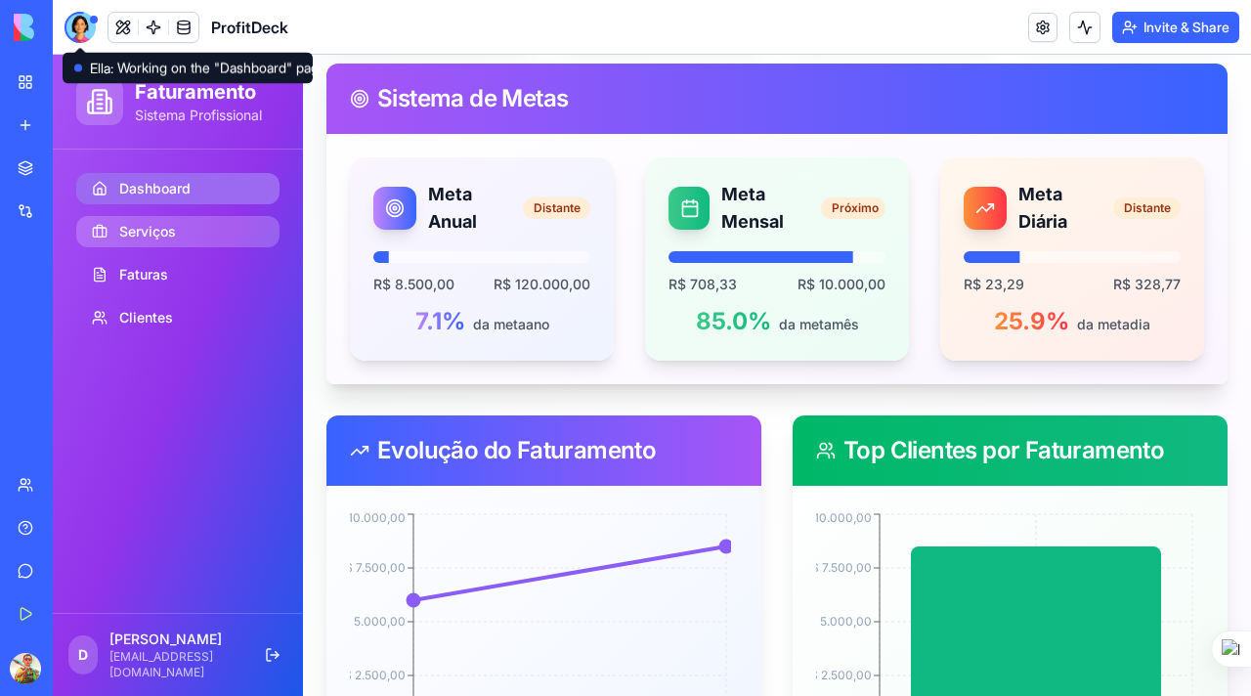
click at [151, 231] on span "Serviços" at bounding box center [147, 232] width 57 height 20
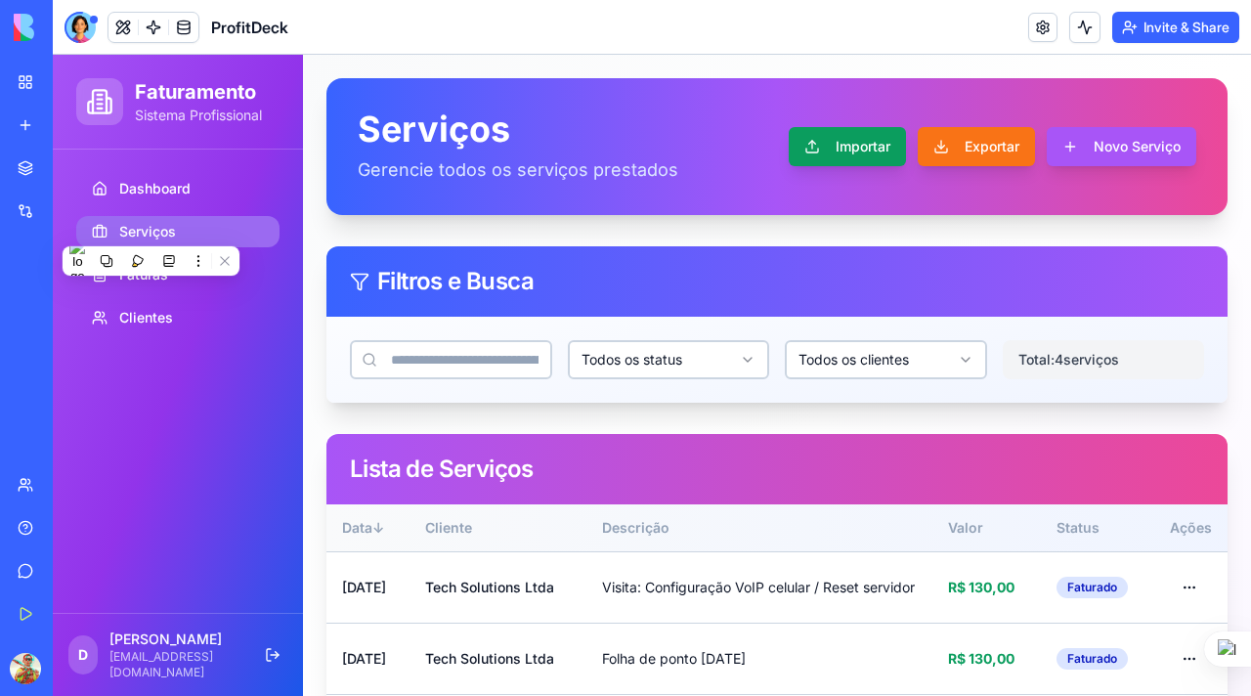
click at [850, 151] on button "Importar" at bounding box center [847, 146] width 117 height 39
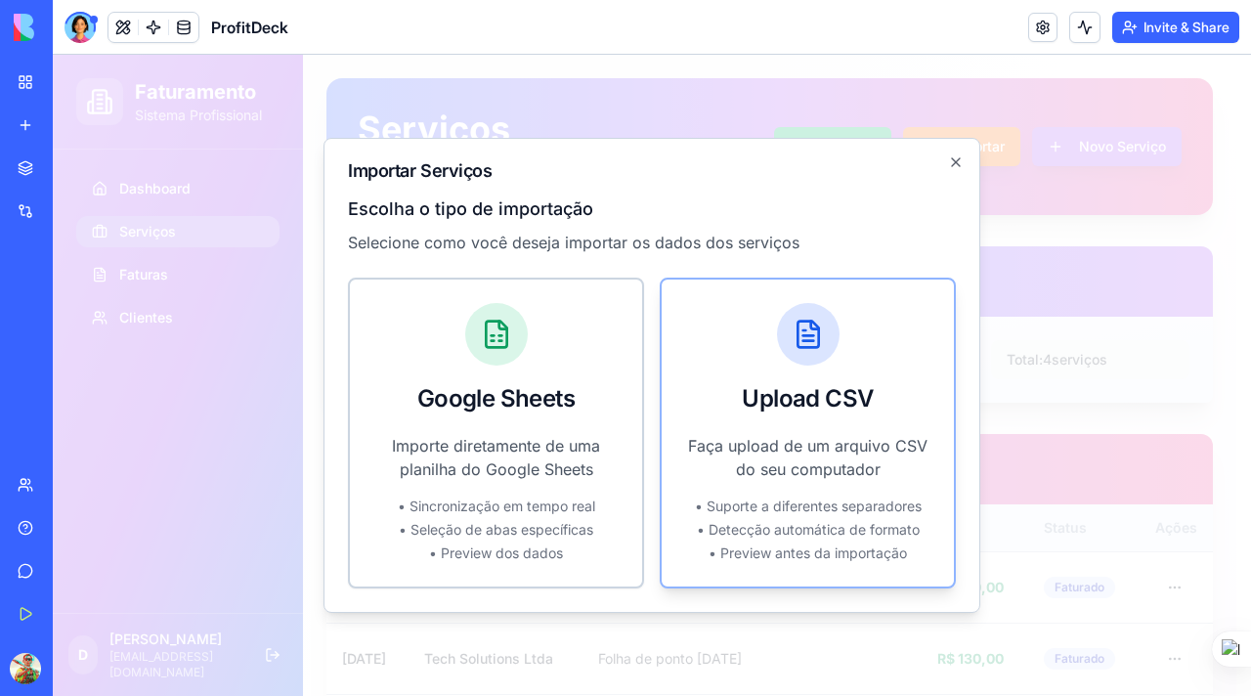
click at [797, 352] on div at bounding box center [808, 334] width 63 height 63
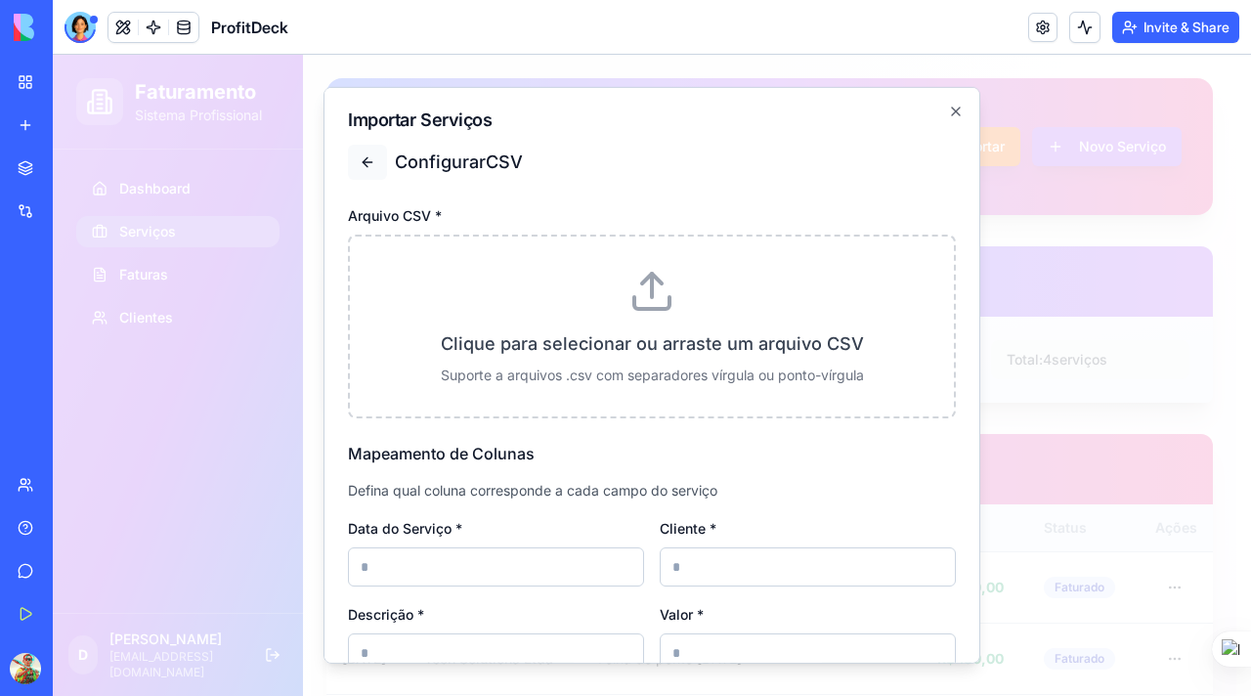
click at [366, 164] on button at bounding box center [367, 162] width 39 height 35
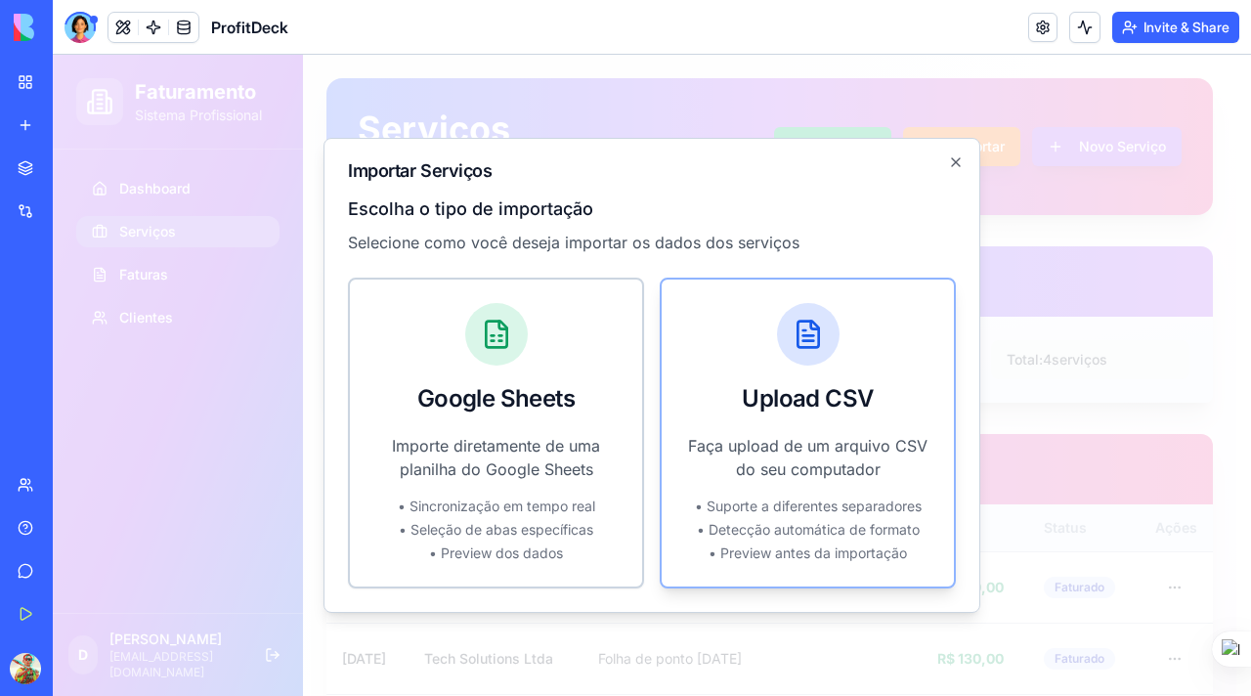
click at [759, 485] on div "Faça upload de um arquivo CSV do seu computador • Suporte a diferentes separado…" at bounding box center [808, 510] width 292 height 152
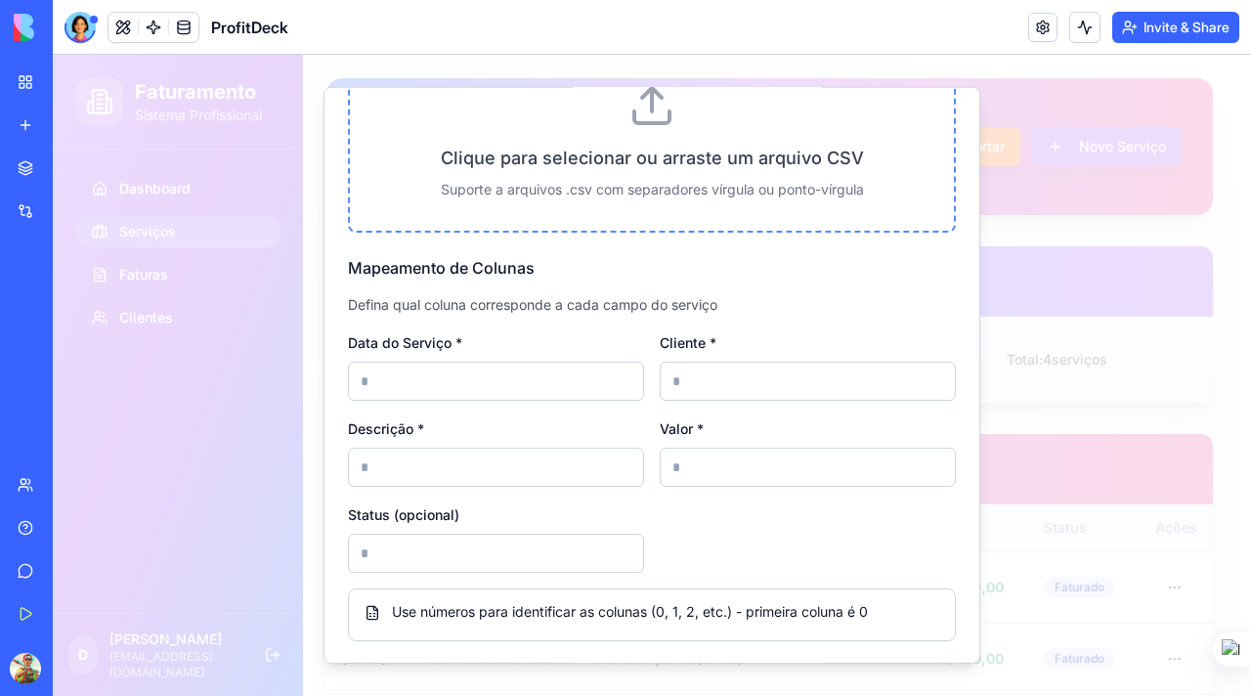
scroll to position [203, 0]
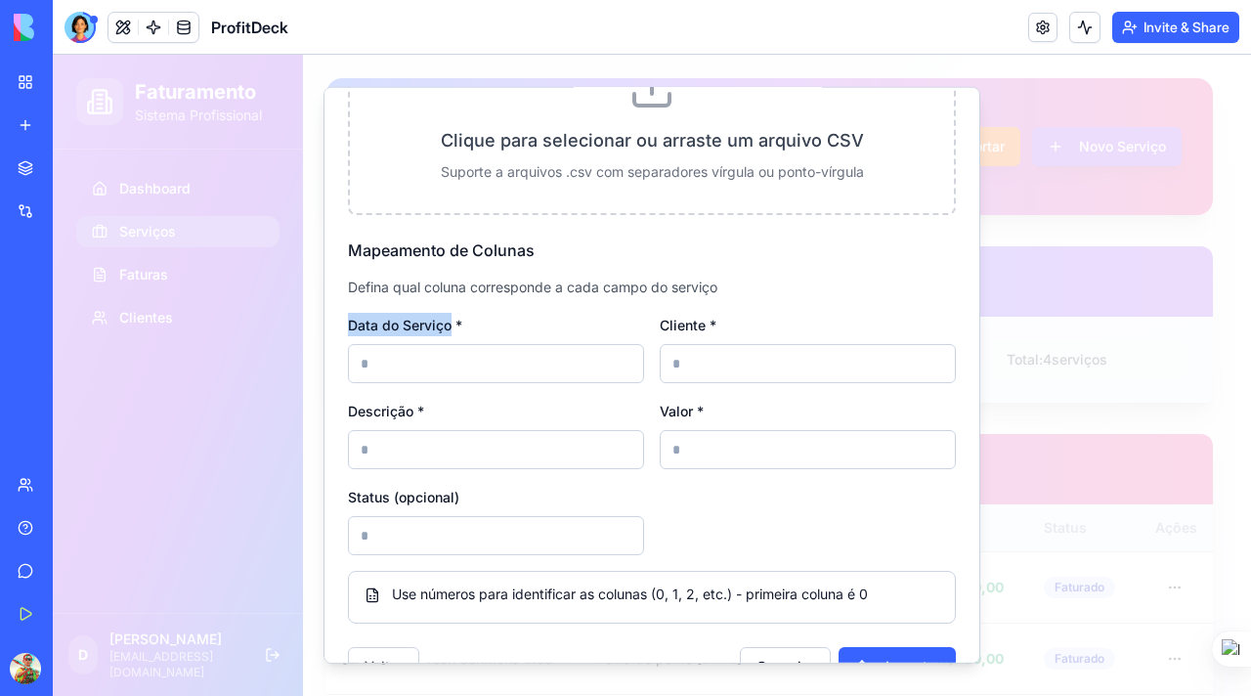
drag, startPoint x: 450, startPoint y: 323, endPoint x: 351, endPoint y: 325, distance: 98.7
click at [351, 325] on label "Data do Serviço *" at bounding box center [405, 325] width 114 height 17
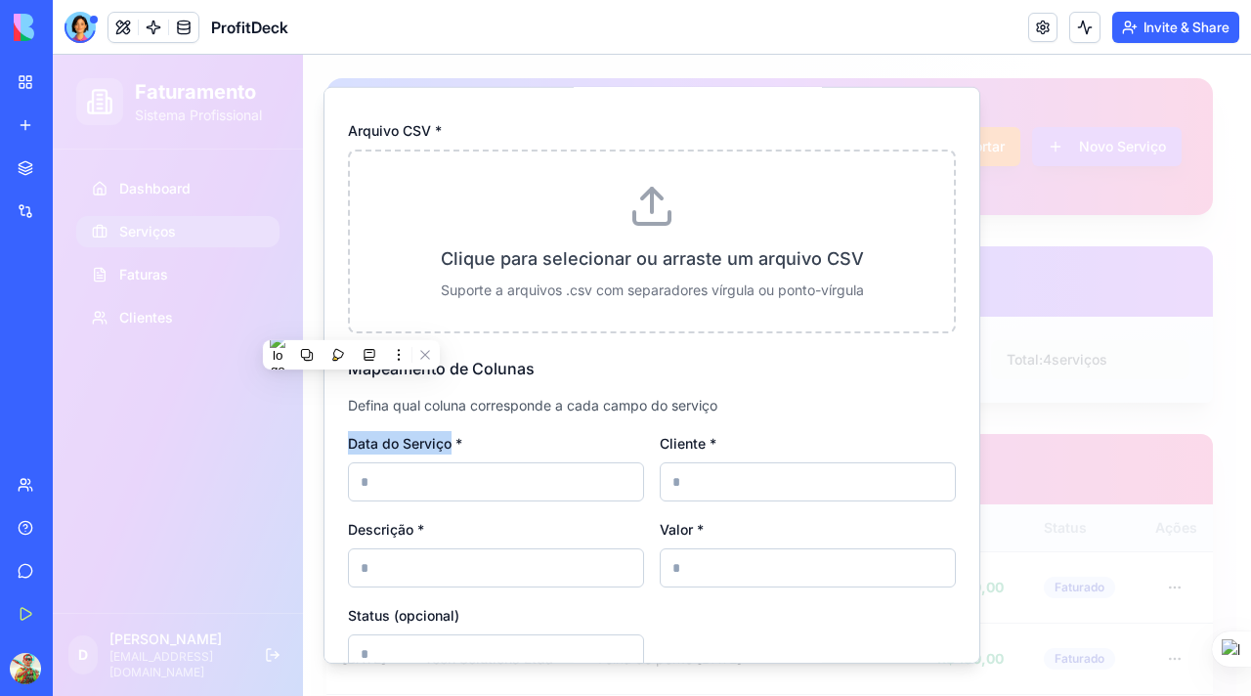
scroll to position [0, 0]
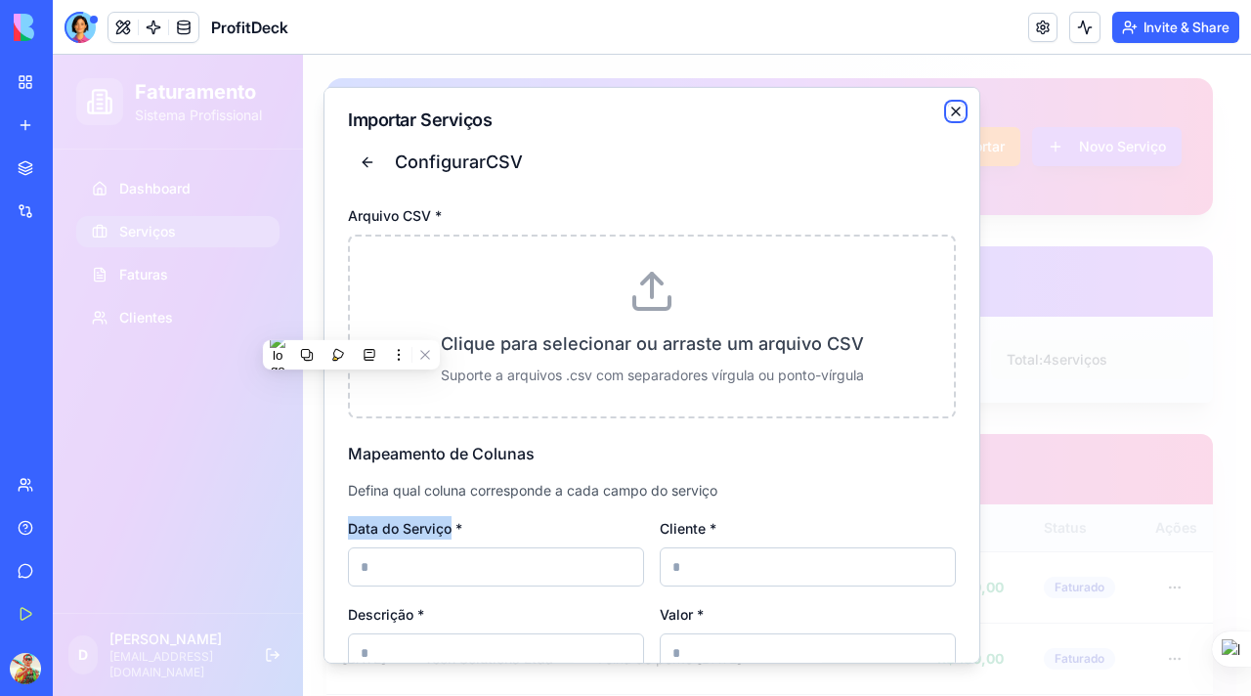
click at [948, 114] on icon "button" at bounding box center [956, 112] width 16 height 16
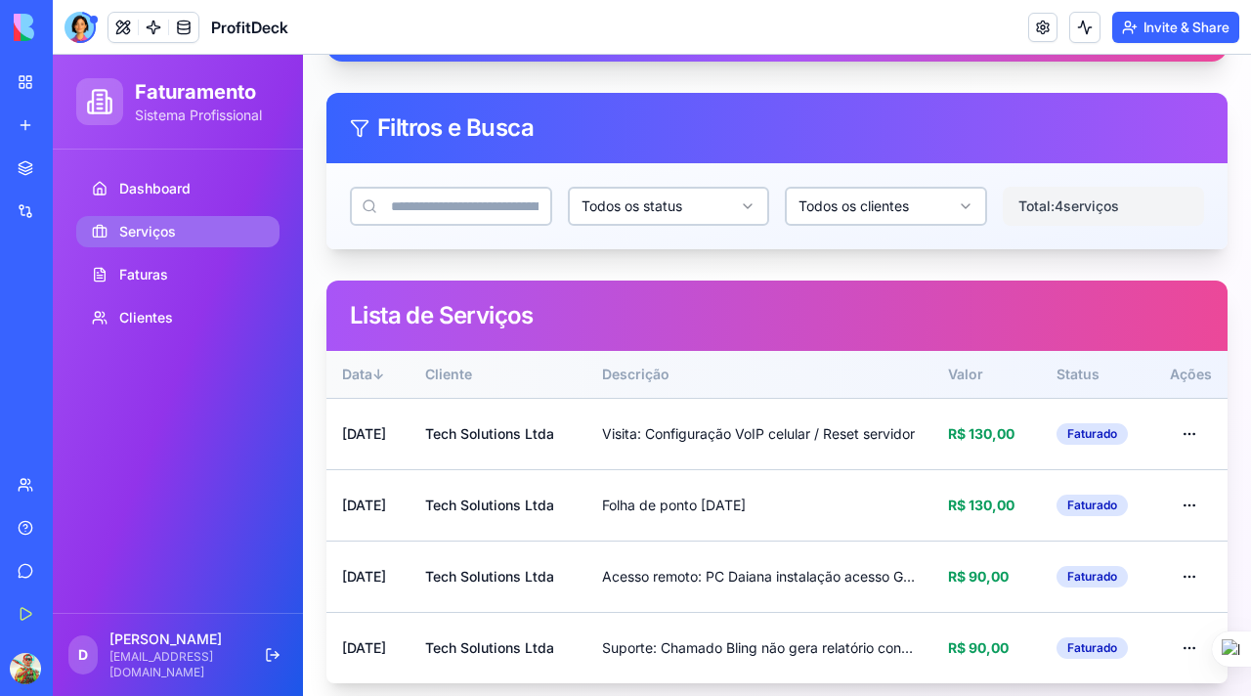
scroll to position [163, 0]
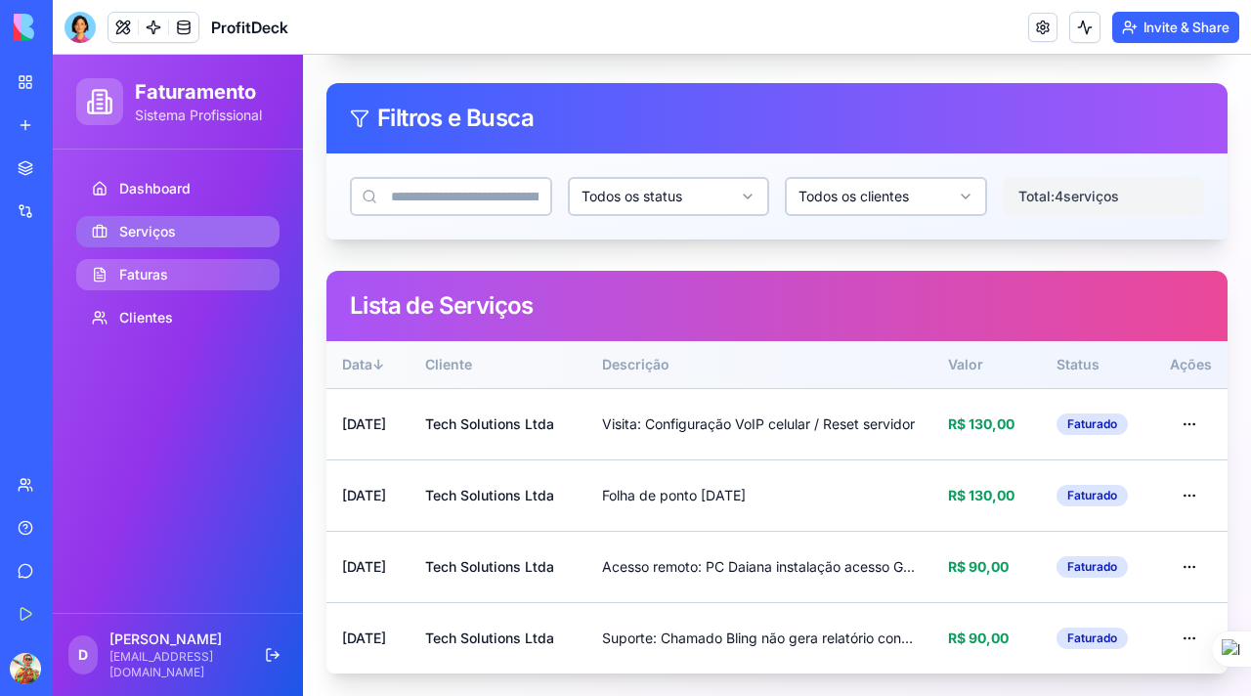
click at [150, 265] on span "Faturas" at bounding box center [143, 275] width 49 height 20
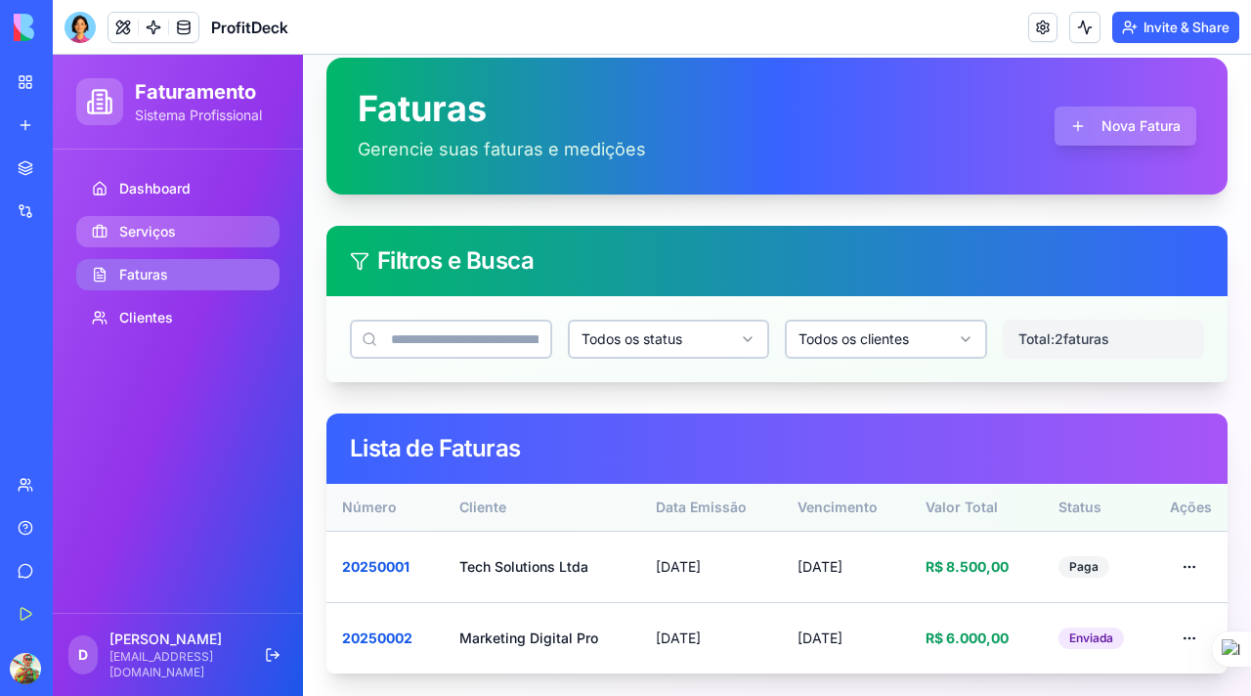
click at [156, 235] on span "Serviços" at bounding box center [147, 232] width 57 height 20
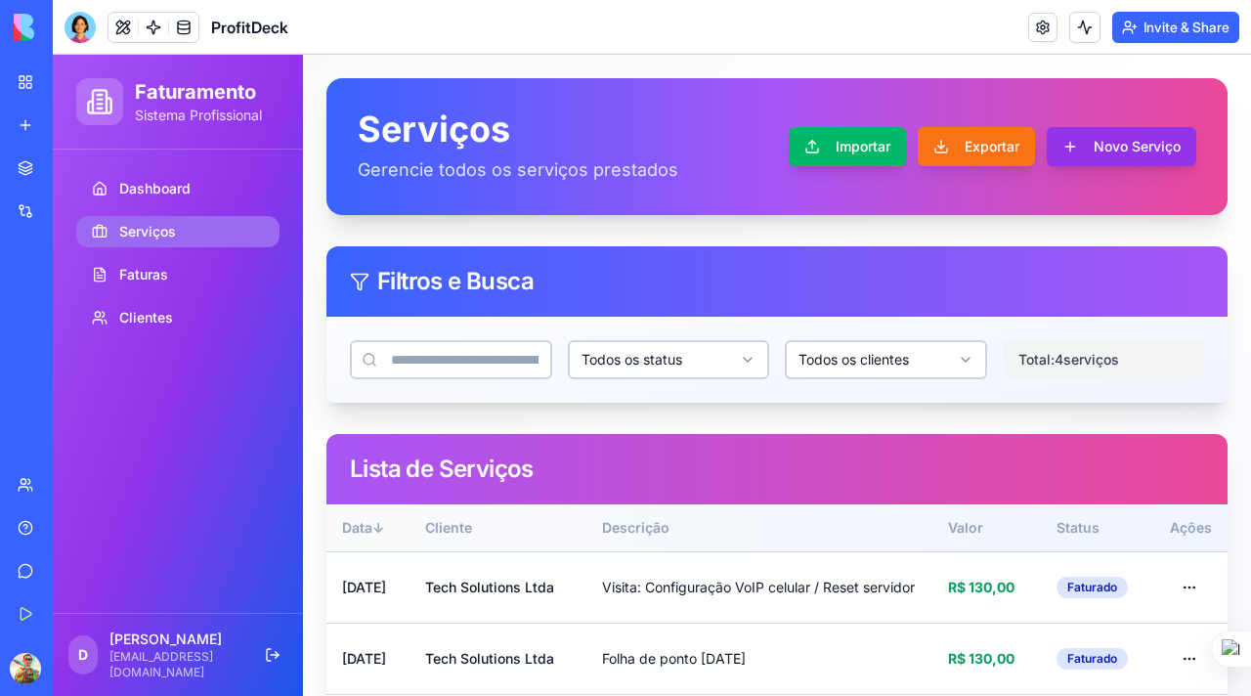
click at [1094, 151] on button "Novo Serviço" at bounding box center [1122, 146] width 150 height 39
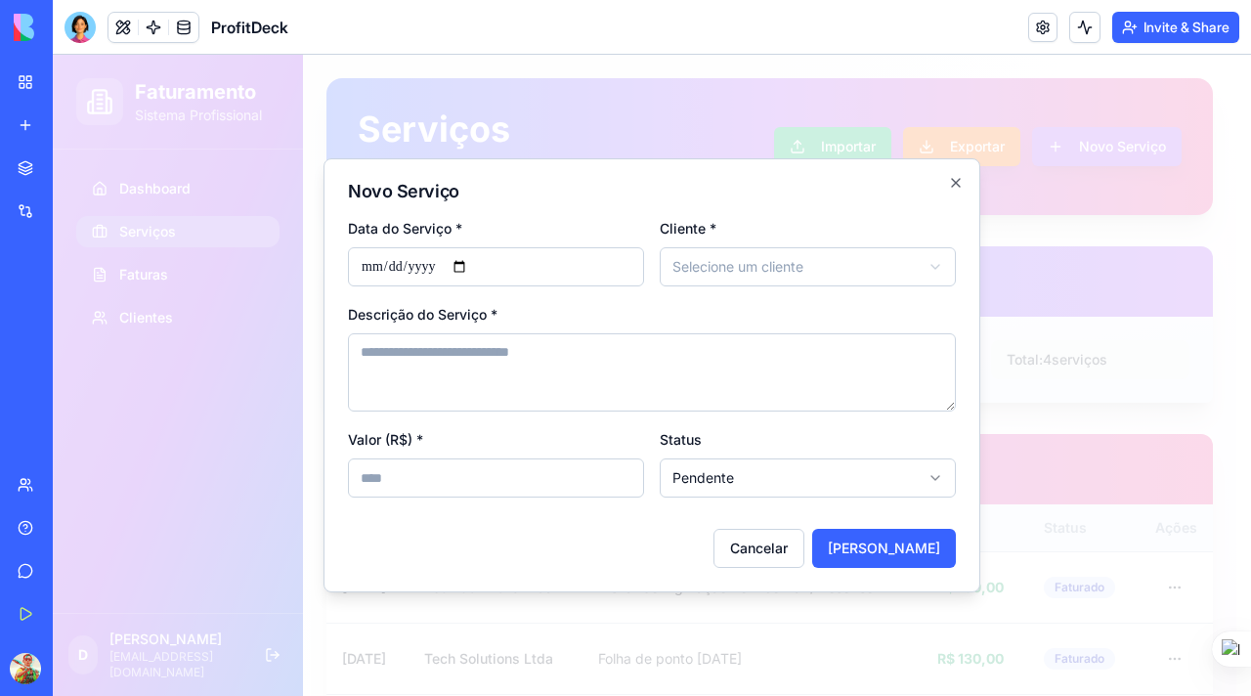
click at [471, 267] on input "Data do Serviço *" at bounding box center [496, 266] width 296 height 39
type input "**********"
click at [736, 273] on body "**********" at bounding box center [644, 457] width 1183 height 805
click at [583, 364] on textarea "Descrição do Serviço *" at bounding box center [652, 372] width 608 height 78
type textarea "**********"
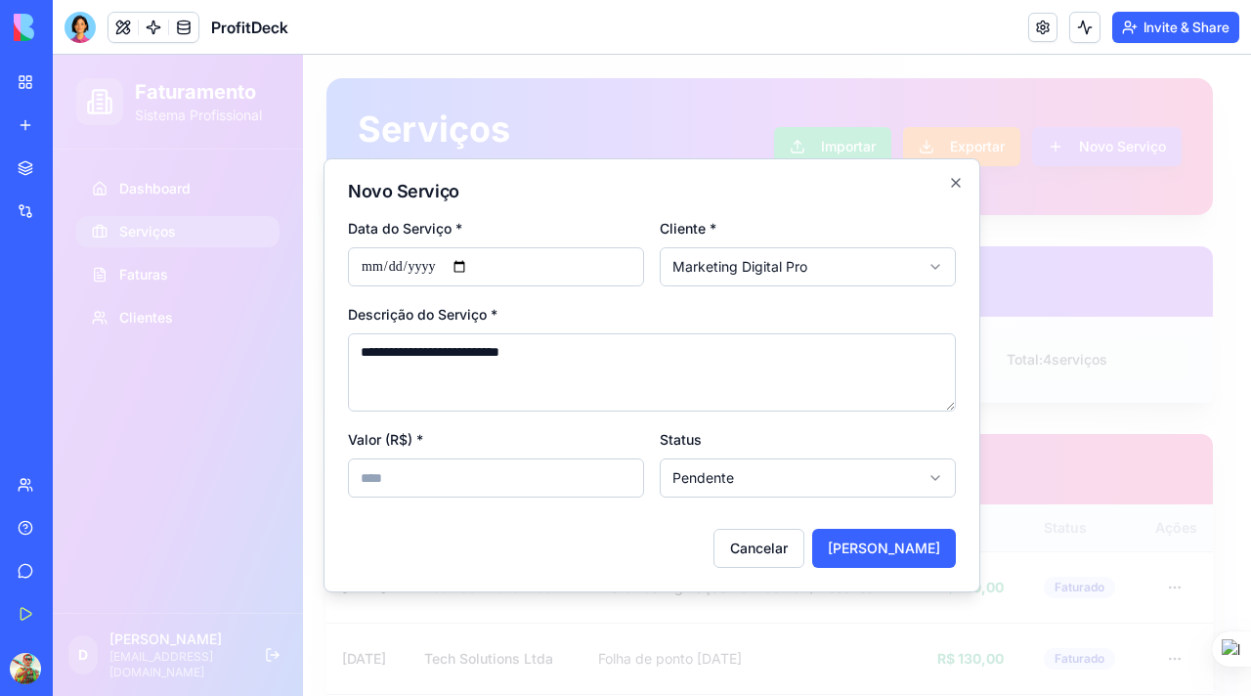
click at [563, 487] on input "Valor (R$) *" at bounding box center [496, 477] width 296 height 39
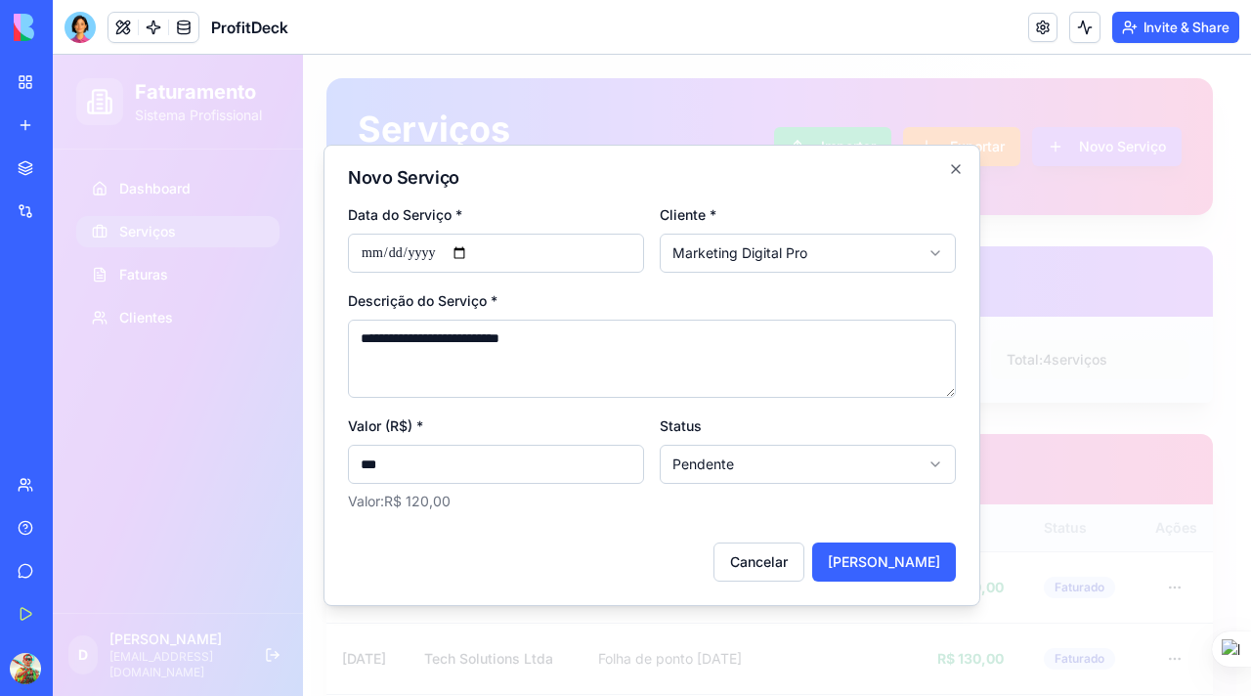
type input "***"
click at [733, 472] on body "**********" at bounding box center [644, 457] width 1183 height 805
click at [879, 562] on button "[PERSON_NAME]" at bounding box center [884, 561] width 144 height 39
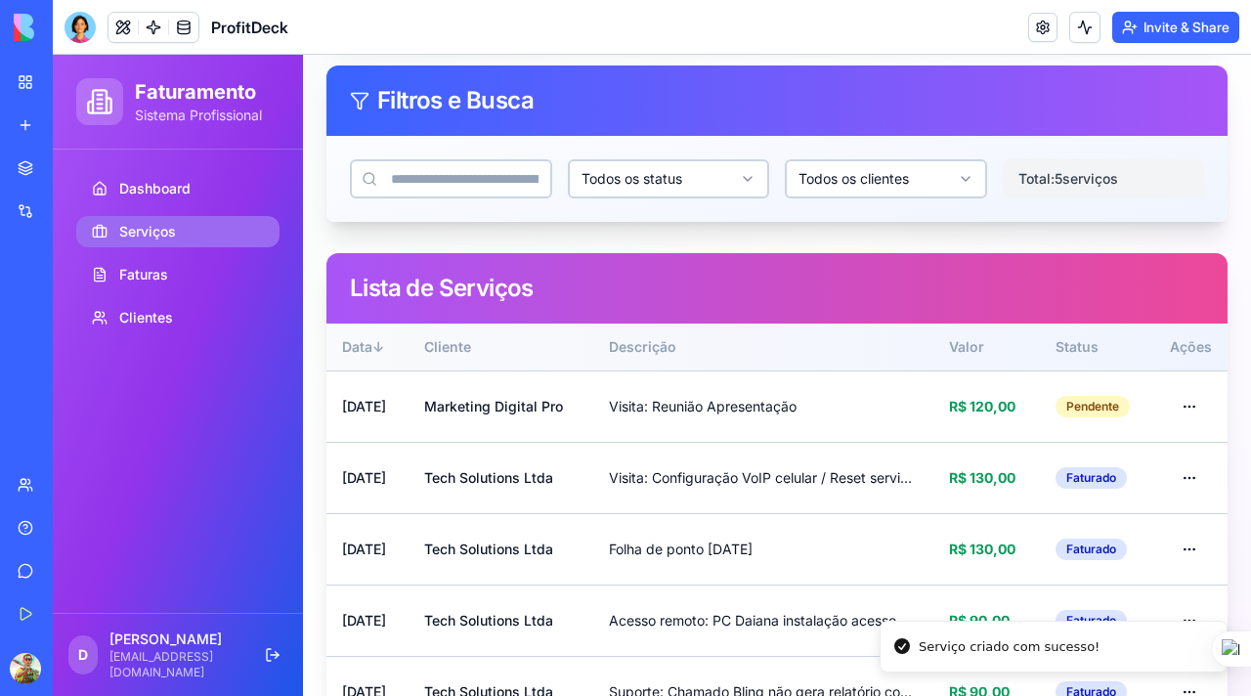
scroll to position [235, 0]
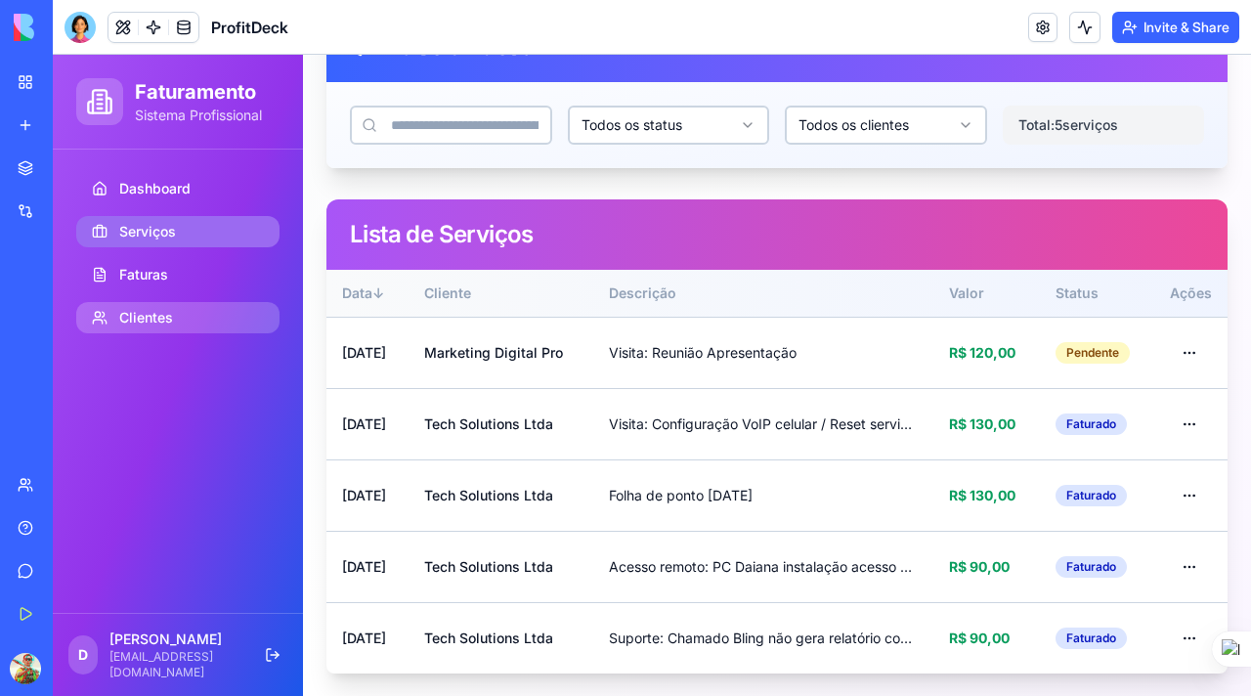
click at [137, 317] on span "Clientes" at bounding box center [146, 318] width 54 height 20
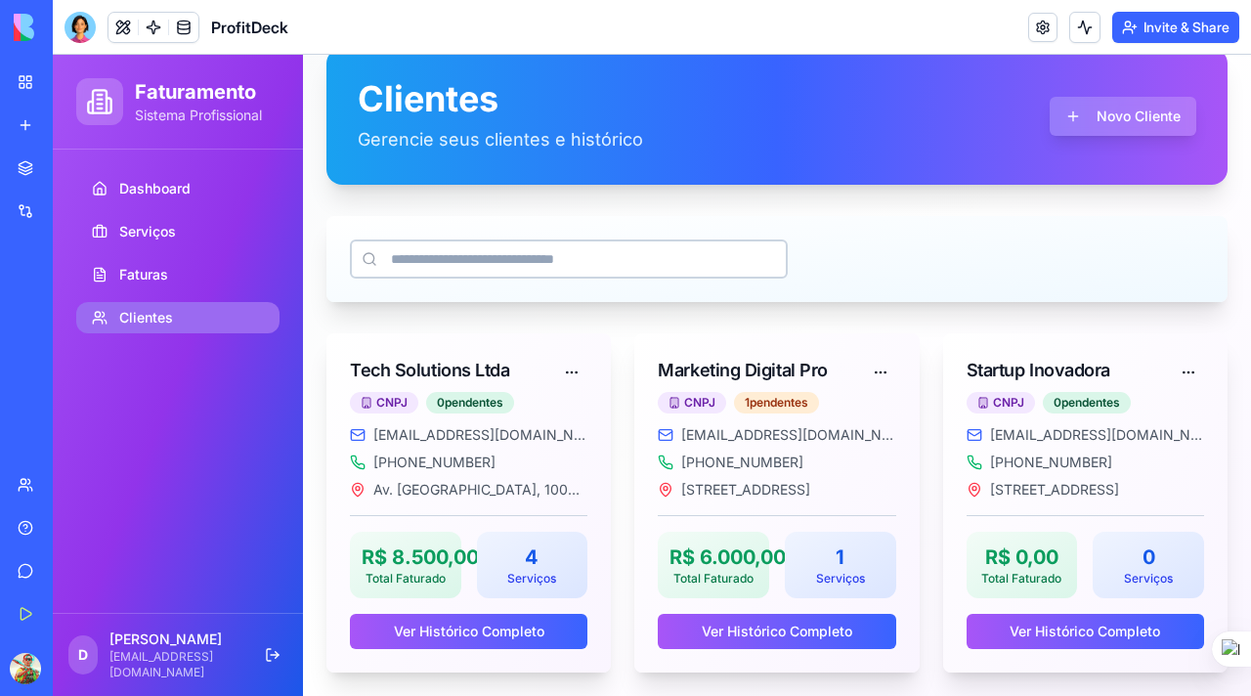
scroll to position [30, 0]
click at [1088, 127] on button "Novo Cliente" at bounding box center [1123, 116] width 147 height 39
click at [1077, 117] on button "Novo Cliente" at bounding box center [1123, 116] width 147 height 39
click at [1069, 119] on button "Novo Cliente" at bounding box center [1123, 116] width 147 height 39
click at [130, 185] on span "Dashboard" at bounding box center [154, 189] width 71 height 20
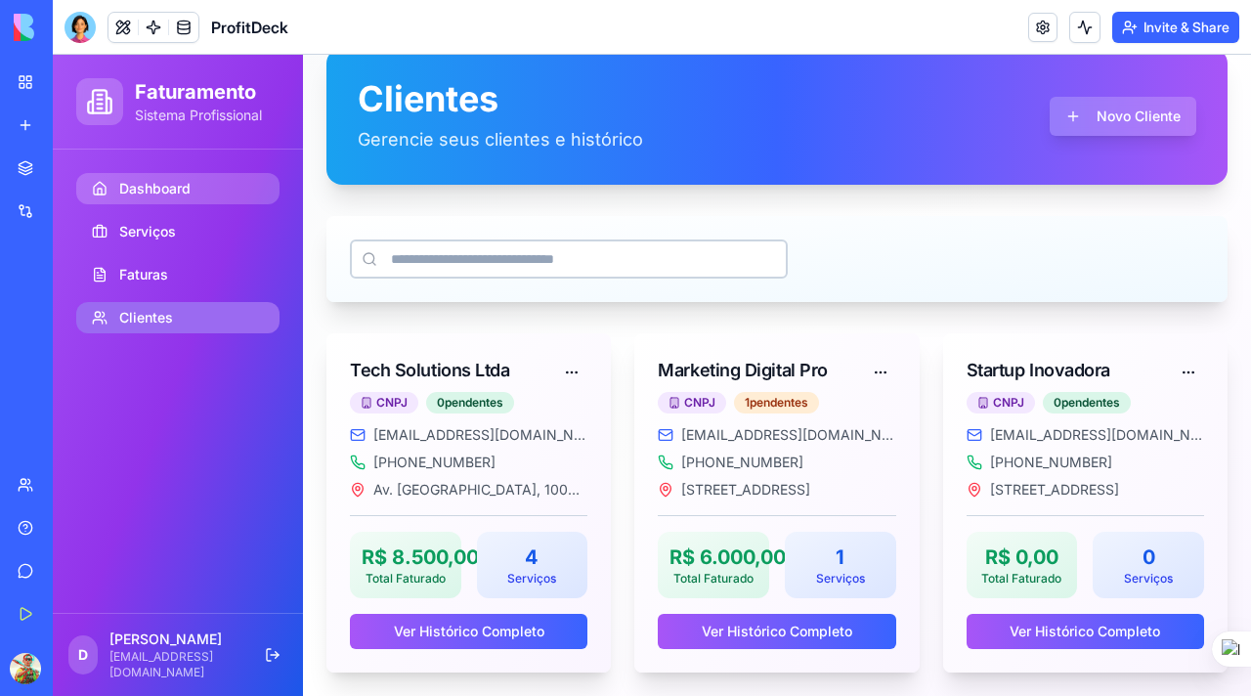
scroll to position [0, 0]
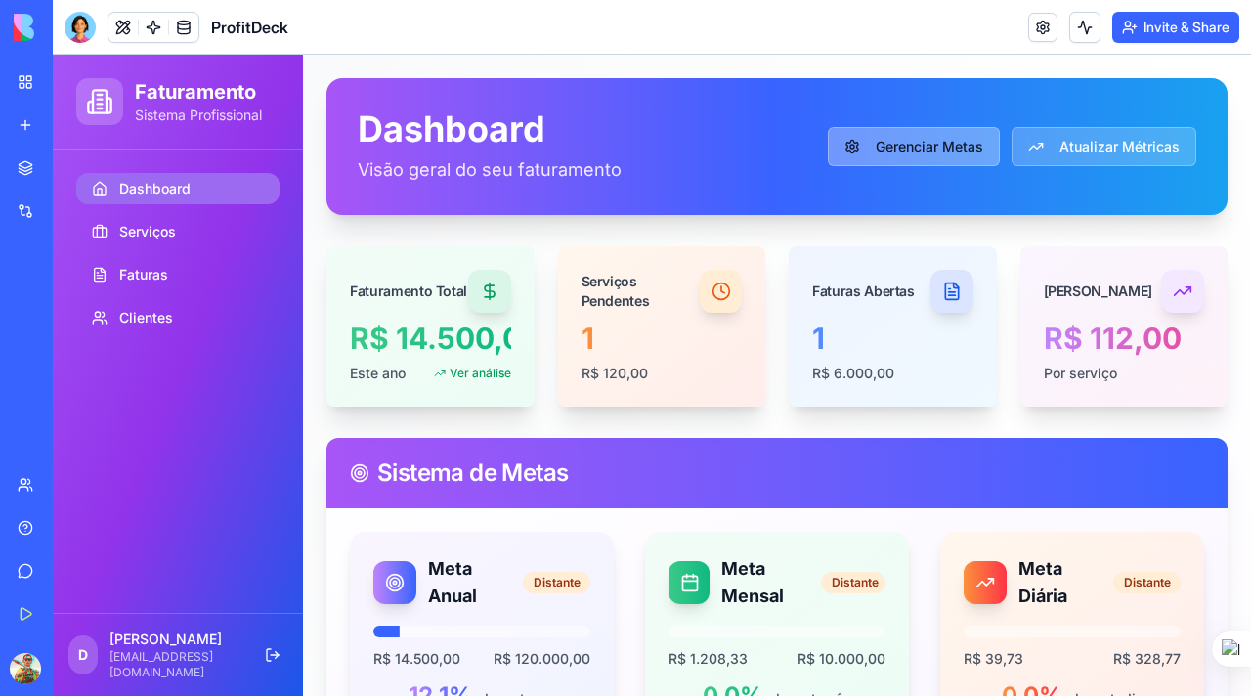
click at [926, 156] on button "Gerenciar Metas" at bounding box center [914, 146] width 172 height 39
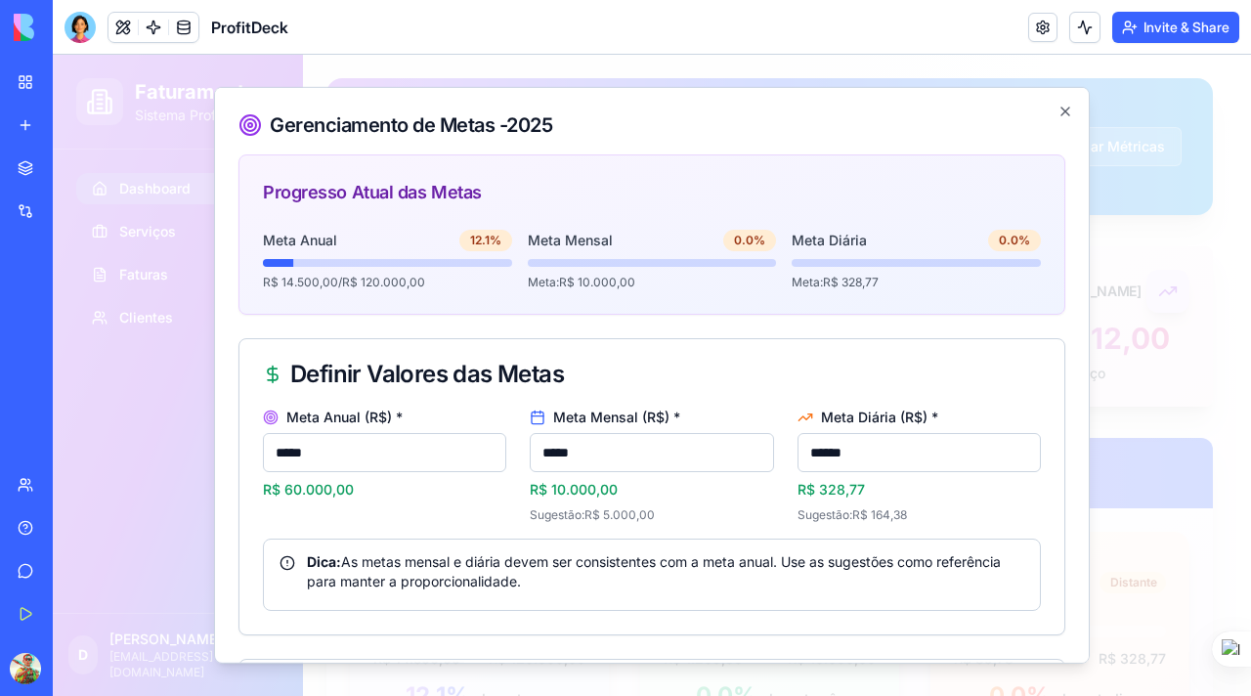
type input "*****"
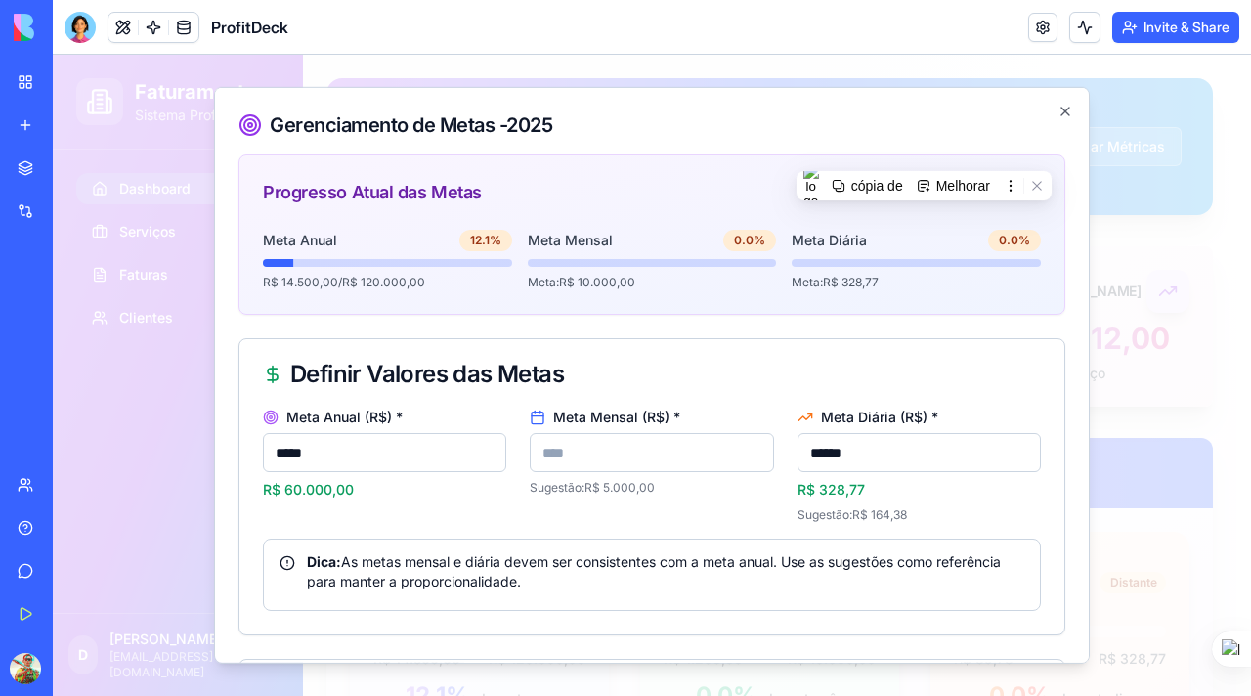
click at [896, 459] on input "******" at bounding box center [918, 452] width 243 height 39
click at [849, 453] on input "***" at bounding box center [918, 452] width 243 height 39
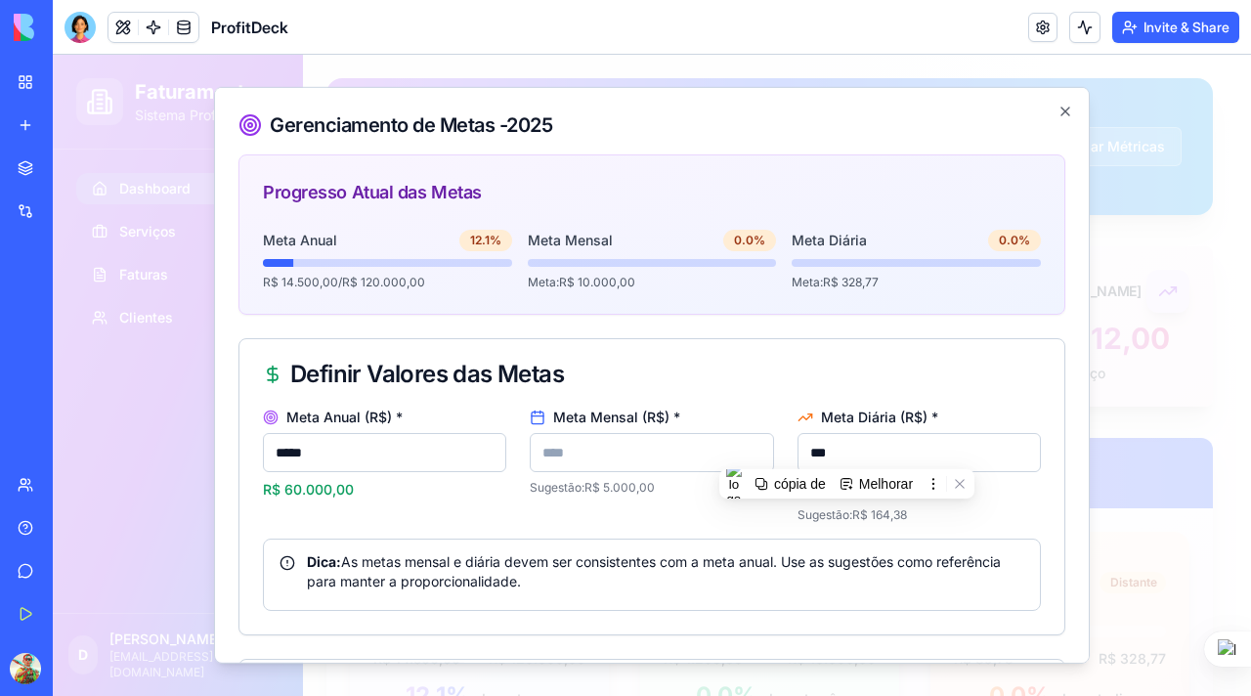
click at [849, 453] on input "***" at bounding box center [918, 452] width 243 height 39
type input "***"
click at [719, 348] on div "Definir Valores das Metas" at bounding box center [651, 374] width 825 height 70
click at [632, 456] on input "Meta Mensal (R$) *" at bounding box center [651, 452] width 243 height 39
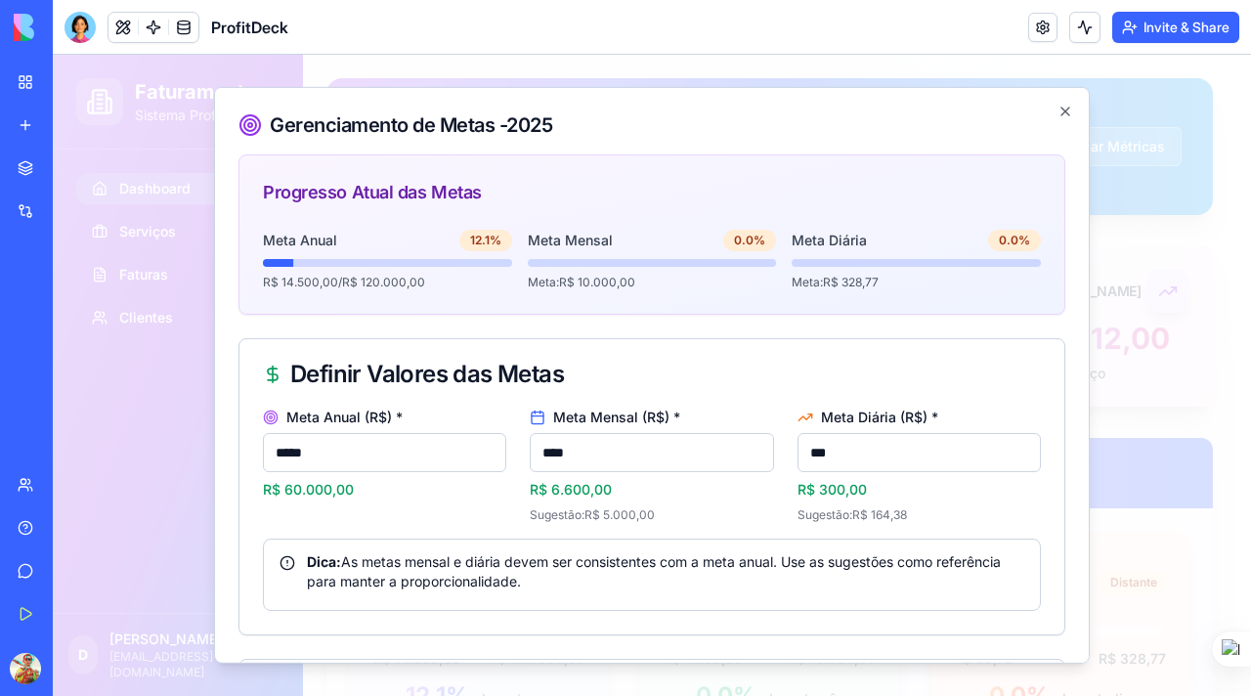
type input "****"
click at [415, 453] on input "*****" at bounding box center [384, 452] width 243 height 39
click at [341, 445] on input "*****" at bounding box center [384, 452] width 243 height 39
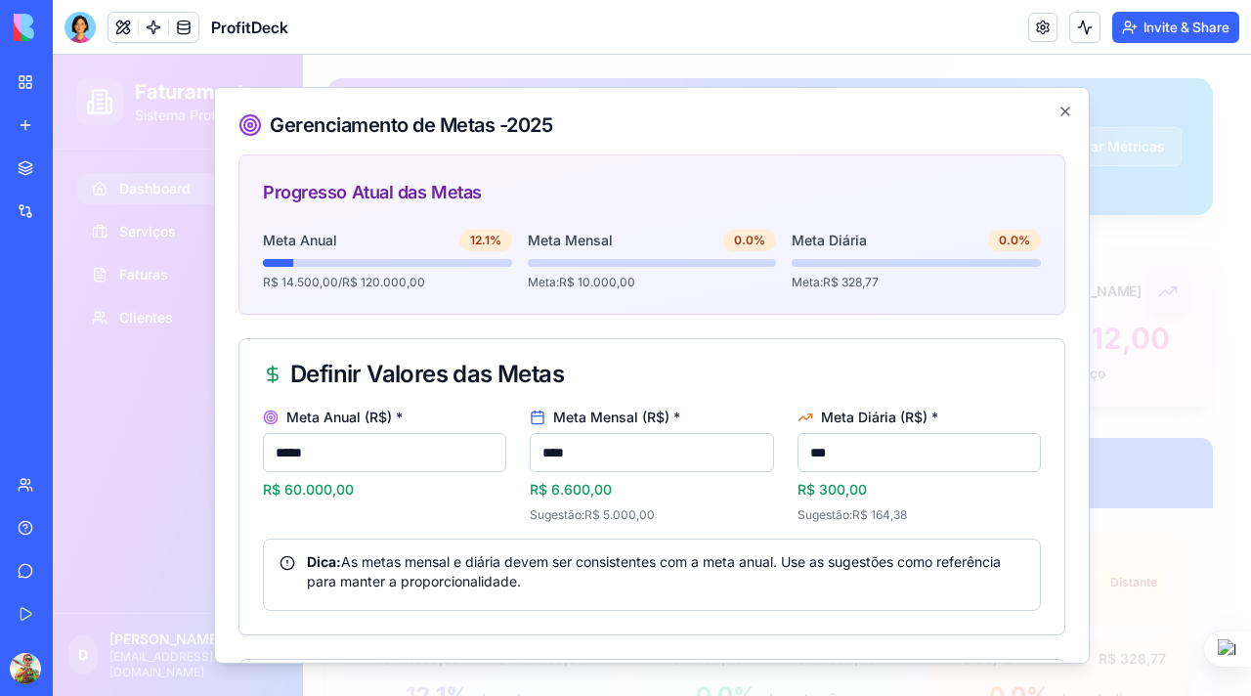
paste input "*"
click at [643, 372] on div "Definir Valores das Metas" at bounding box center [652, 374] width 778 height 23
click at [300, 452] on input "******" at bounding box center [384, 452] width 243 height 39
type input "*****"
click at [444, 518] on div "Meta Anual (R$) * ***** R$ 79.200,00" at bounding box center [384, 465] width 243 height 113
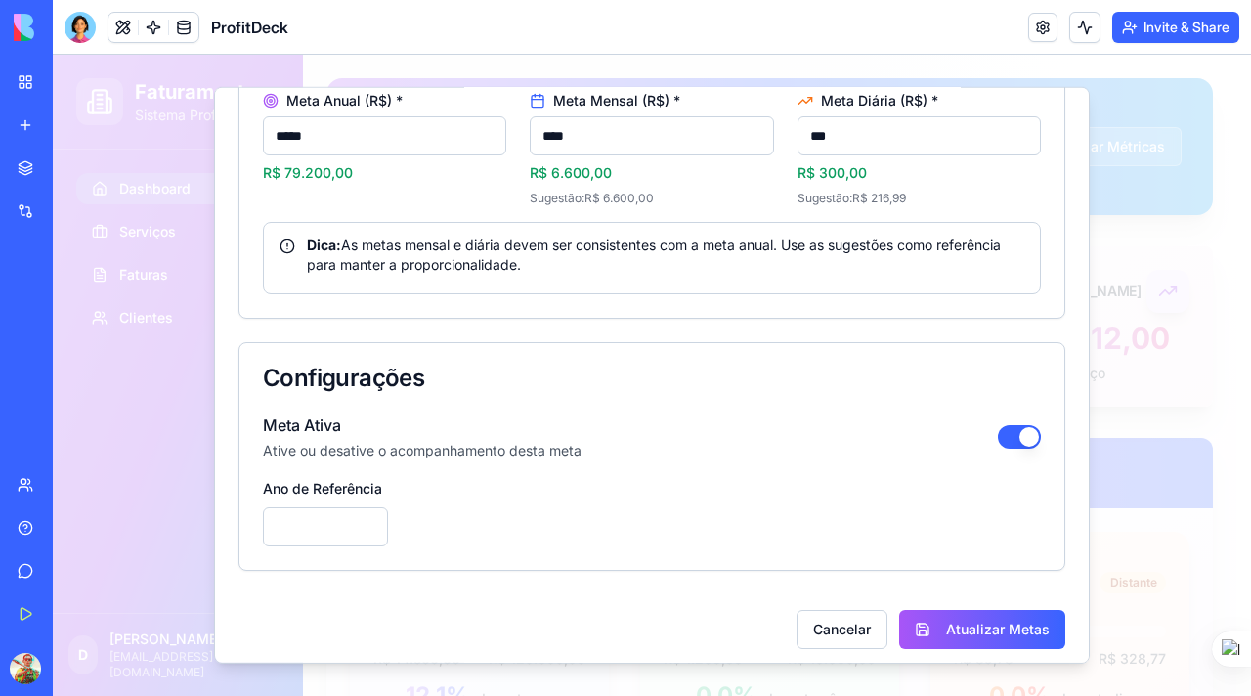
scroll to position [325, 0]
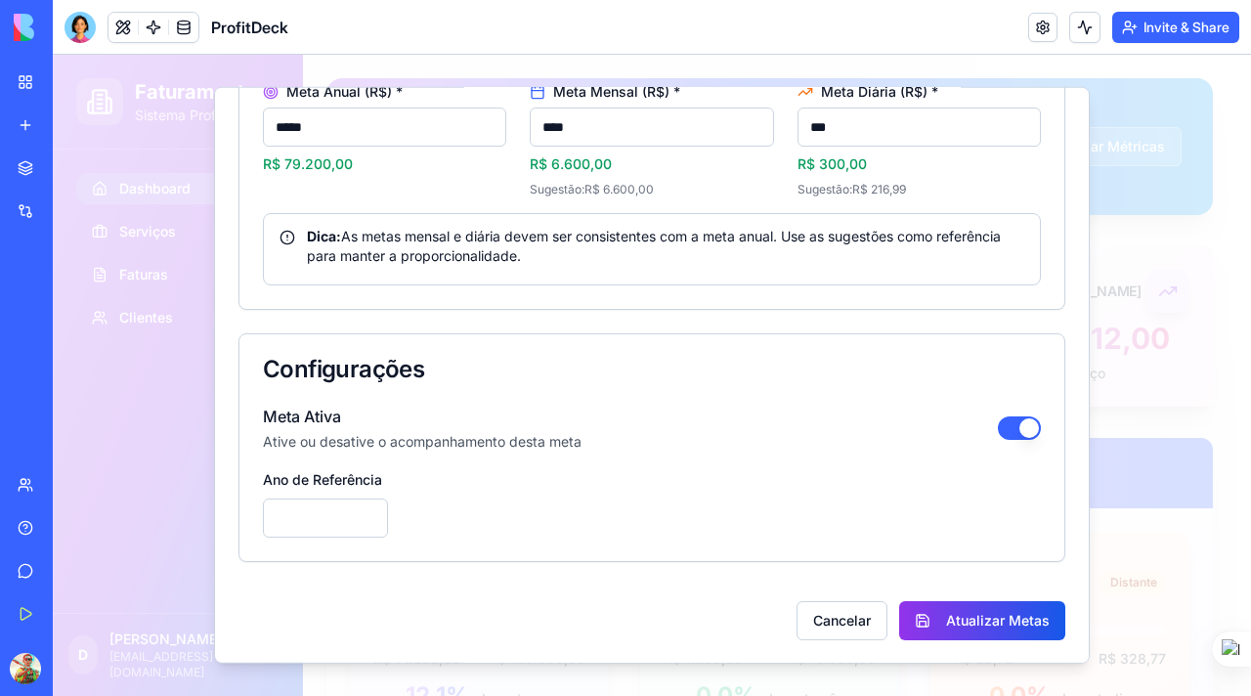
click at [941, 618] on button "Atualizar Metas" at bounding box center [982, 620] width 166 height 39
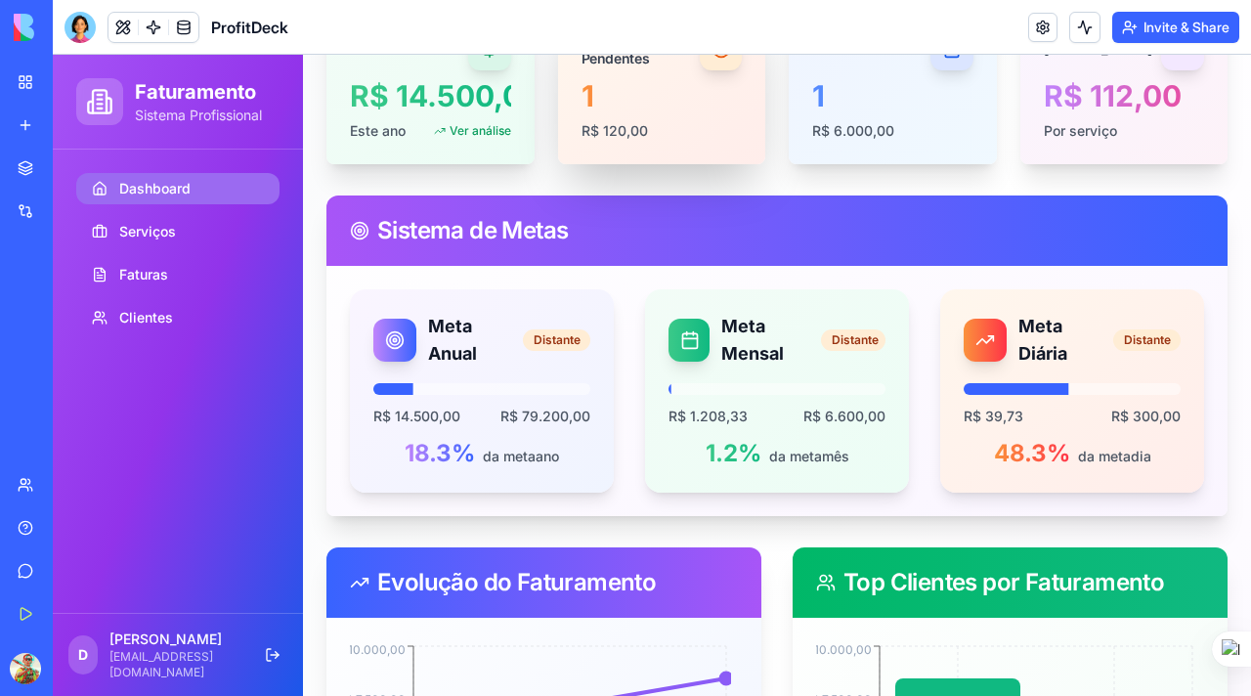
scroll to position [262, 0]
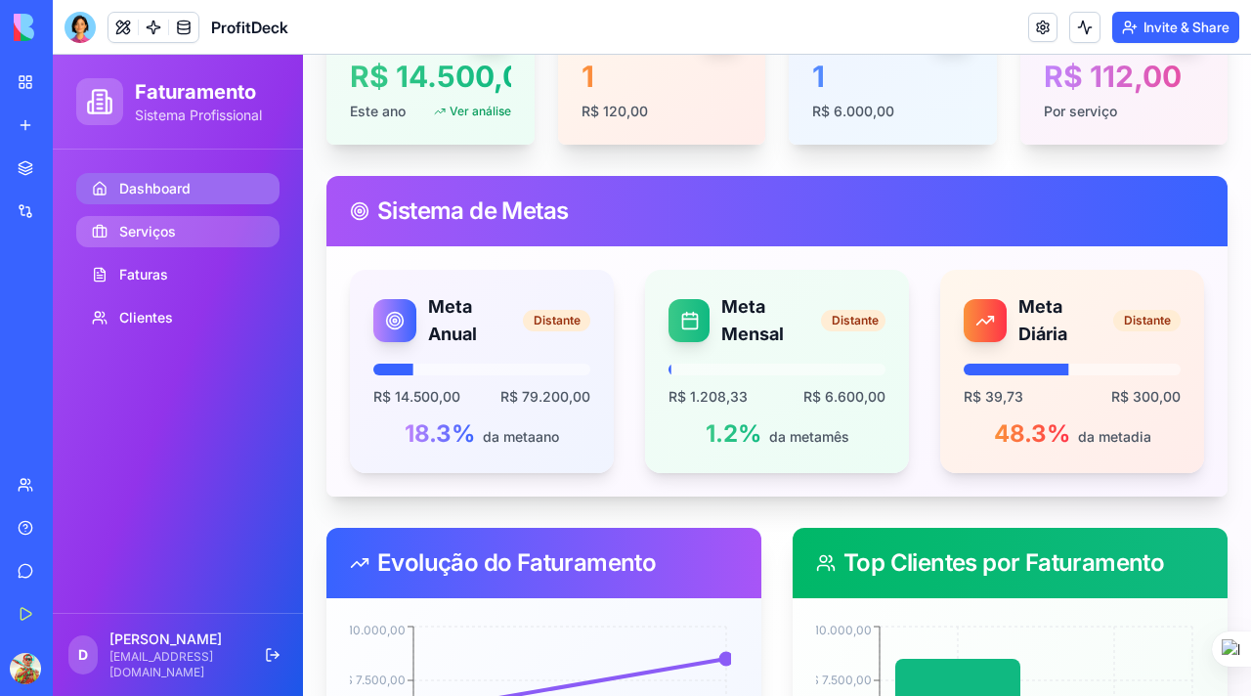
click at [160, 236] on span "Serviços" at bounding box center [147, 232] width 57 height 20
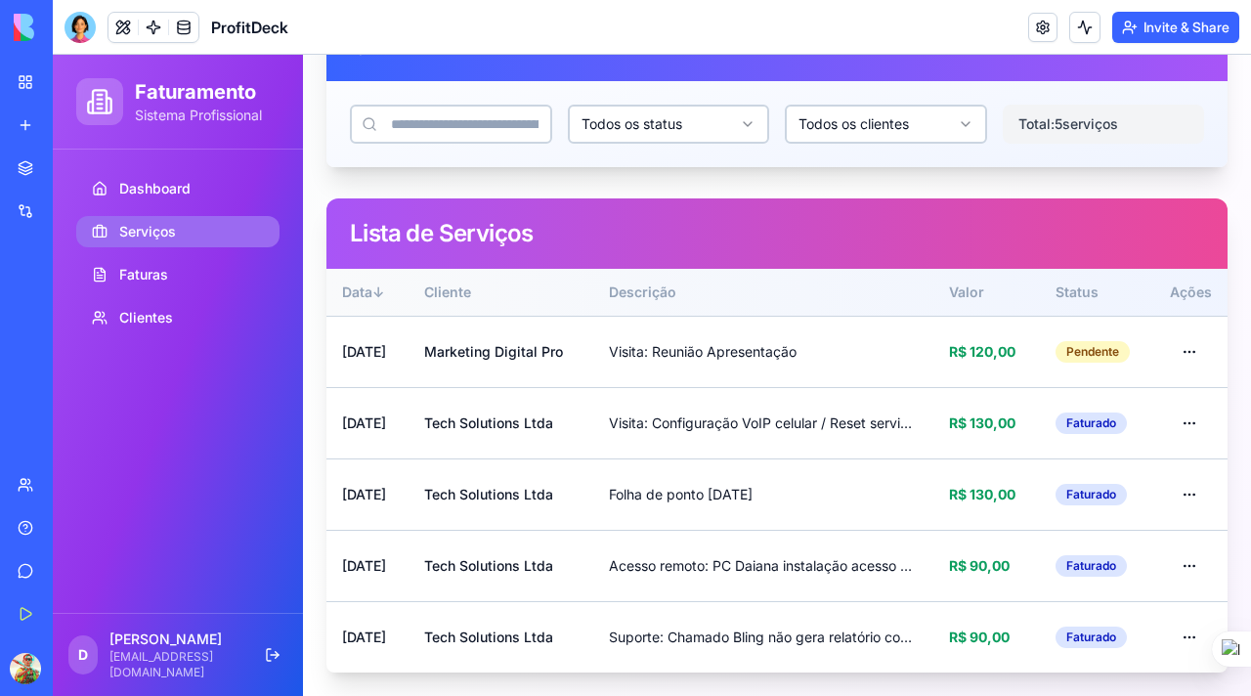
scroll to position [235, 0]
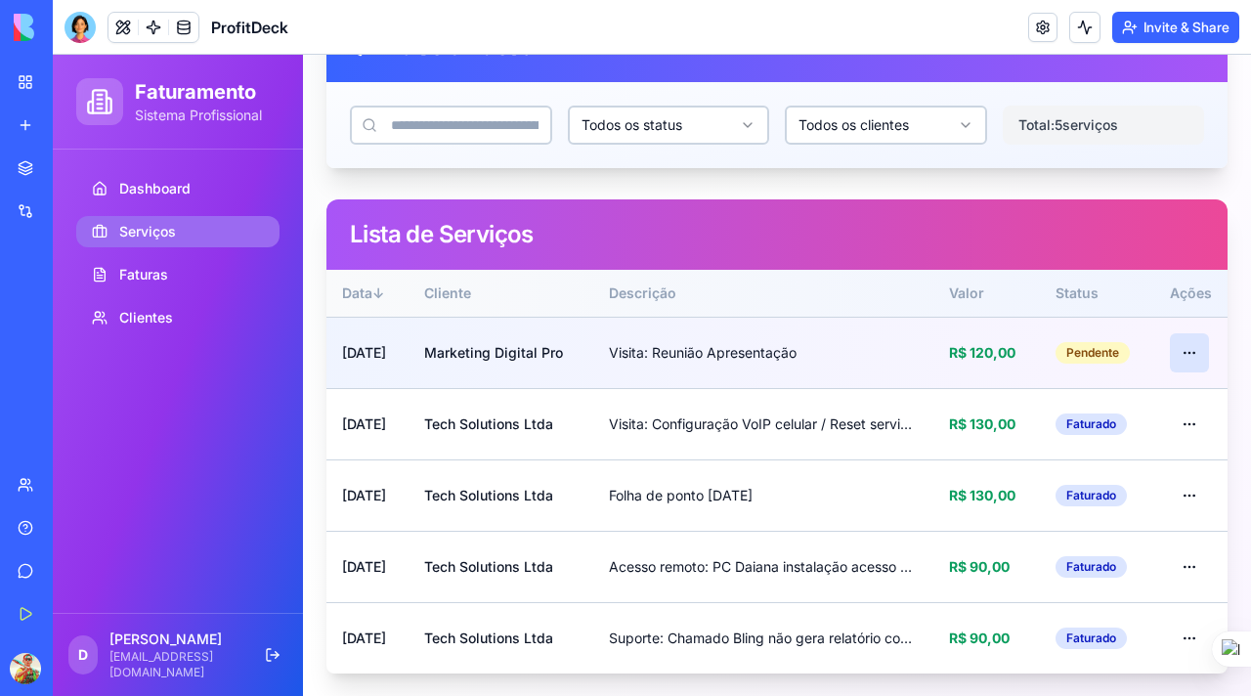
click at [1177, 354] on html "Faturamento Sistema Profissional Dashboard Serviços Faturas Clientes D [PERSON_…" at bounding box center [652, 258] width 1198 height 877
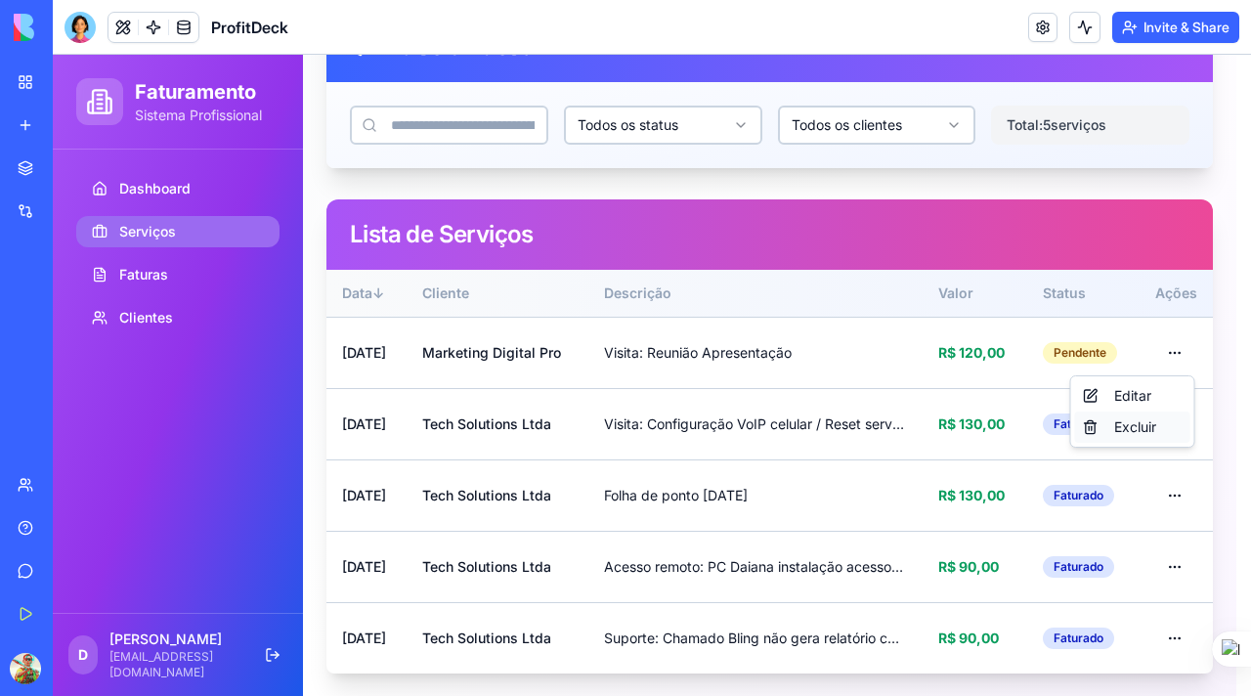
click at [1133, 426] on div "Excluir" at bounding box center [1132, 426] width 115 height 31
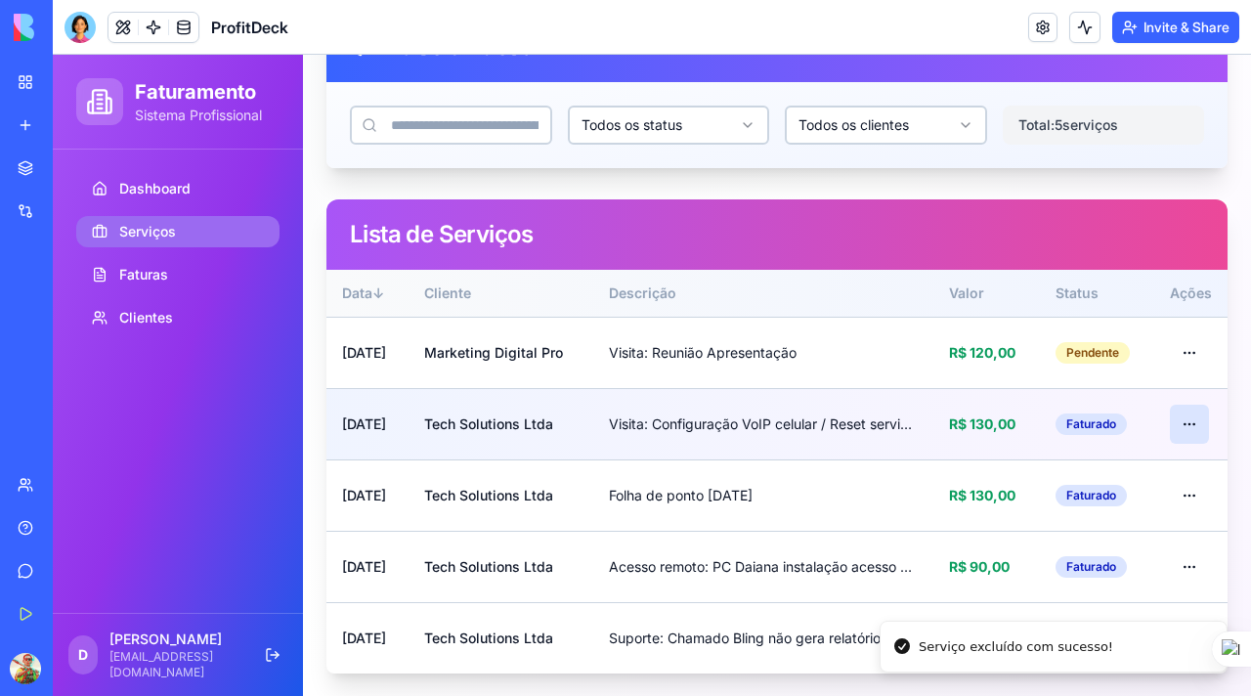
click at [1173, 424] on html "Faturamento Sistema Profissional Dashboard Serviços Faturas Clientes D [PERSON_…" at bounding box center [652, 258] width 1198 height 877
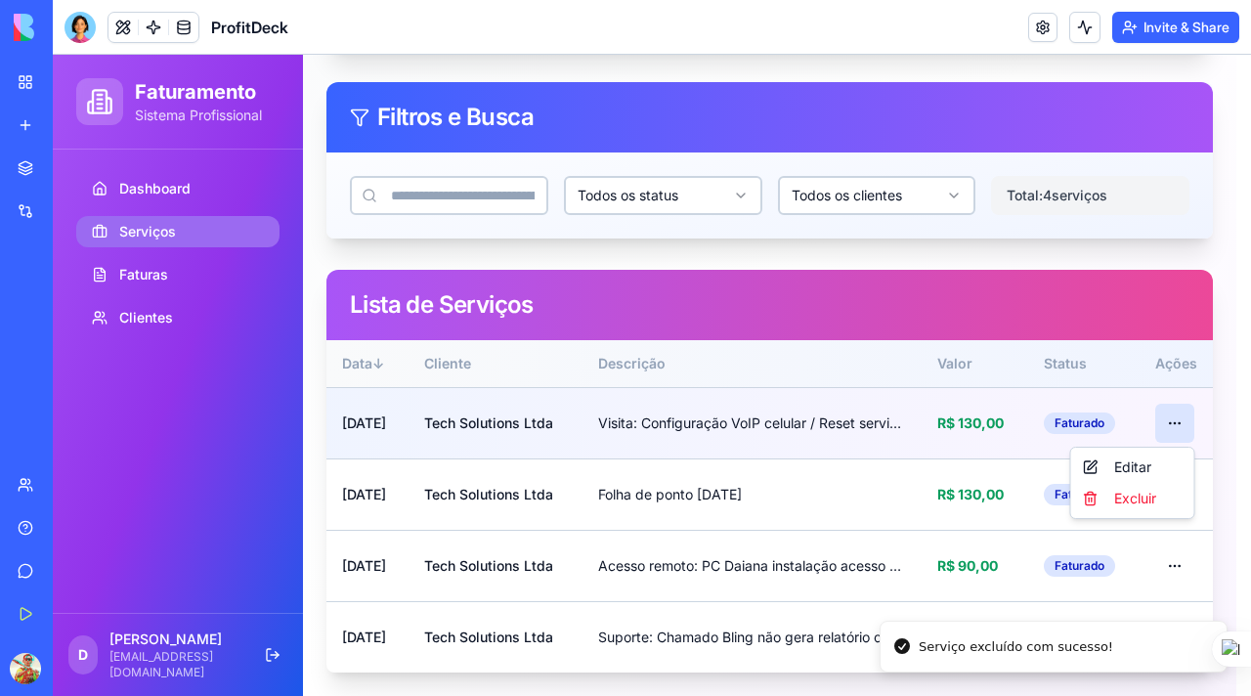
scroll to position [163, 0]
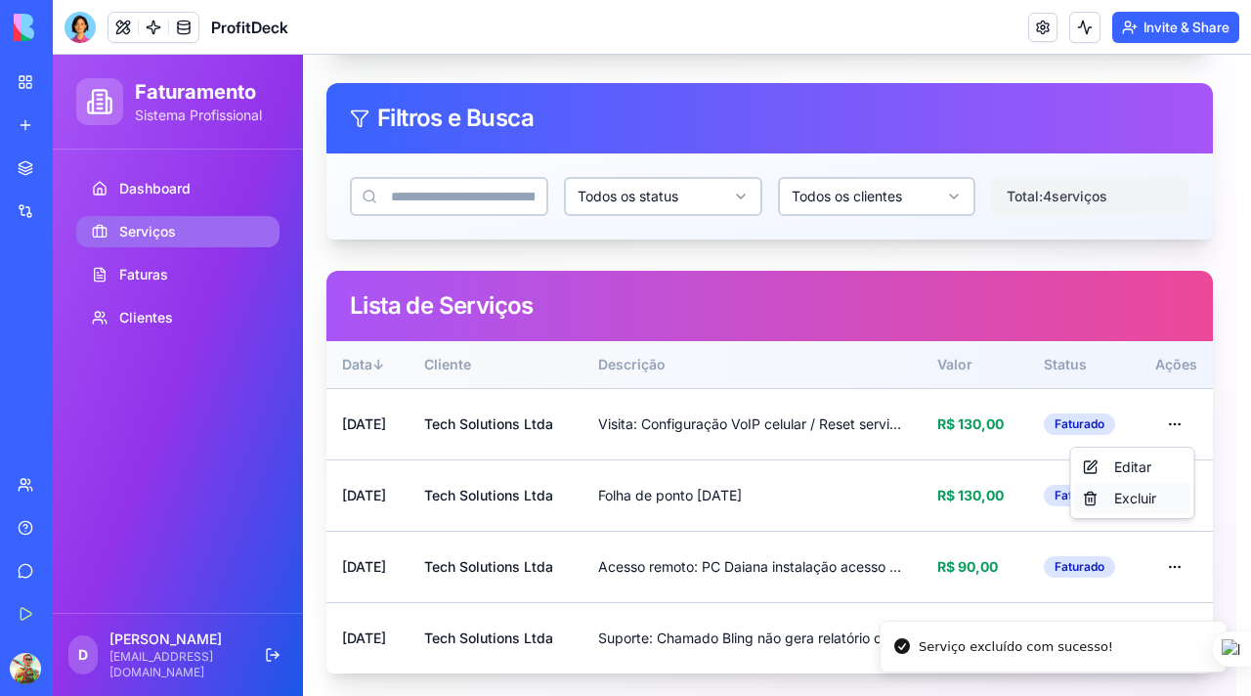
click at [1141, 496] on div "Excluir" at bounding box center [1132, 498] width 115 height 31
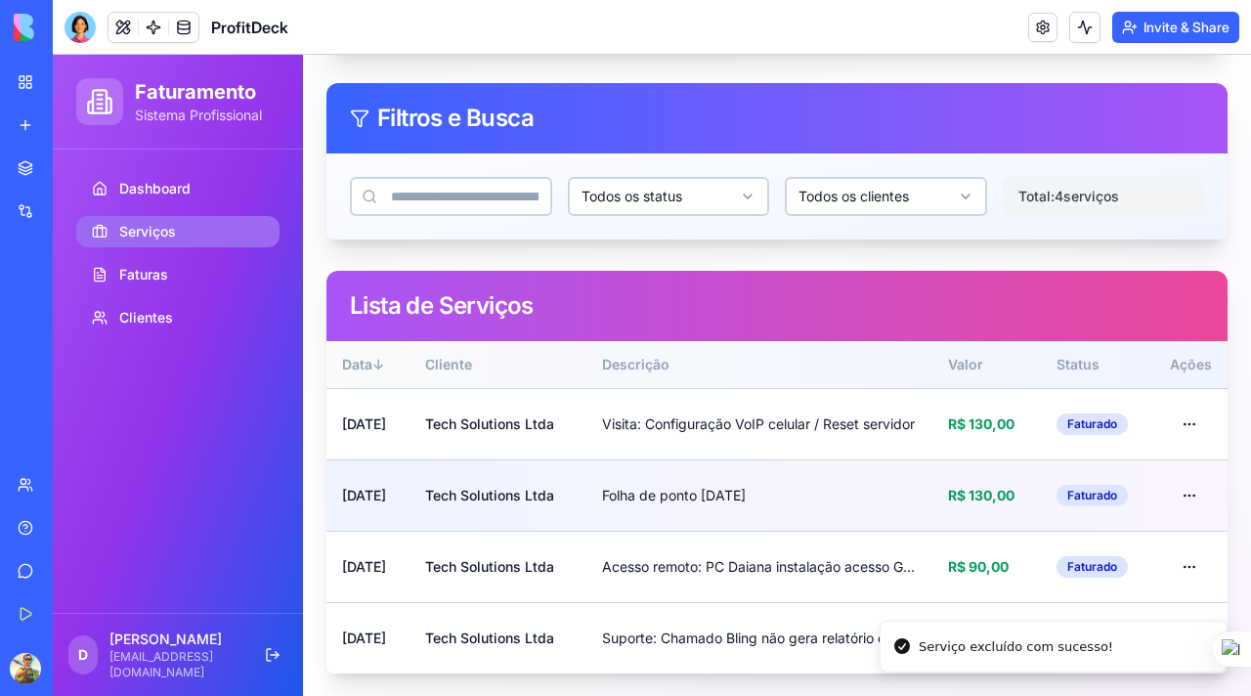
scroll to position [92, 0]
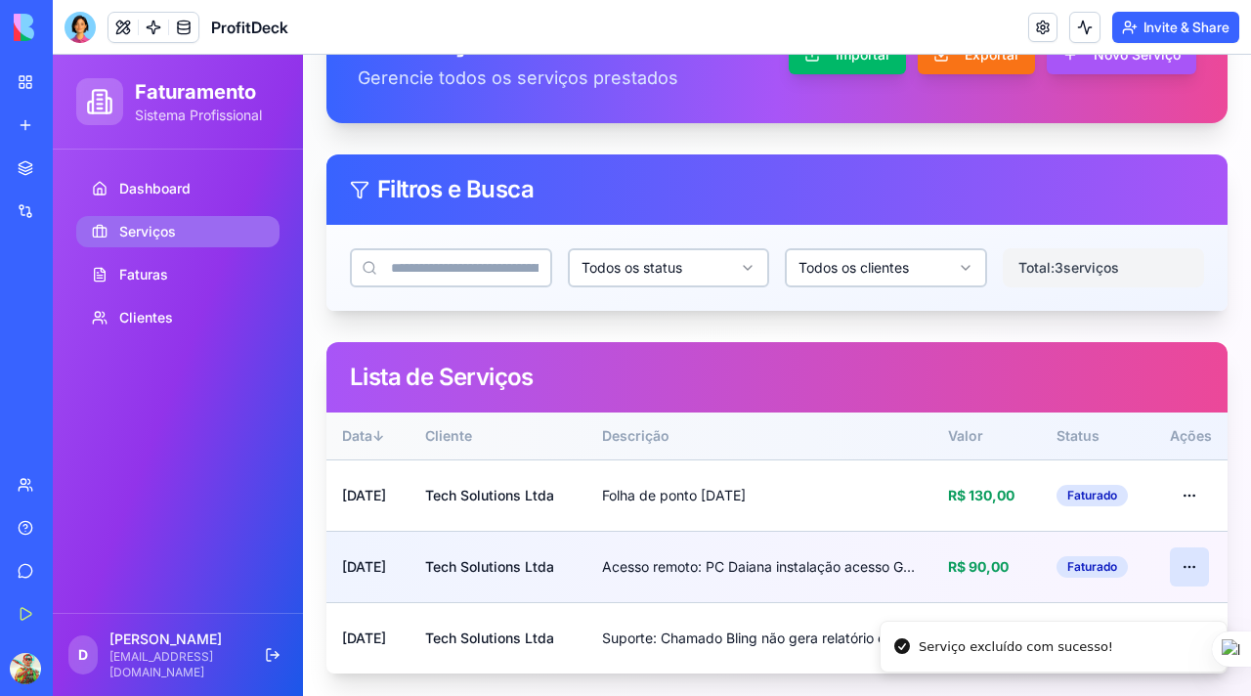
click at [1172, 570] on html "Faturamento Sistema Profissional Dashboard Serviços Faturas Clientes D [PERSON_…" at bounding box center [652, 330] width 1198 height 734
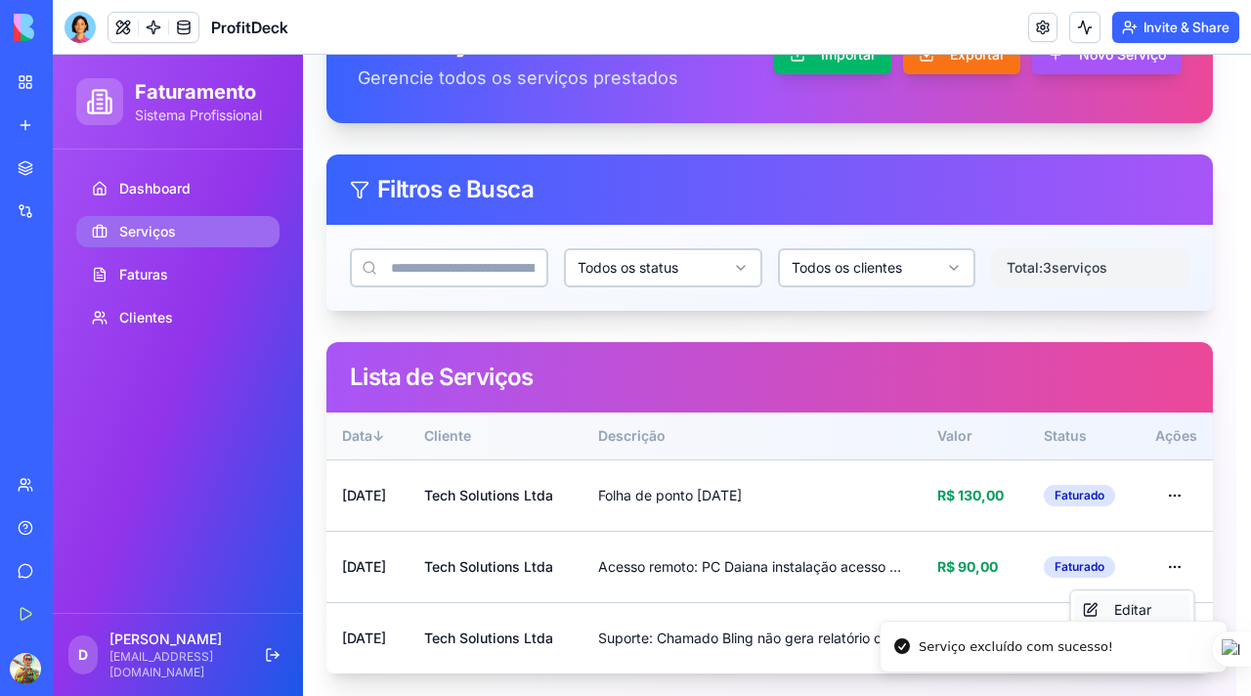
click at [1125, 606] on div "Editar" at bounding box center [1132, 609] width 115 height 31
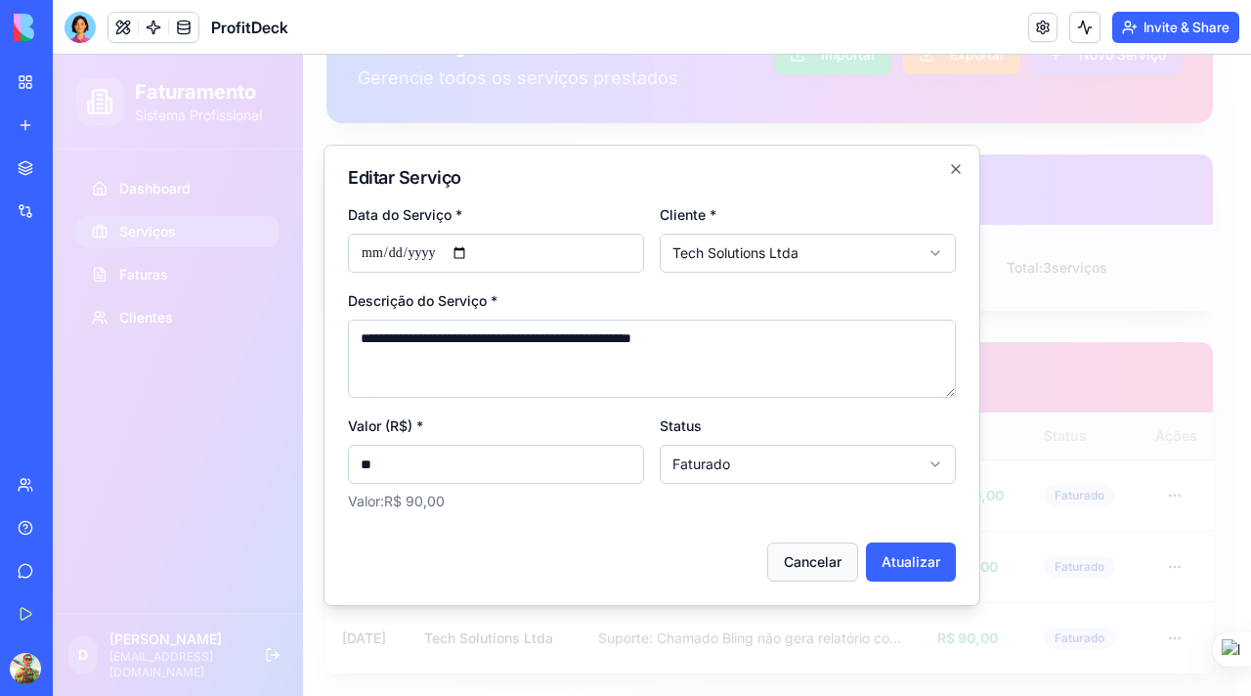
click at [829, 571] on button "Cancelar" at bounding box center [812, 561] width 91 height 39
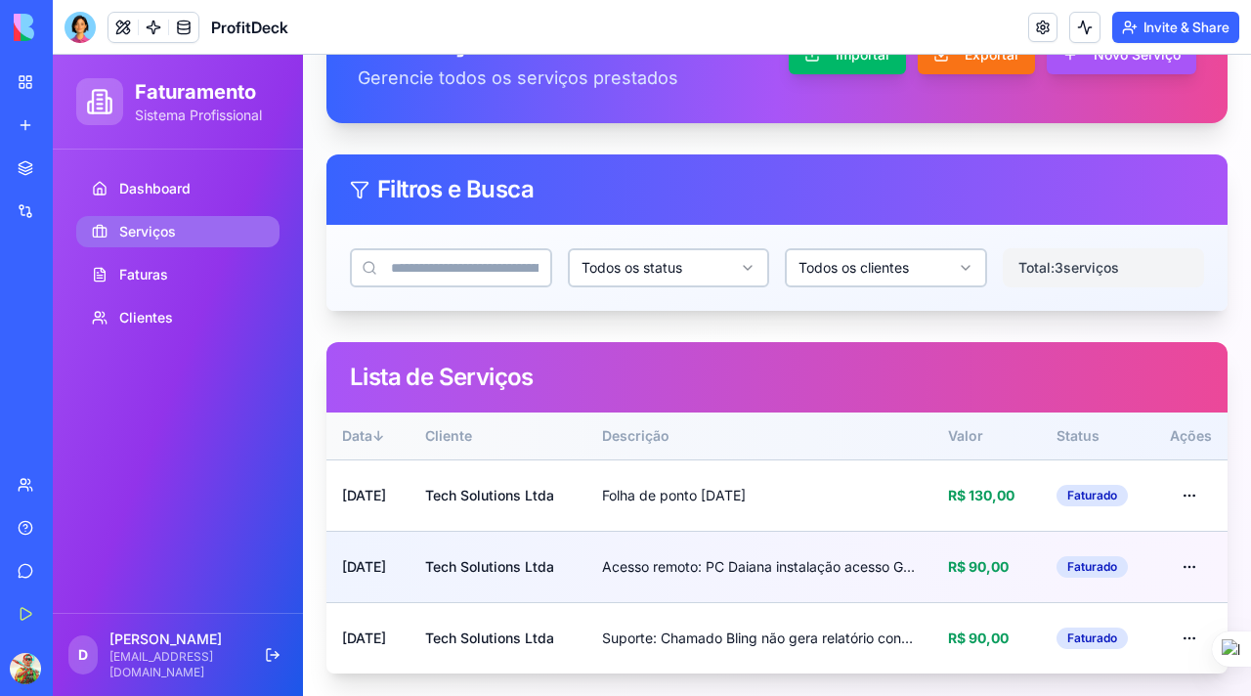
scroll to position [72, 0]
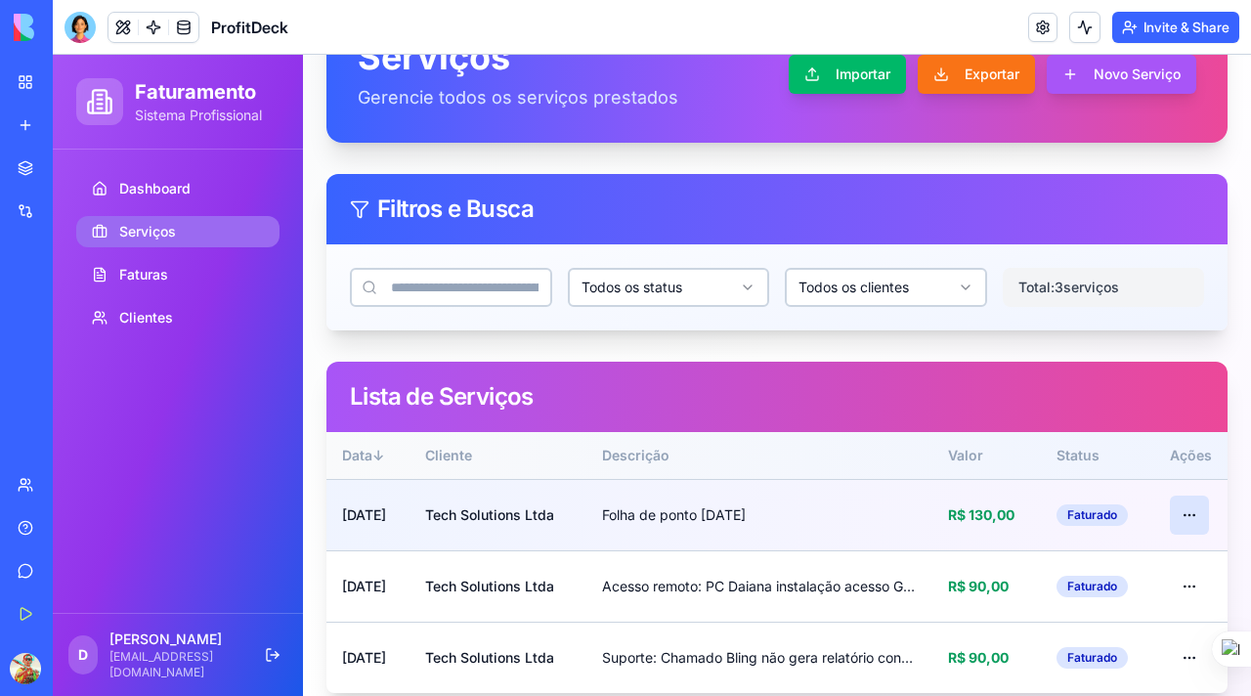
click at [1171, 523] on html "Faturamento Sistema Profissional Dashboard Serviços Faturas Clientes D [PERSON_…" at bounding box center [652, 349] width 1198 height 734
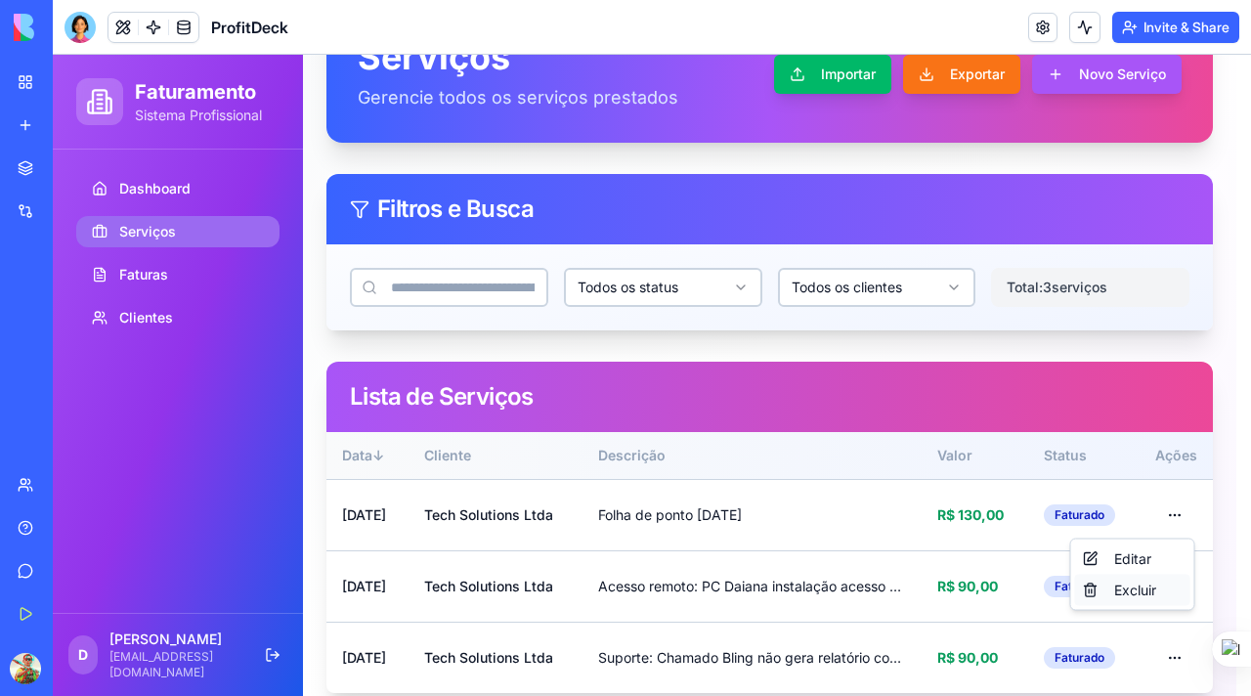
click at [1140, 590] on div "Excluir" at bounding box center [1132, 590] width 115 height 31
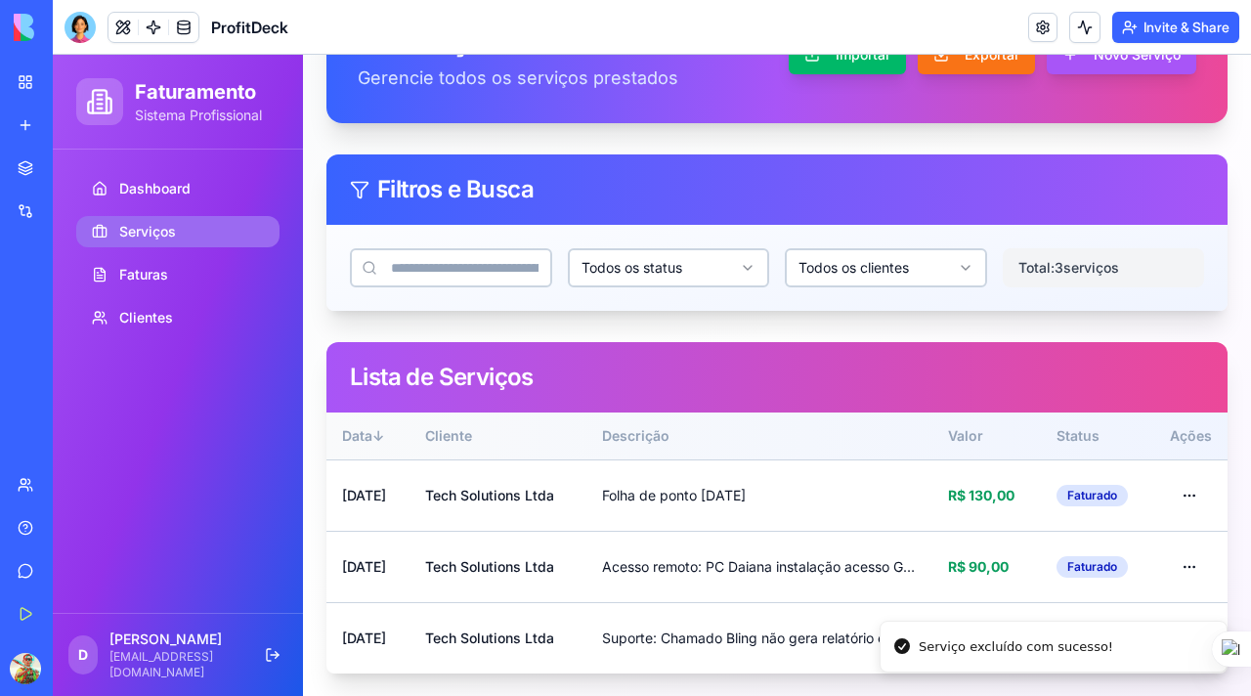
scroll to position [21, 0]
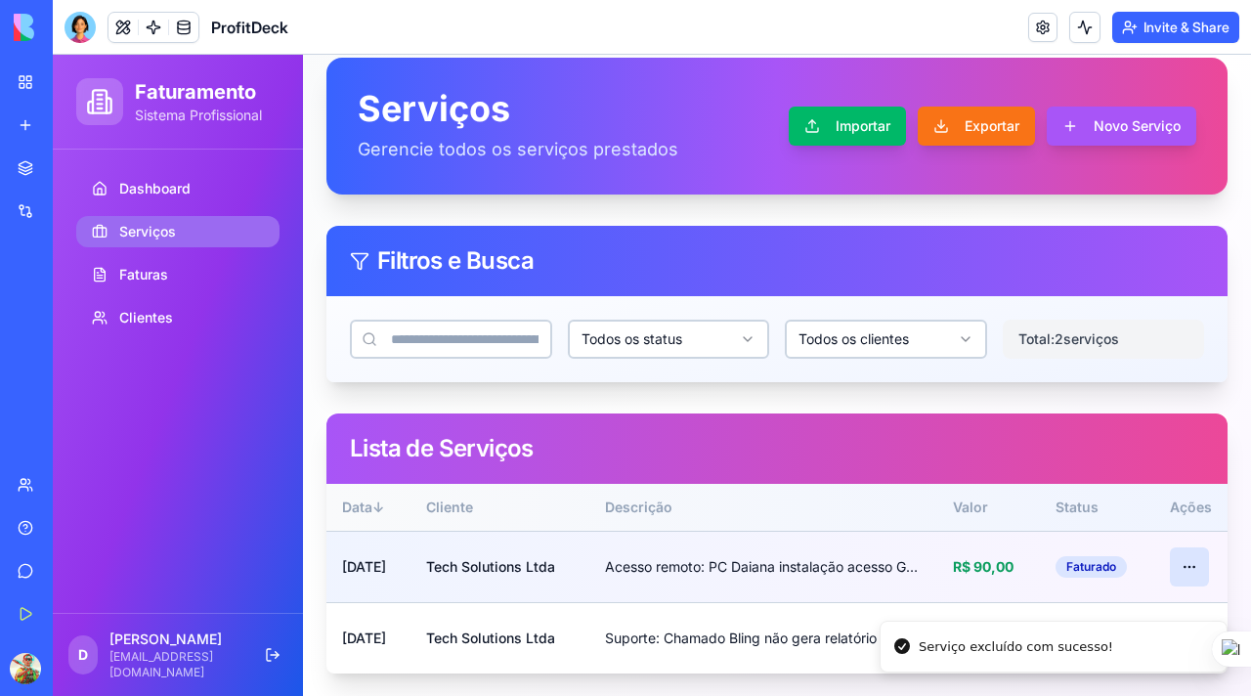
click at [1176, 568] on html "Faturamento Sistema Profissional Dashboard Serviços Faturas Clientes D [PERSON_…" at bounding box center [652, 365] width 1198 height 663
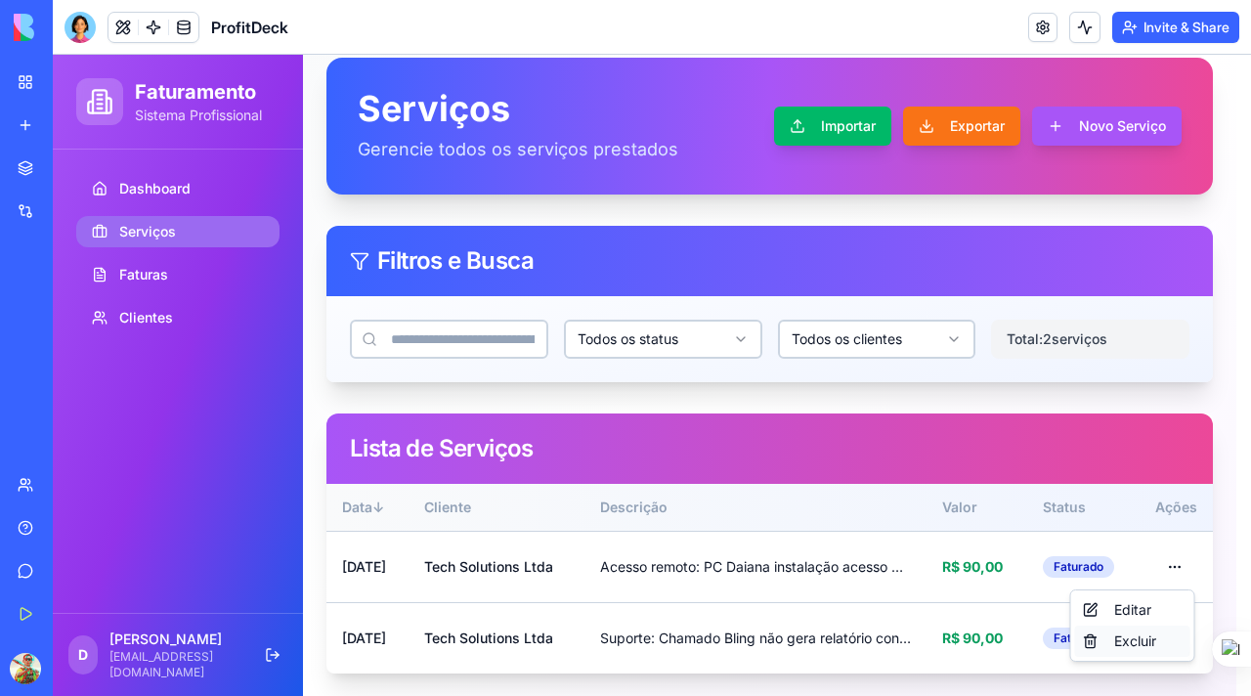
click at [1124, 647] on div "Excluir" at bounding box center [1132, 640] width 115 height 31
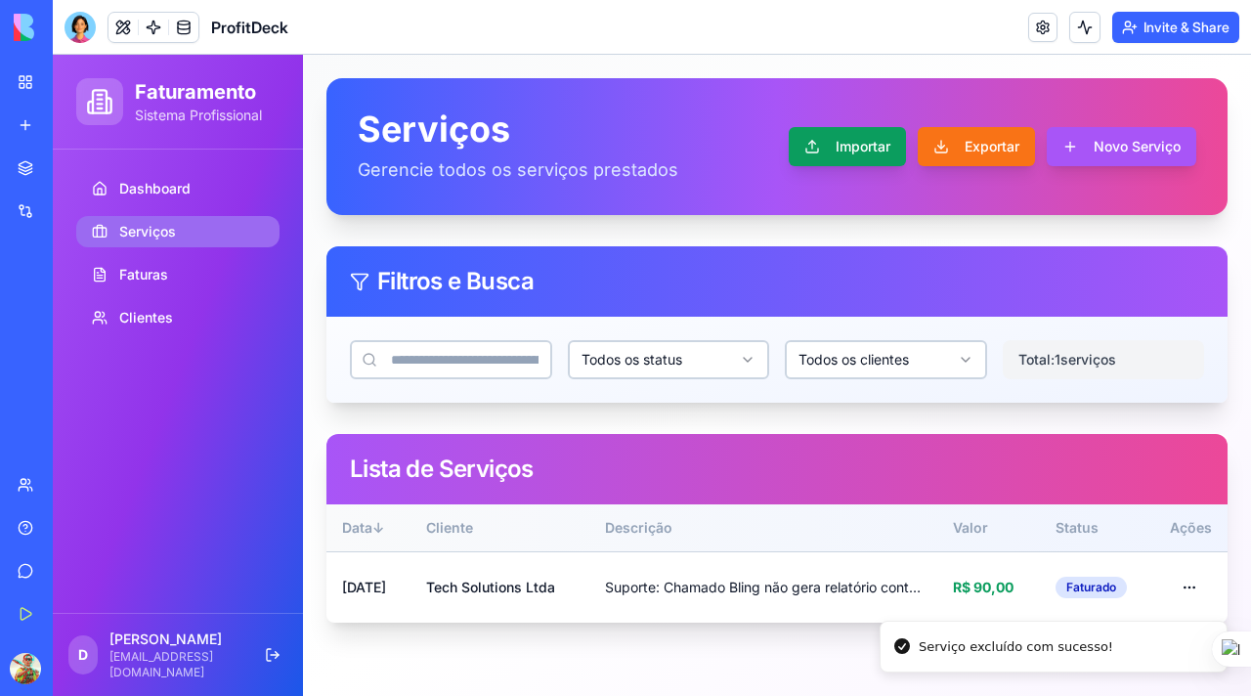
scroll to position [0, 0]
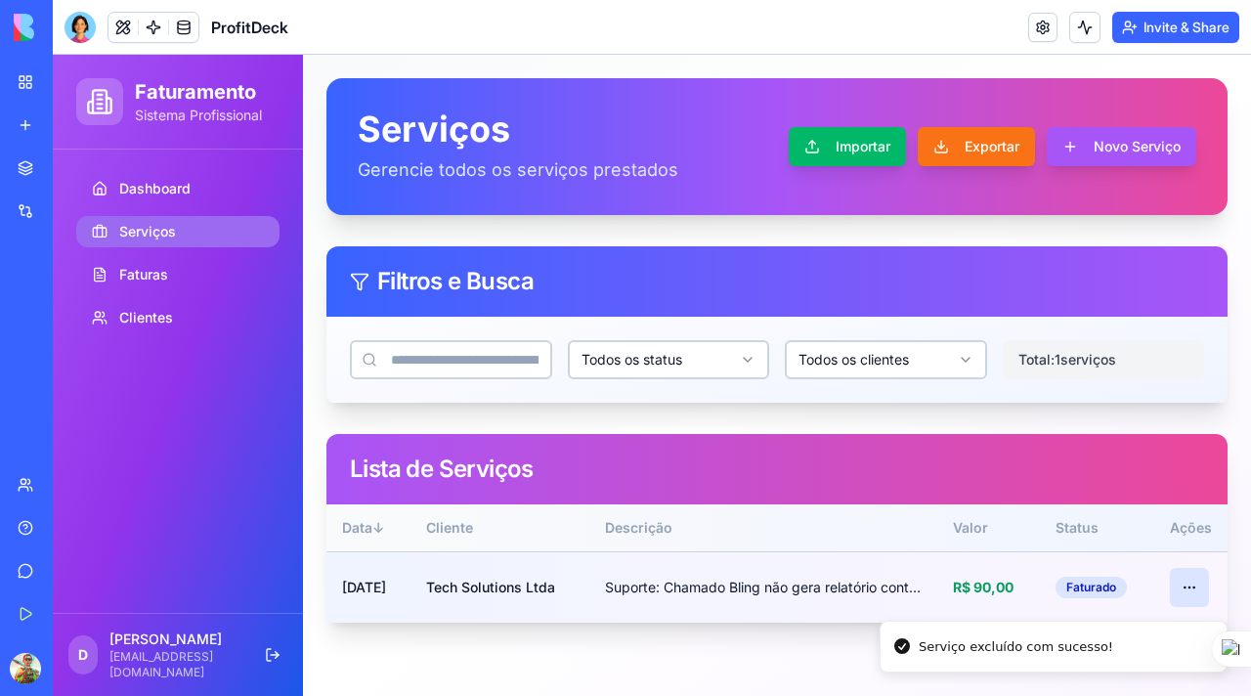
click at [1183, 582] on html "Faturamento Sistema Profissional Dashboard Serviços Faturas Clientes D [PERSON_…" at bounding box center [652, 375] width 1198 height 641
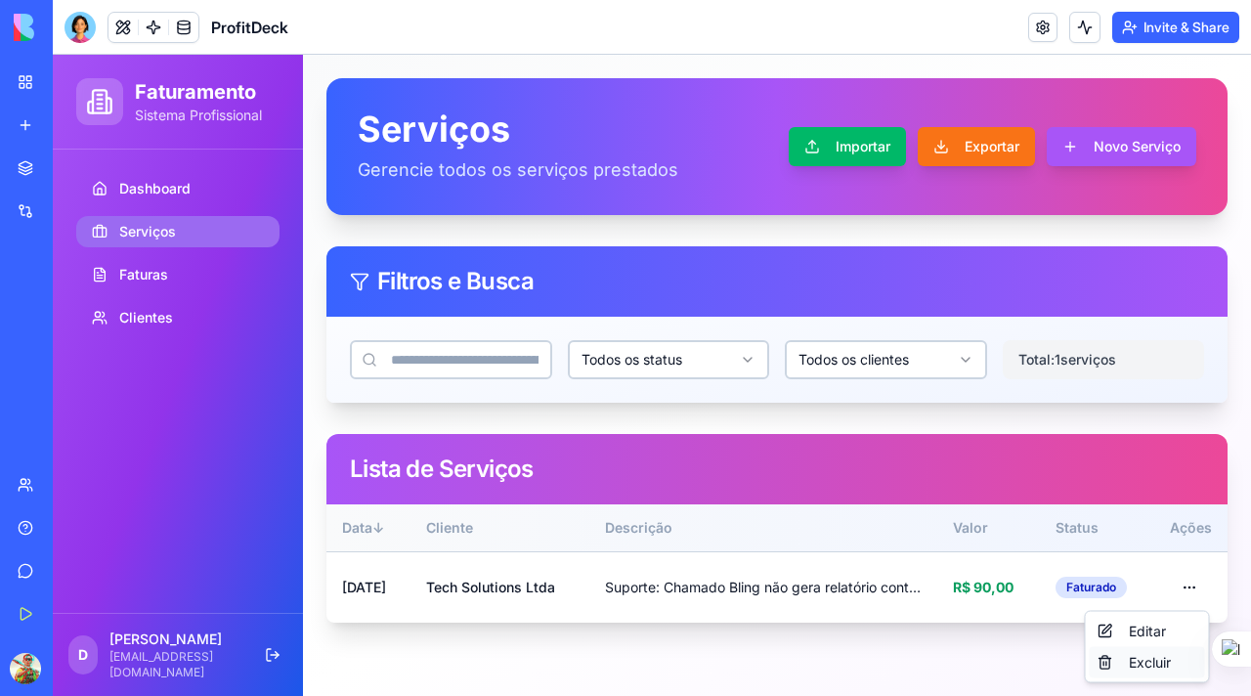
click at [1147, 668] on div "Excluir" at bounding box center [1147, 662] width 115 height 31
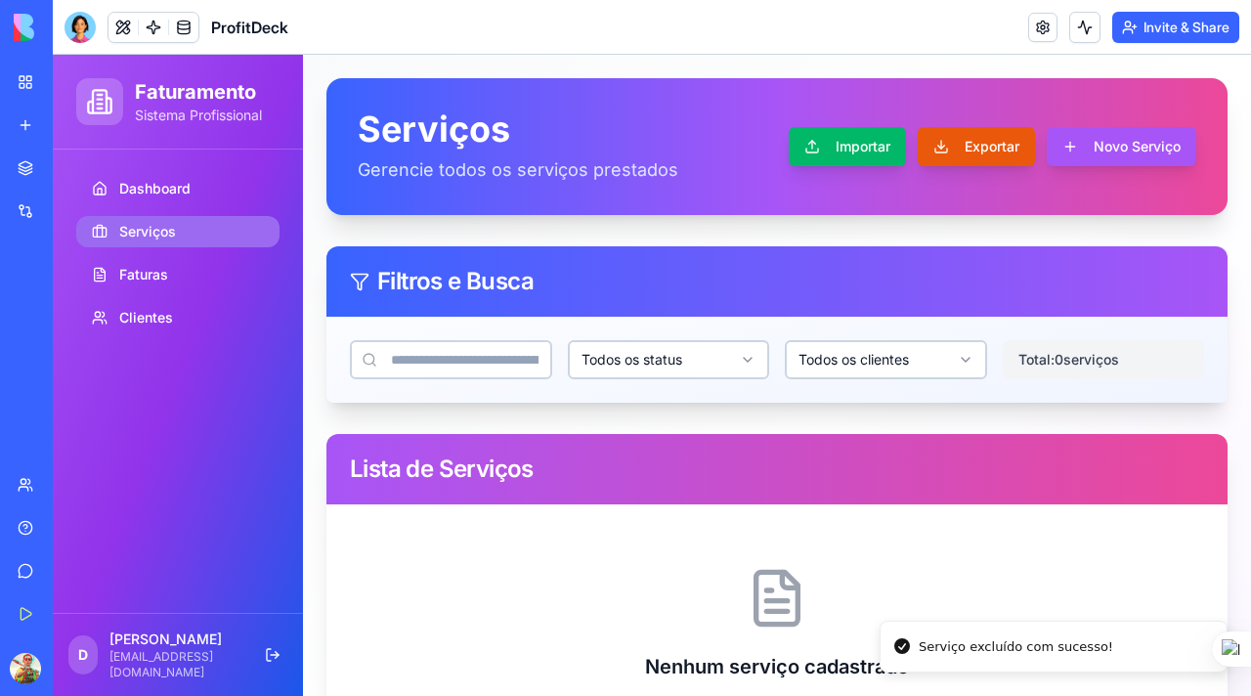
click at [935, 152] on button "Exportar" at bounding box center [976, 146] width 117 height 39
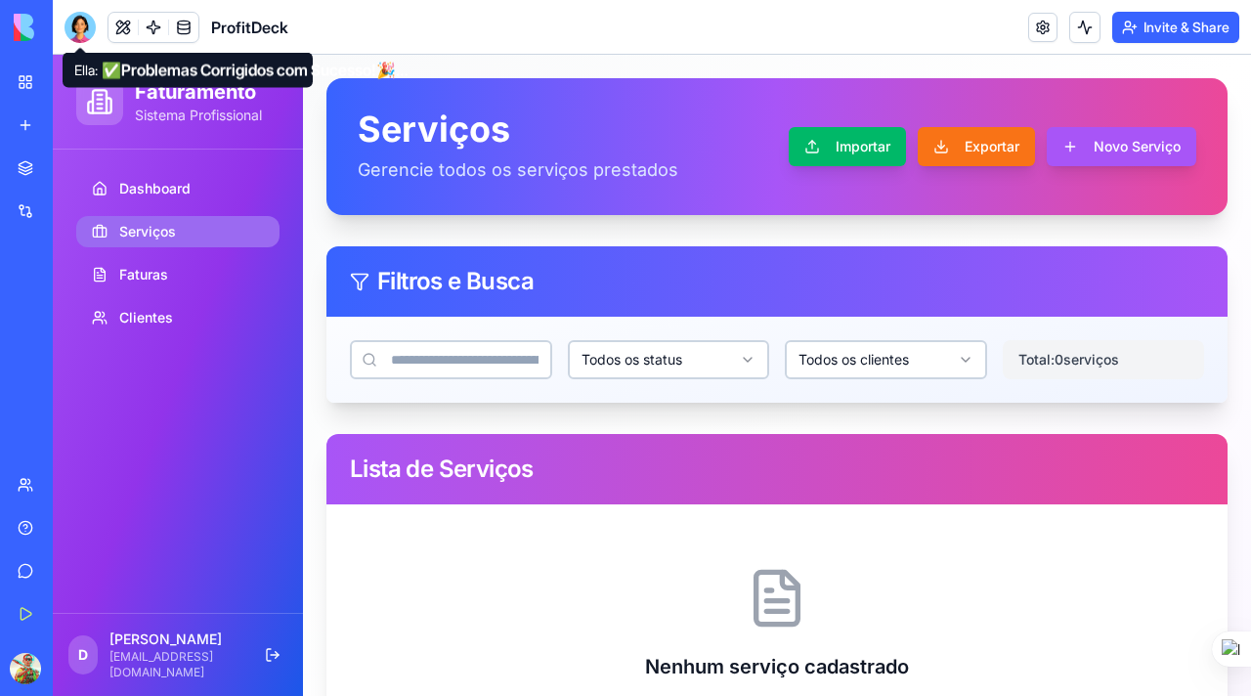
click at [78, 33] on div at bounding box center [80, 27] width 31 height 31
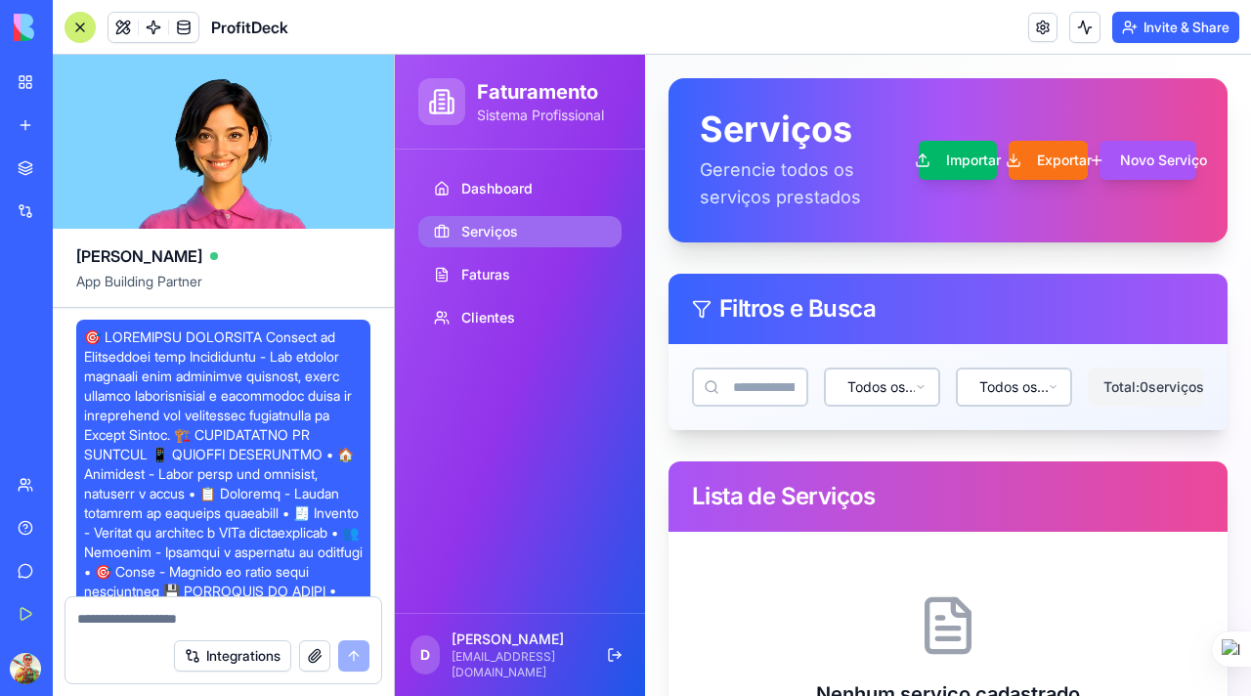
scroll to position [10630, 0]
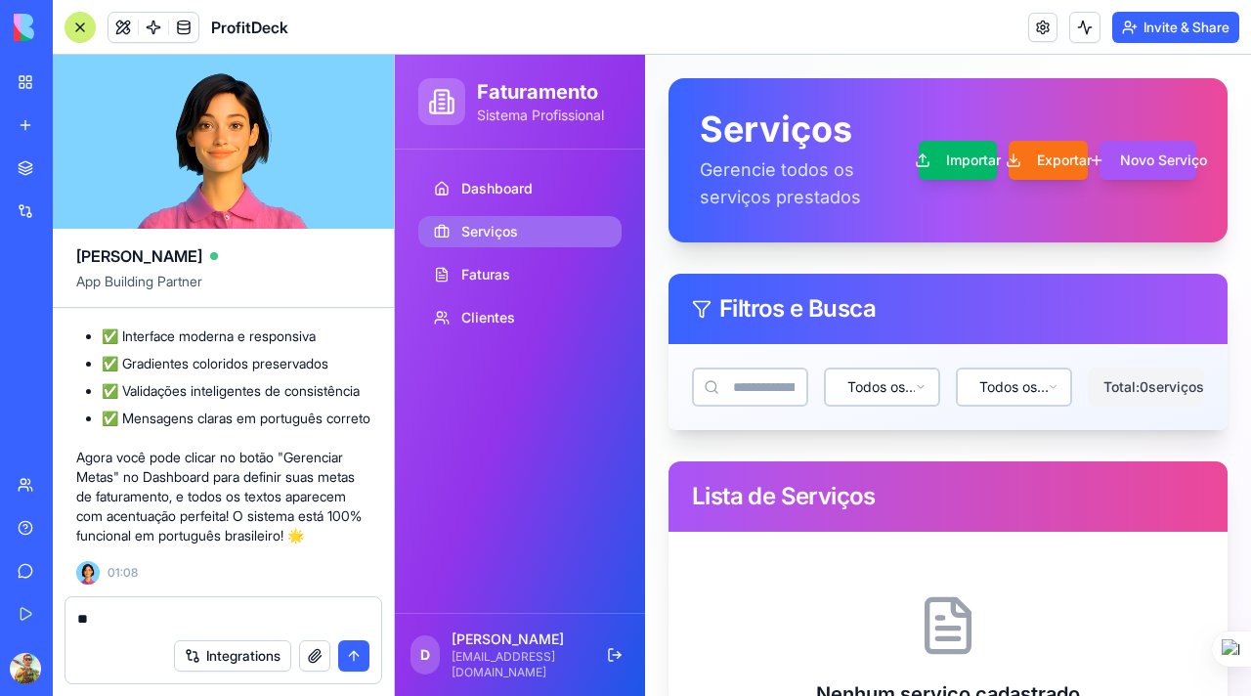
type textarea "*"
click at [77, 32] on div at bounding box center [80, 27] width 31 height 31
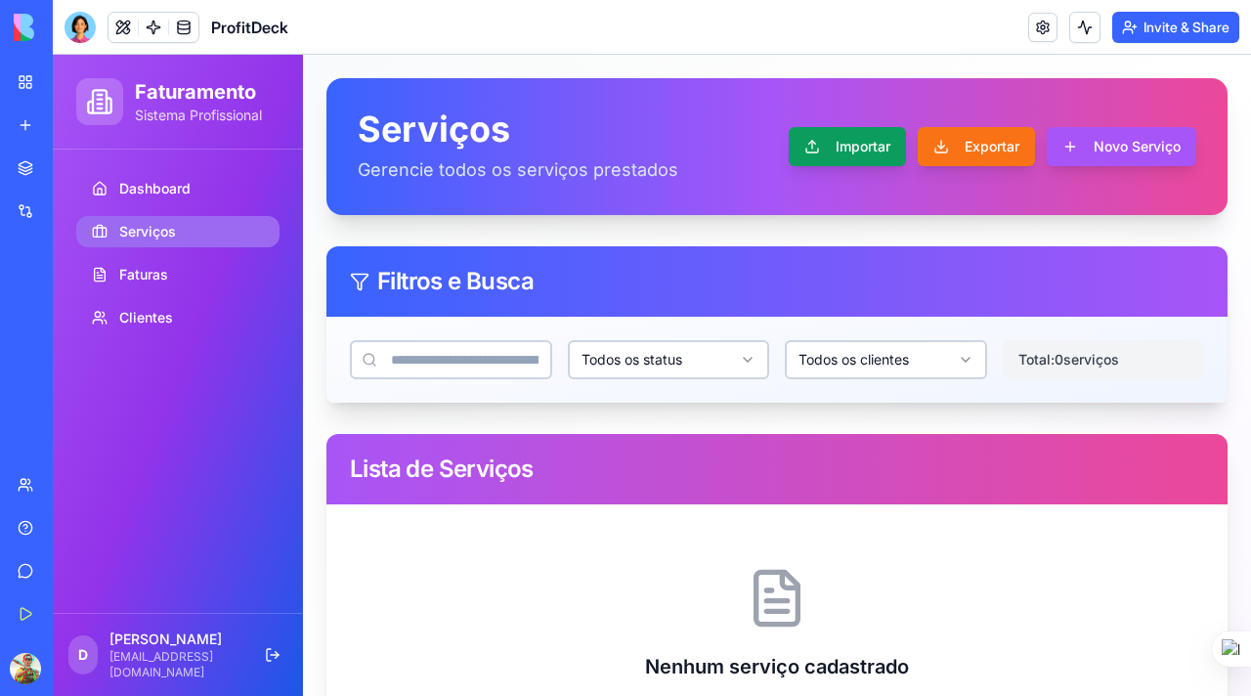
click at [812, 146] on button "Importar" at bounding box center [847, 146] width 117 height 39
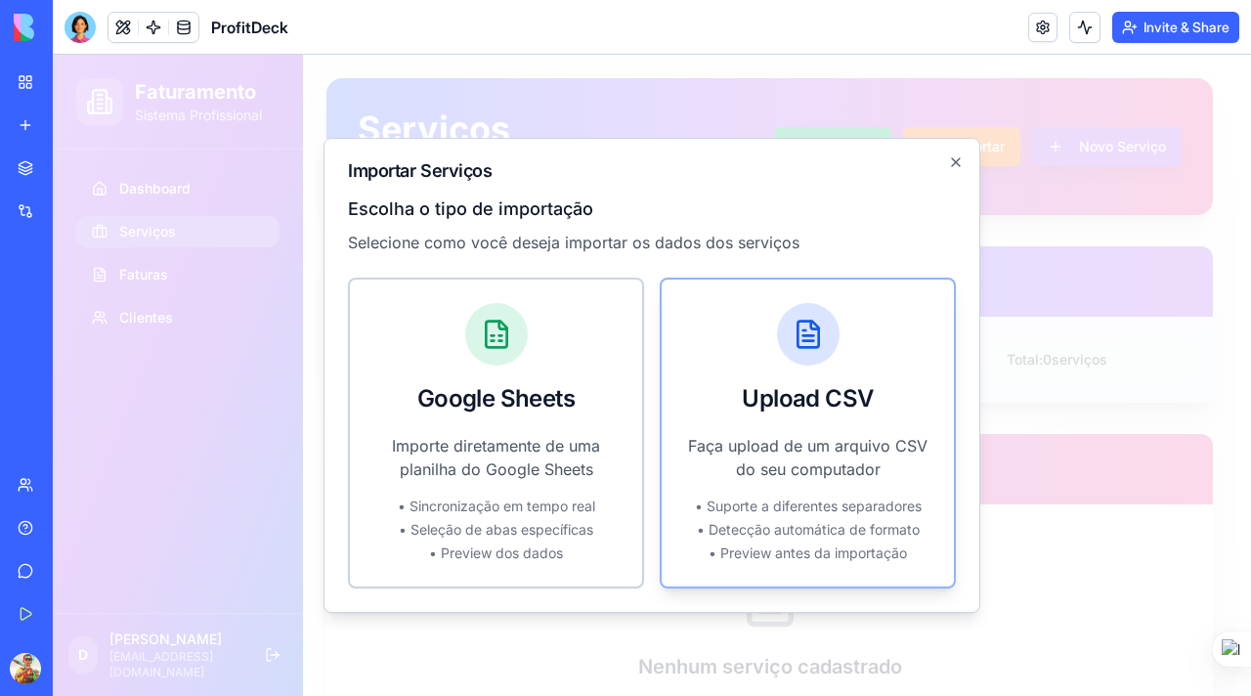
click at [805, 447] on p "Faça upload de um arquivo CSV do seu computador" at bounding box center [807, 457] width 245 height 47
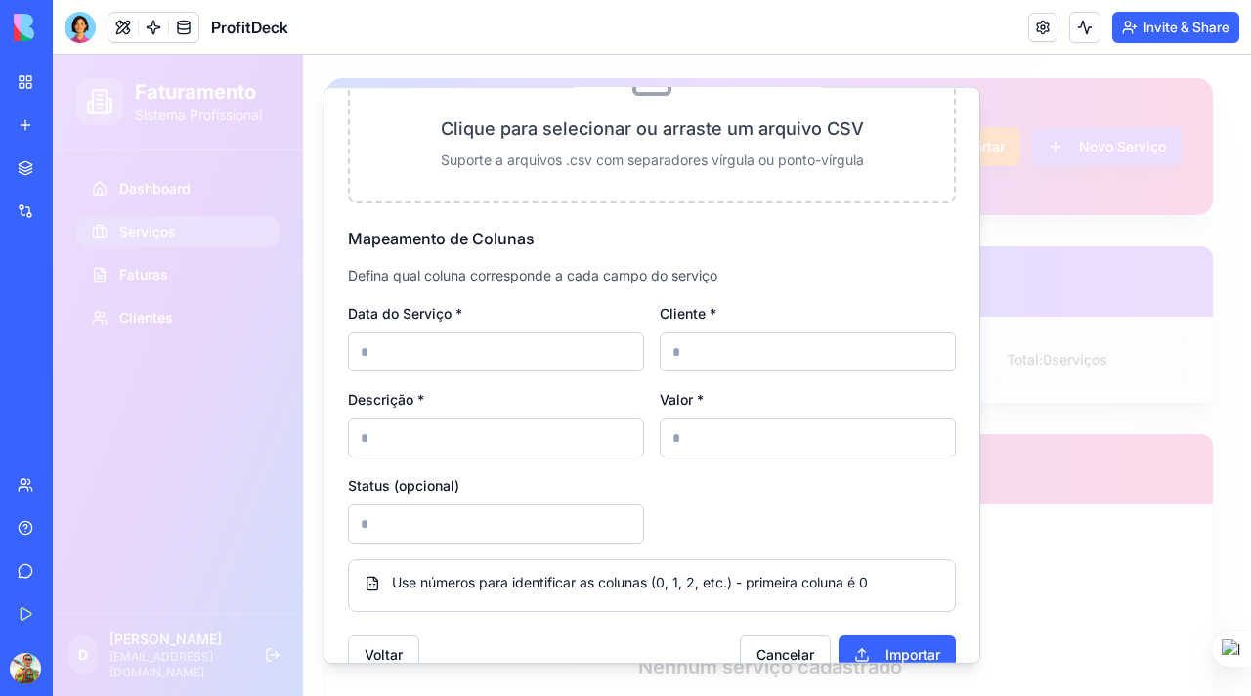
scroll to position [249, 0]
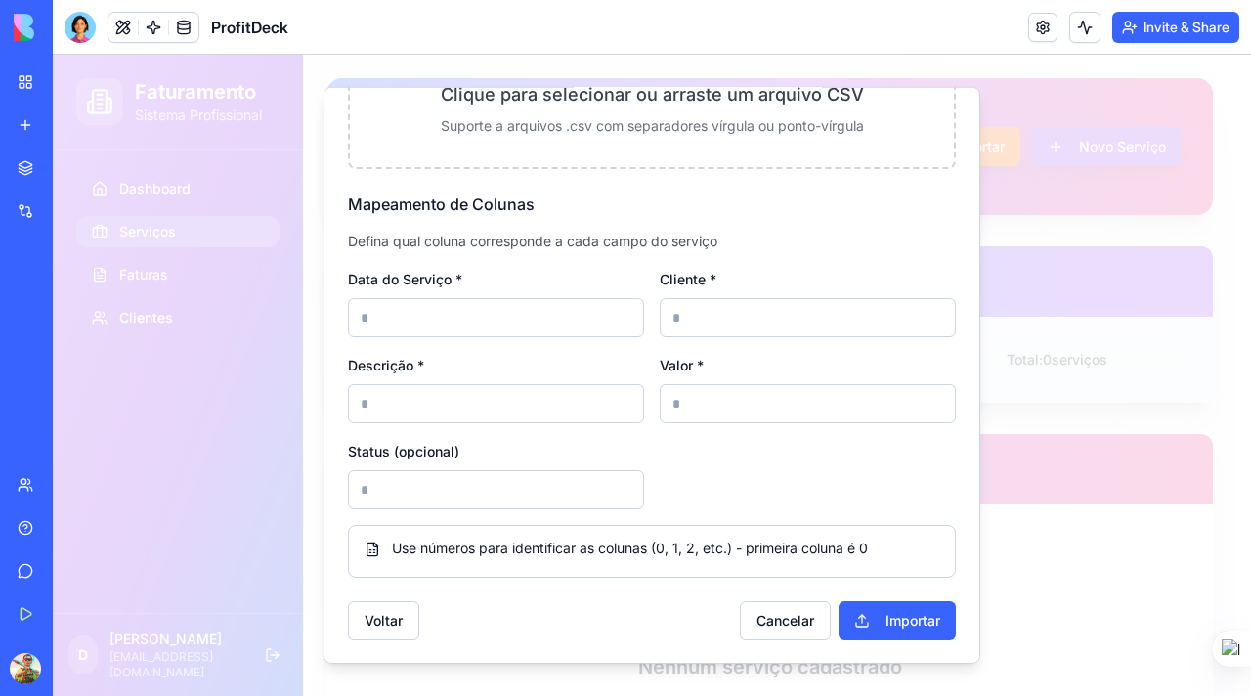
click at [450, 320] on input at bounding box center [496, 317] width 296 height 39
type input "*"
click at [493, 408] on input at bounding box center [496, 403] width 296 height 39
type input "*"
click at [687, 403] on input at bounding box center [808, 403] width 296 height 39
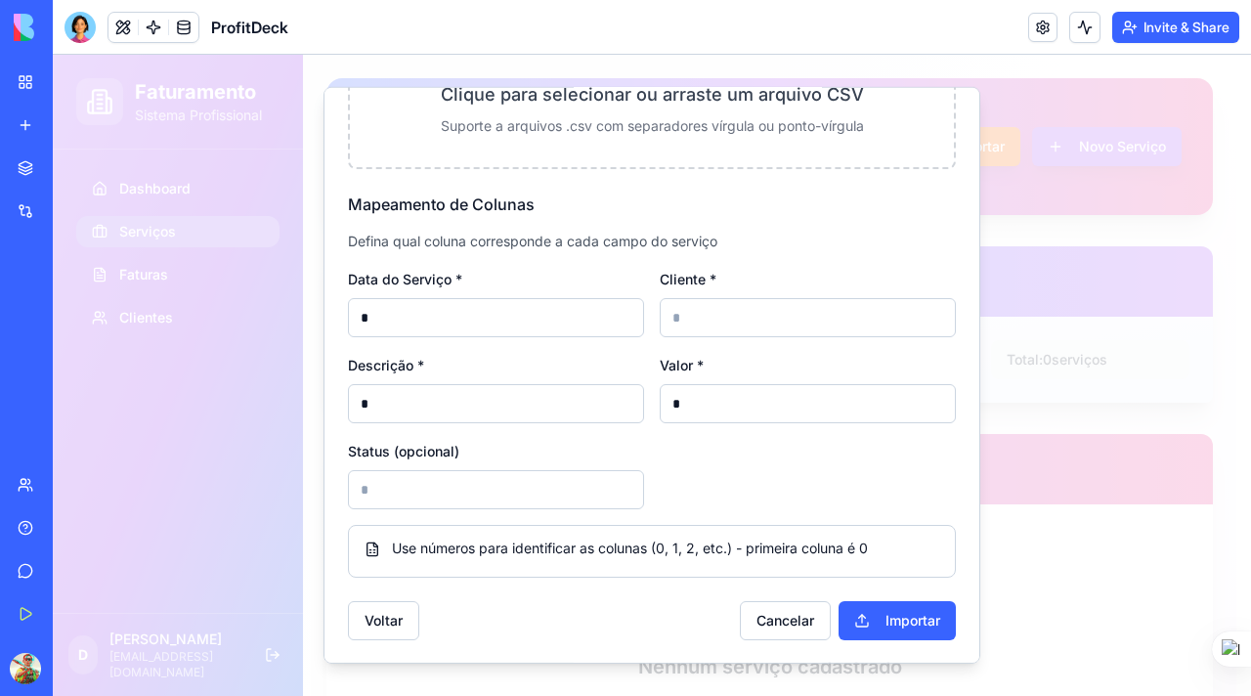
type input "*"
click at [700, 312] on input at bounding box center [808, 317] width 296 height 39
type input "*"
click at [466, 494] on input at bounding box center [496, 489] width 296 height 39
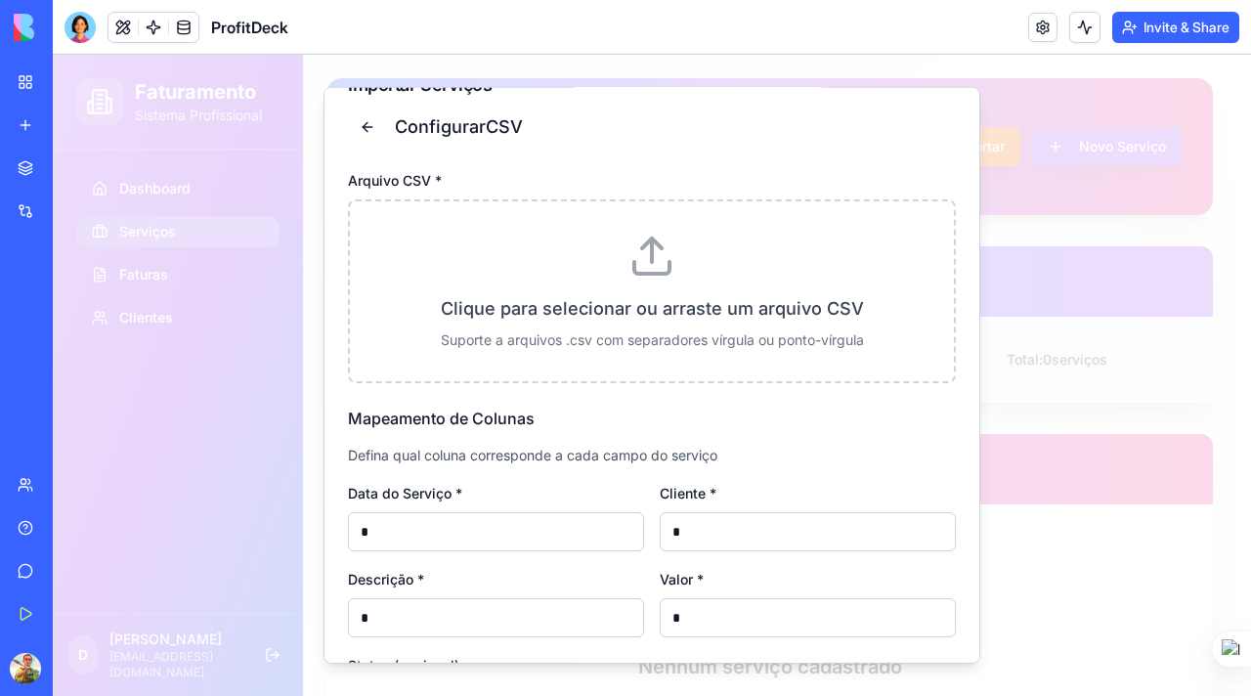
scroll to position [0, 0]
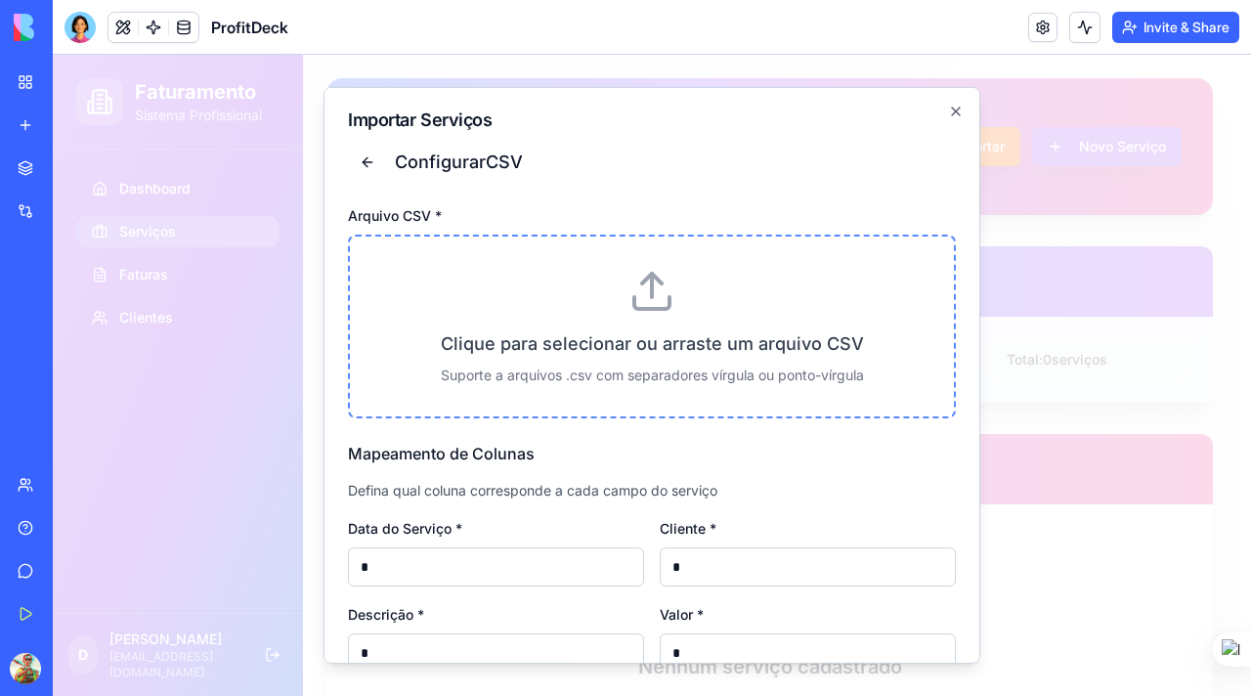
type input "*"
click at [648, 314] on div "Clique para selecionar ou arraste um arquivo CSV Suporte a arquivos .csv com se…" at bounding box center [652, 327] width 608 height 184
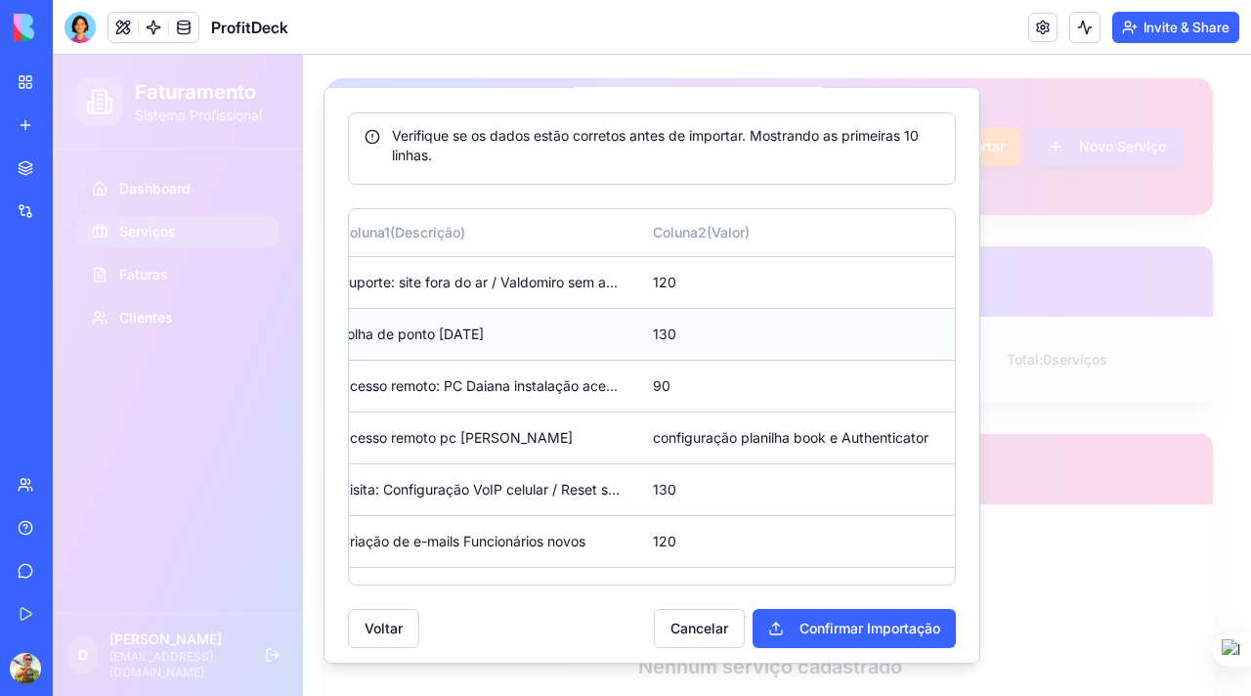
scroll to position [0, 193]
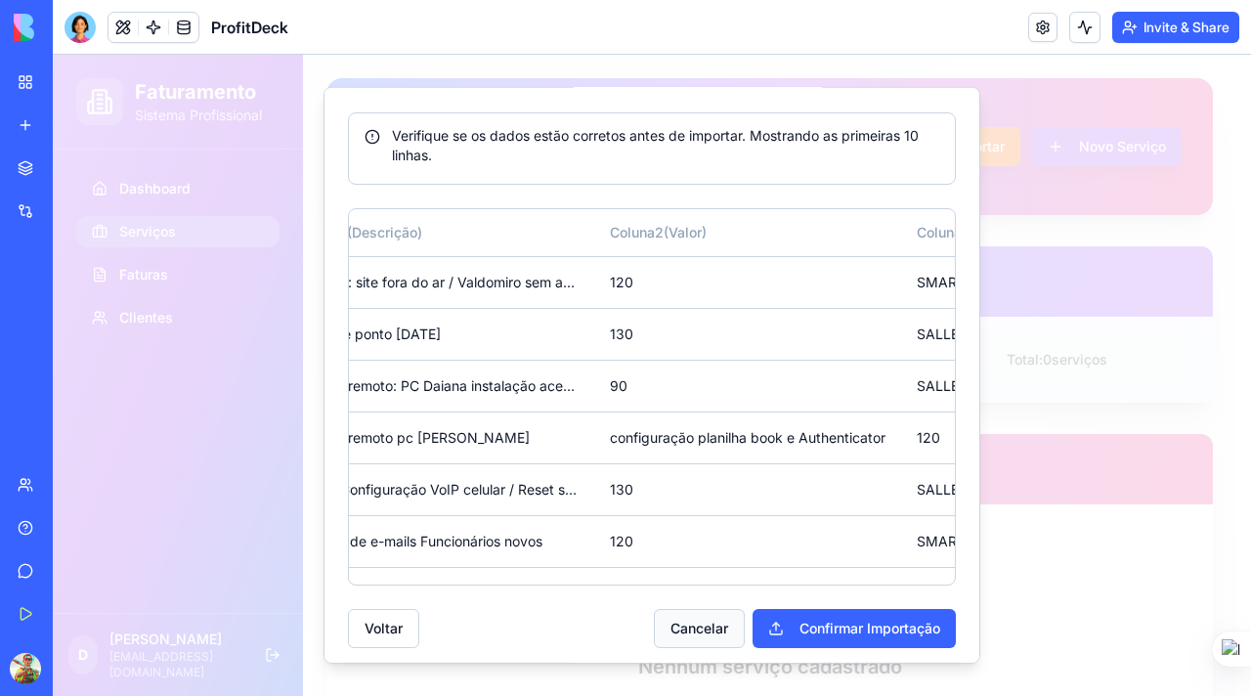
click at [674, 624] on button "Cancelar" at bounding box center [699, 628] width 91 height 39
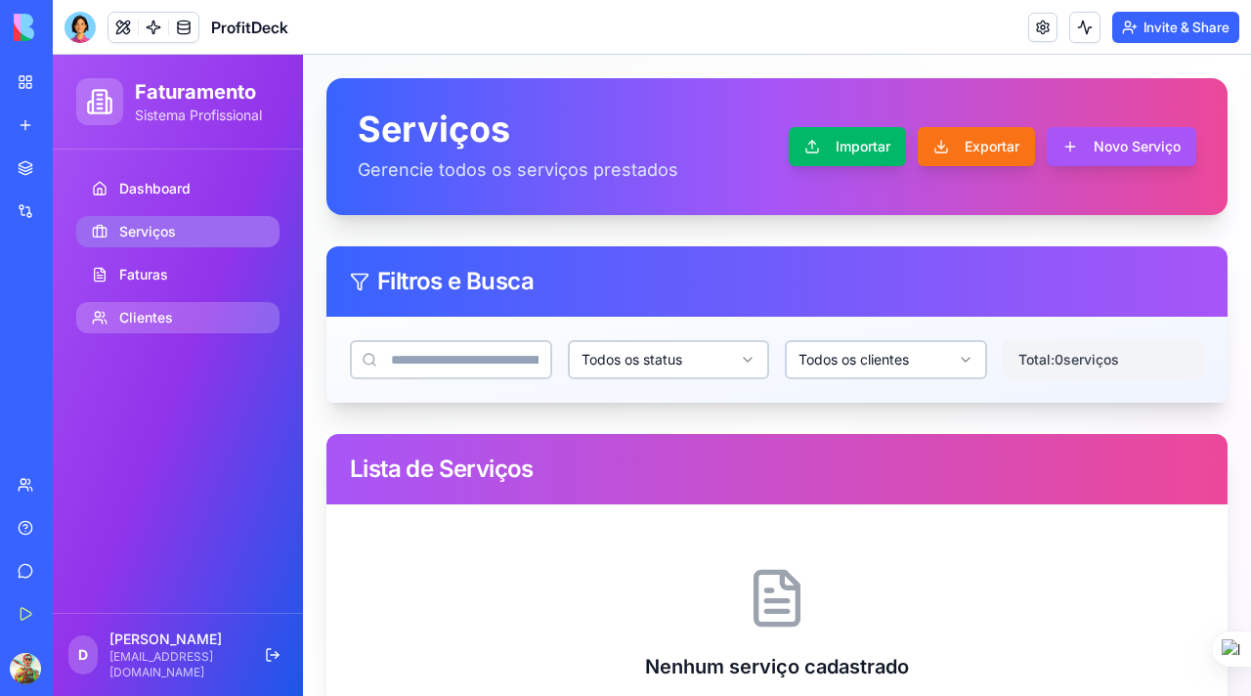
click at [171, 320] on span "Clientes" at bounding box center [146, 318] width 54 height 20
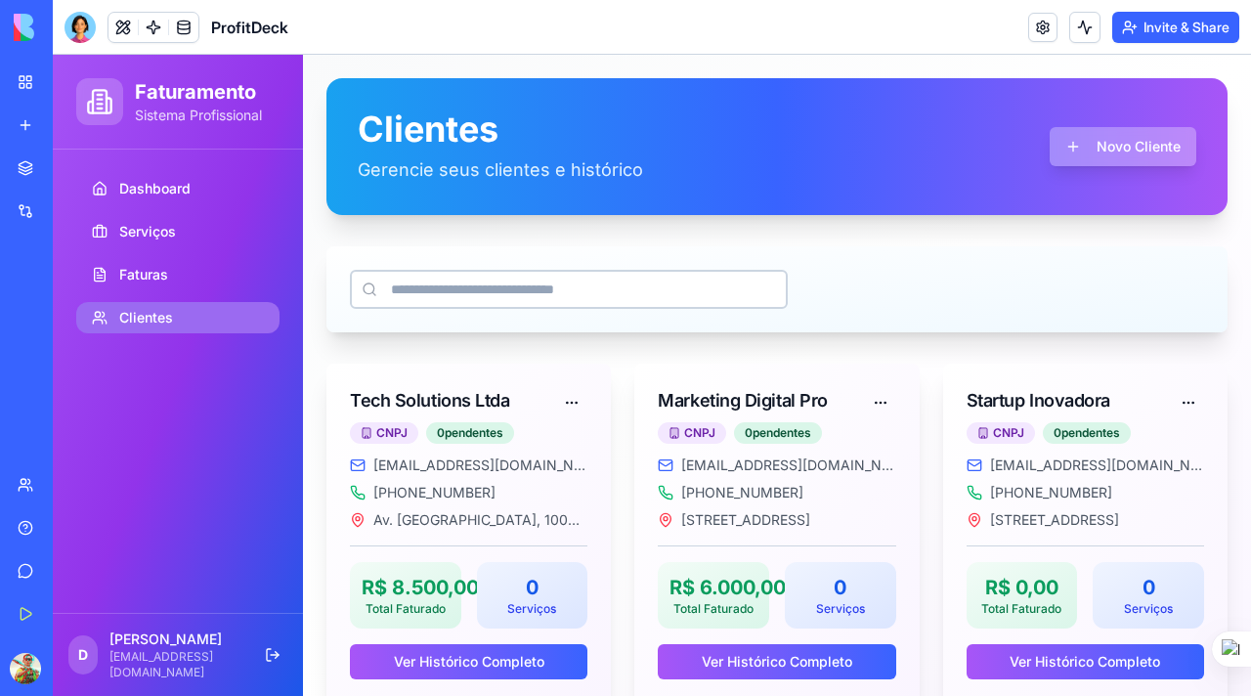
click at [1073, 155] on button "Novo Cliente" at bounding box center [1123, 146] width 147 height 39
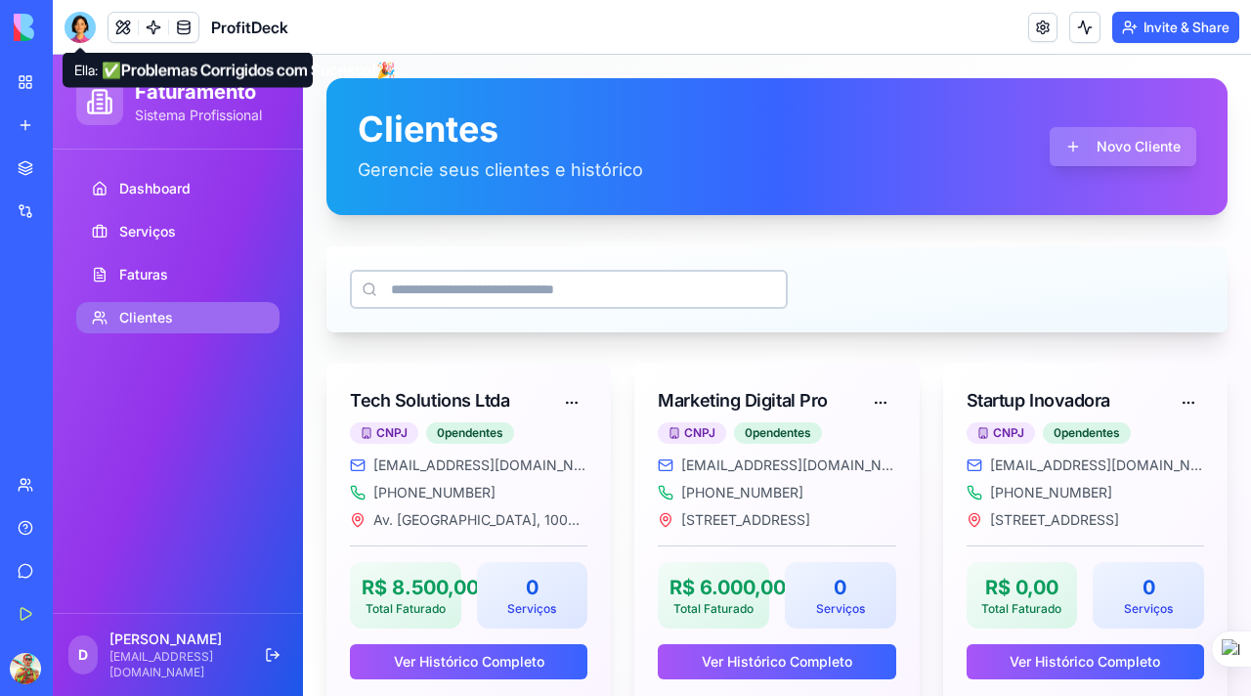
click at [80, 33] on div at bounding box center [80, 27] width 31 height 31
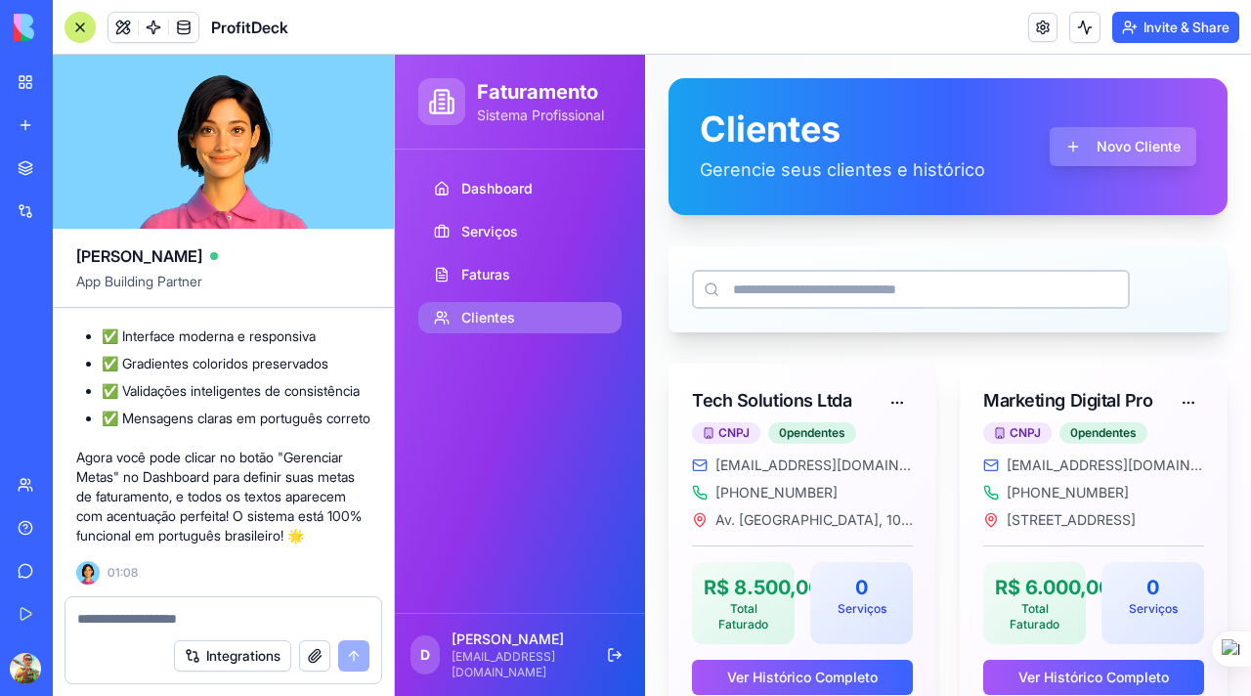
scroll to position [10630, 0]
click at [151, 620] on textarea at bounding box center [223, 619] width 292 height 20
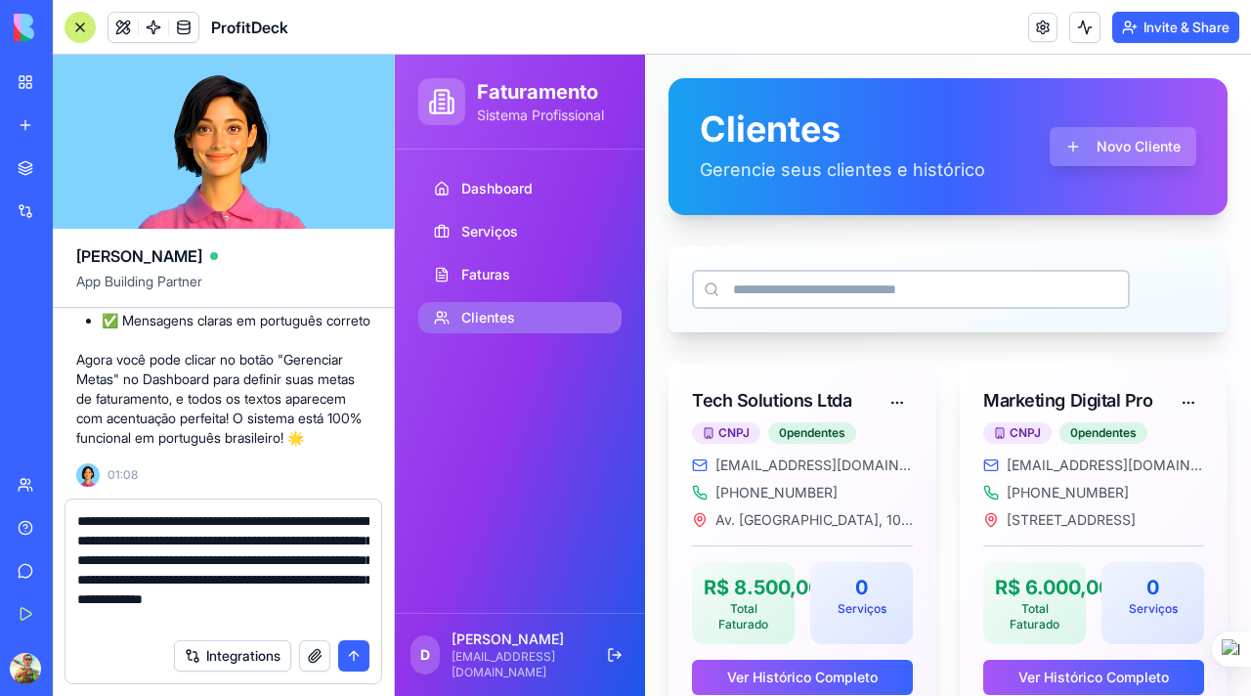
scroll to position [18, 0]
click at [473, 187] on span "Dashboard" at bounding box center [496, 189] width 71 height 20
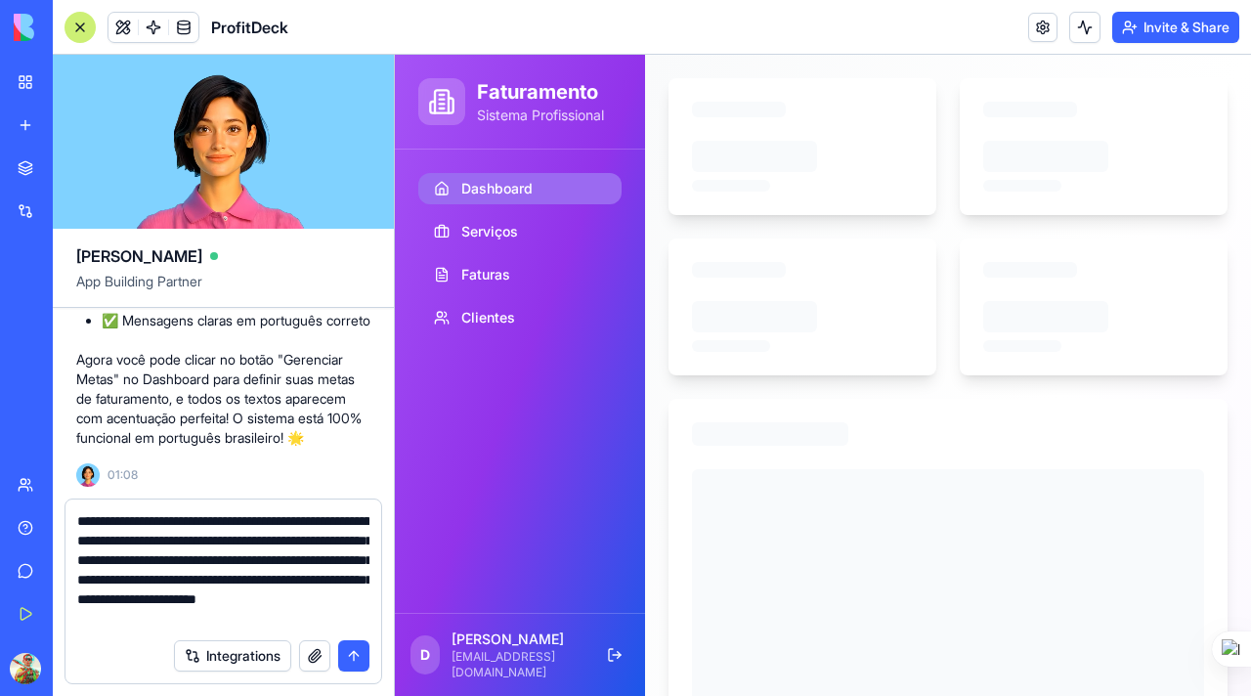
click at [301, 622] on textarea "**********" at bounding box center [223, 569] width 292 height 117
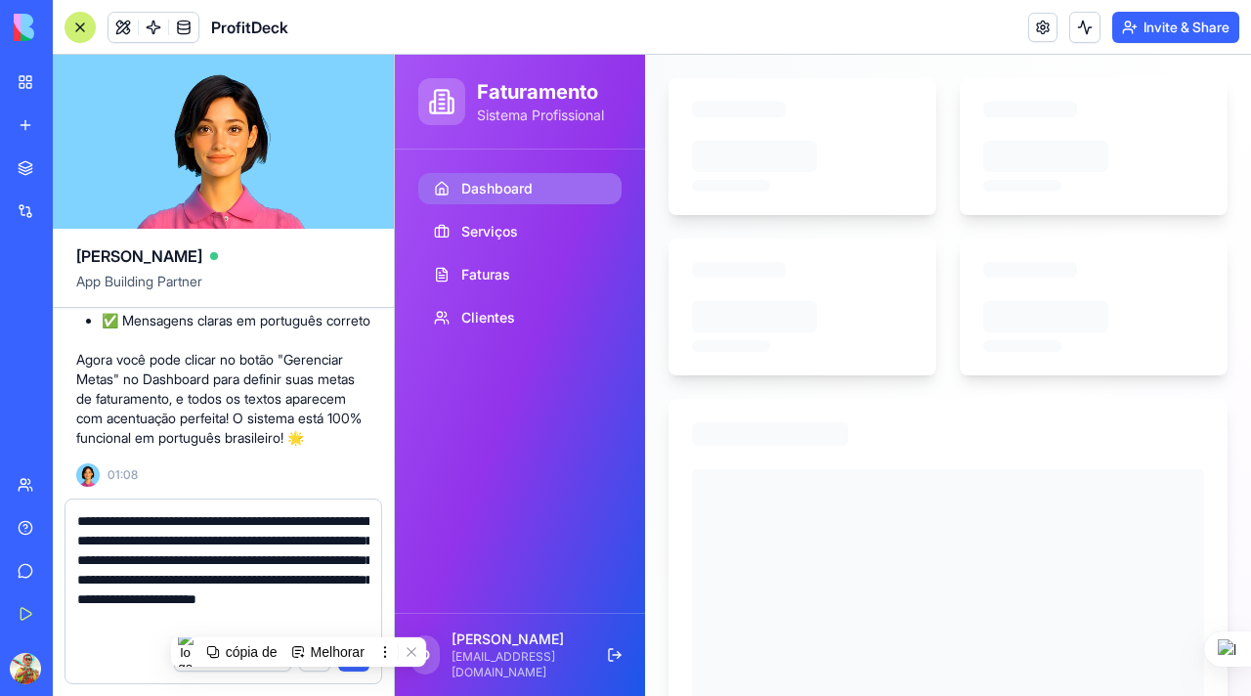
click at [233, 624] on textarea "**********" at bounding box center [223, 569] width 292 height 117
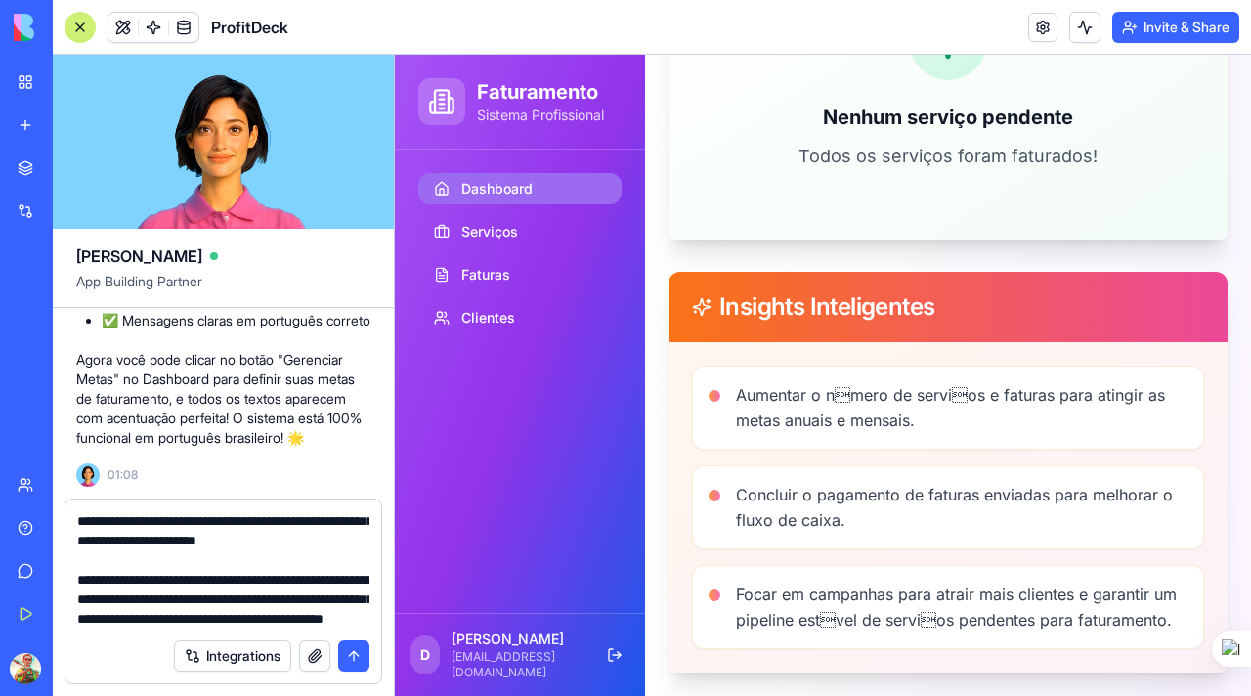
scroll to position [135, 0]
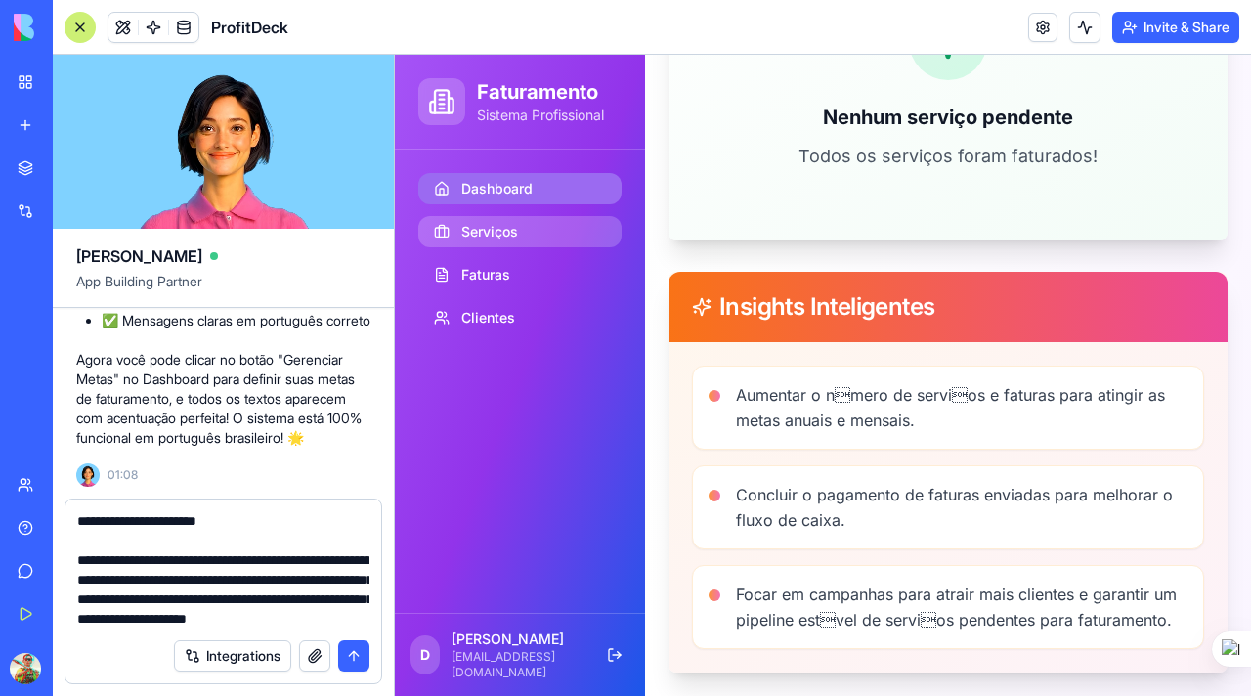
type textarea "**********"
click at [485, 232] on span "Serviços" at bounding box center [489, 232] width 57 height 20
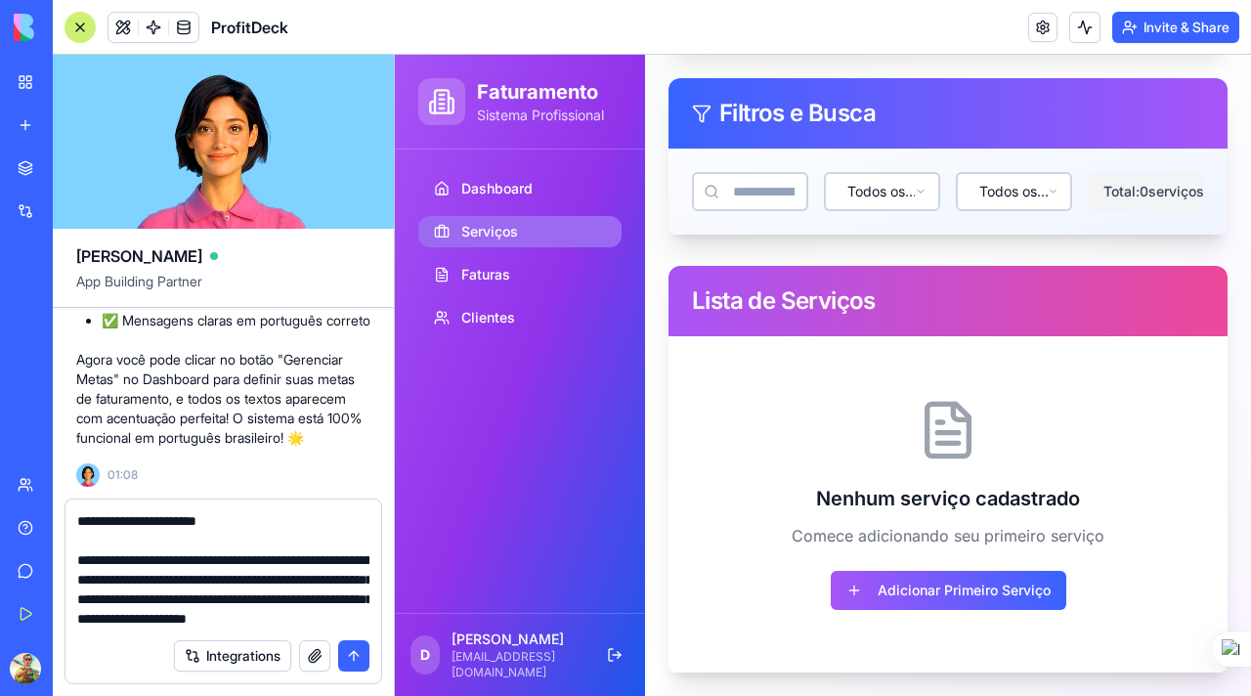
scroll to position [211, 0]
click at [290, 593] on textarea "**********" at bounding box center [223, 569] width 292 height 117
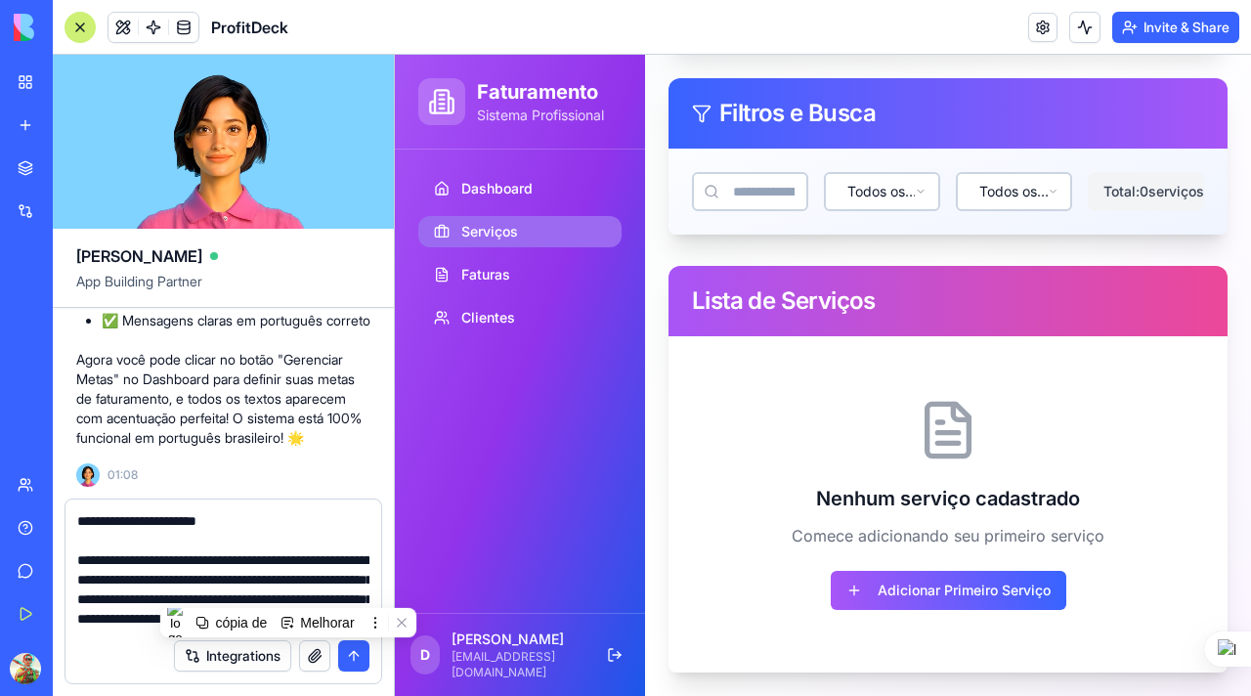
click at [76, 28] on div at bounding box center [80, 27] width 31 height 31
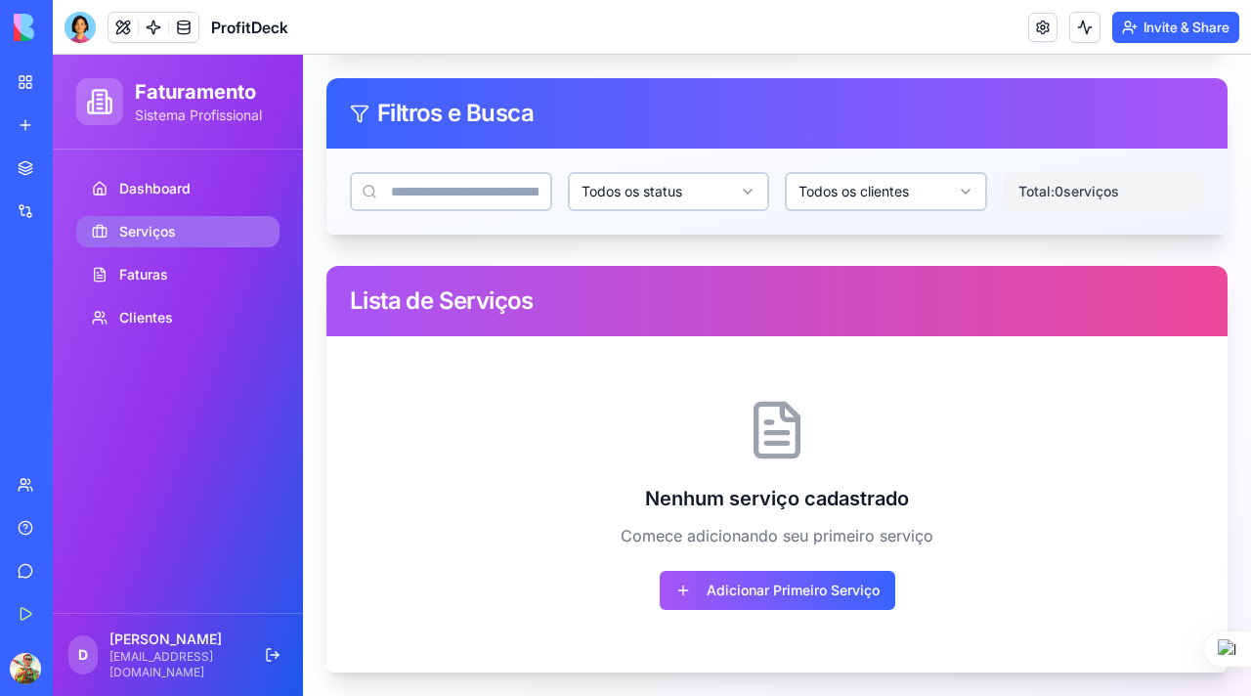
scroll to position [168, 0]
click at [133, 276] on span "Faturas" at bounding box center [143, 275] width 49 height 20
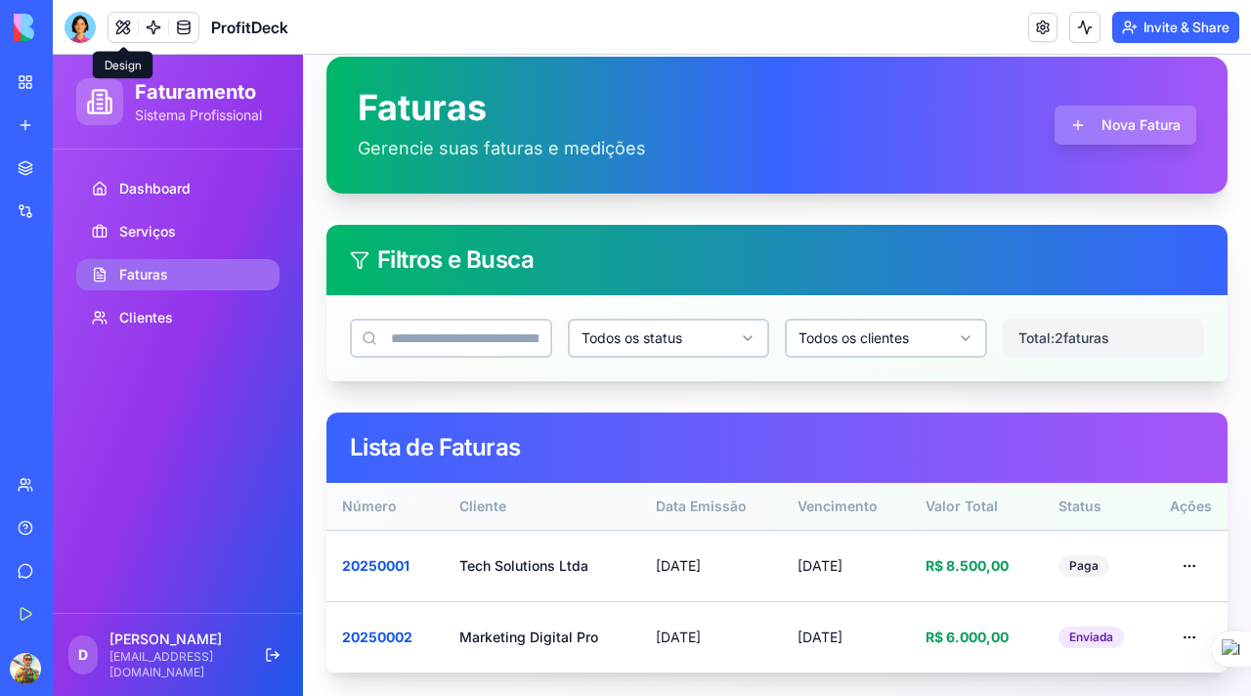
scroll to position [21, 0]
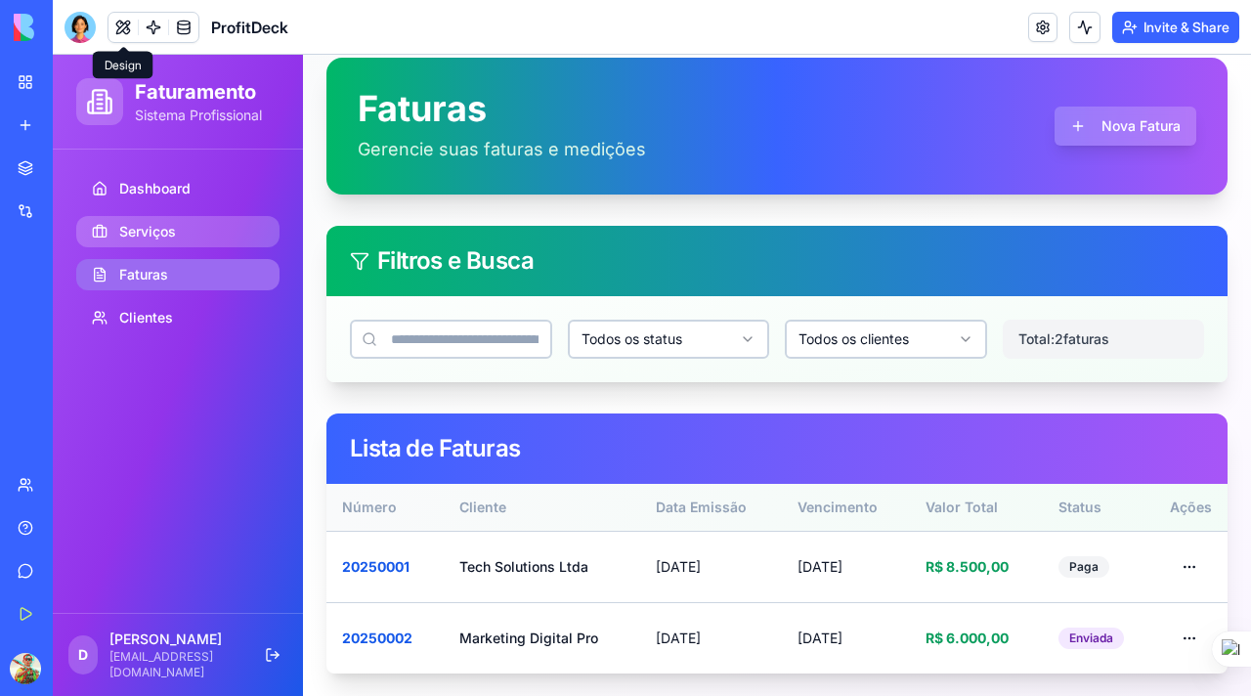
click at [143, 229] on span "Serviços" at bounding box center [147, 232] width 57 height 20
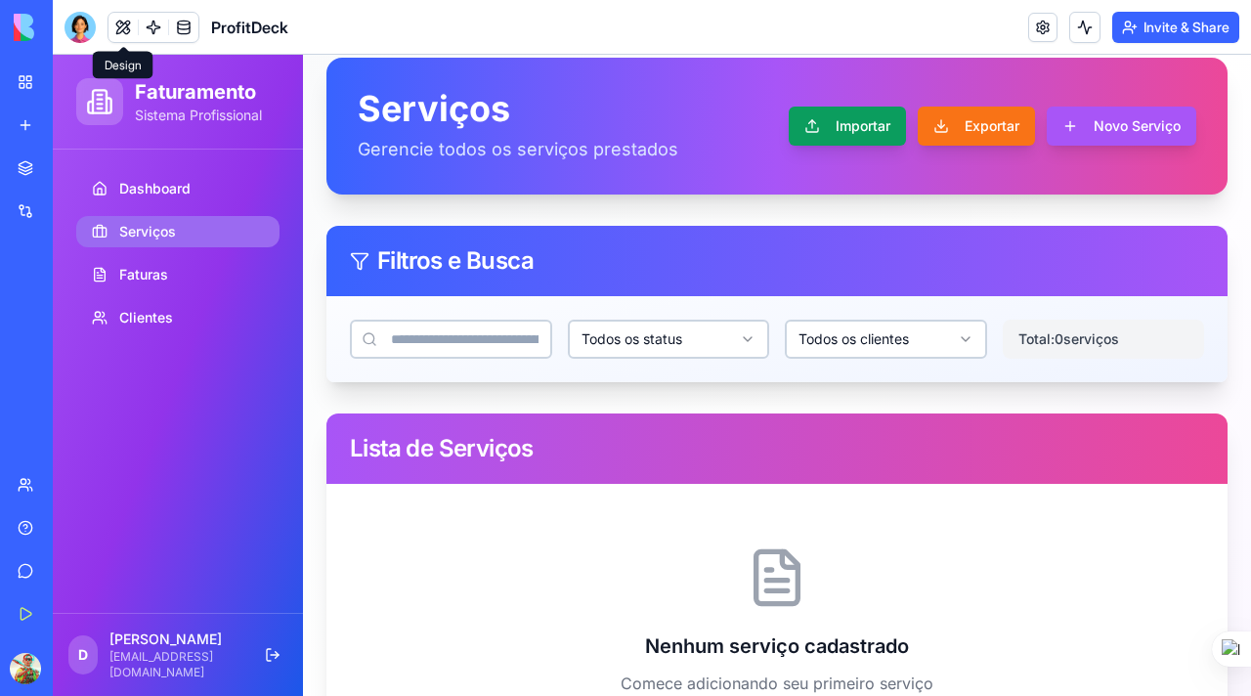
click at [832, 132] on button "Importar" at bounding box center [847, 126] width 117 height 39
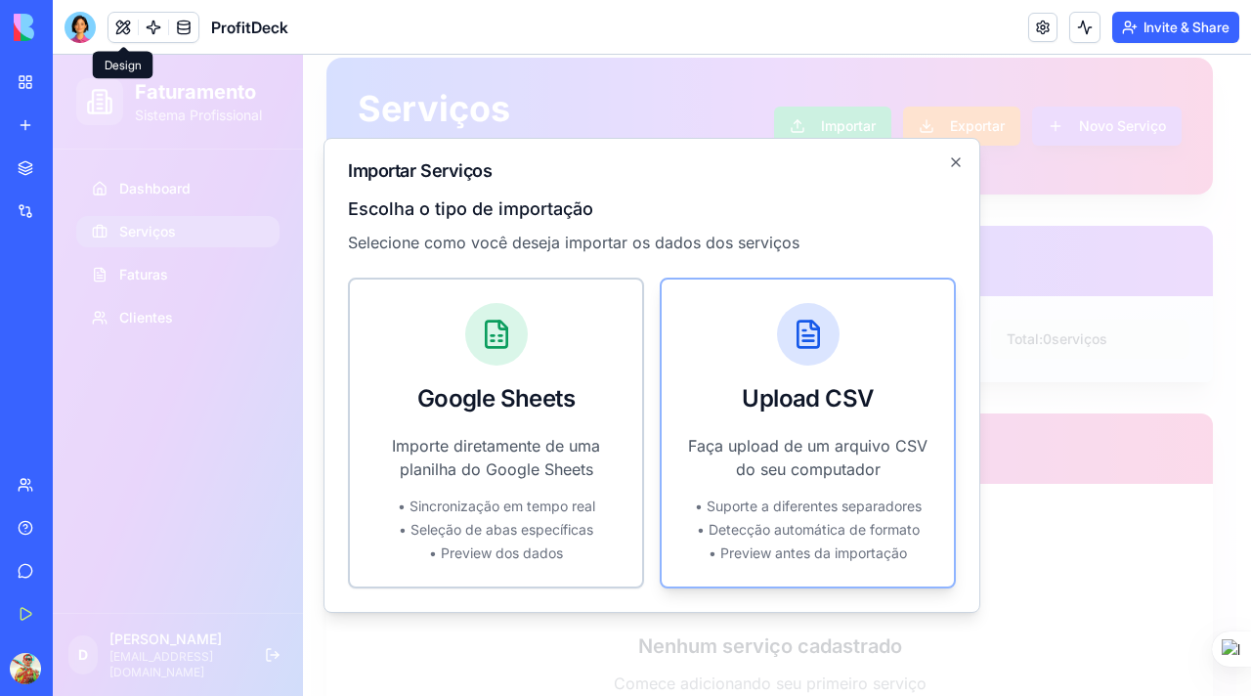
click at [832, 440] on p "Faça upload de um arquivo CSV do seu computador" at bounding box center [807, 457] width 245 height 47
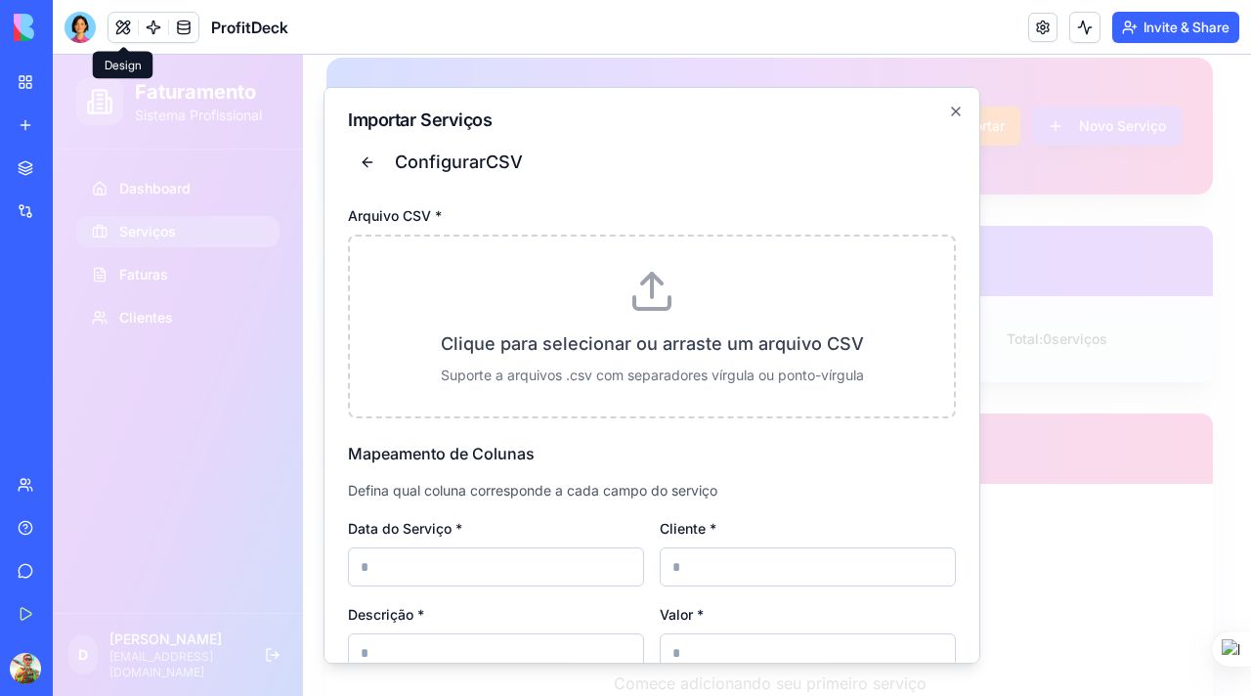
click at [509, 568] on input at bounding box center [496, 566] width 296 height 39
type input "*"
click at [696, 571] on input at bounding box center [808, 566] width 296 height 39
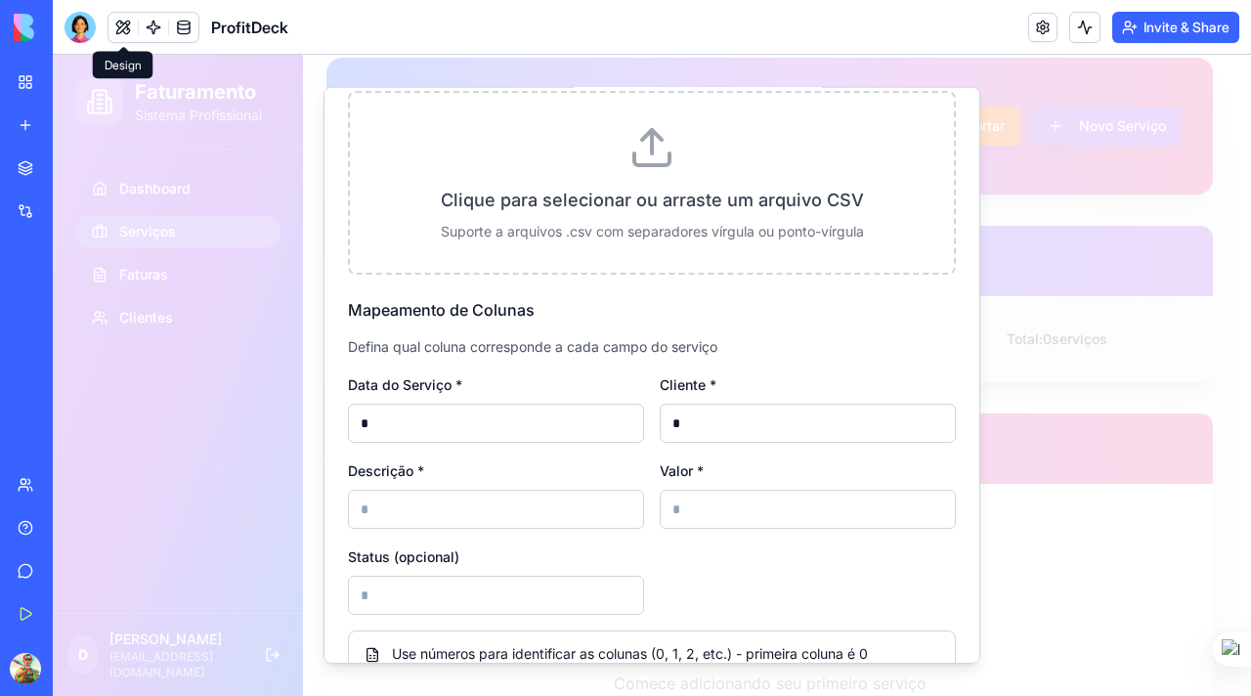
scroll to position [152, 0]
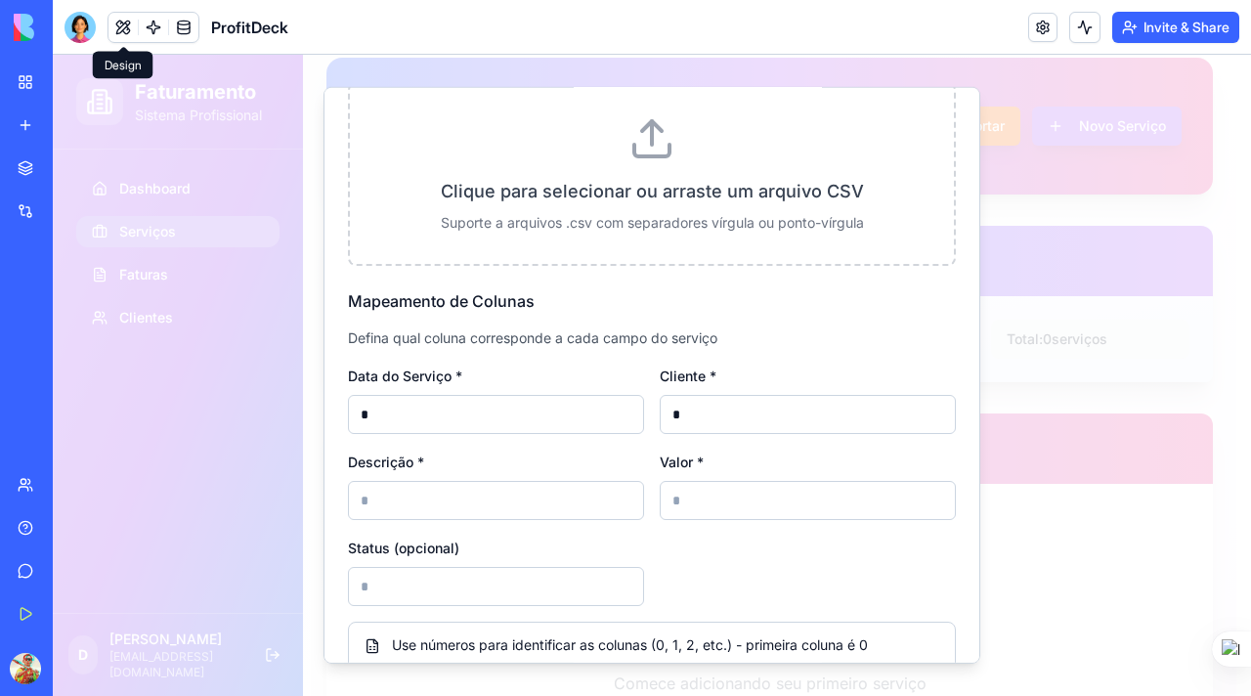
type input "*"
click at [538, 506] on input at bounding box center [496, 500] width 296 height 39
type input "*"
click at [686, 502] on input at bounding box center [808, 500] width 296 height 39
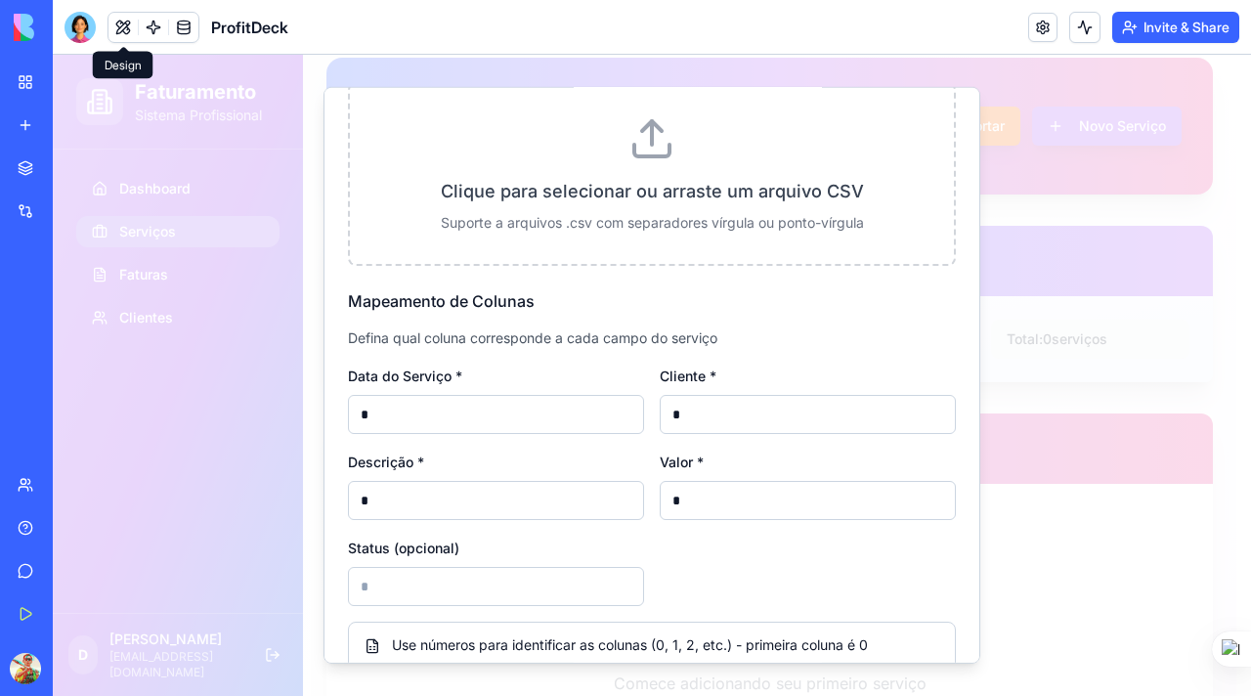
scroll to position [223, 0]
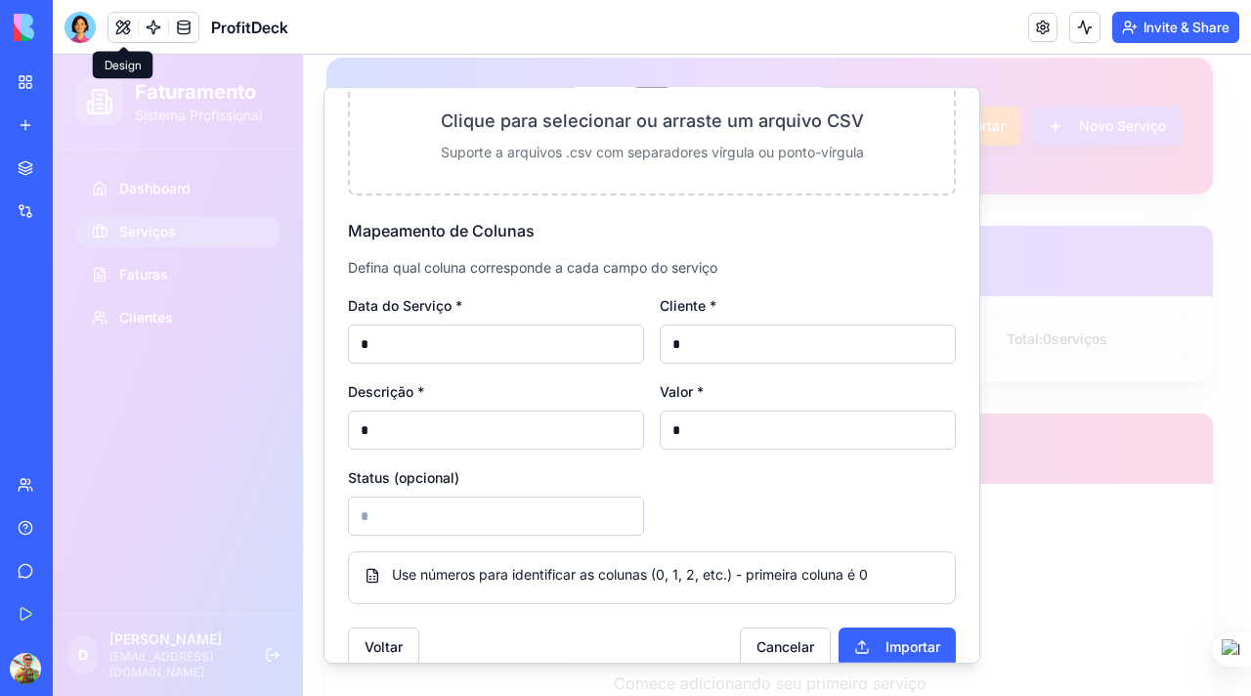
type input "*"
click at [563, 521] on input at bounding box center [496, 515] width 296 height 39
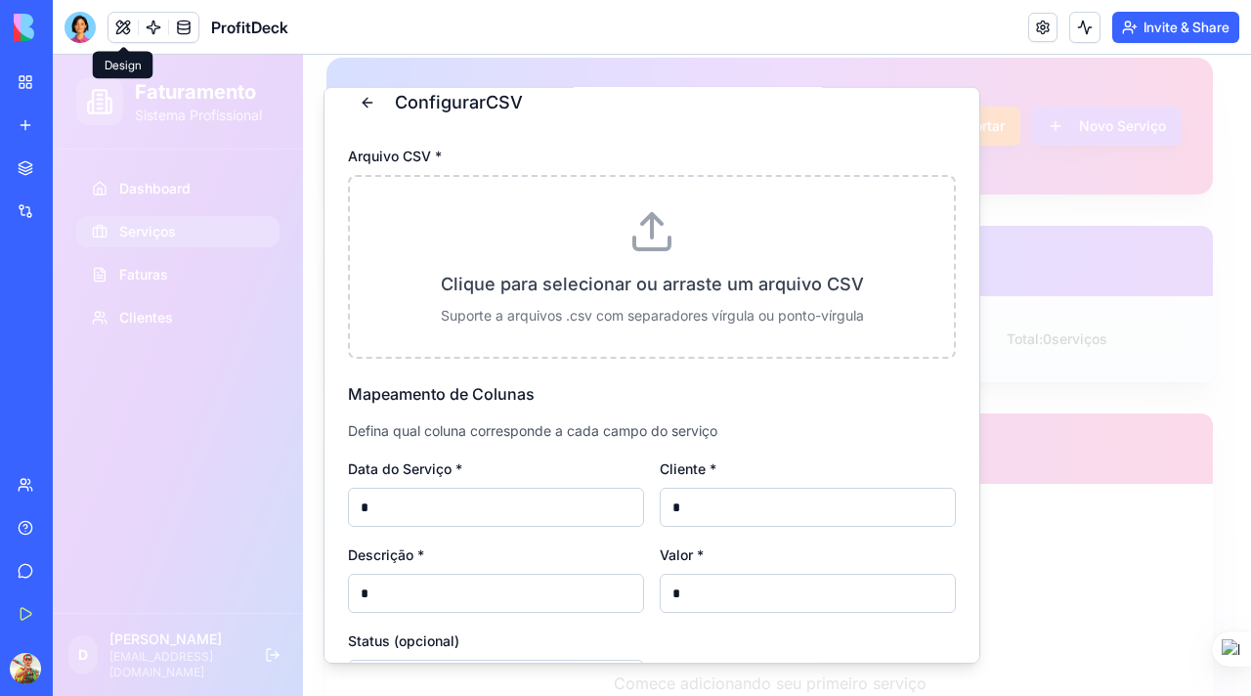
scroll to position [20, 0]
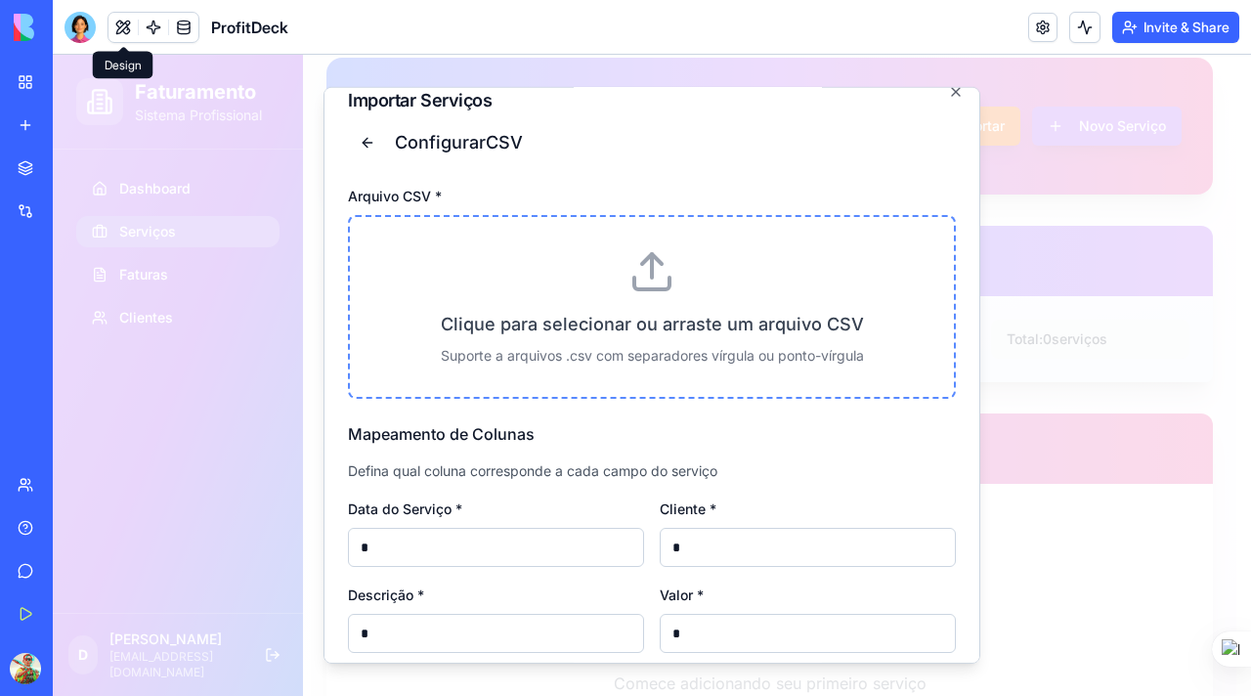
type input "*"
click at [600, 319] on p "Clique para selecionar ou arraste um arquivo CSV" at bounding box center [651, 324] width 541 height 27
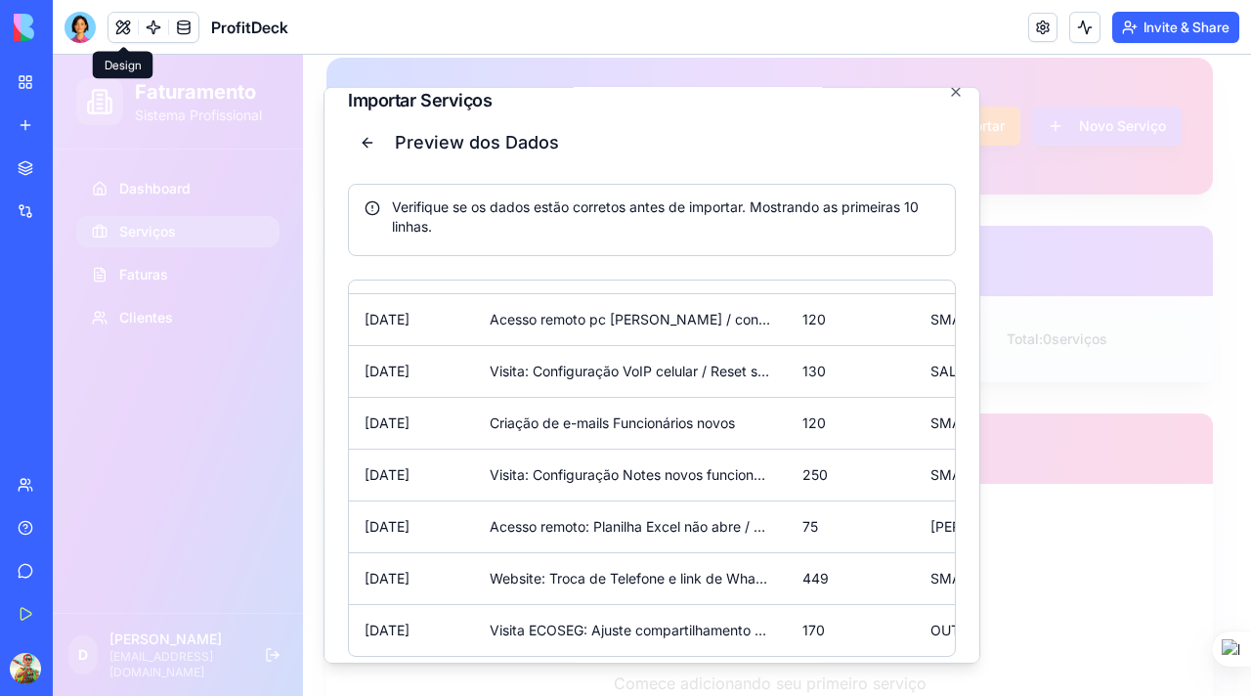
scroll to position [99, 0]
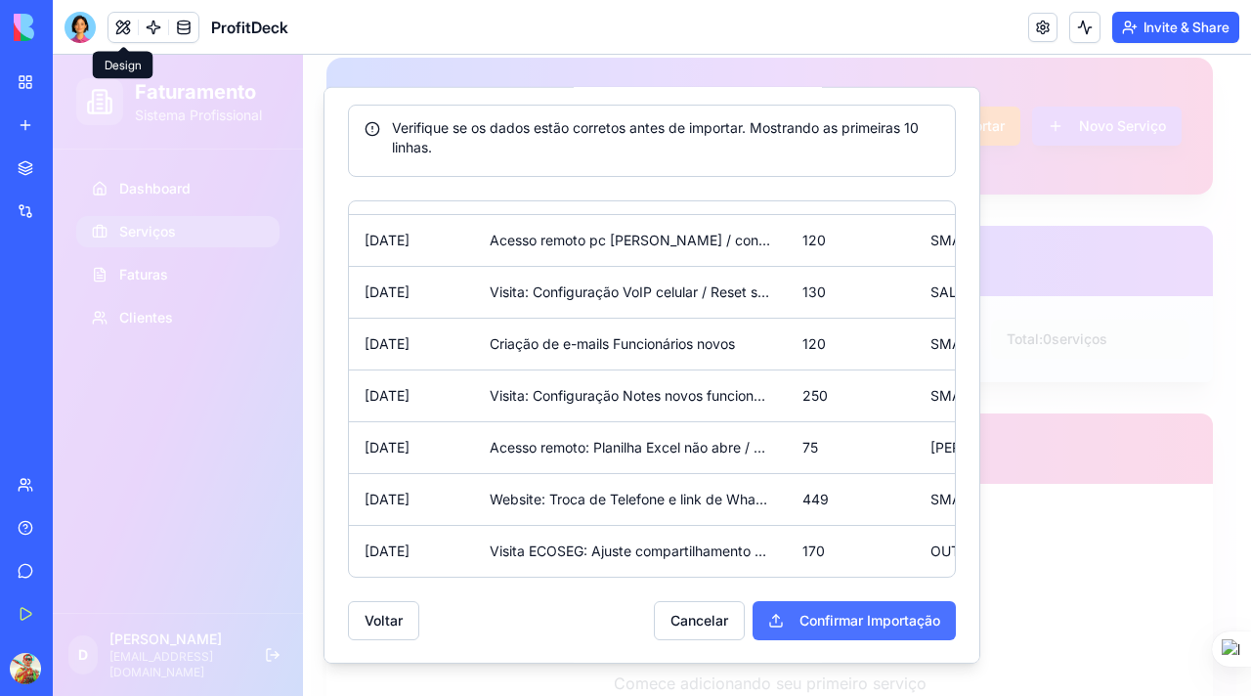
click at [792, 620] on button "Confirmar Importação" at bounding box center [854, 620] width 203 height 39
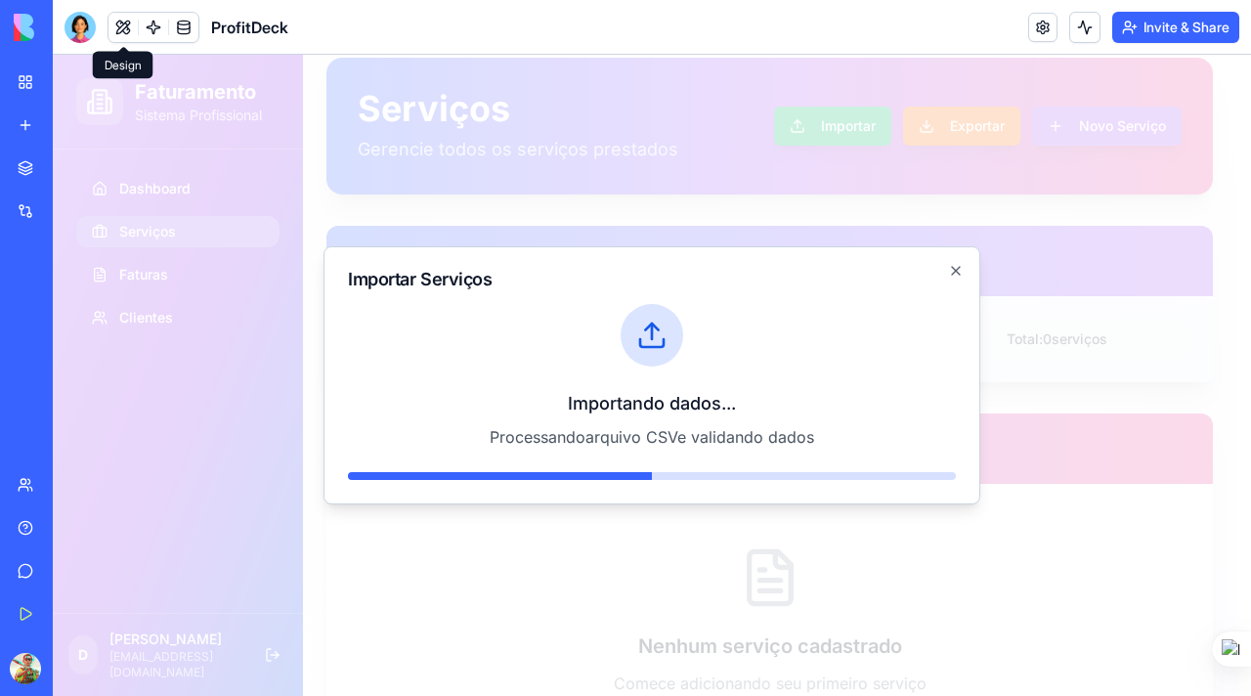
scroll to position [0, 0]
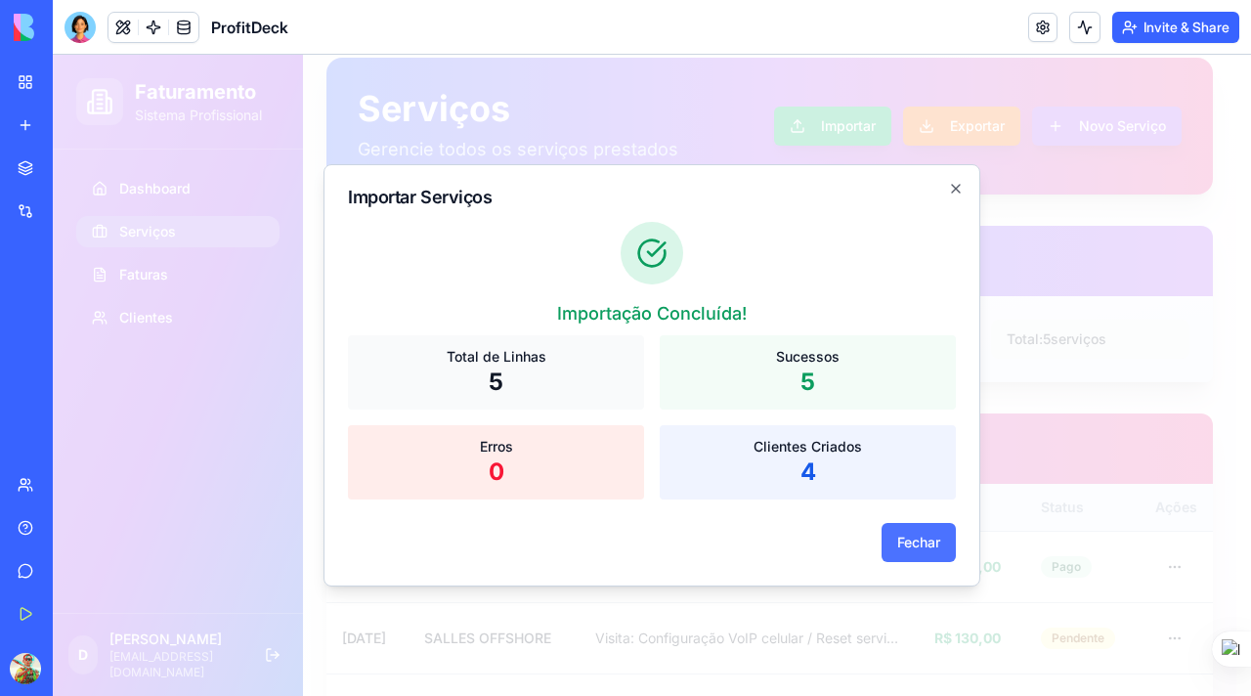
click at [908, 545] on button "Fechar" at bounding box center [919, 542] width 74 height 39
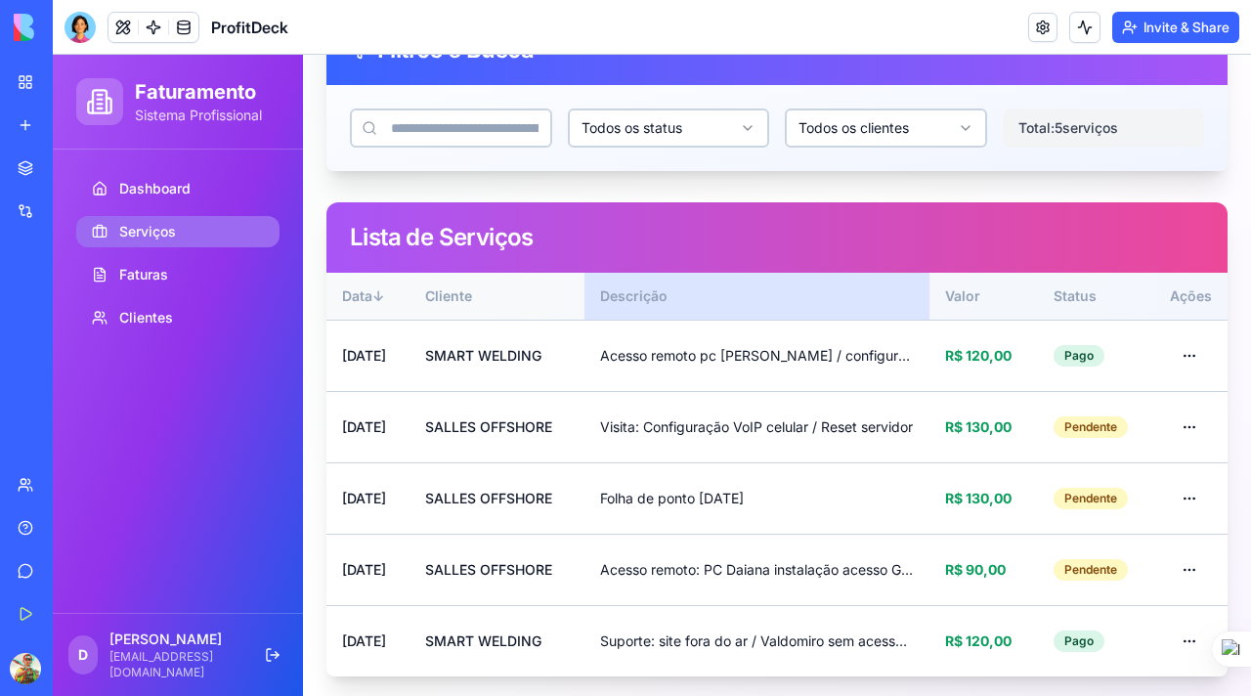
scroll to position [235, 0]
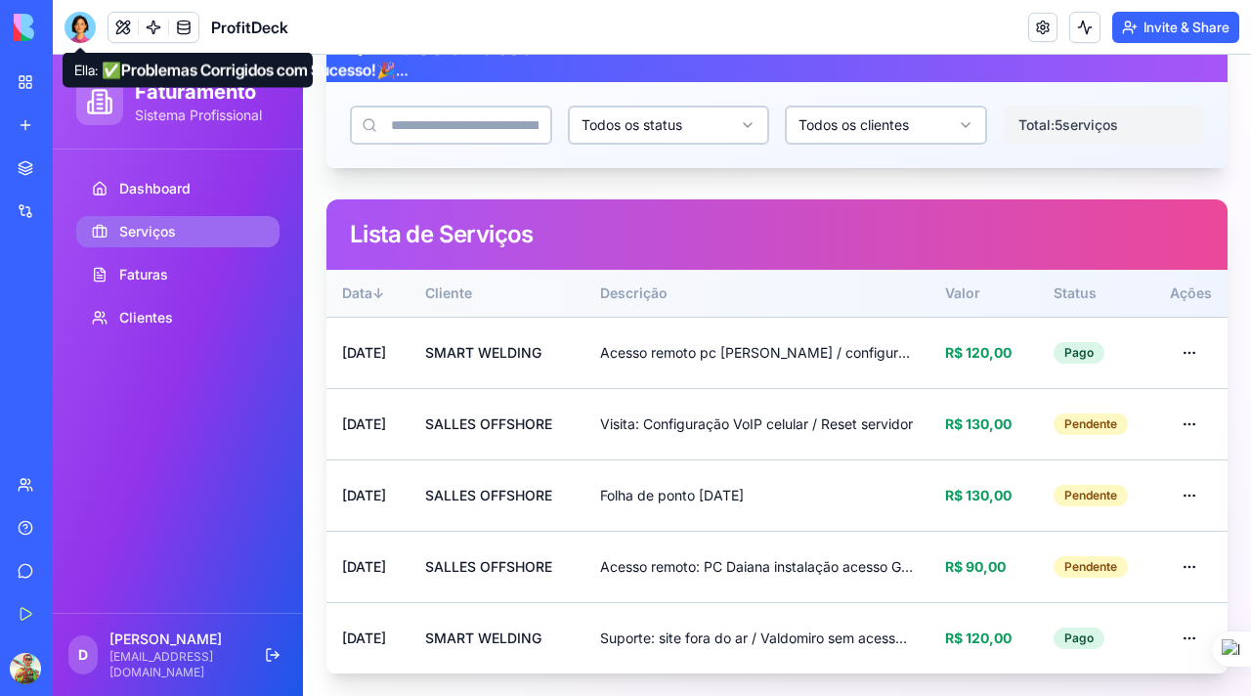
click at [84, 24] on div at bounding box center [80, 27] width 31 height 31
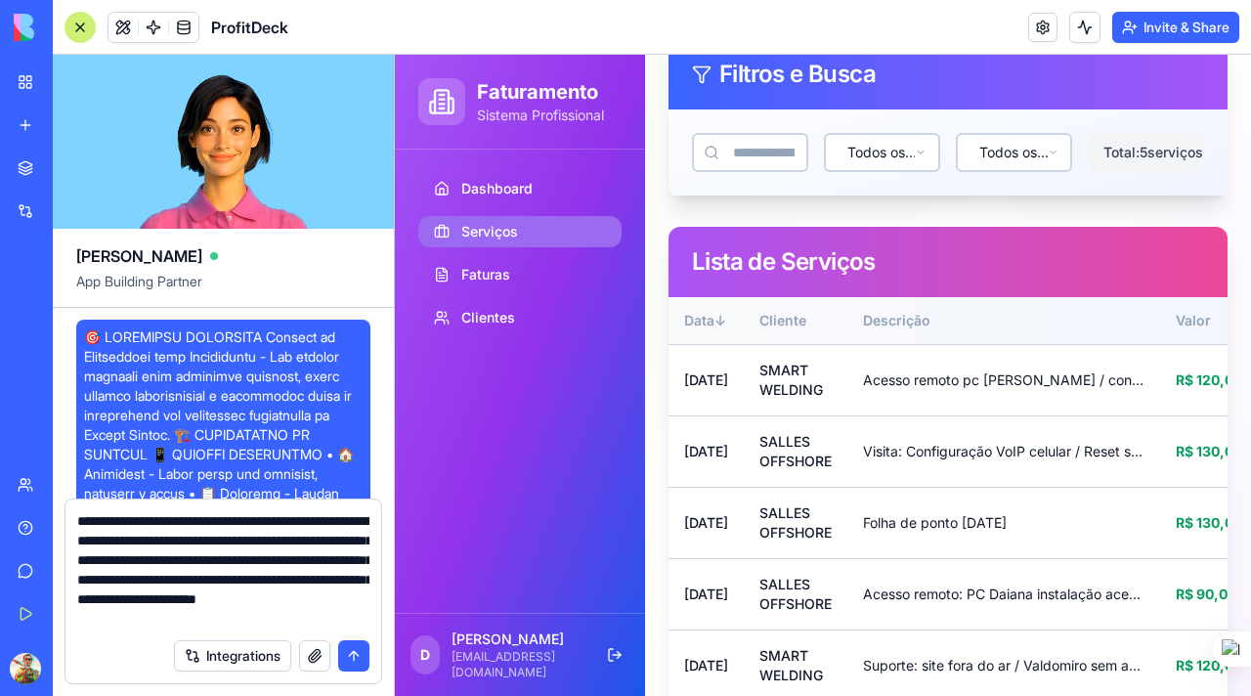
scroll to position [10728, 0]
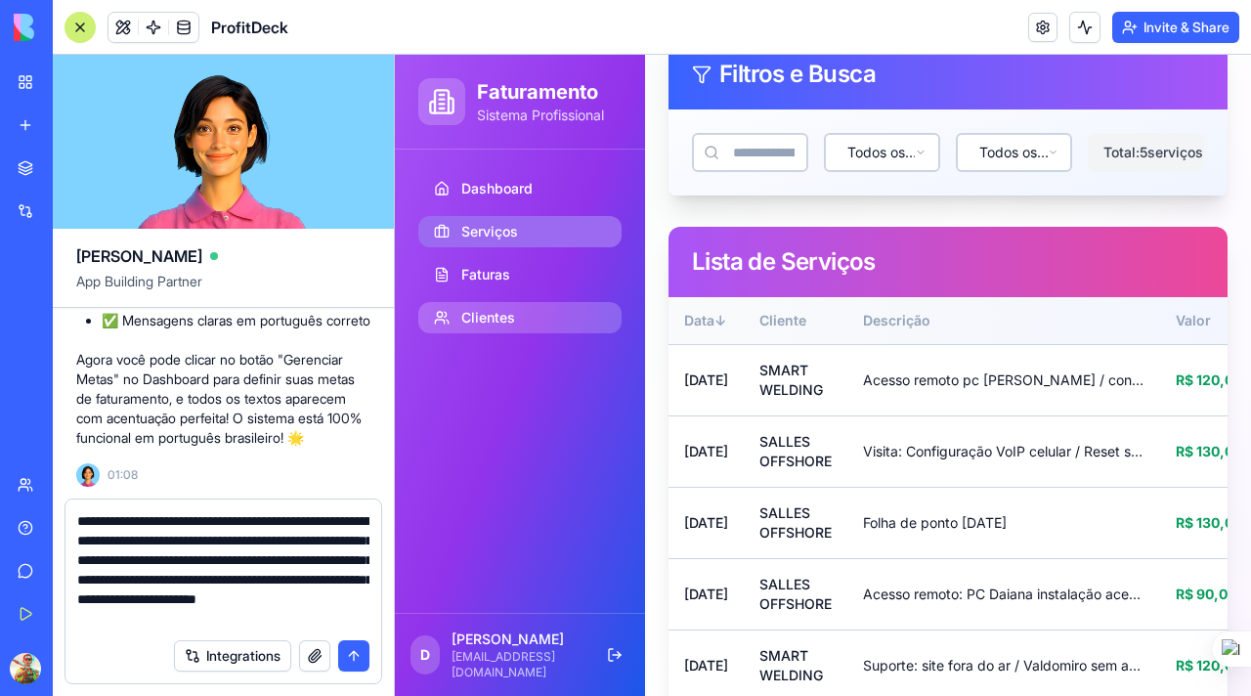
click at [486, 320] on span "Clientes" at bounding box center [488, 318] width 54 height 20
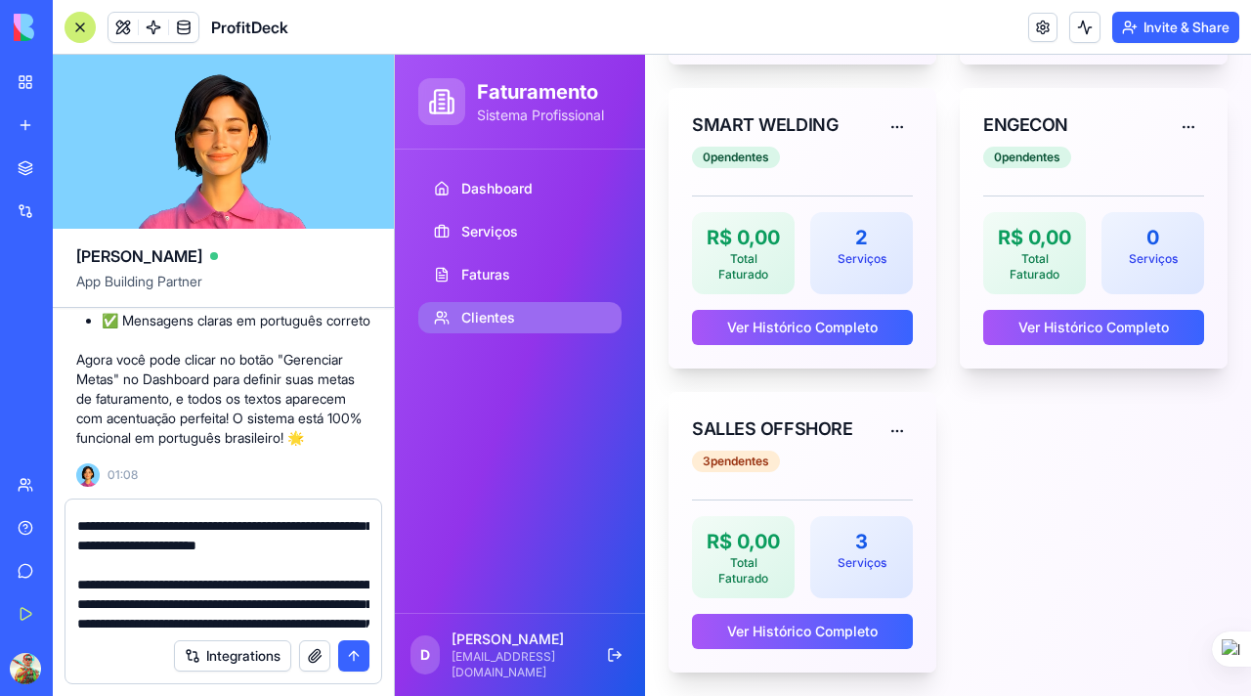
scroll to position [56, 0]
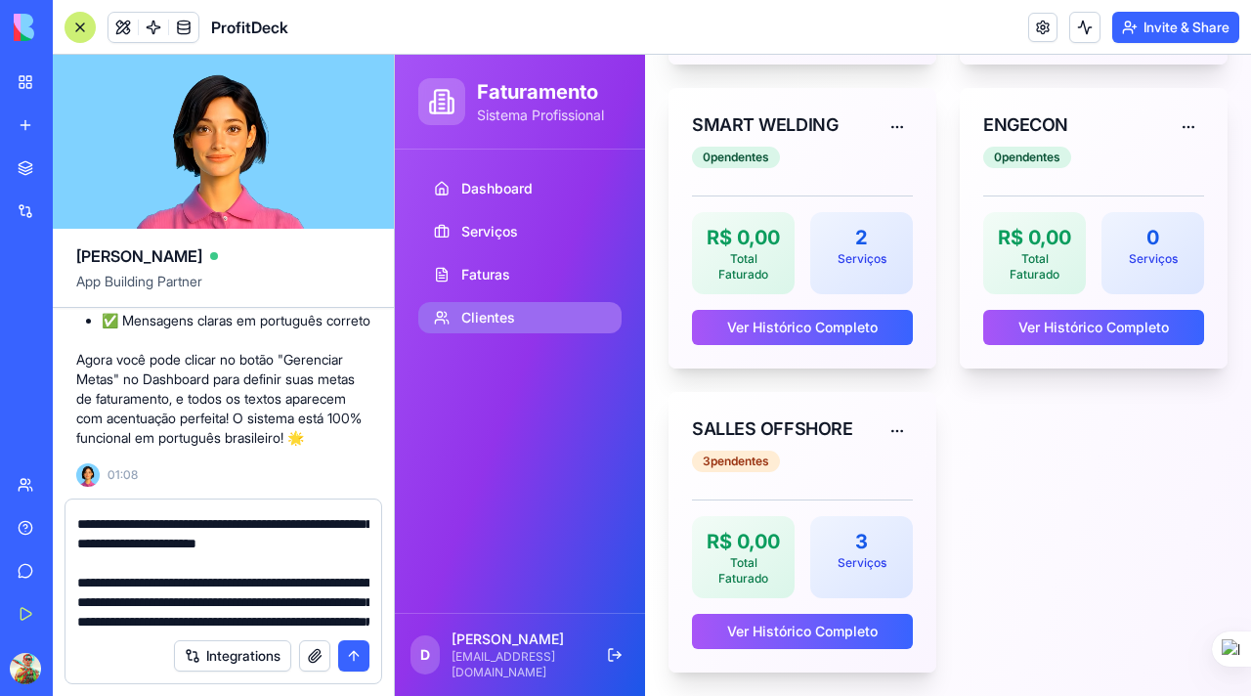
click at [206, 581] on textarea "**********" at bounding box center [223, 569] width 292 height 117
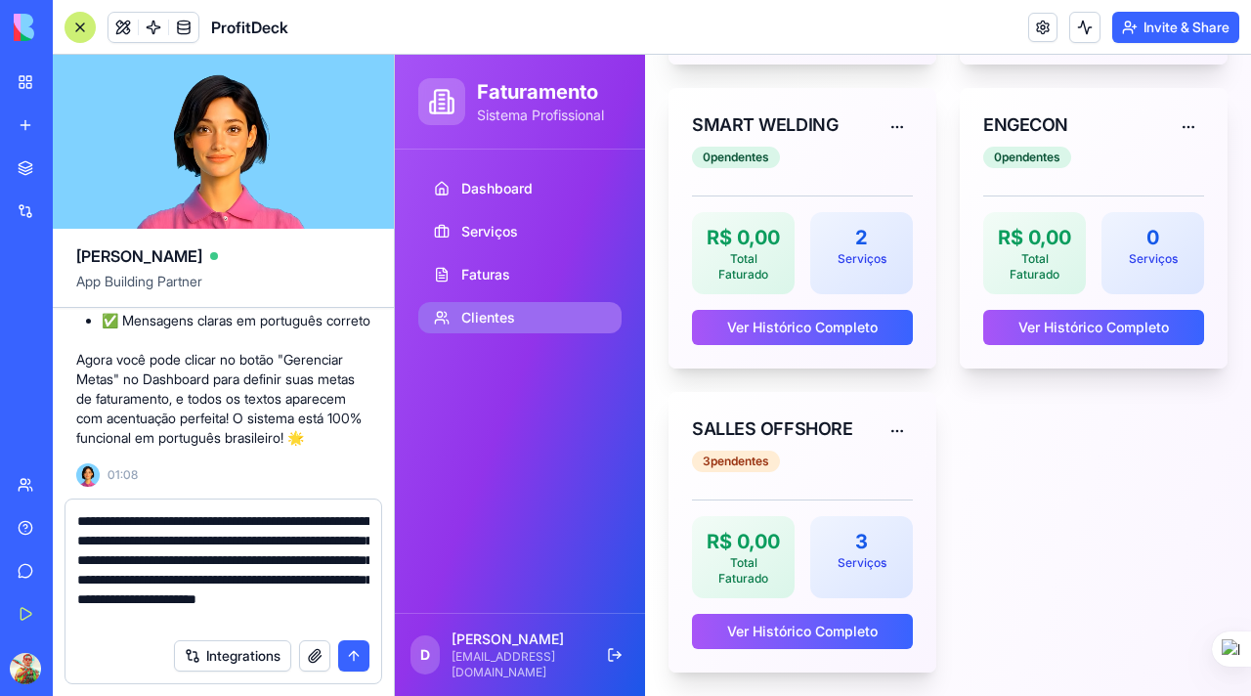
scroll to position [2, 0]
click at [297, 540] on textarea "**********" at bounding box center [223, 569] width 292 height 117
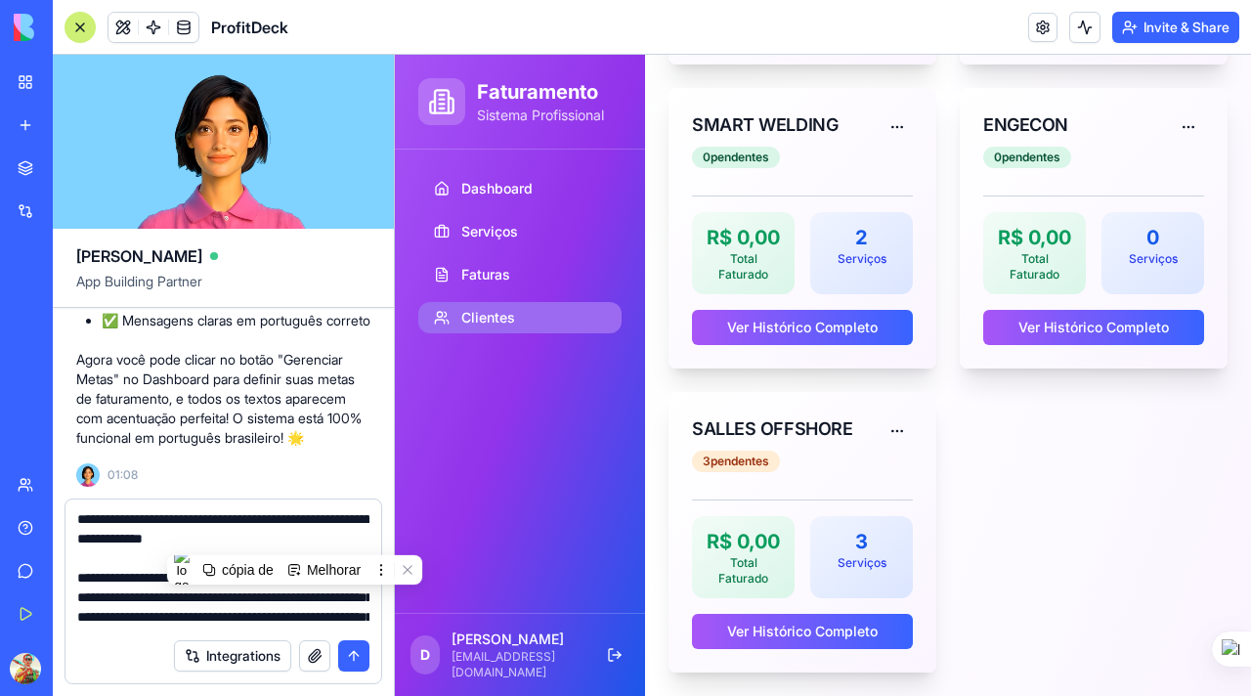
scroll to position [0, 0]
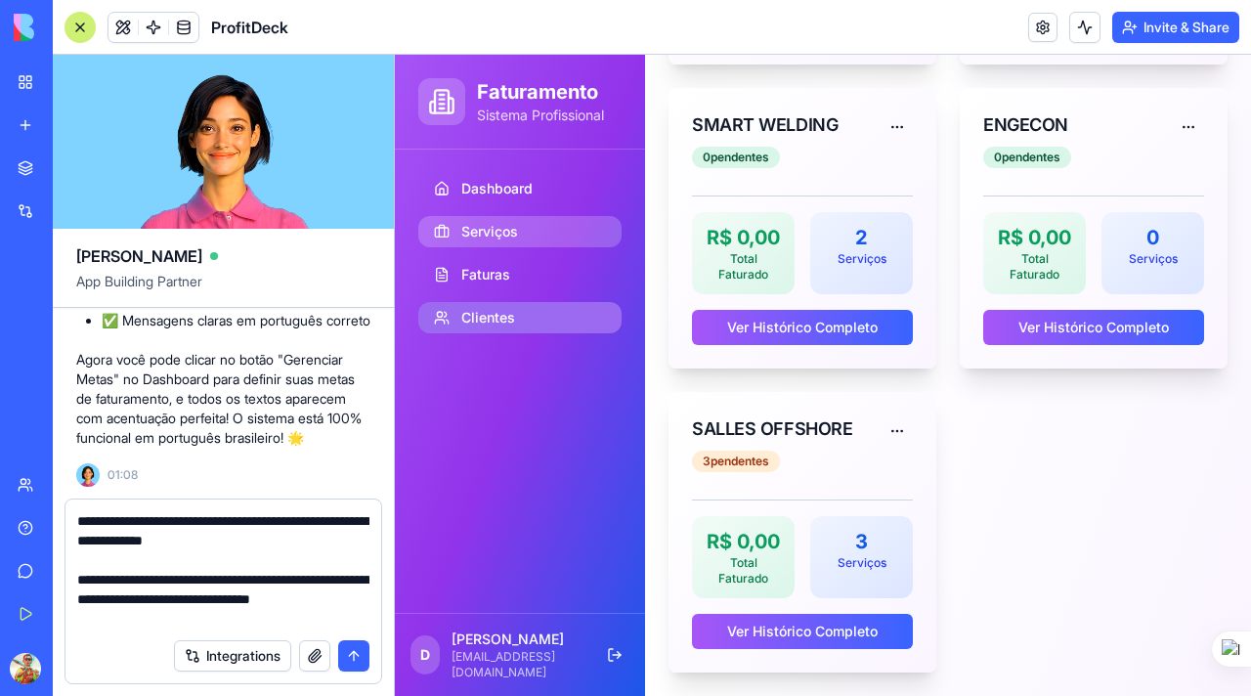
click at [499, 226] on span "Serviços" at bounding box center [489, 232] width 57 height 20
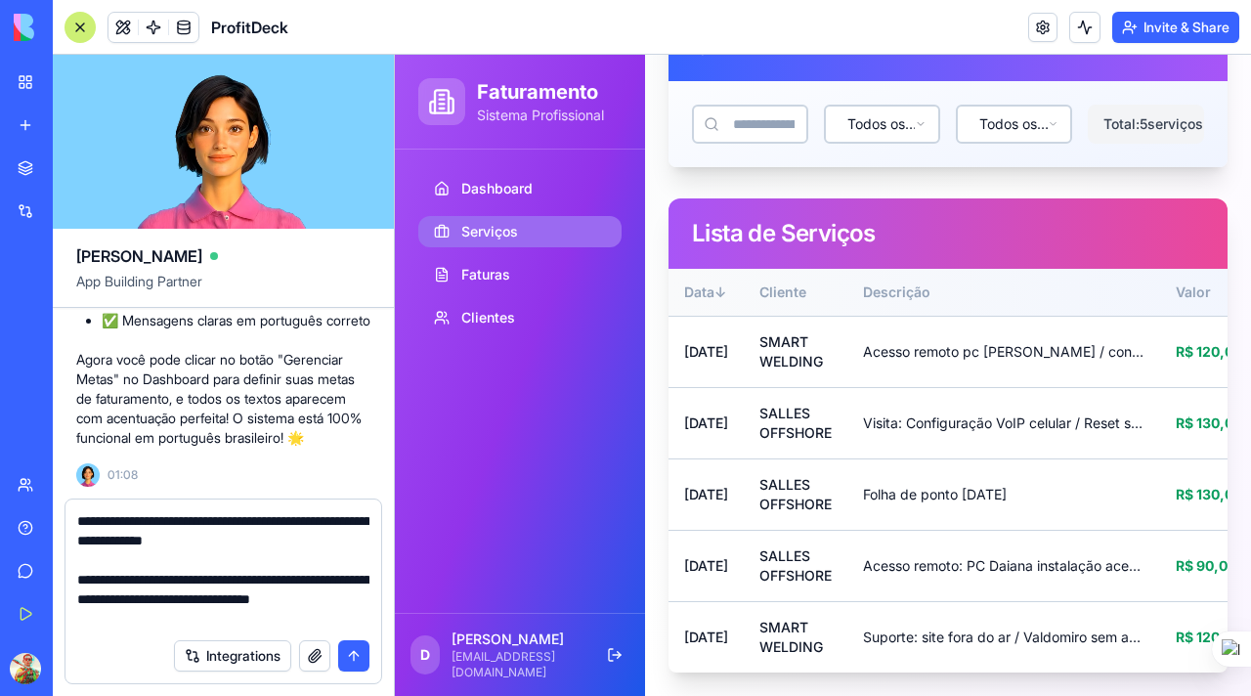
click at [226, 624] on textarea "**********" at bounding box center [223, 569] width 292 height 117
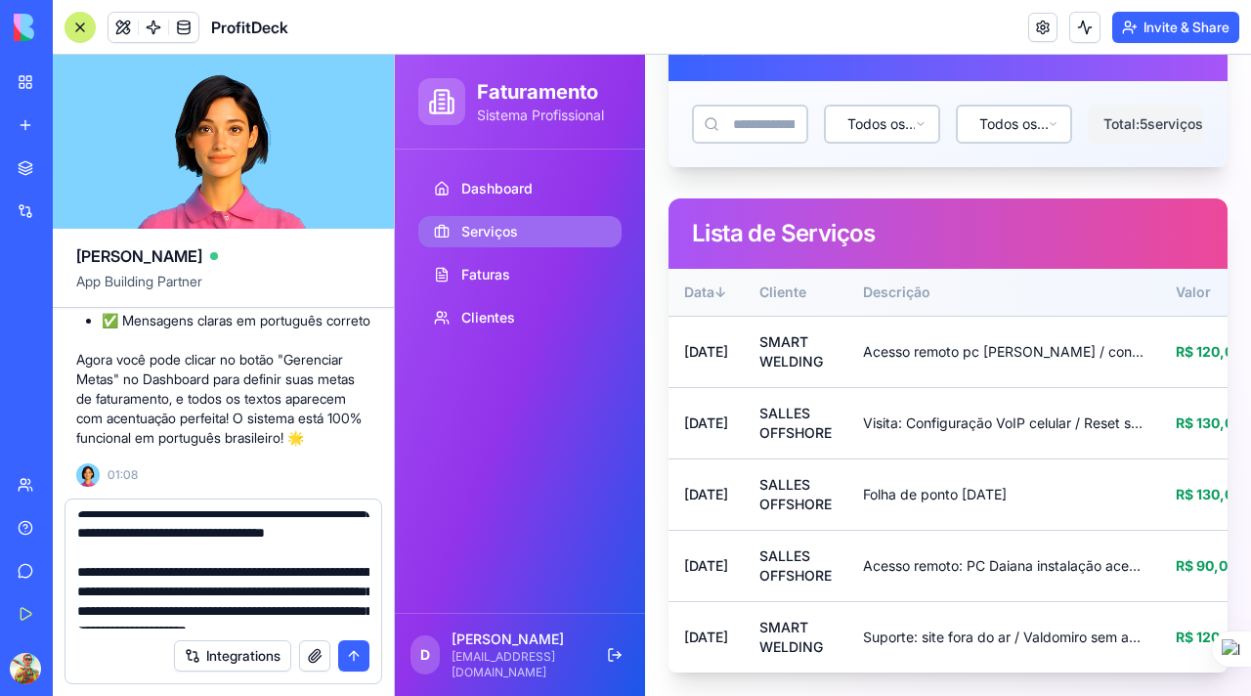
scroll to position [137, 0]
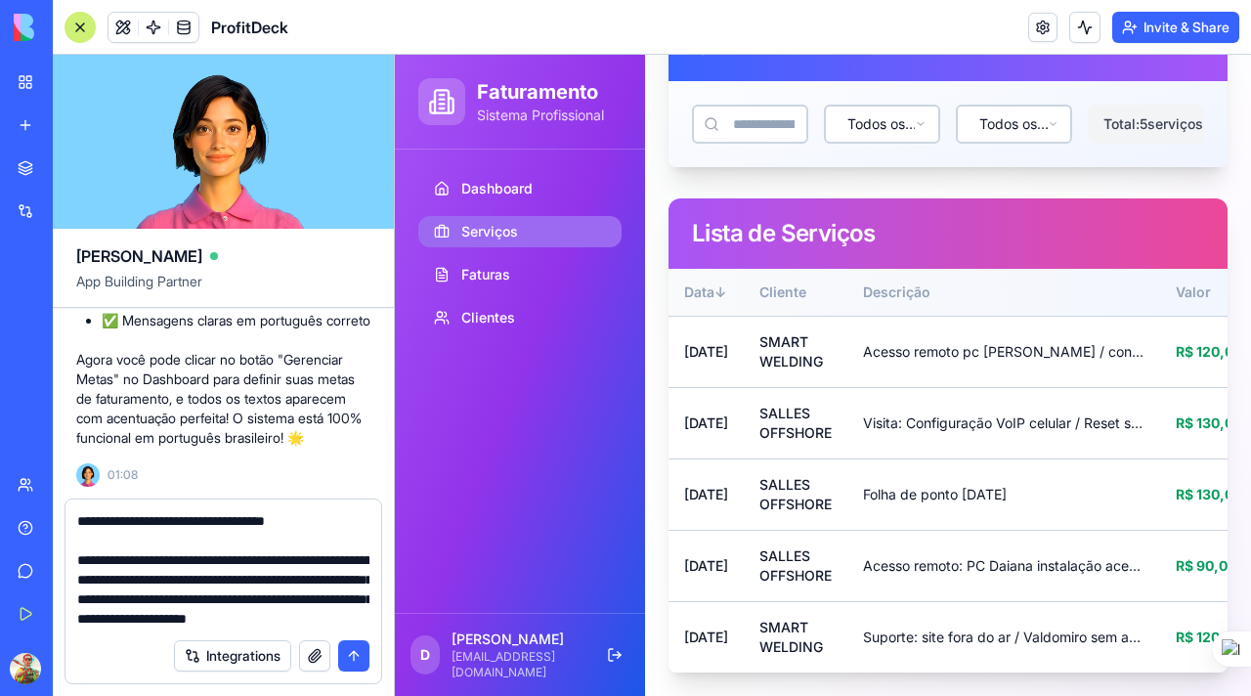
click at [211, 581] on textarea "**********" at bounding box center [223, 569] width 292 height 117
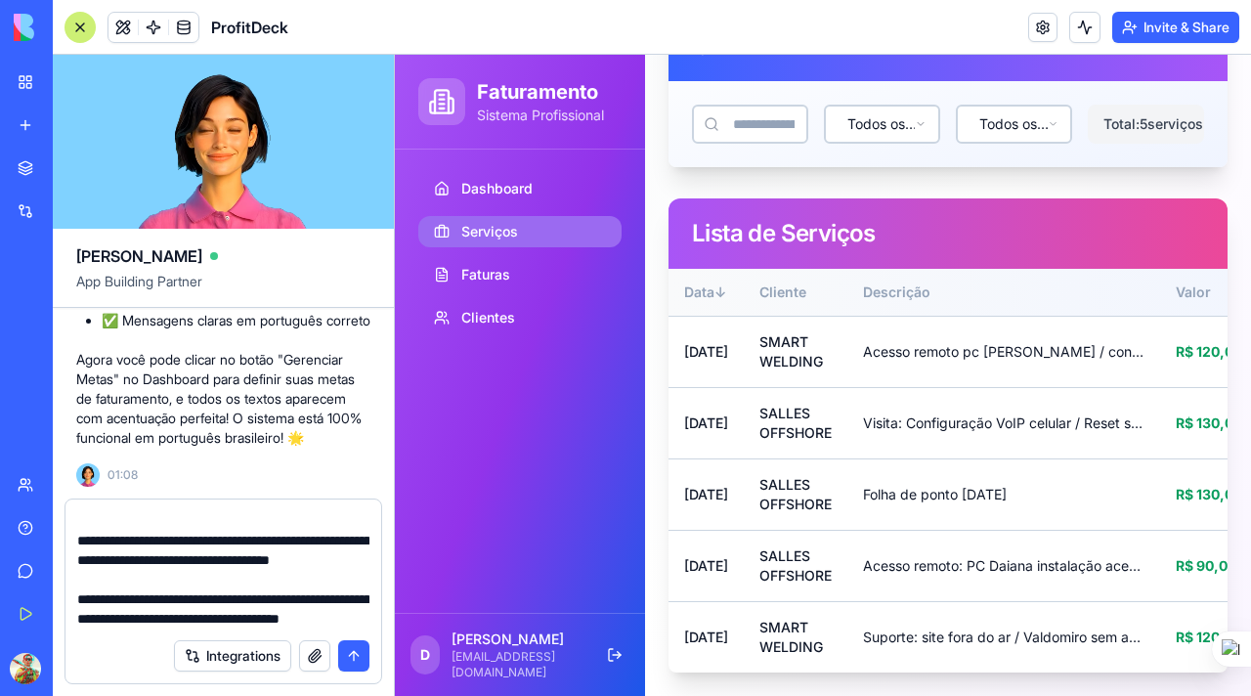
scroll to position [176, 0]
type textarea "**********"
click at [358, 653] on button "submit" at bounding box center [353, 655] width 31 height 31
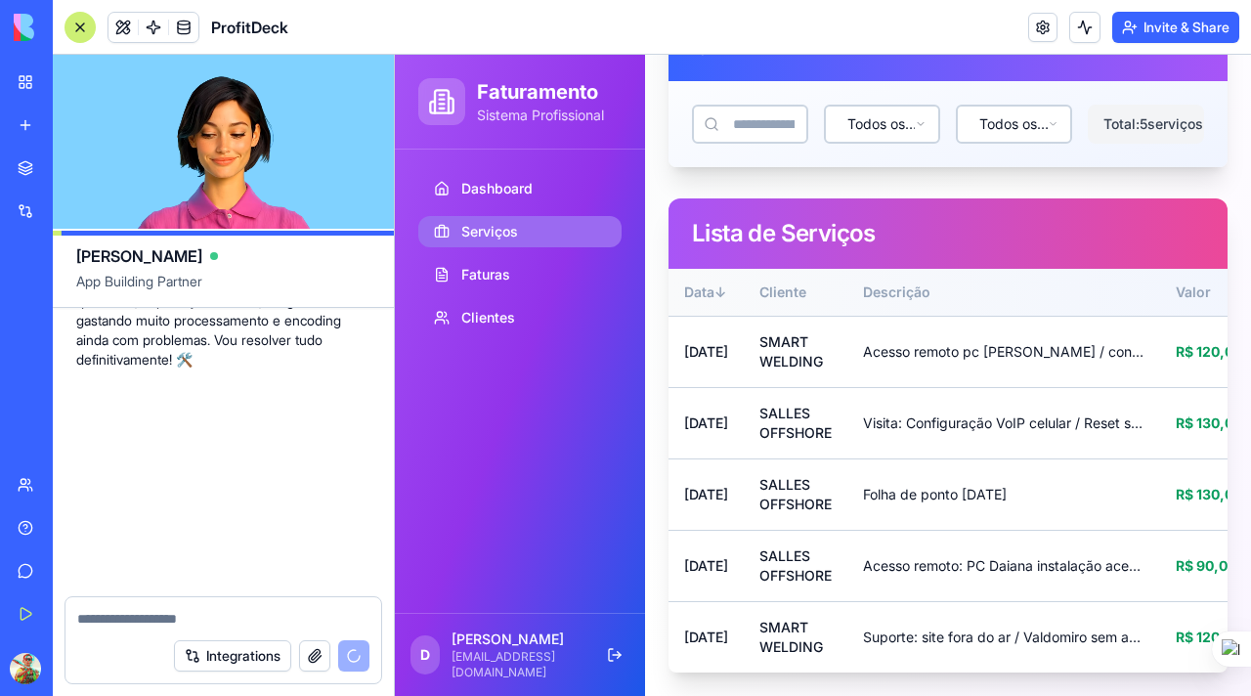
scroll to position [11287, 0]
